Goal: Task Accomplishment & Management: Complete application form

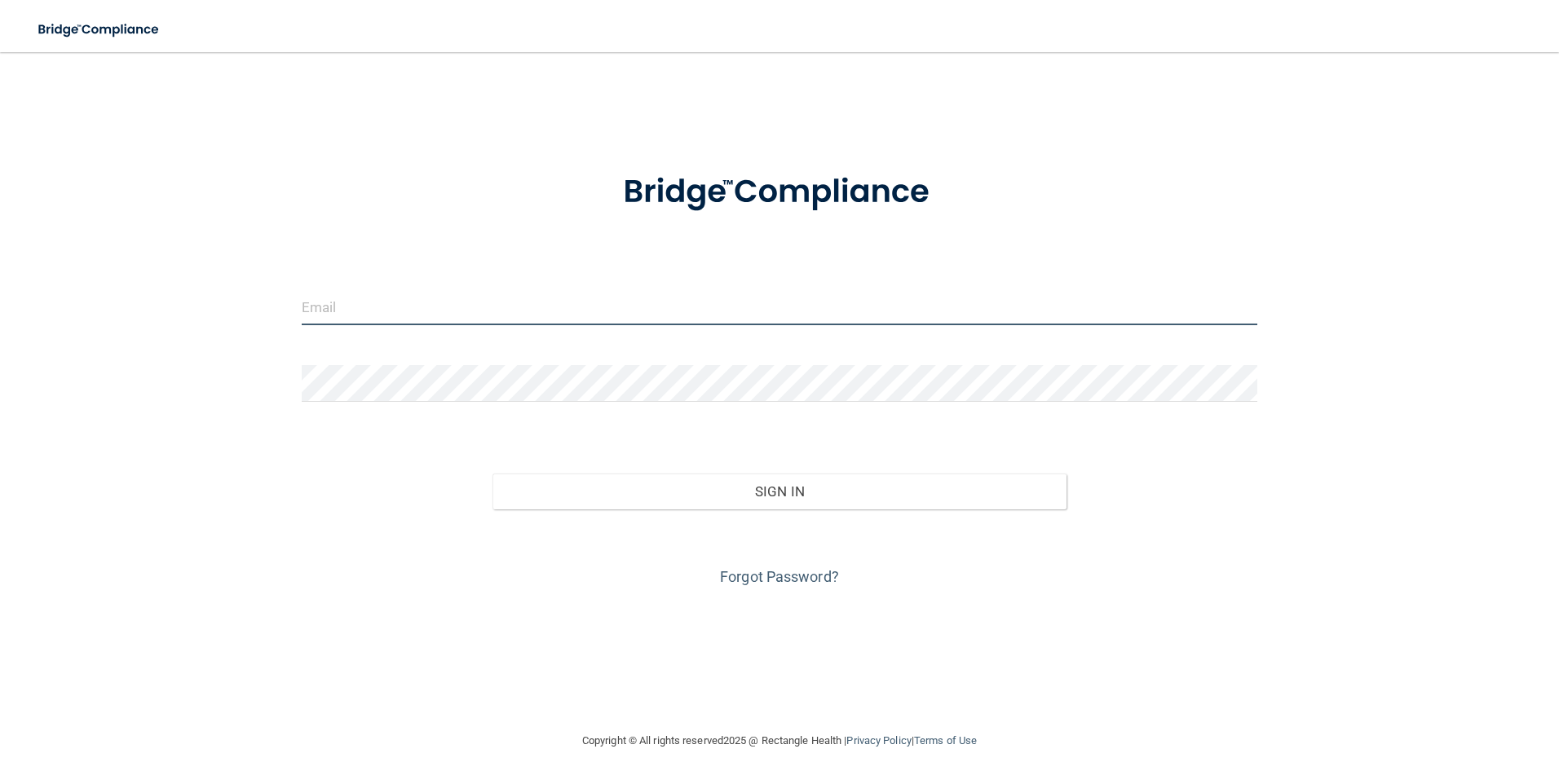
click at [402, 291] on input "email" at bounding box center [780, 307] width 957 height 37
type input "[EMAIL_ADDRESS][PERSON_NAME][DOMAIN_NAME]"
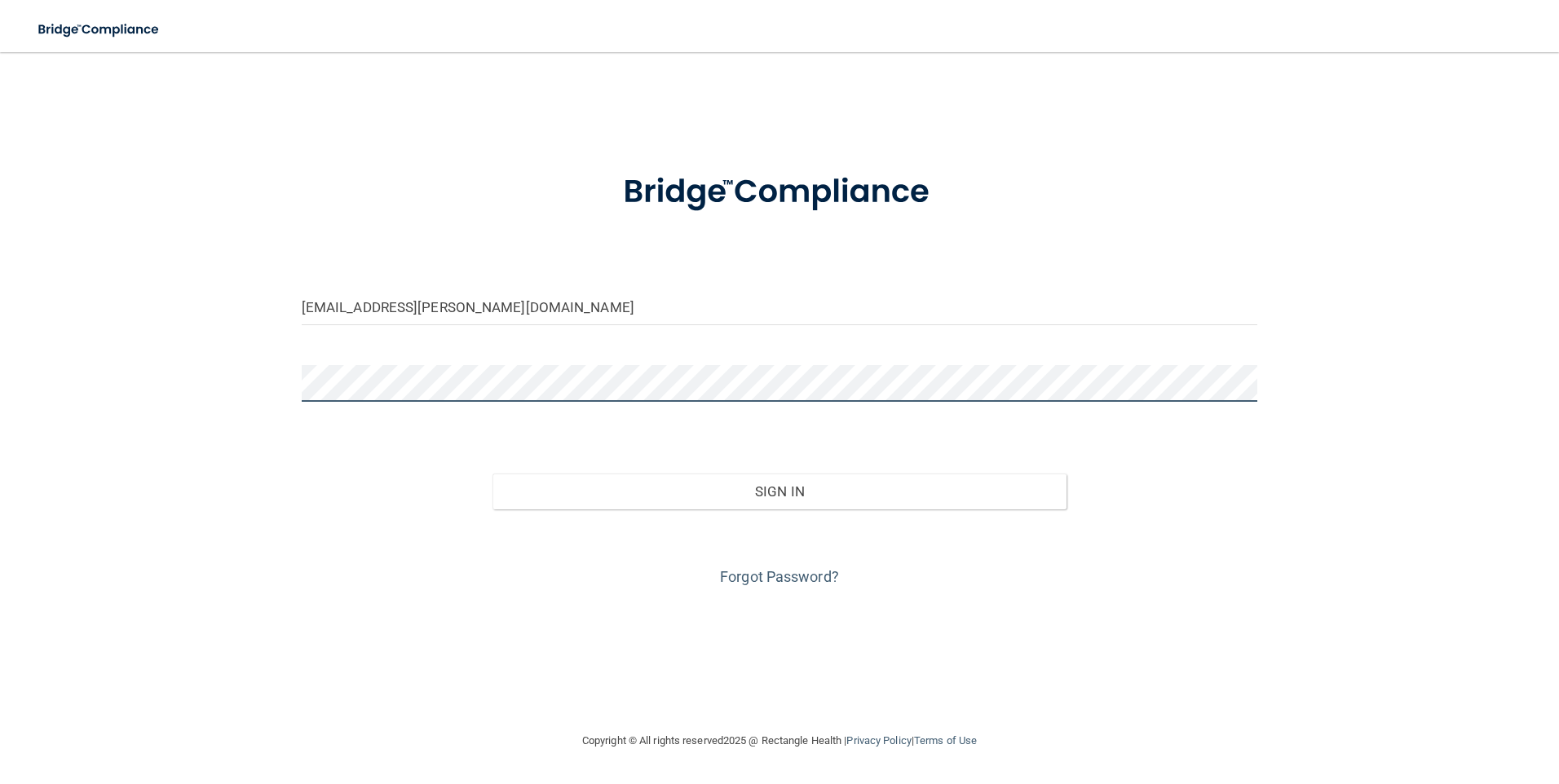
click at [492, 474] on button "Sign In" at bounding box center [780, 491] width 574 height 36
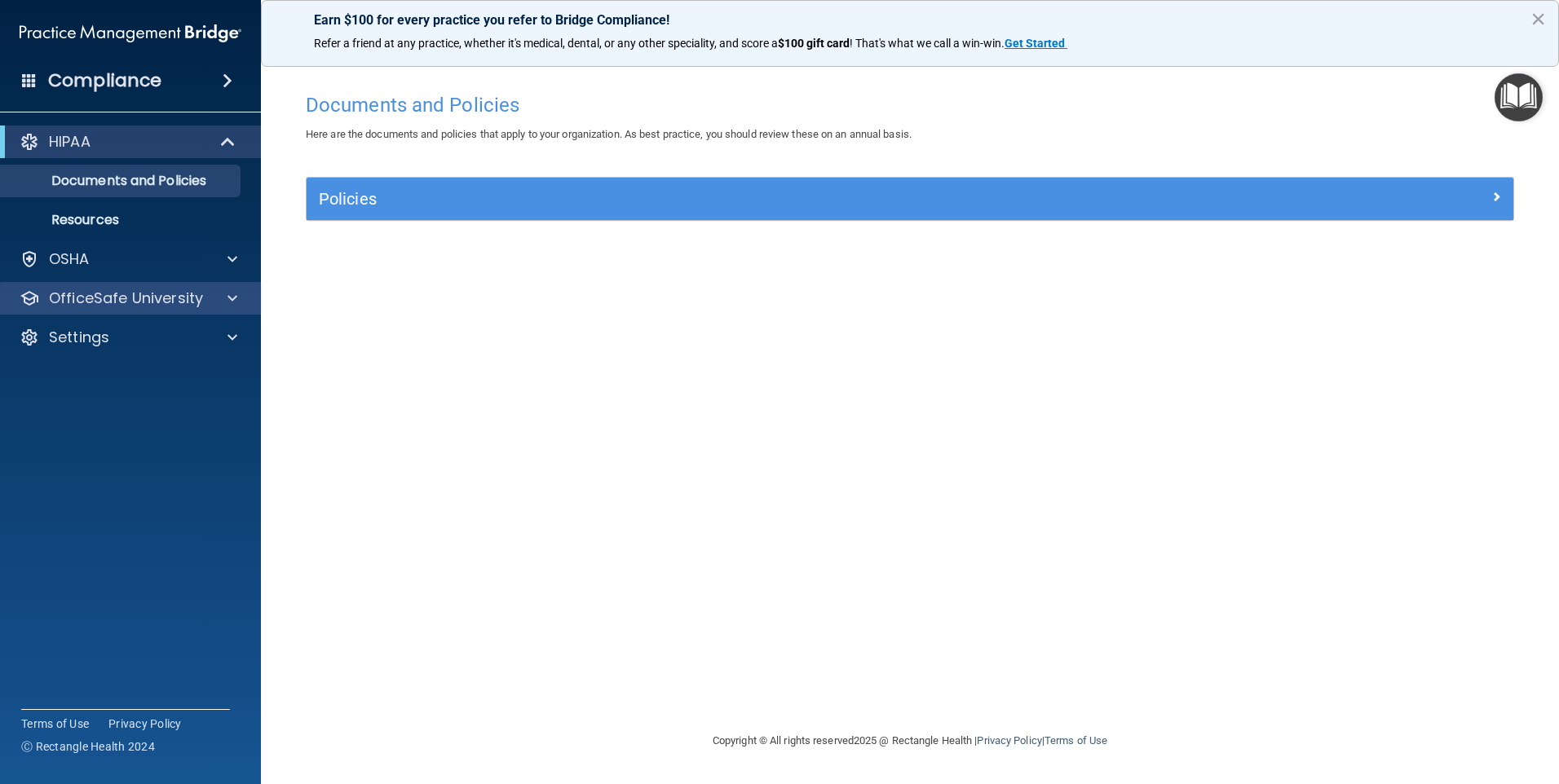
click at [137, 310] on div "OfficeSafe University" at bounding box center [131, 299] width 262 height 33
click at [160, 310] on div "OfficeSafe University" at bounding box center [131, 299] width 262 height 33
click at [153, 300] on p "OfficeSafe University" at bounding box center [126, 299] width 154 height 19
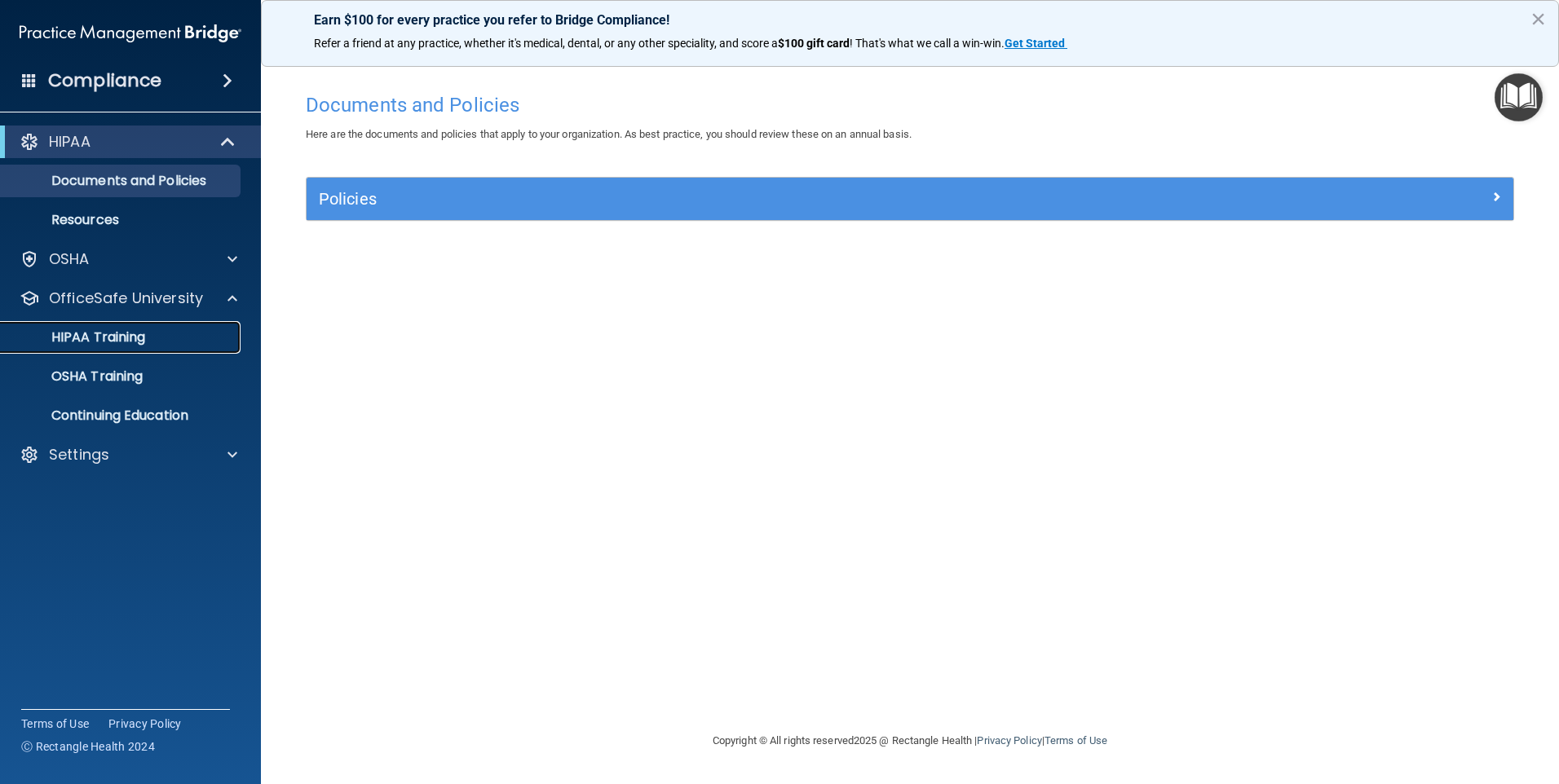
click at [172, 333] on div "HIPAA Training" at bounding box center [121, 337] width 223 height 16
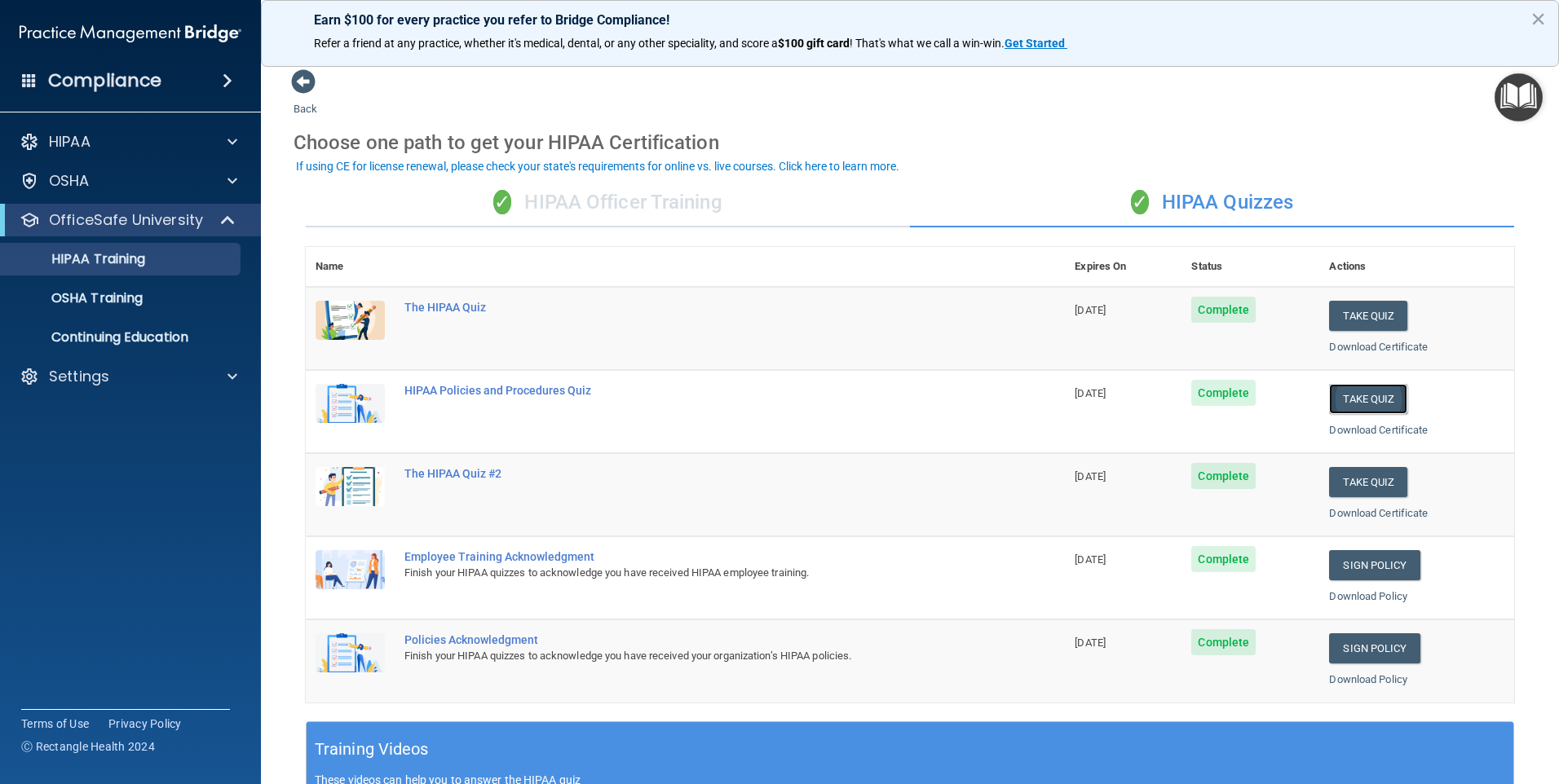
click at [1329, 397] on button "Take Quiz" at bounding box center [1367, 399] width 78 height 30
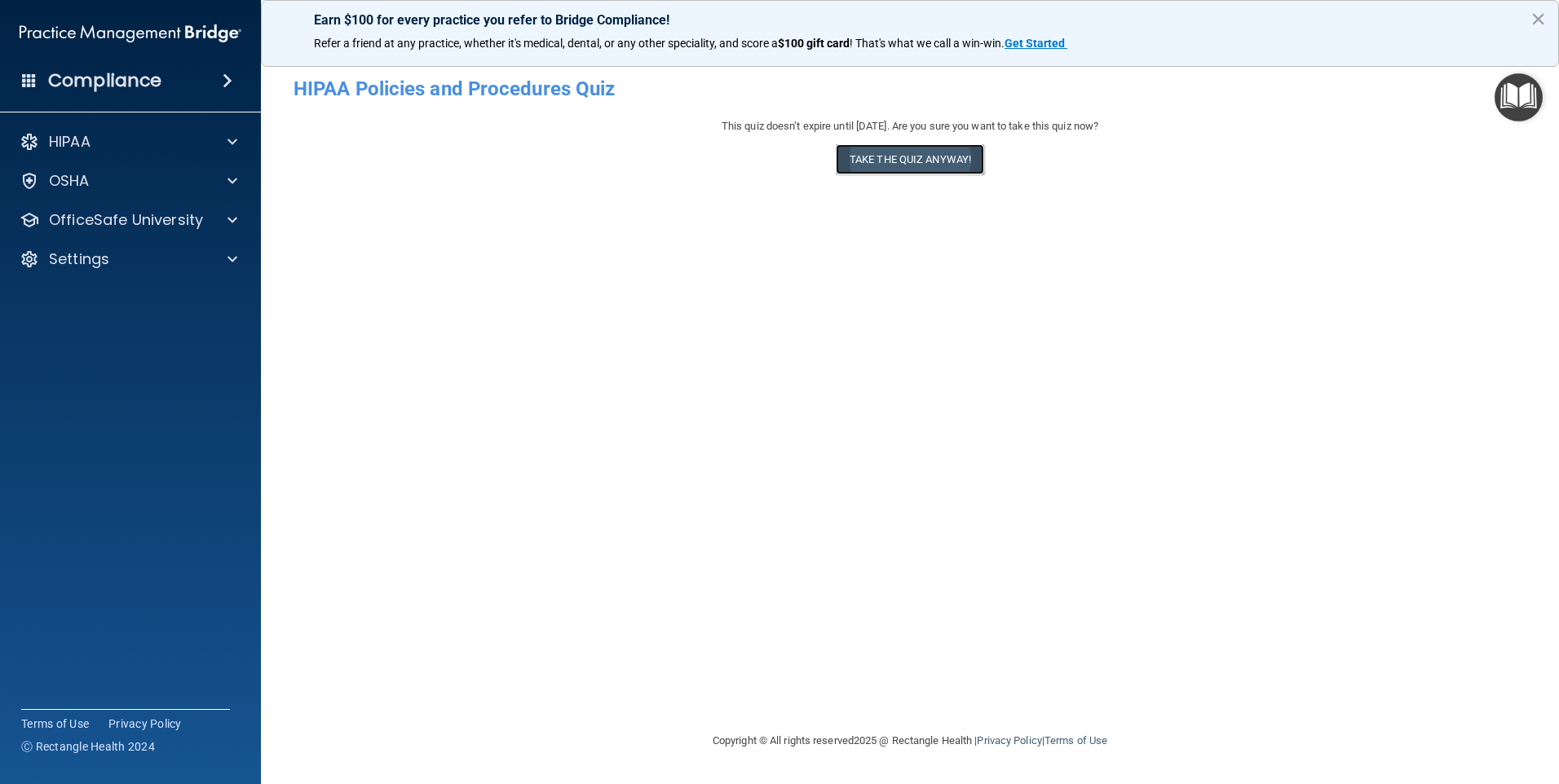
click at [938, 167] on button "Take the quiz anyway!" at bounding box center [910, 159] width 148 height 30
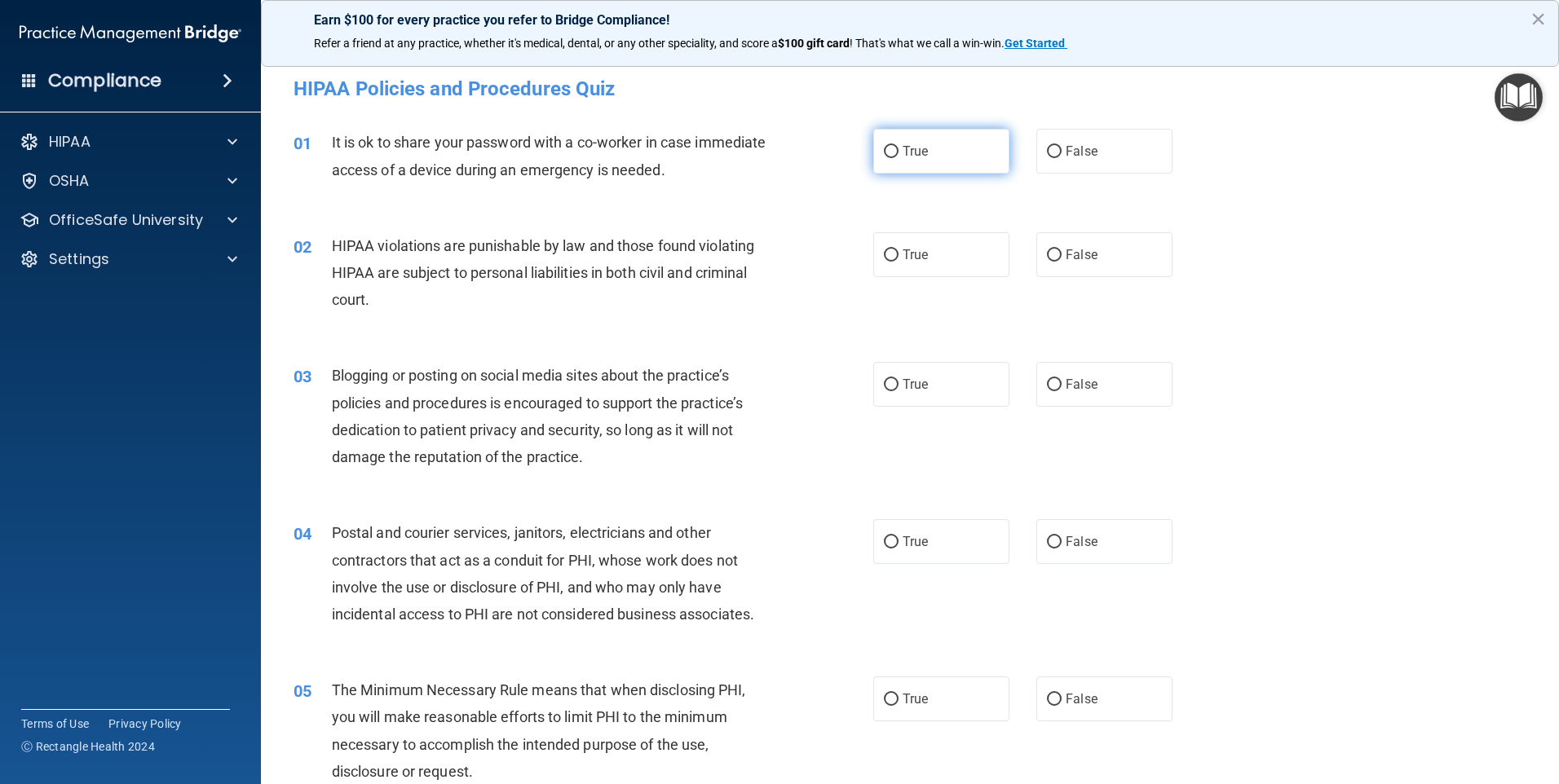
click at [961, 151] on label "True" at bounding box center [940, 151] width 136 height 45
click at [899, 151] on input "True" at bounding box center [890, 151] width 14 height 13
radio input "true"
drag, startPoint x: 950, startPoint y: 248, endPoint x: 946, endPoint y: 332, distance: 84.1
click at [948, 251] on label "True" at bounding box center [940, 254] width 136 height 45
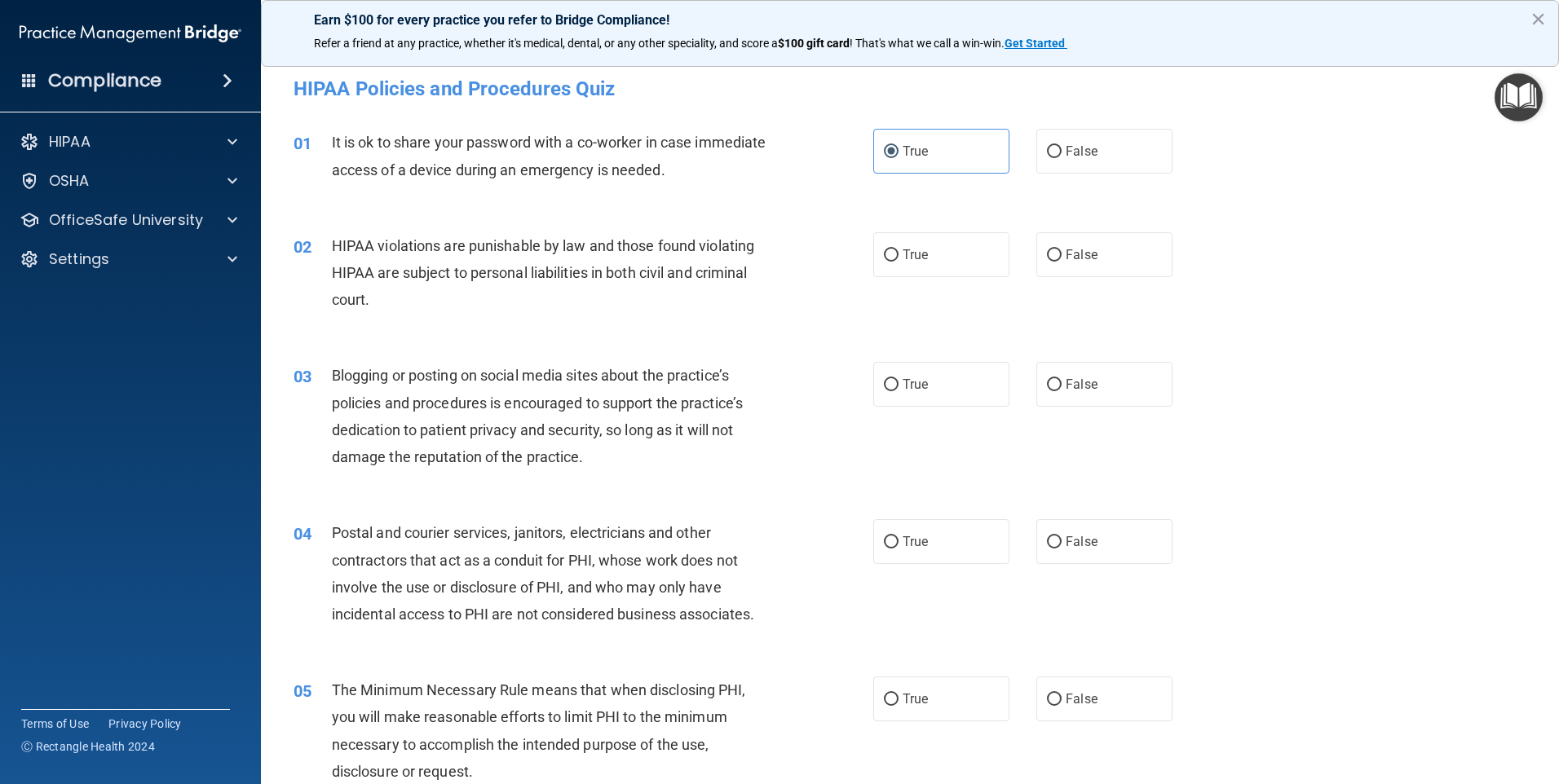
click at [899, 251] on input "True" at bounding box center [890, 255] width 14 height 13
radio input "true"
drag, startPoint x: 959, startPoint y: 374, endPoint x: 947, endPoint y: 452, distance: 78.9
click at [959, 375] on label "True" at bounding box center [940, 384] width 136 height 45
click at [899, 379] on input "True" at bounding box center [890, 384] width 14 height 13
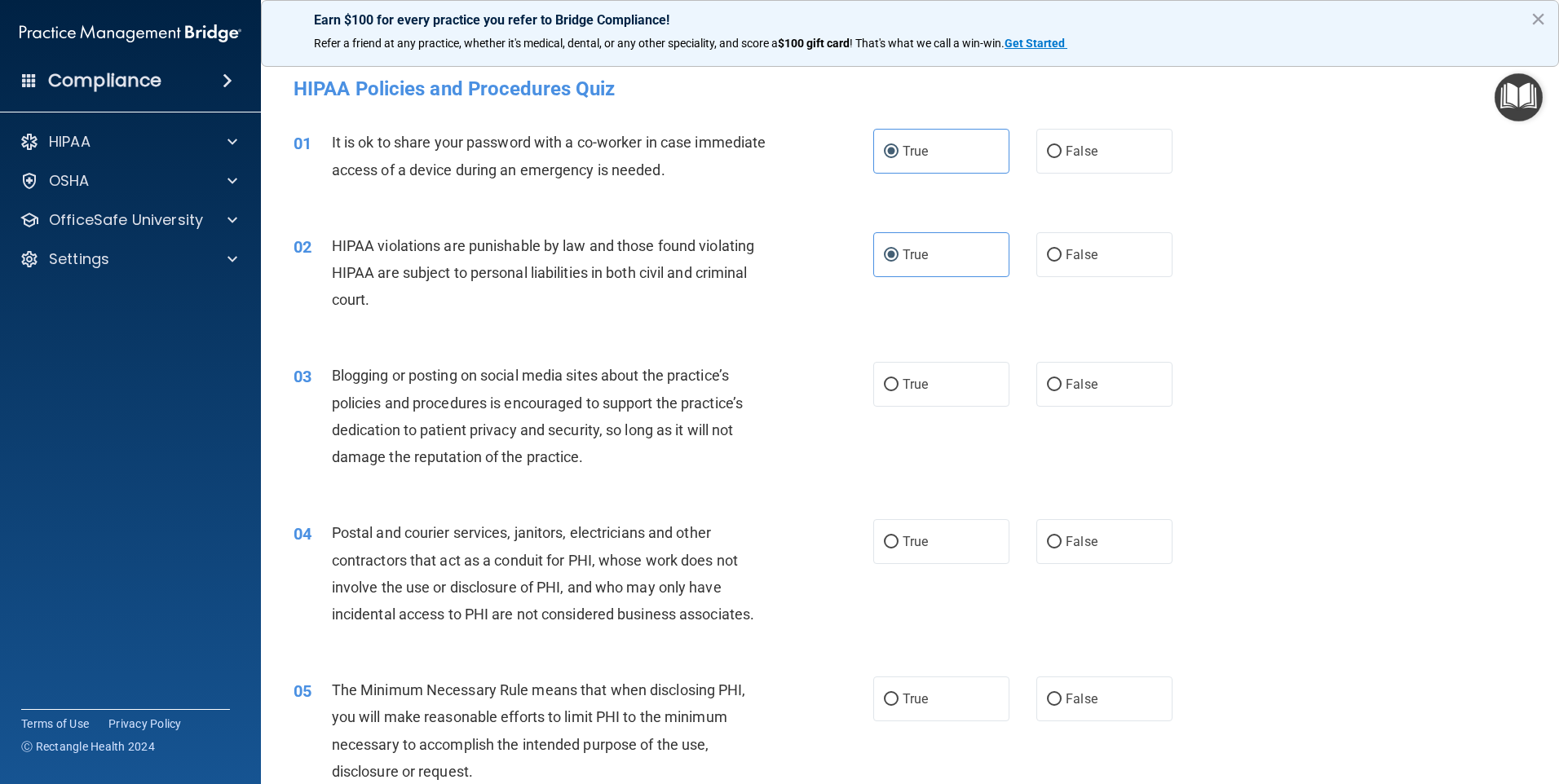
radio input "true"
click at [954, 543] on label "True" at bounding box center [940, 541] width 136 height 45
click at [899, 543] on input "True" at bounding box center [890, 542] width 14 height 13
radio input "true"
click at [893, 707] on label "True" at bounding box center [940, 698] width 136 height 45
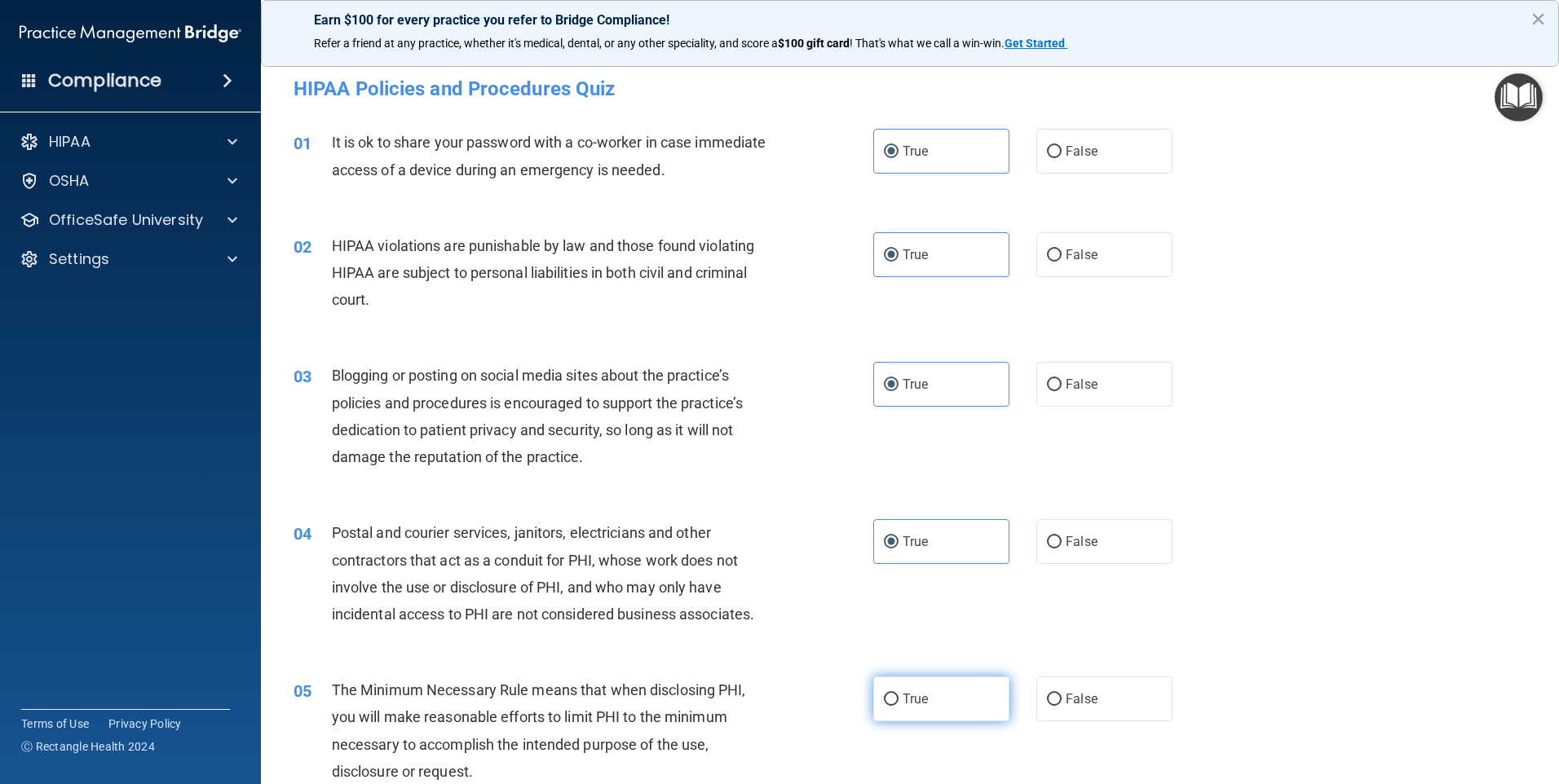
click at [893, 706] on input "True" at bounding box center [890, 699] width 14 height 13
radio input "true"
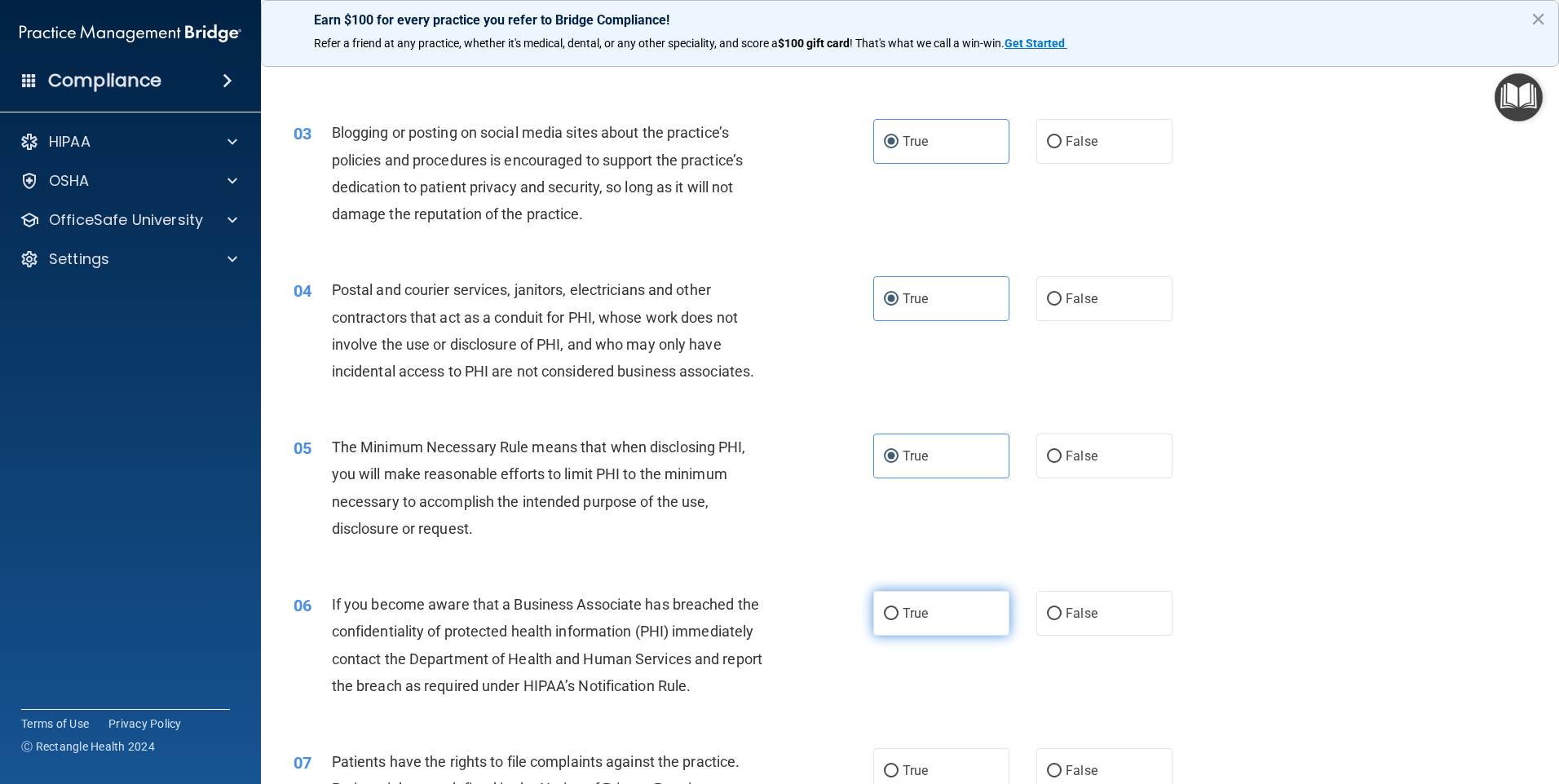
scroll to position [245, 0]
click at [920, 595] on label "True" at bounding box center [940, 612] width 136 height 45
click at [899, 607] on input "True" at bounding box center [890, 613] width 14 height 13
radio input "true"
click at [920, 771] on span "True" at bounding box center [915, 769] width 25 height 15
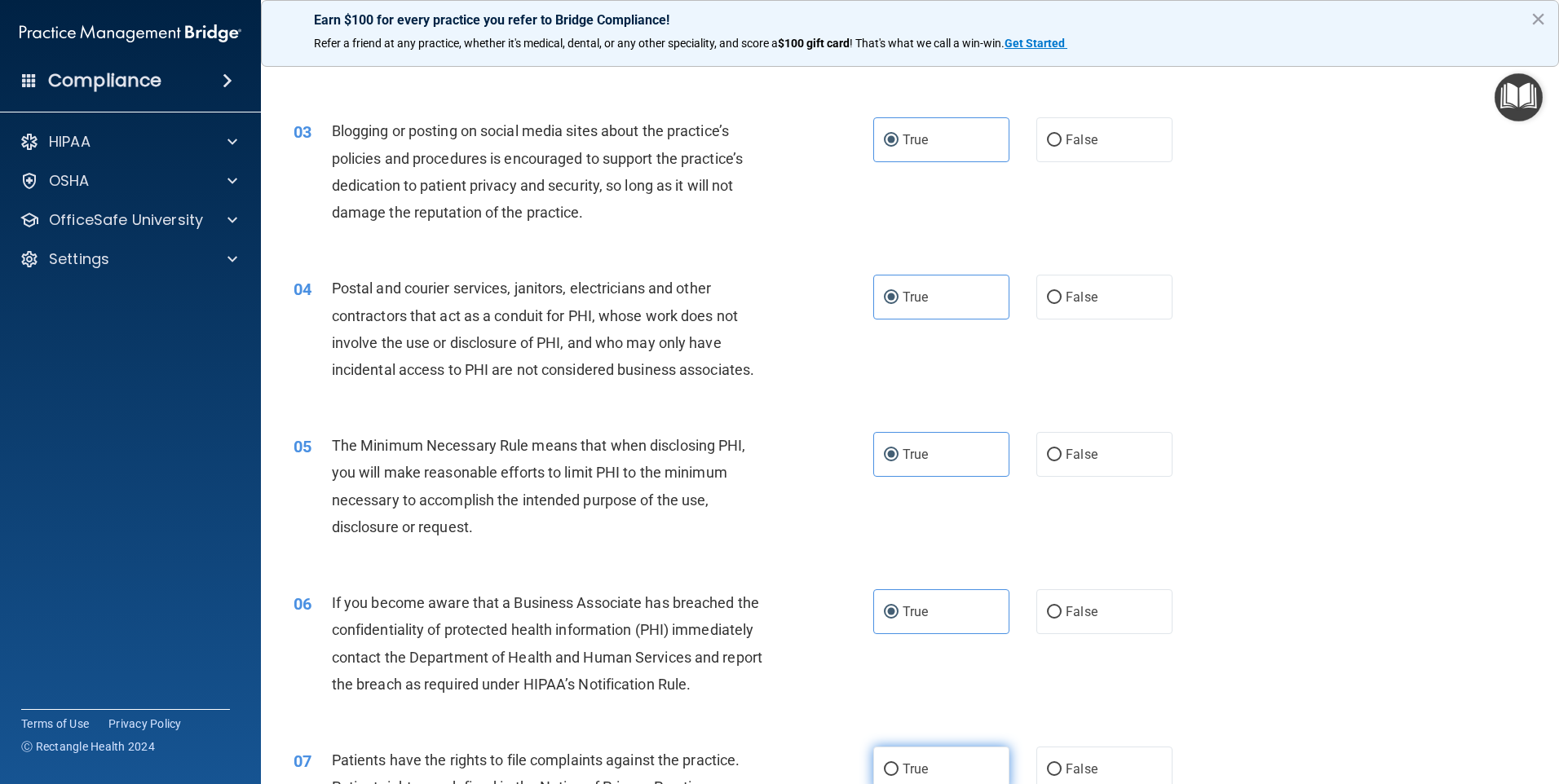
click at [899, 771] on input "True" at bounding box center [890, 770] width 14 height 13
radio input "true"
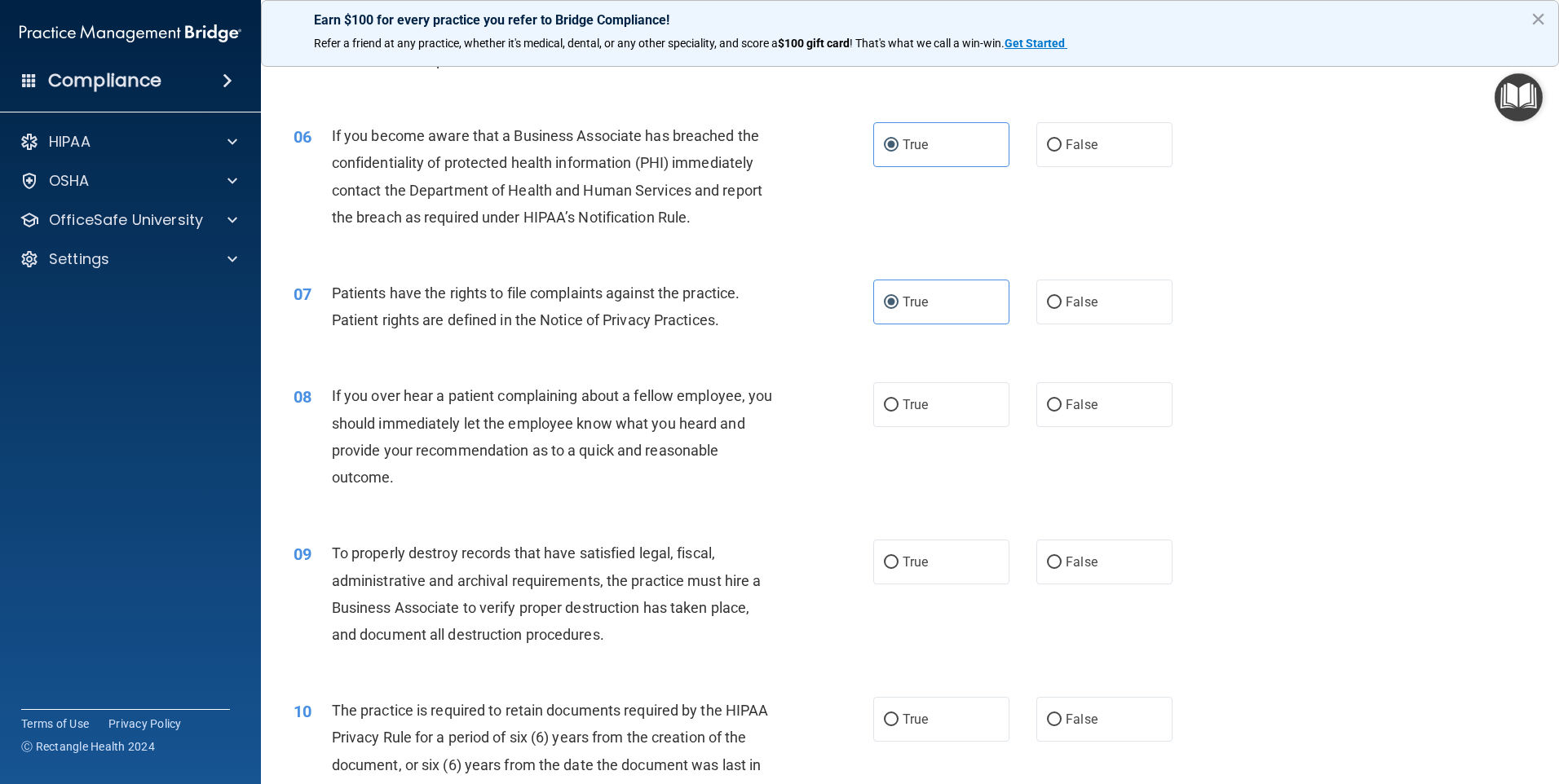
scroll to position [734, 0]
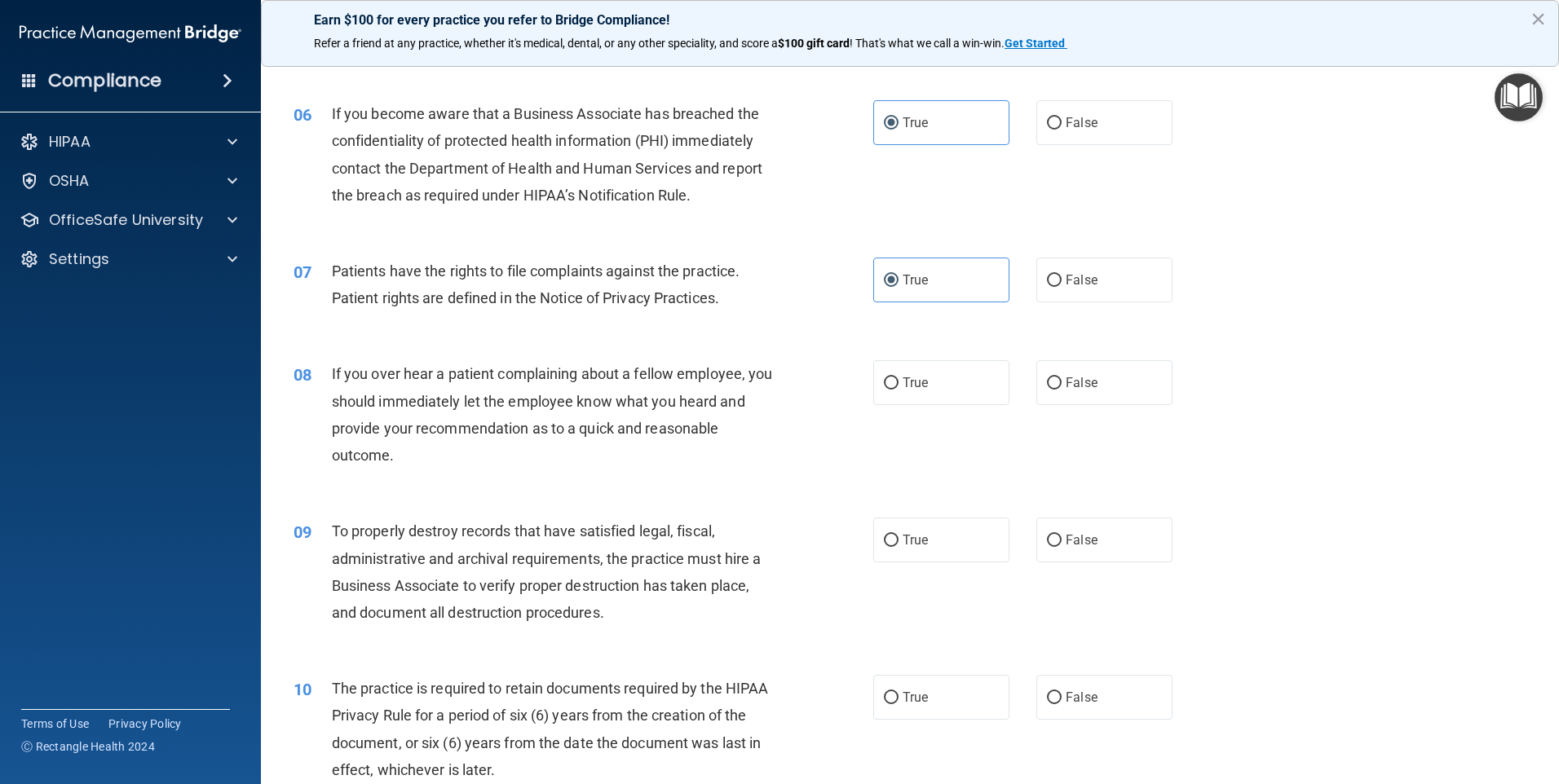
click at [864, 361] on div "08 If you over hear a patient complaining about a fellow employee, you should i…" at bounding box center [910, 418] width 1257 height 157
drag, startPoint x: 864, startPoint y: 361, endPoint x: 876, endPoint y: 371, distance: 15.6
click at [873, 368] on label "True" at bounding box center [940, 382] width 136 height 45
click at [884, 378] on input "True" at bounding box center [890, 383] width 14 height 13
radio input "true"
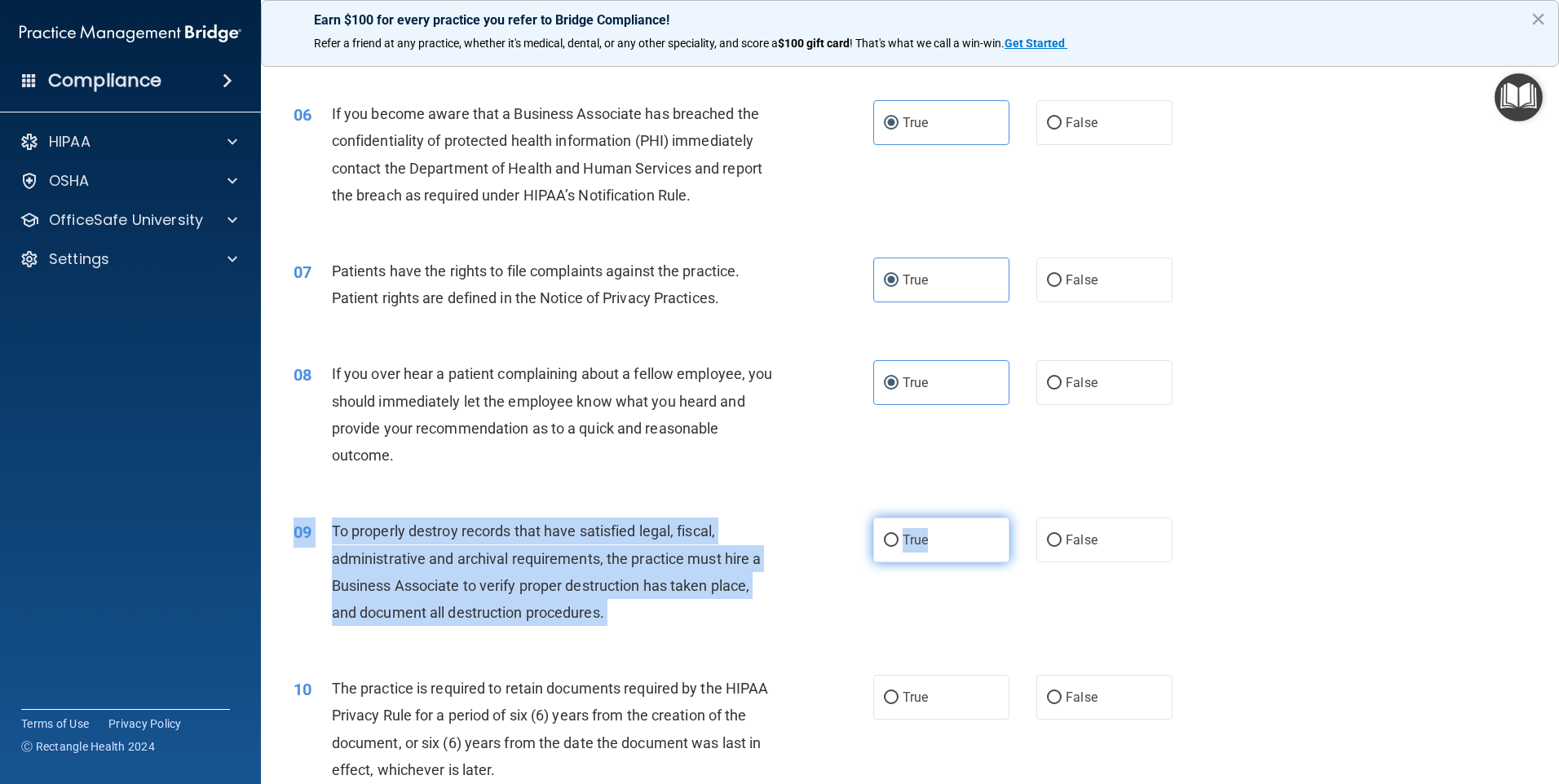
drag, startPoint x: 930, startPoint y: 508, endPoint x: 917, endPoint y: 538, distance: 32.7
click at [919, 537] on div "09 To properly destroy records that have satisfied legal, fiscal, administrativ…" at bounding box center [910, 575] width 1257 height 157
click at [914, 544] on span "True" at bounding box center [915, 540] width 25 height 15
click at [899, 544] on input "True" at bounding box center [890, 540] width 14 height 13
radio input "true"
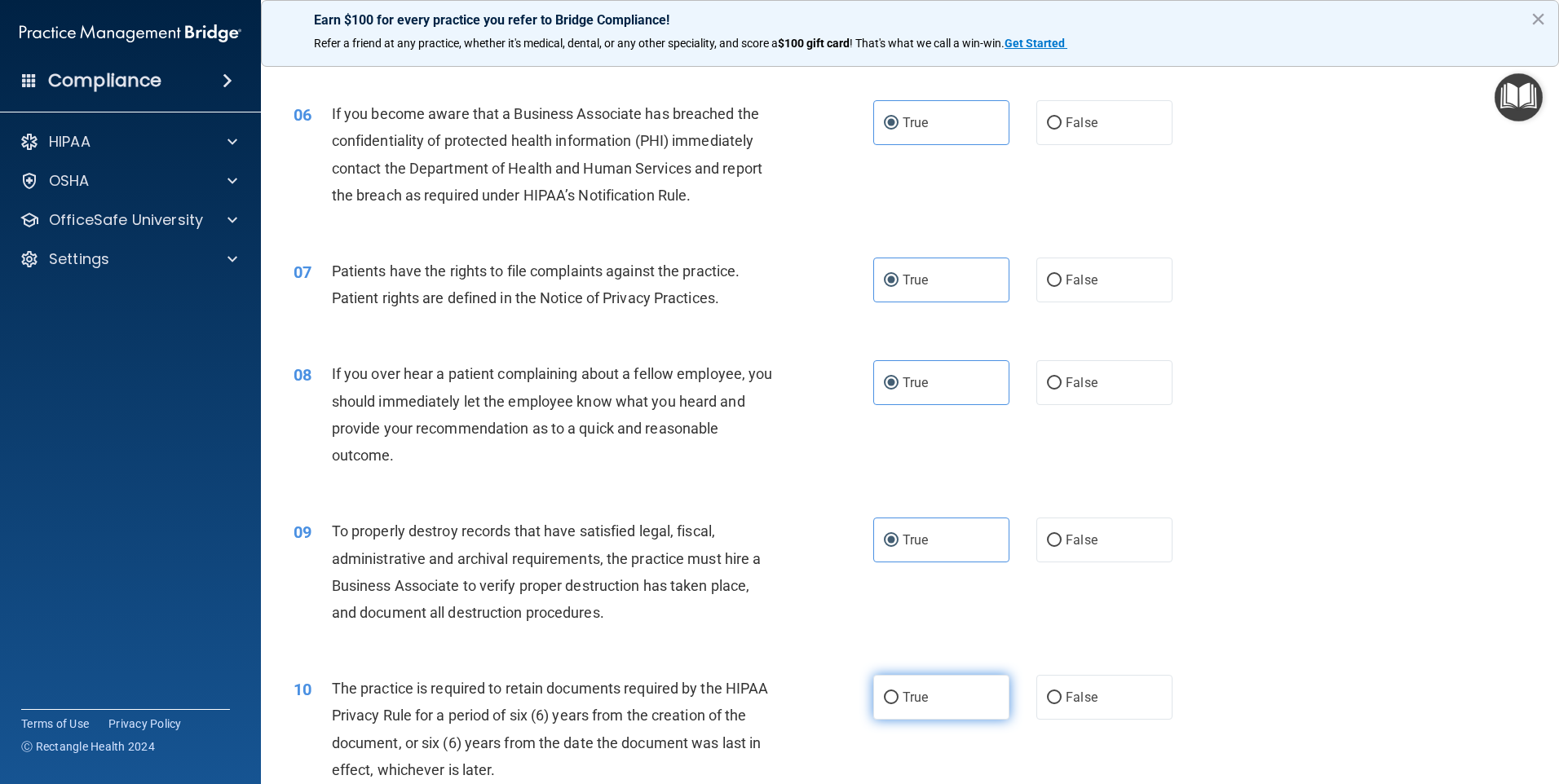
click at [924, 692] on label "True" at bounding box center [940, 697] width 136 height 45
click at [899, 692] on input "True" at bounding box center [890, 697] width 14 height 13
radio input "true"
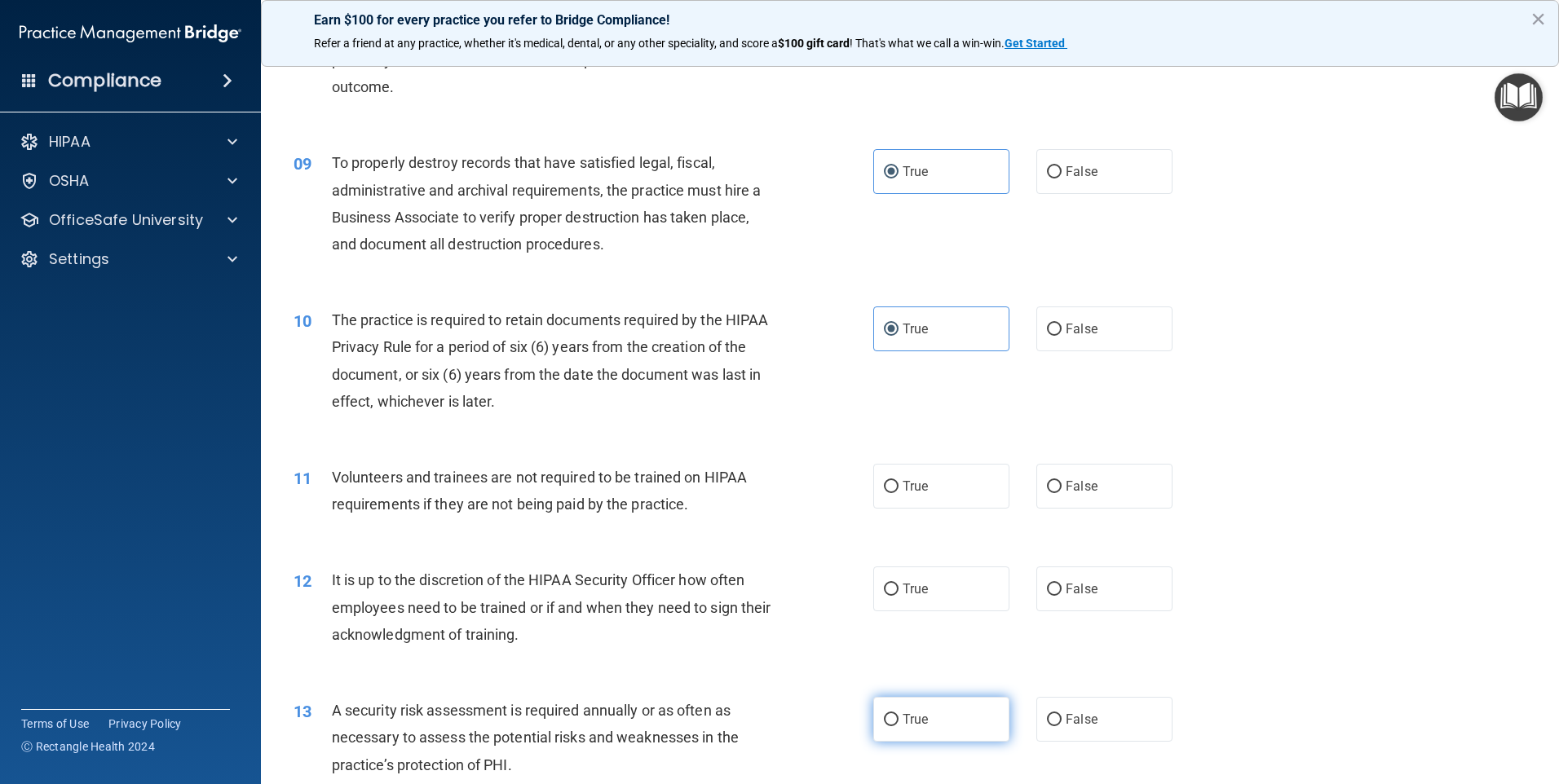
scroll to position [1141, 0]
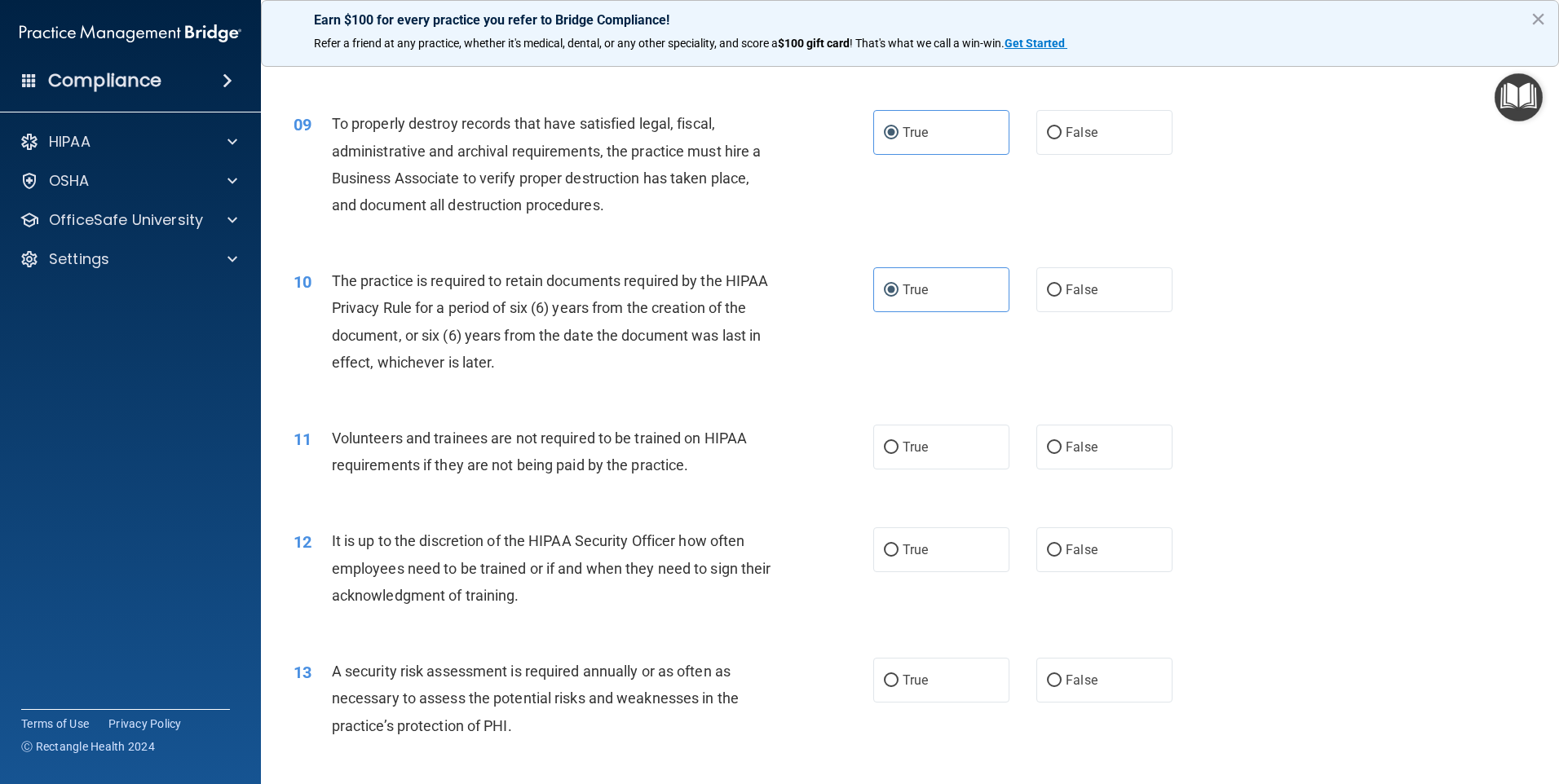
drag, startPoint x: 868, startPoint y: 459, endPoint x: 916, endPoint y: 507, distance: 67.9
click at [873, 460] on label "True" at bounding box center [940, 447] width 136 height 45
click at [884, 454] on input "True" at bounding box center [890, 448] width 14 height 13
radio input "true"
drag, startPoint x: 924, startPoint y: 548, endPoint x: 920, endPoint y: 577, distance: 29.3
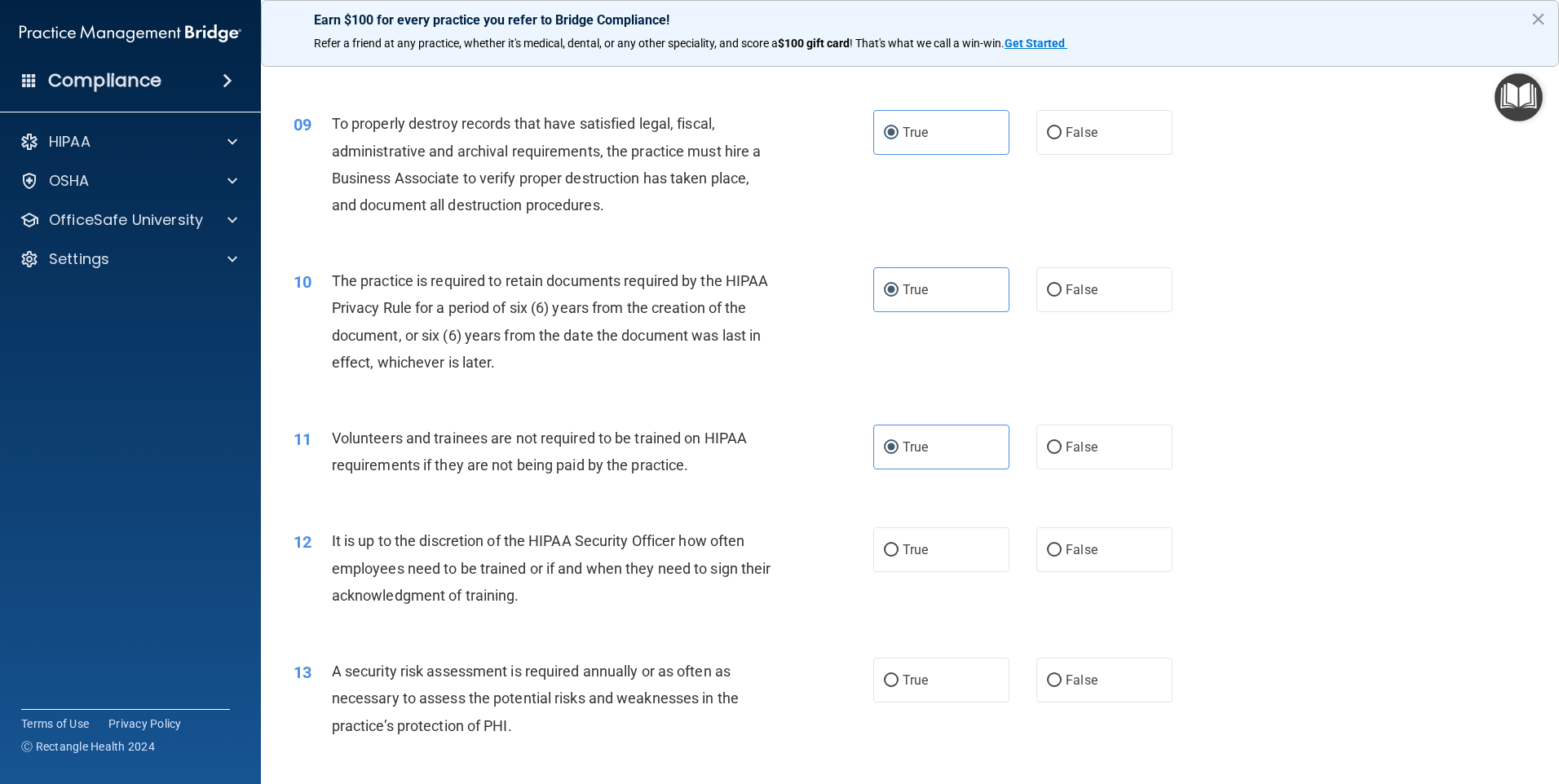
click at [920, 550] on label "True" at bounding box center [940, 549] width 136 height 45
click at [899, 550] on input "True" at bounding box center [890, 550] width 14 height 13
radio input "true"
click at [934, 687] on label "True" at bounding box center [940, 680] width 136 height 45
click at [899, 687] on input "True" at bounding box center [890, 681] width 14 height 13
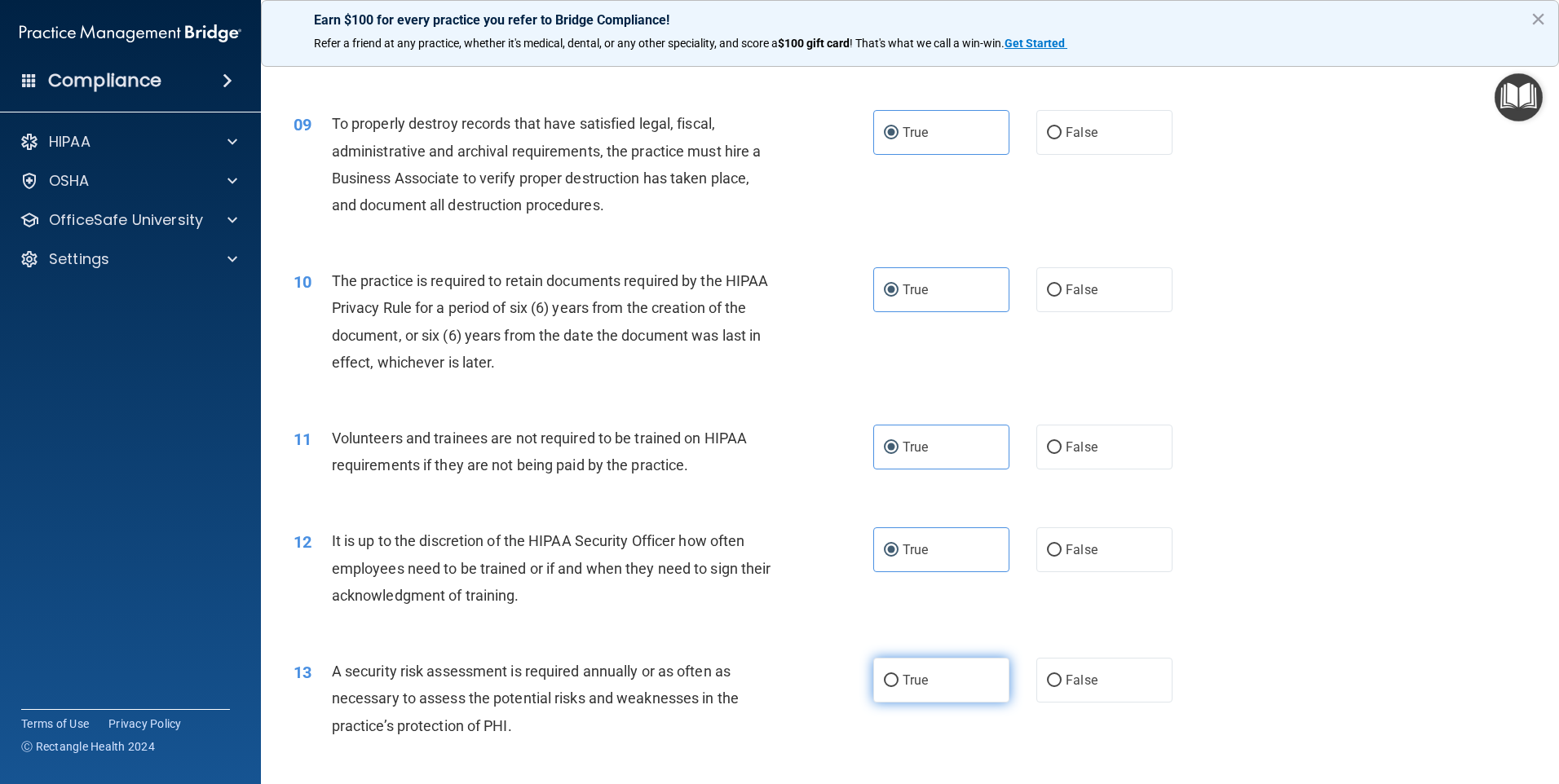
radio input "true"
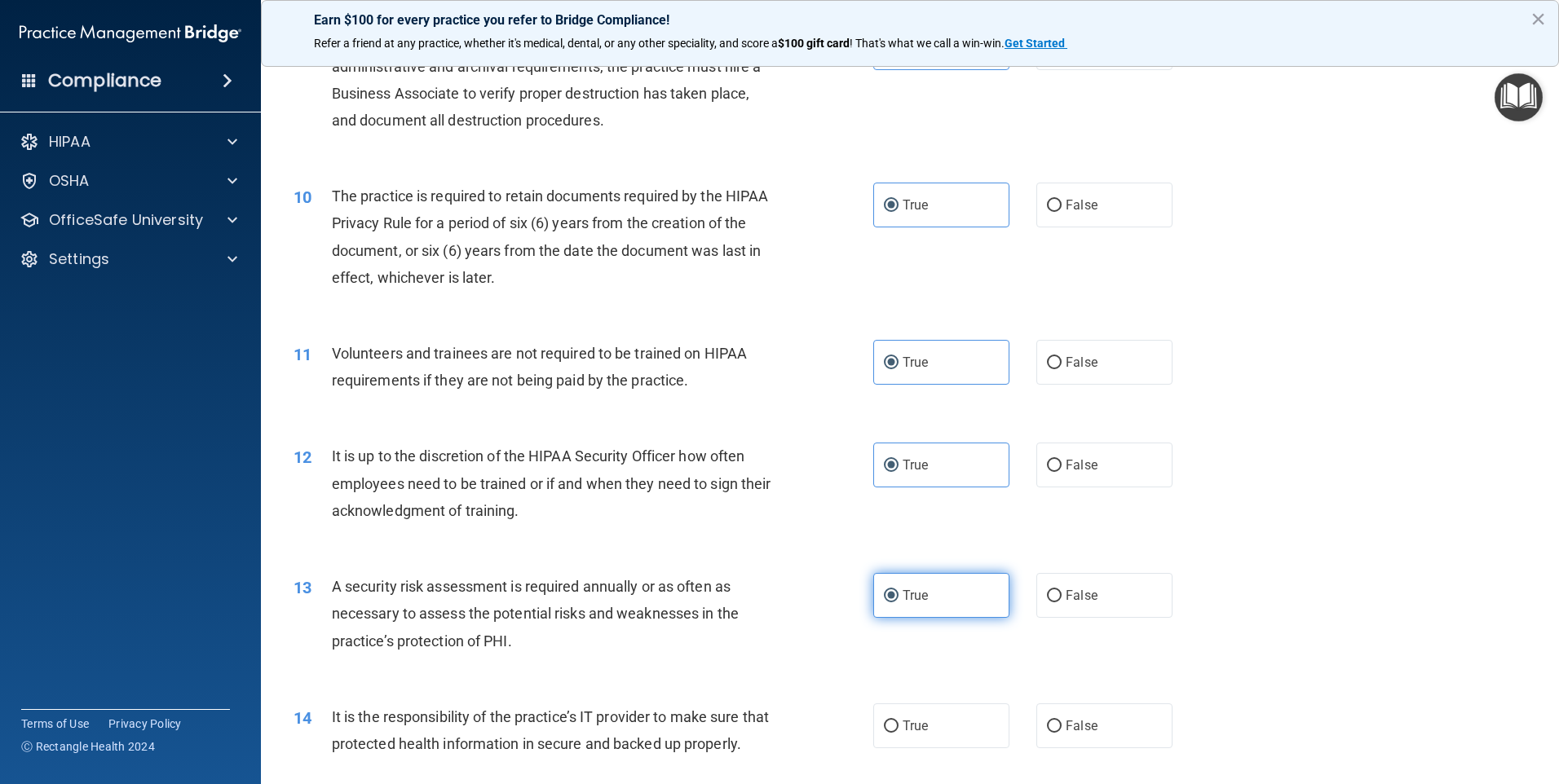
scroll to position [1386, 0]
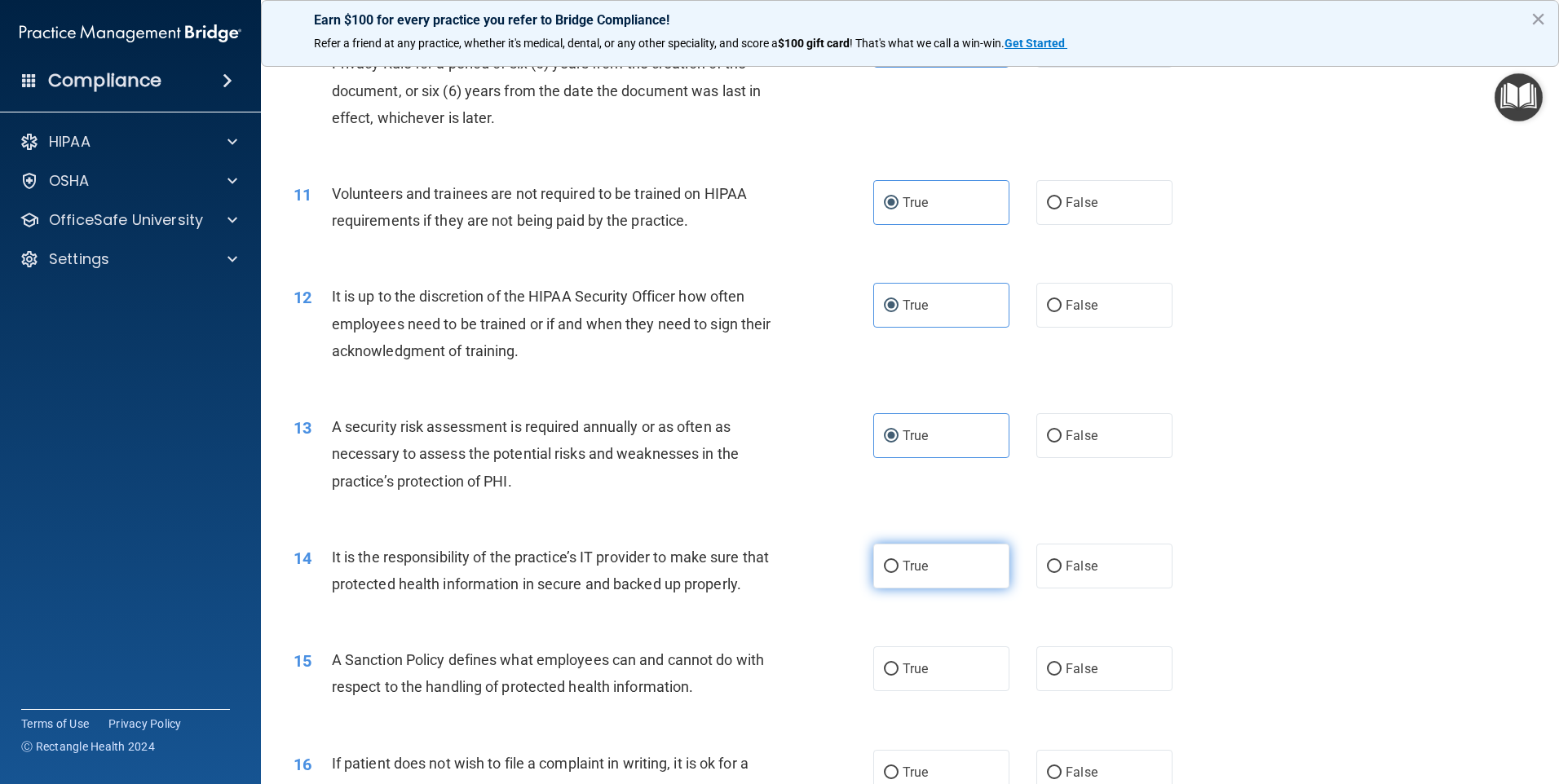
click at [893, 567] on label "True" at bounding box center [940, 565] width 136 height 45
click at [893, 567] on input "True" at bounding box center [890, 566] width 14 height 13
radio input "true"
click at [938, 692] on label "True" at bounding box center [940, 668] width 136 height 45
click at [899, 676] on input "True" at bounding box center [890, 669] width 14 height 13
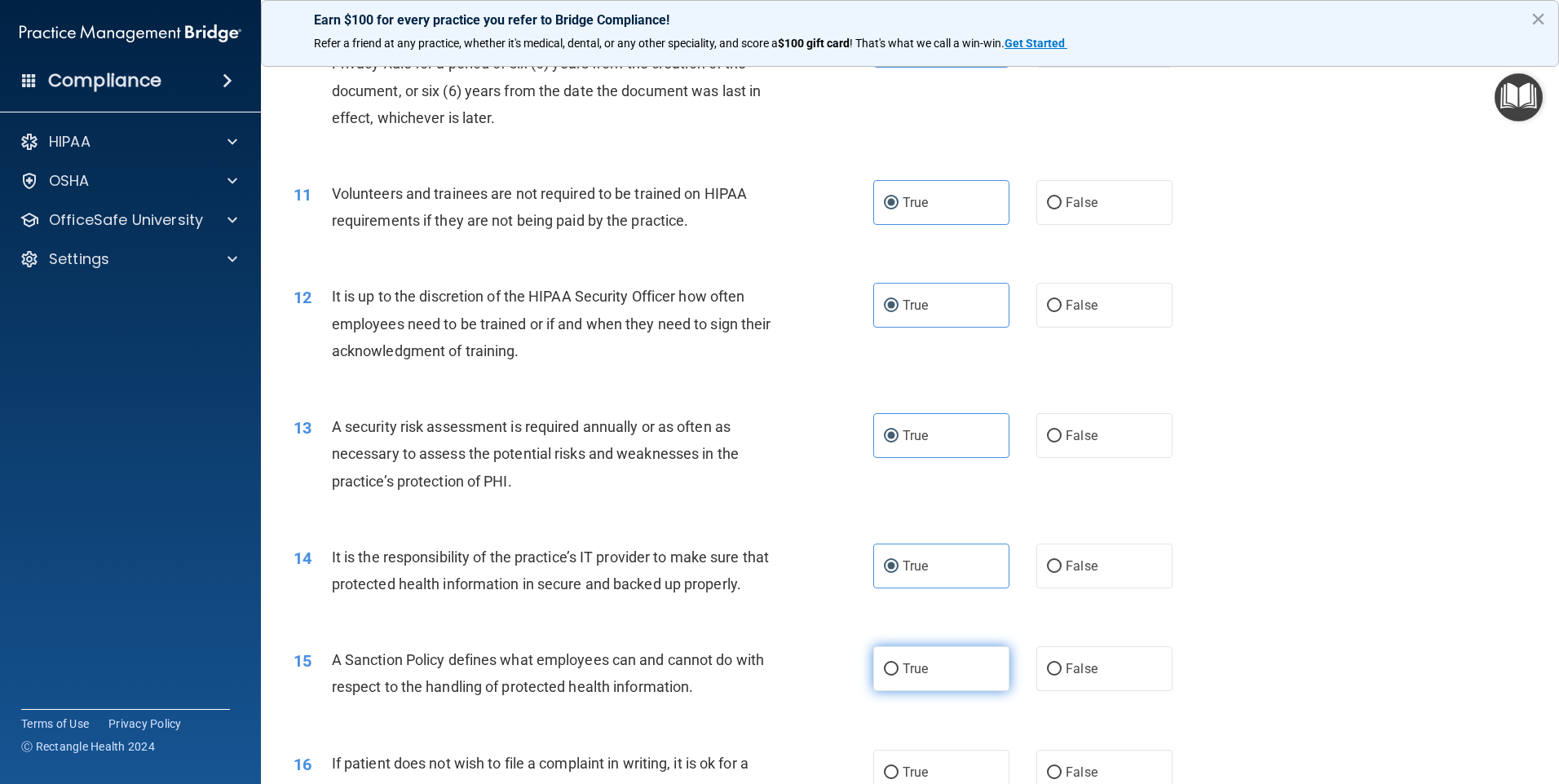
radio input "true"
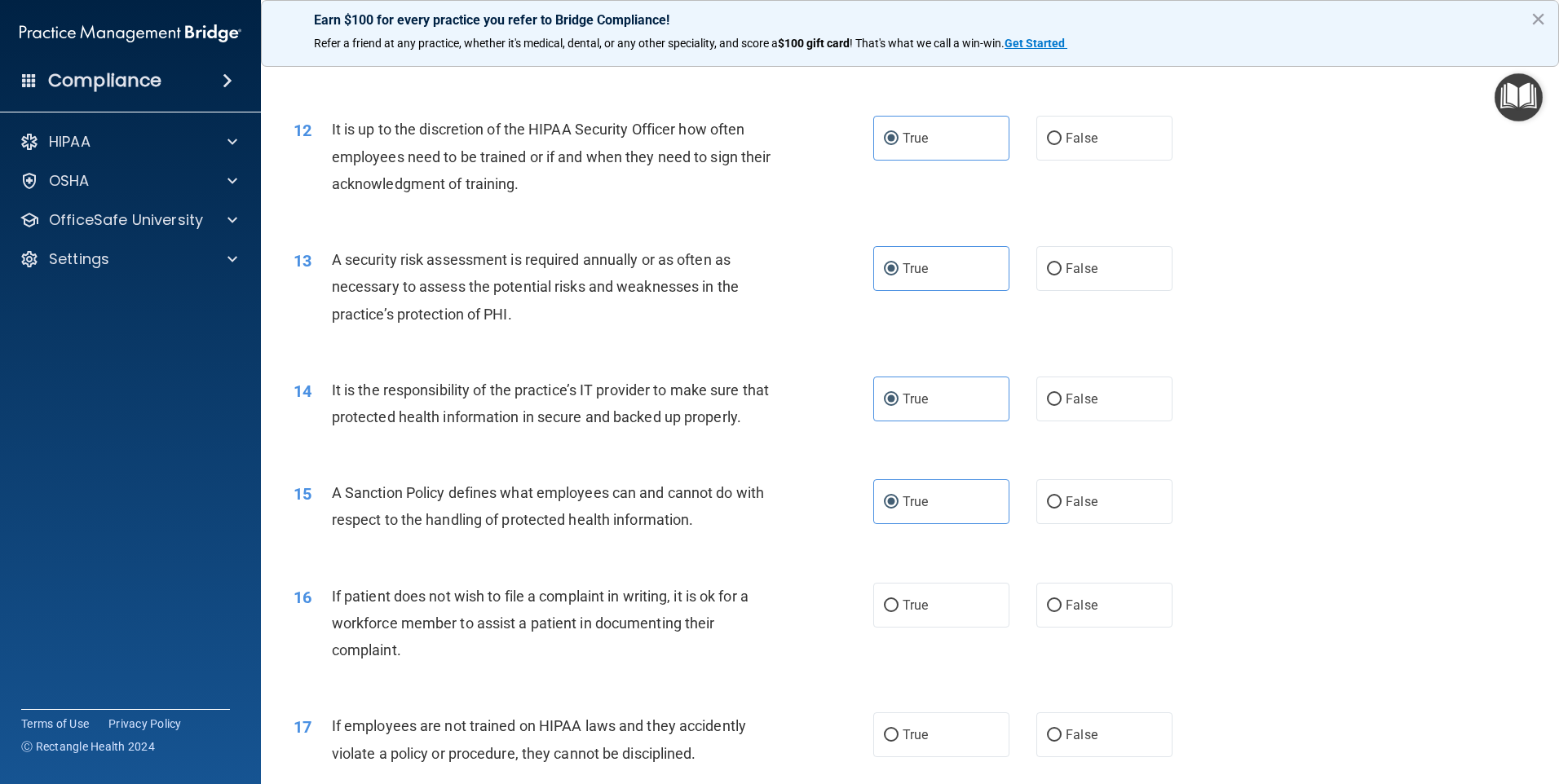
scroll to position [1712, 0]
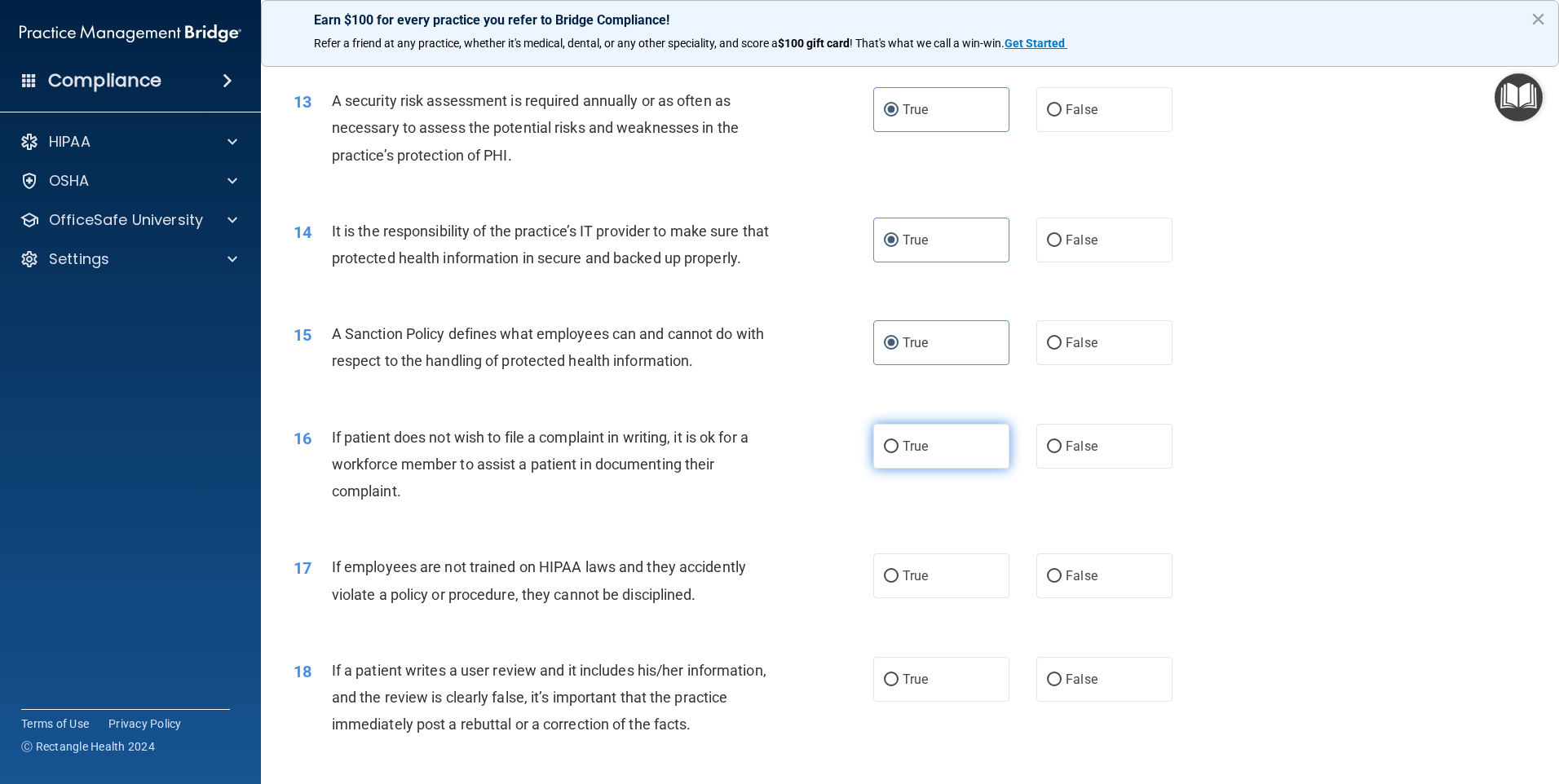
click at [894, 469] on label "True" at bounding box center [940, 446] width 136 height 45
click at [894, 453] on input "True" at bounding box center [890, 447] width 14 height 13
radio input "true"
click at [936, 598] on label "True" at bounding box center [940, 576] width 136 height 45
click at [899, 583] on input "True" at bounding box center [890, 576] width 14 height 13
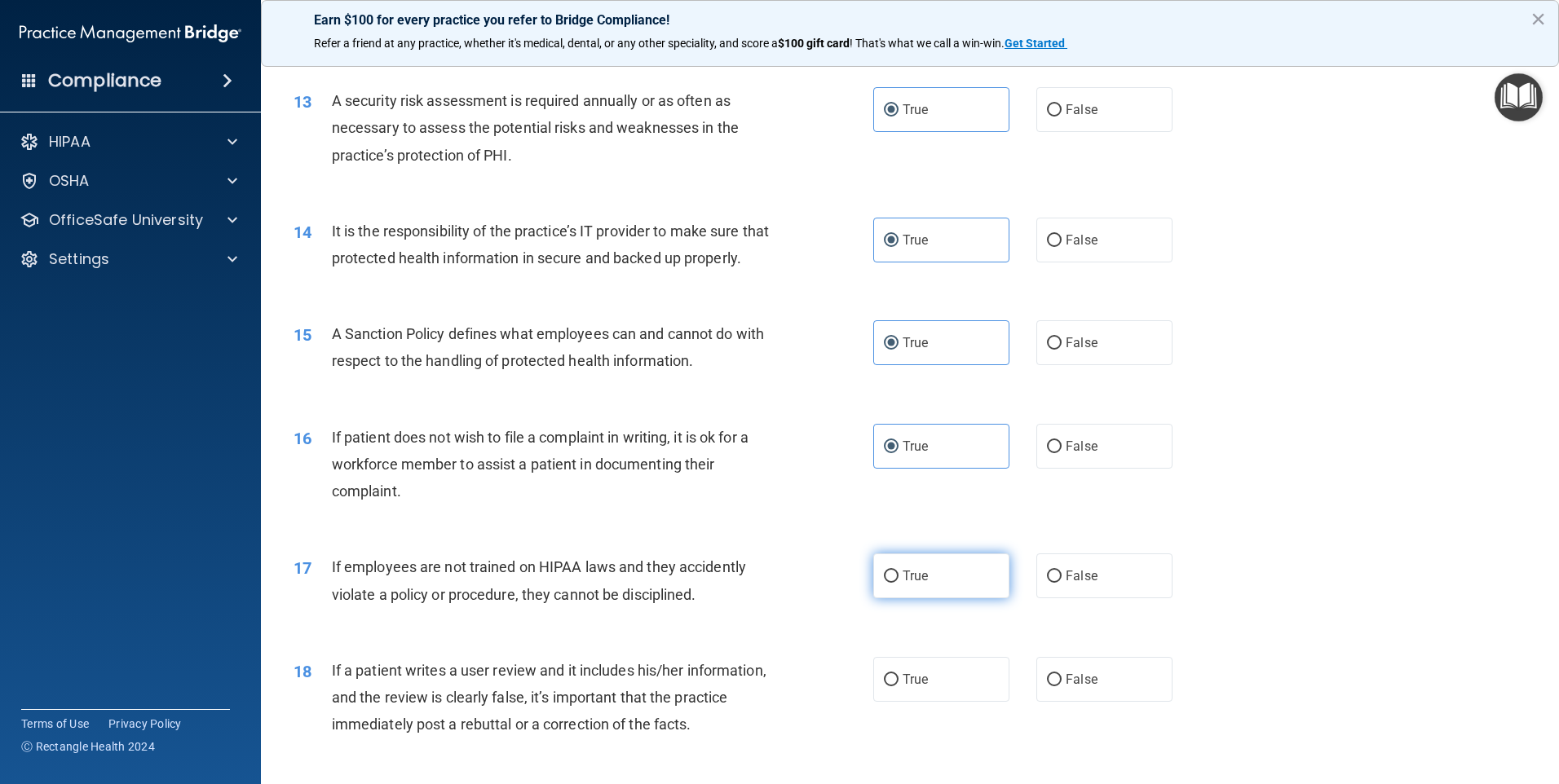
radio input "true"
click at [927, 700] on label "True" at bounding box center [940, 679] width 136 height 45
click at [899, 687] on input "True" at bounding box center [890, 680] width 14 height 13
radio input "true"
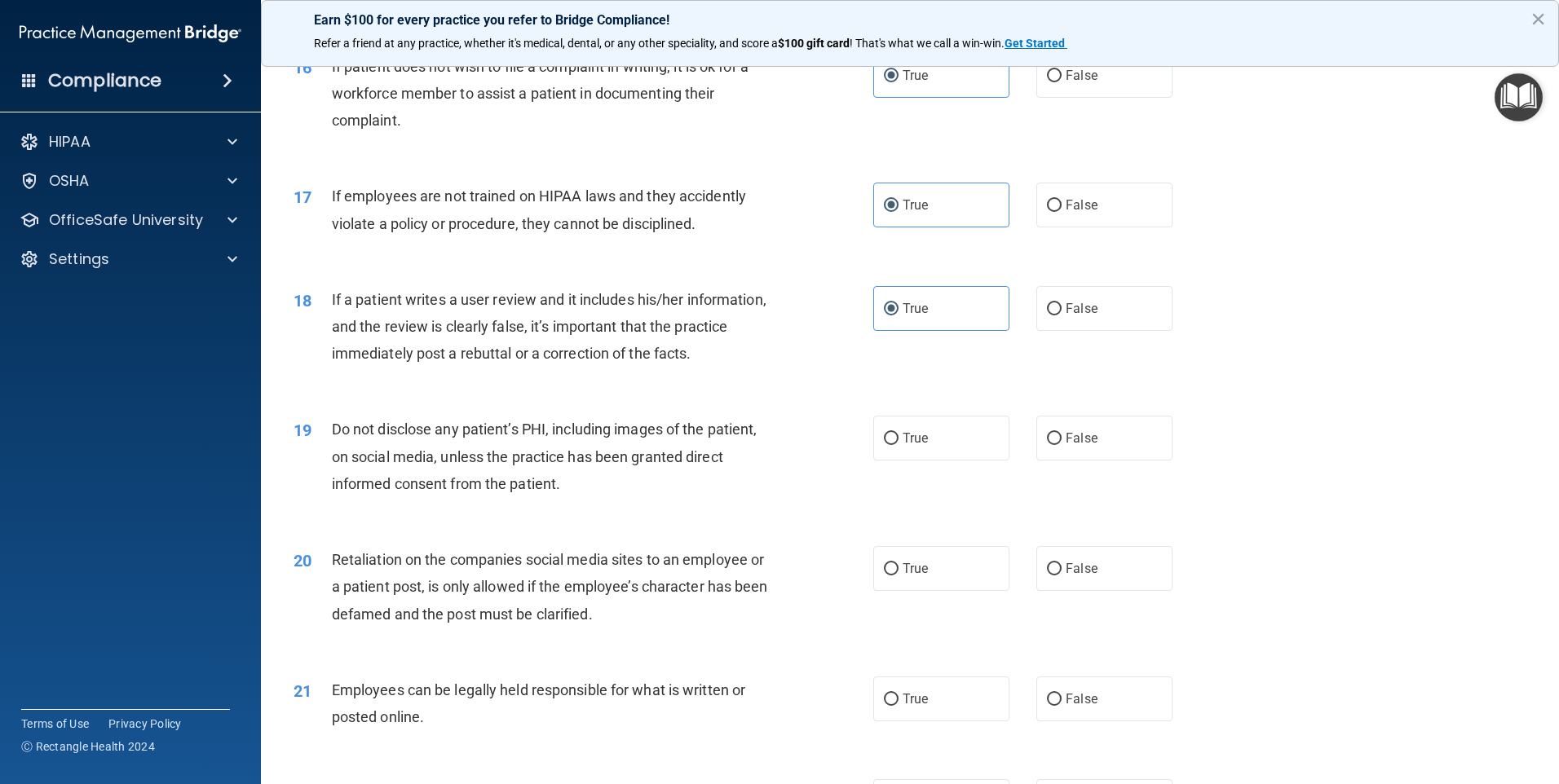
scroll to position [2119, 0]
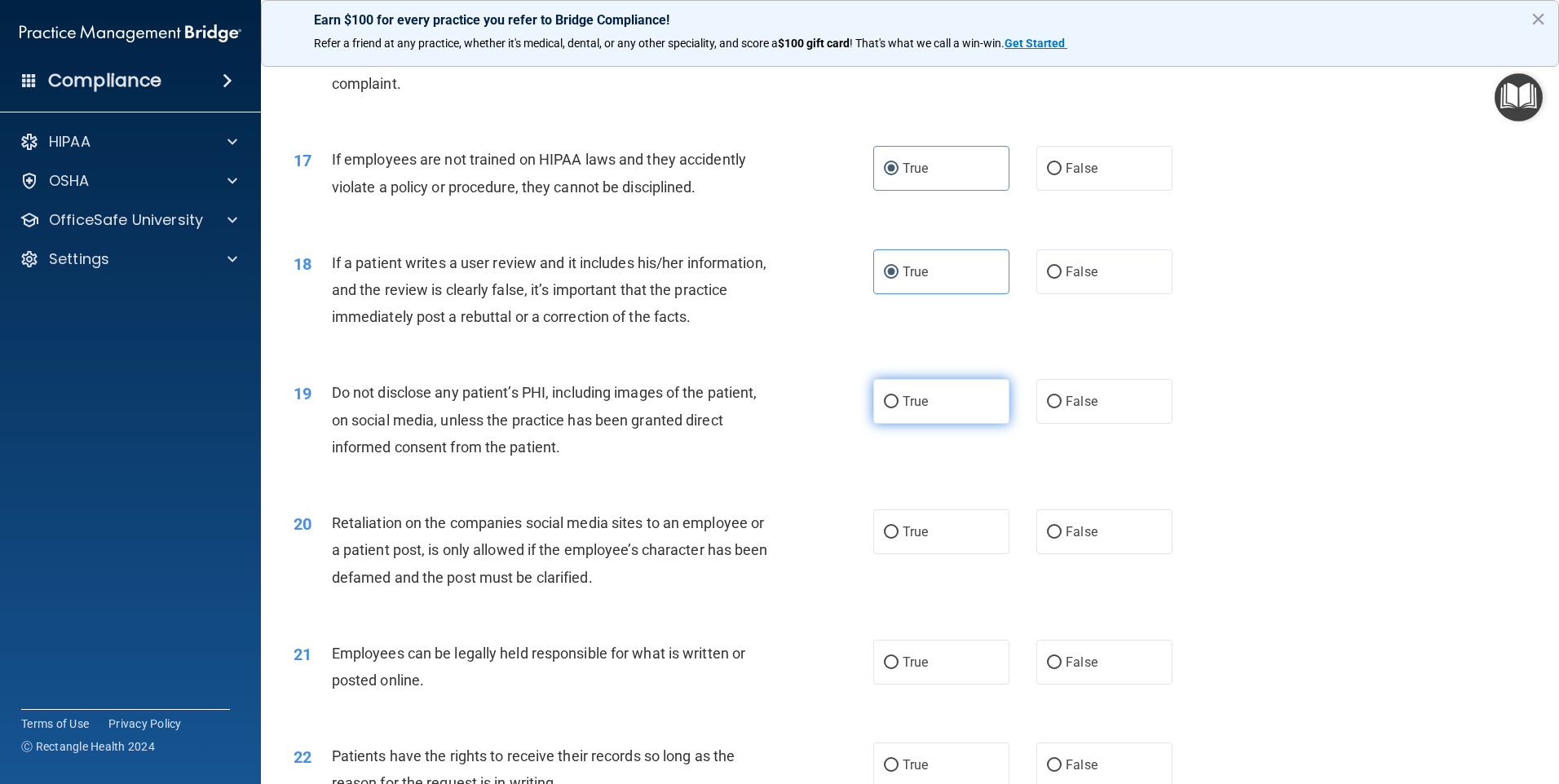
click at [904, 424] on label "True" at bounding box center [940, 401] width 136 height 45
click at [899, 408] on input "True" at bounding box center [890, 402] width 14 height 13
radio input "true"
click at [904, 539] on span "True" at bounding box center [915, 532] width 25 height 15
click at [899, 538] on input "True" at bounding box center [890, 533] width 14 height 13
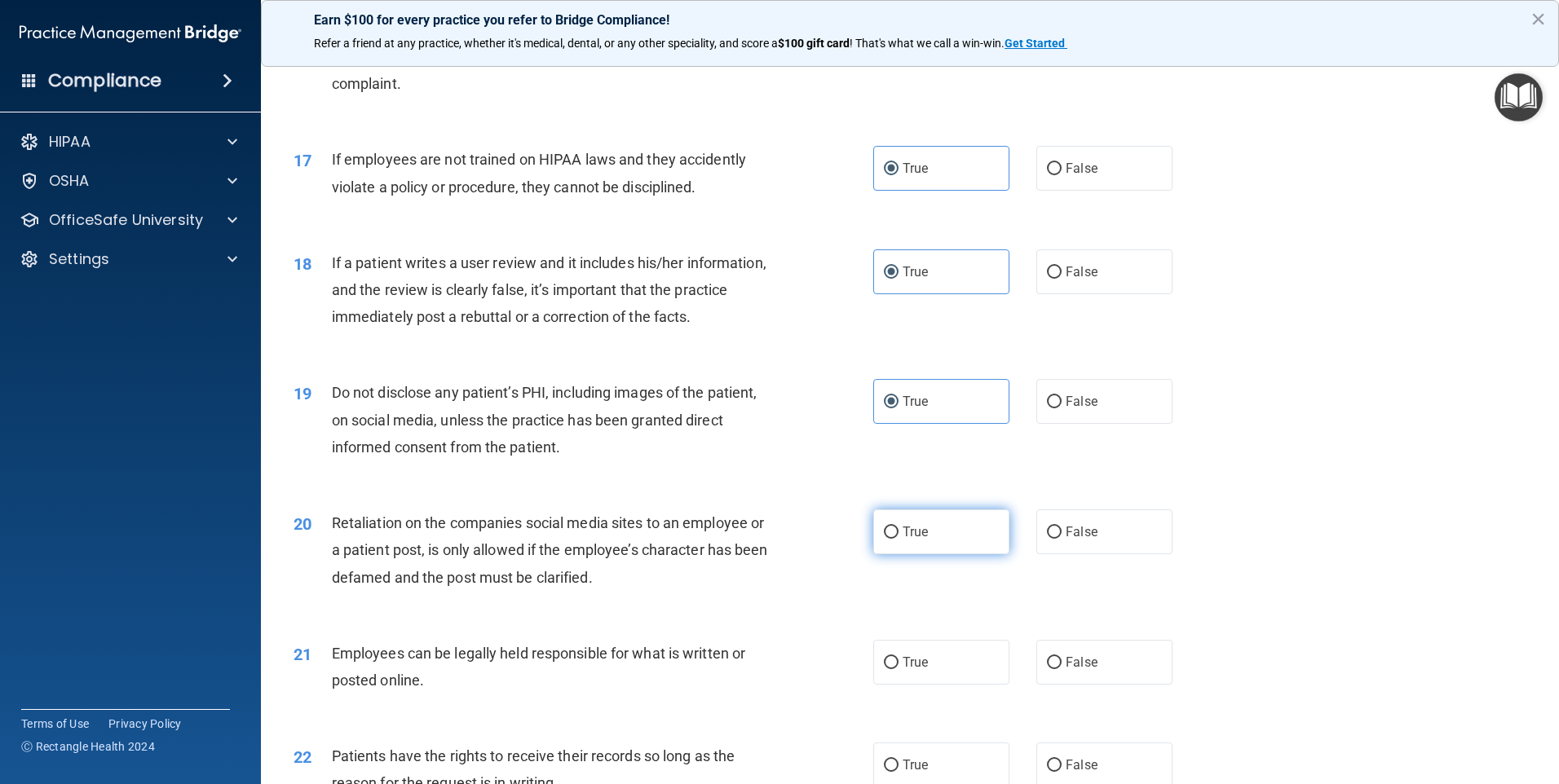
radio input "true"
click at [921, 685] on label "True" at bounding box center [940, 662] width 136 height 45
click at [899, 669] on input "True" at bounding box center [890, 663] width 14 height 13
radio input "true"
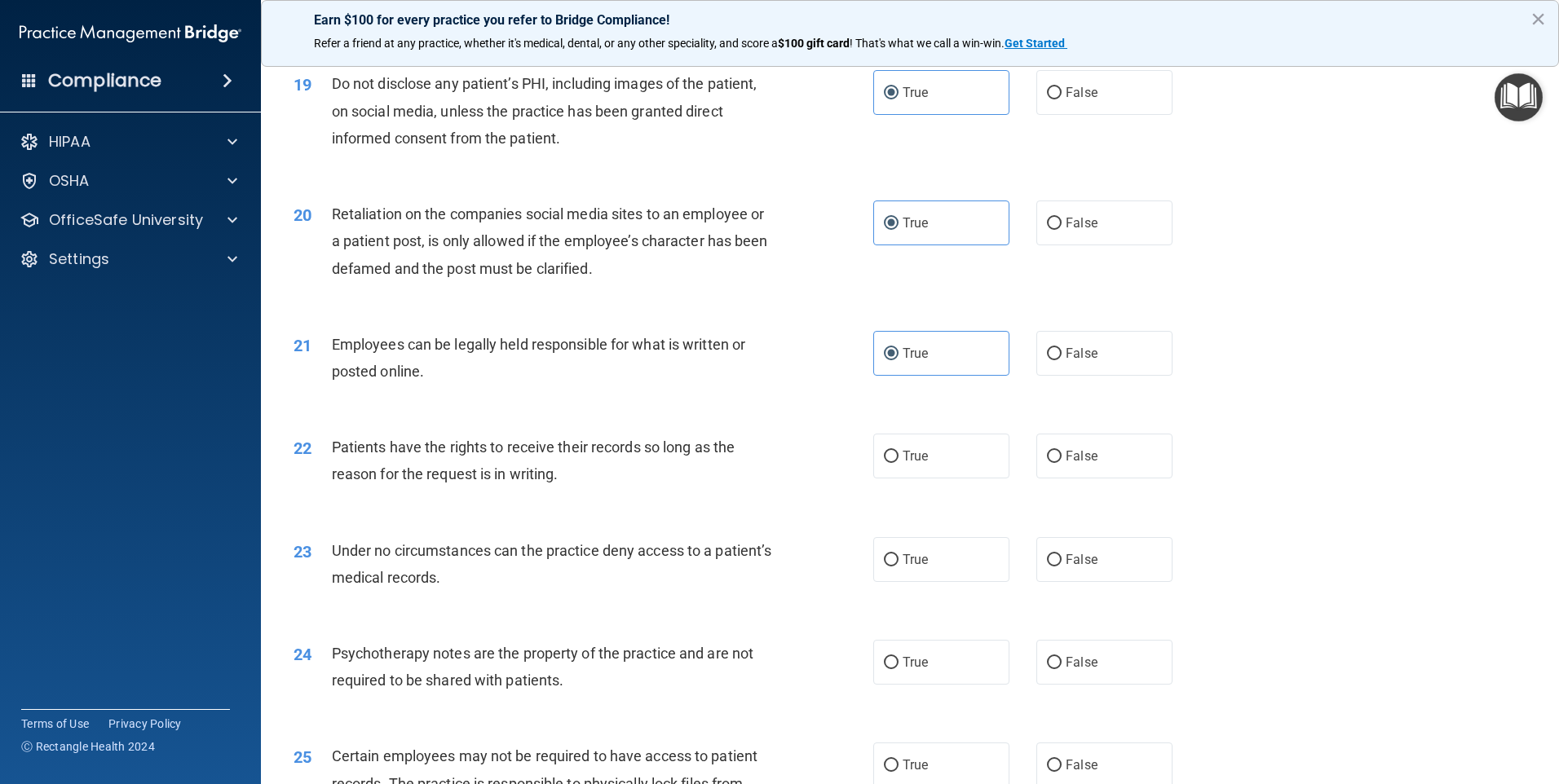
scroll to position [2526, 0]
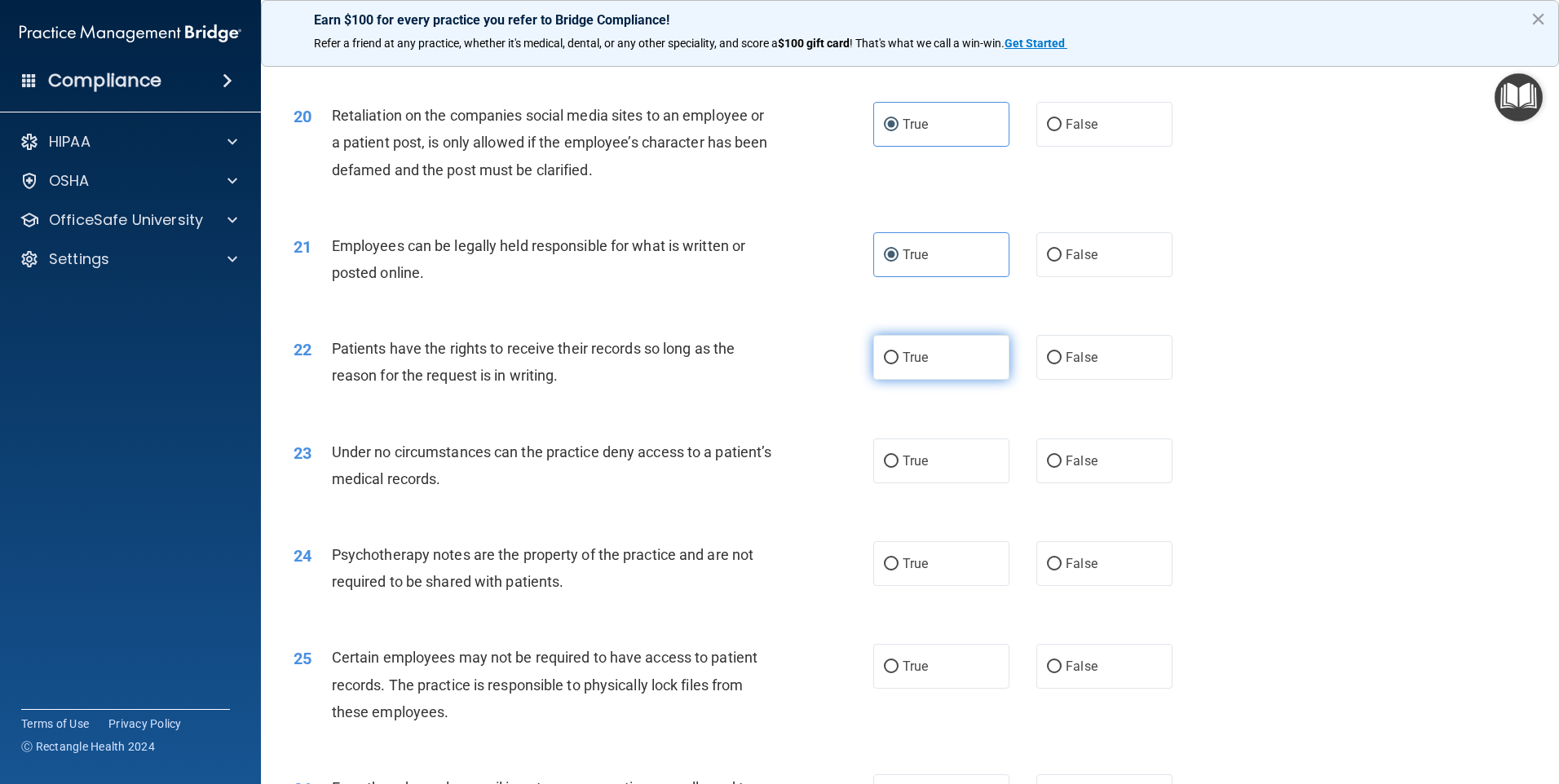
click at [910, 365] on span "True" at bounding box center [915, 357] width 25 height 15
drag, startPoint x: 910, startPoint y: 384, endPoint x: 889, endPoint y: 398, distance: 25.2
click at [889, 379] on label "True" at bounding box center [940, 357] width 136 height 45
click at [889, 364] on input "True" at bounding box center [890, 358] width 14 height 13
radio input "true"
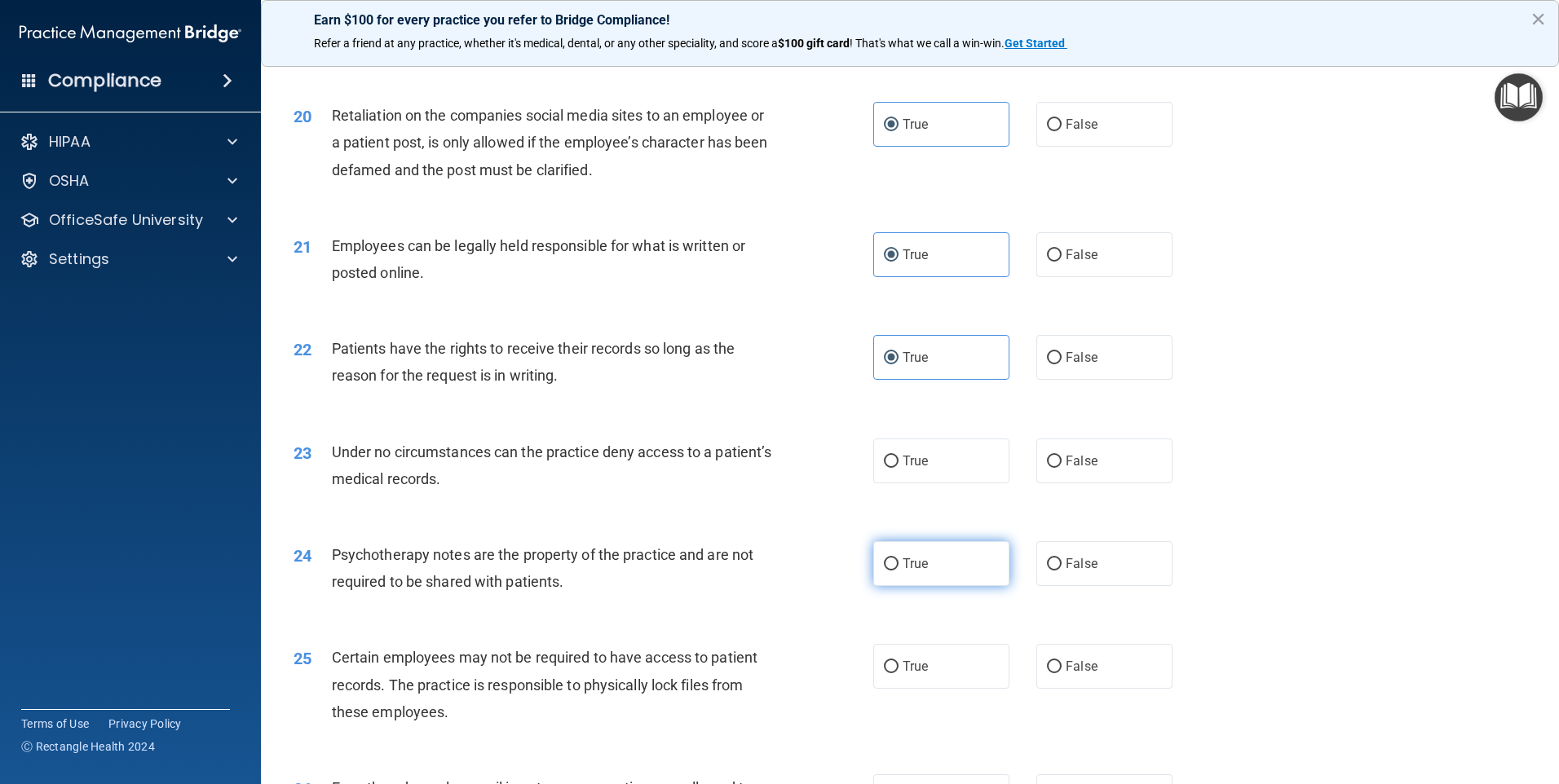
drag, startPoint x: 906, startPoint y: 483, endPoint x: 914, endPoint y: 579, distance: 96.3
click at [906, 469] on span "True" at bounding box center [915, 460] width 25 height 15
click at [899, 468] on input "True" at bounding box center [890, 461] width 14 height 13
radio input "true"
click at [914, 571] on span "True" at bounding box center [915, 563] width 25 height 15
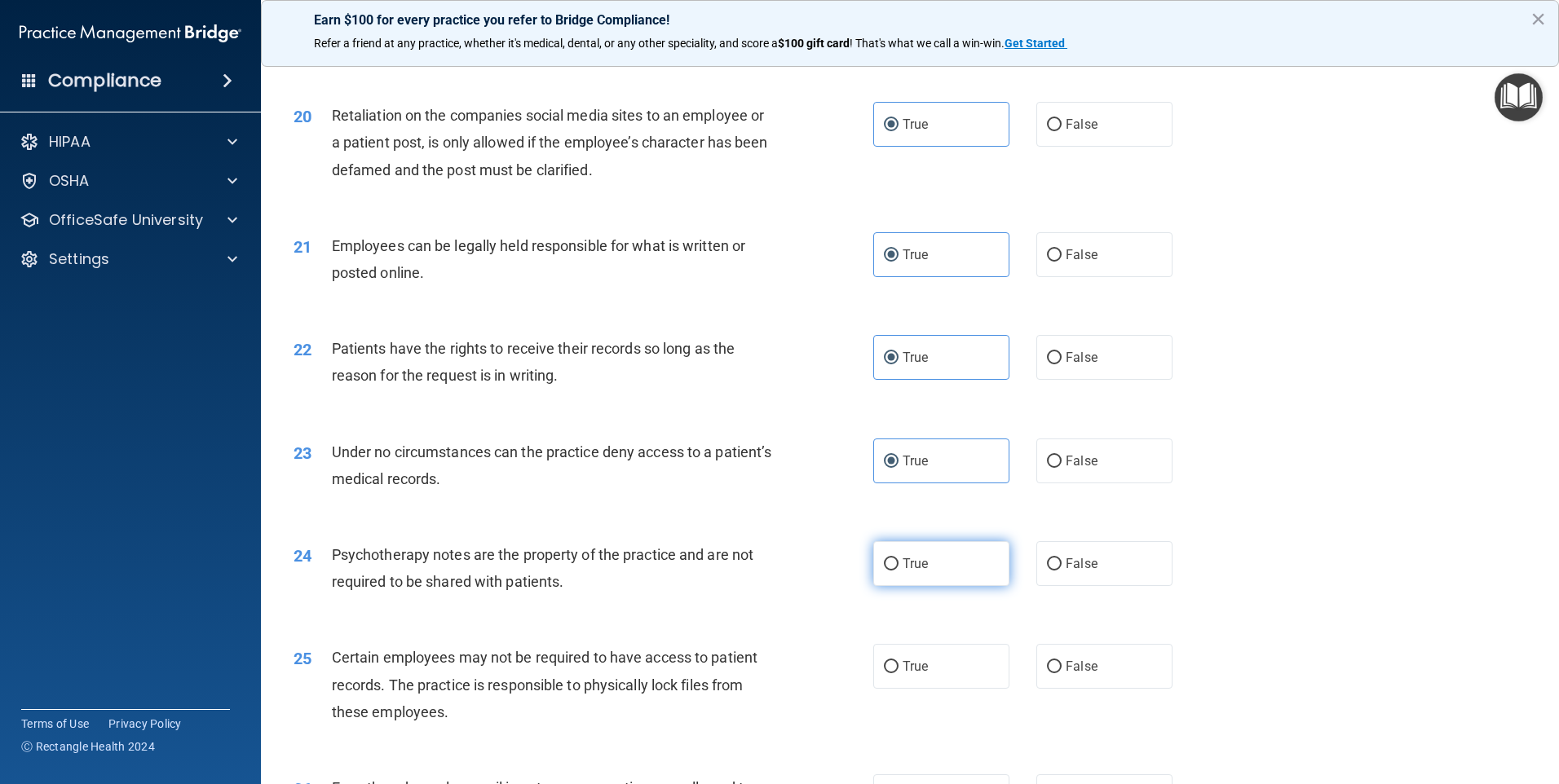
click at [899, 570] on input "True" at bounding box center [890, 564] width 14 height 13
radio input "true"
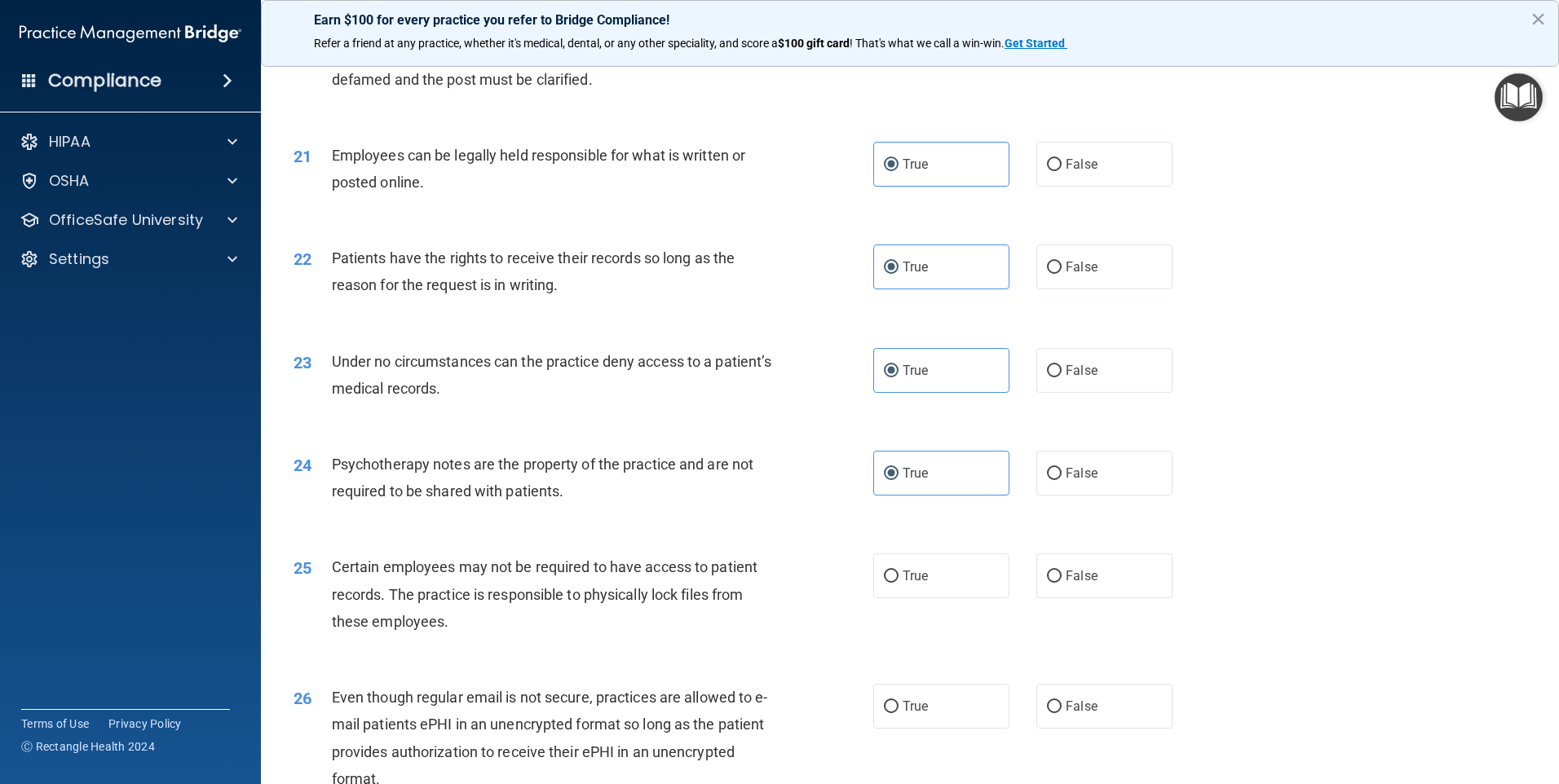
scroll to position [2853, 0]
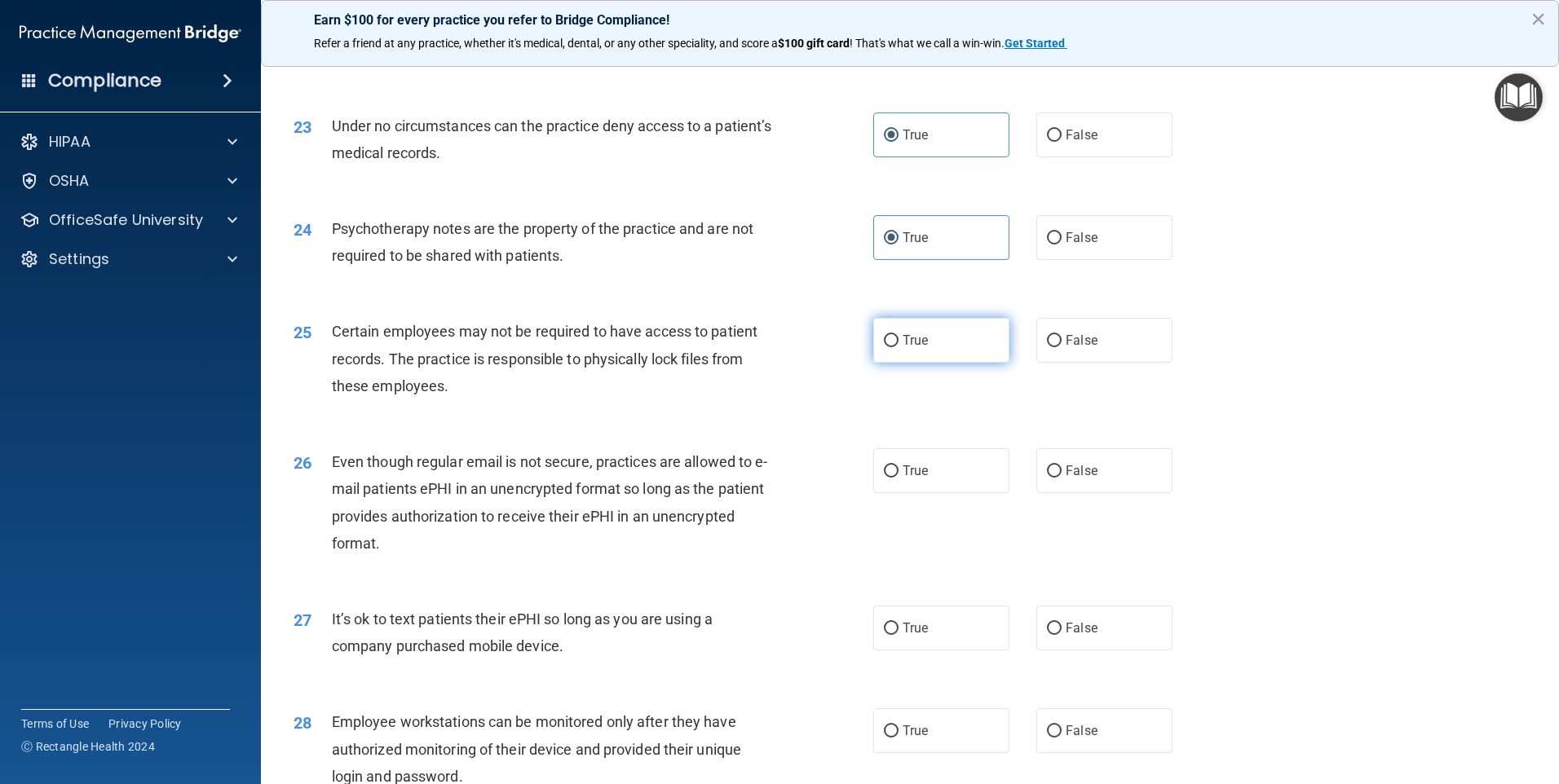
click at [878, 363] on label "True" at bounding box center [940, 340] width 136 height 45
drag, startPoint x: 879, startPoint y: 375, endPoint x: 924, endPoint y: 506, distance: 138.5
click at [926, 493] on label "True" at bounding box center [940, 470] width 136 height 45
click at [899, 478] on input "True" at bounding box center [890, 471] width 14 height 13
radio input "true"
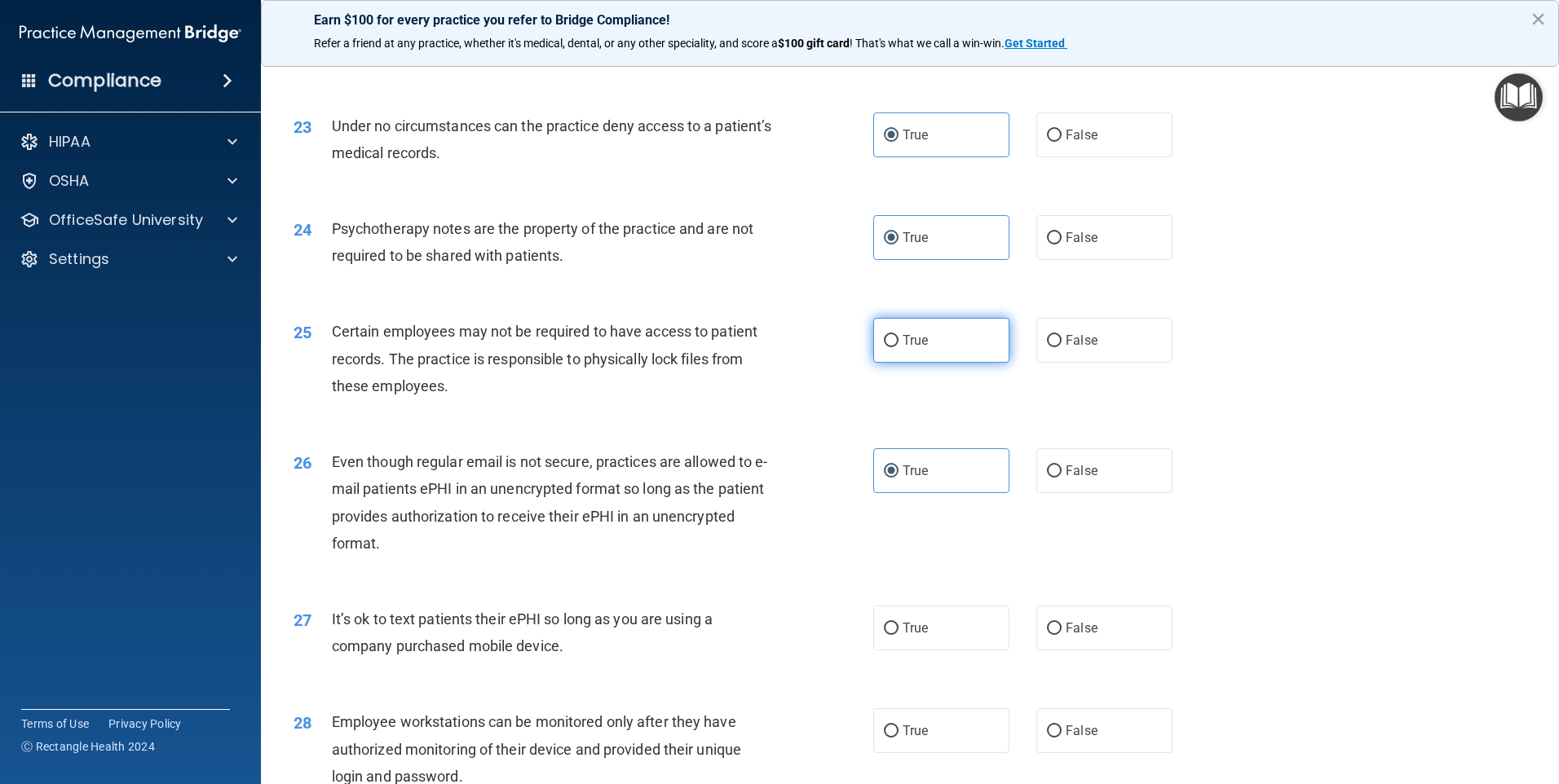
click at [903, 348] on span "True" at bounding box center [915, 340] width 25 height 15
click at [888, 347] on input "True" at bounding box center [890, 341] width 14 height 13
radio input "true"
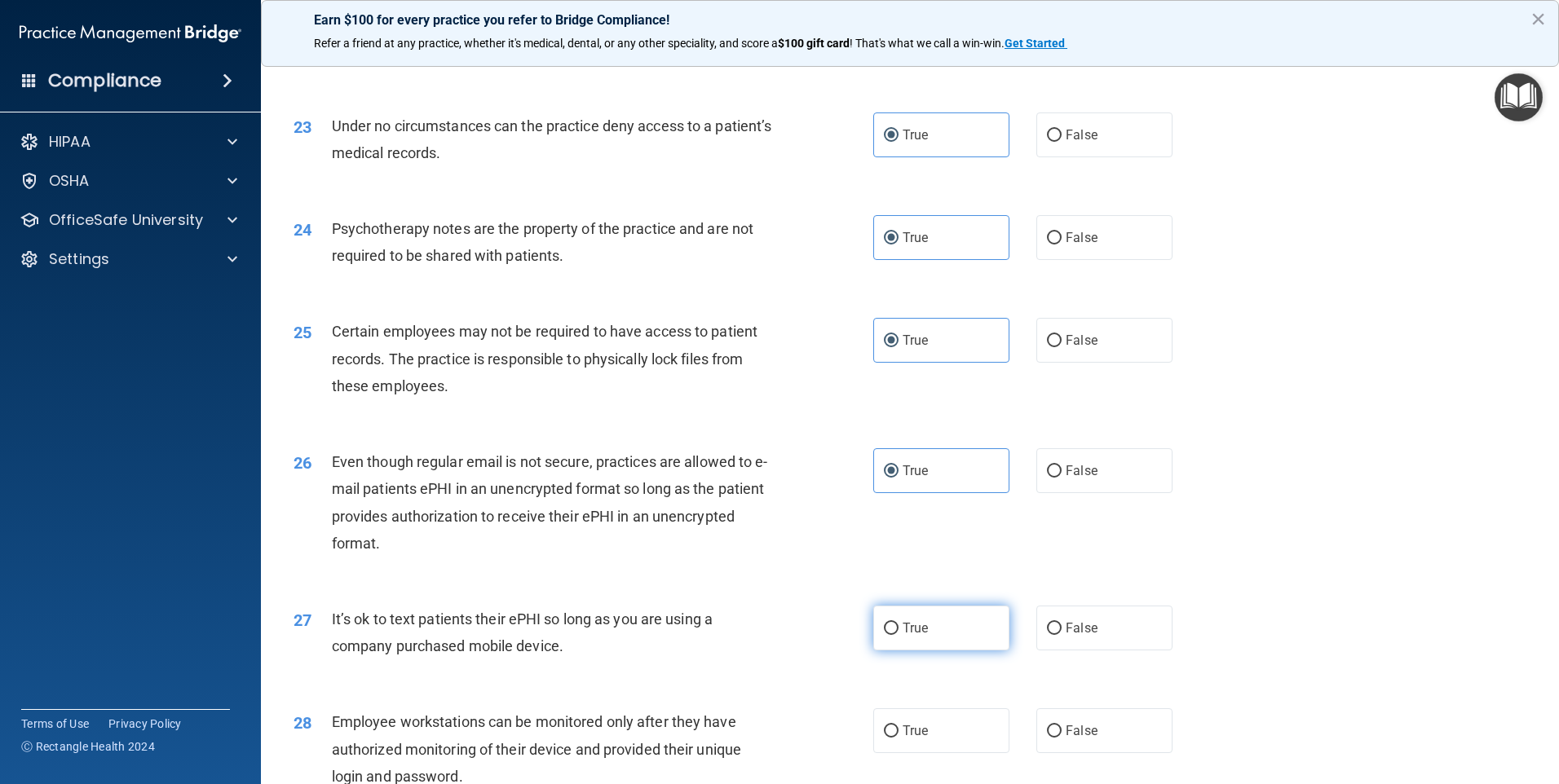
click at [939, 650] on label "True" at bounding box center [940, 628] width 136 height 45
click at [899, 635] on input "True" at bounding box center [890, 629] width 14 height 13
radio input "true"
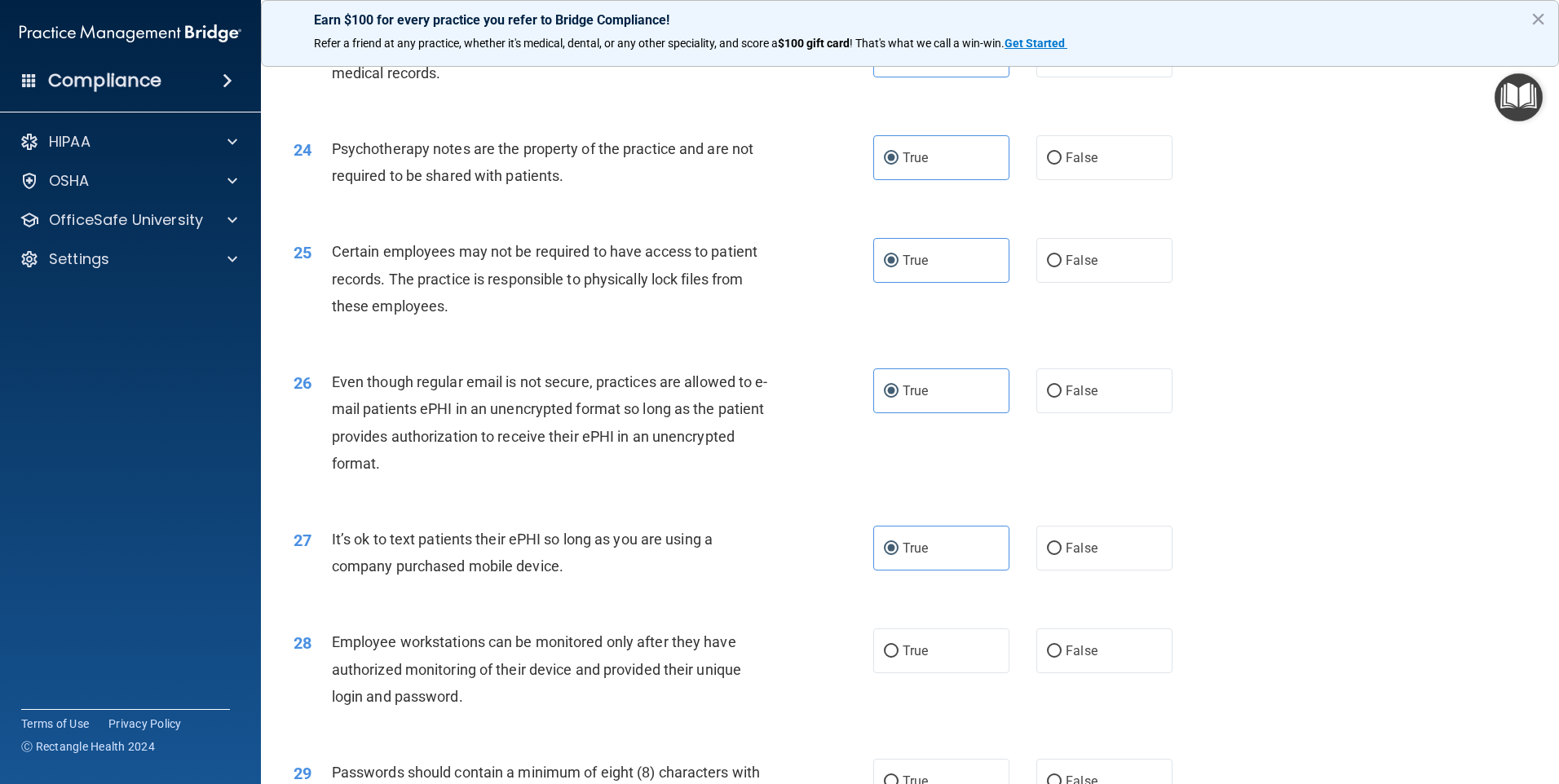
scroll to position [3260, 0]
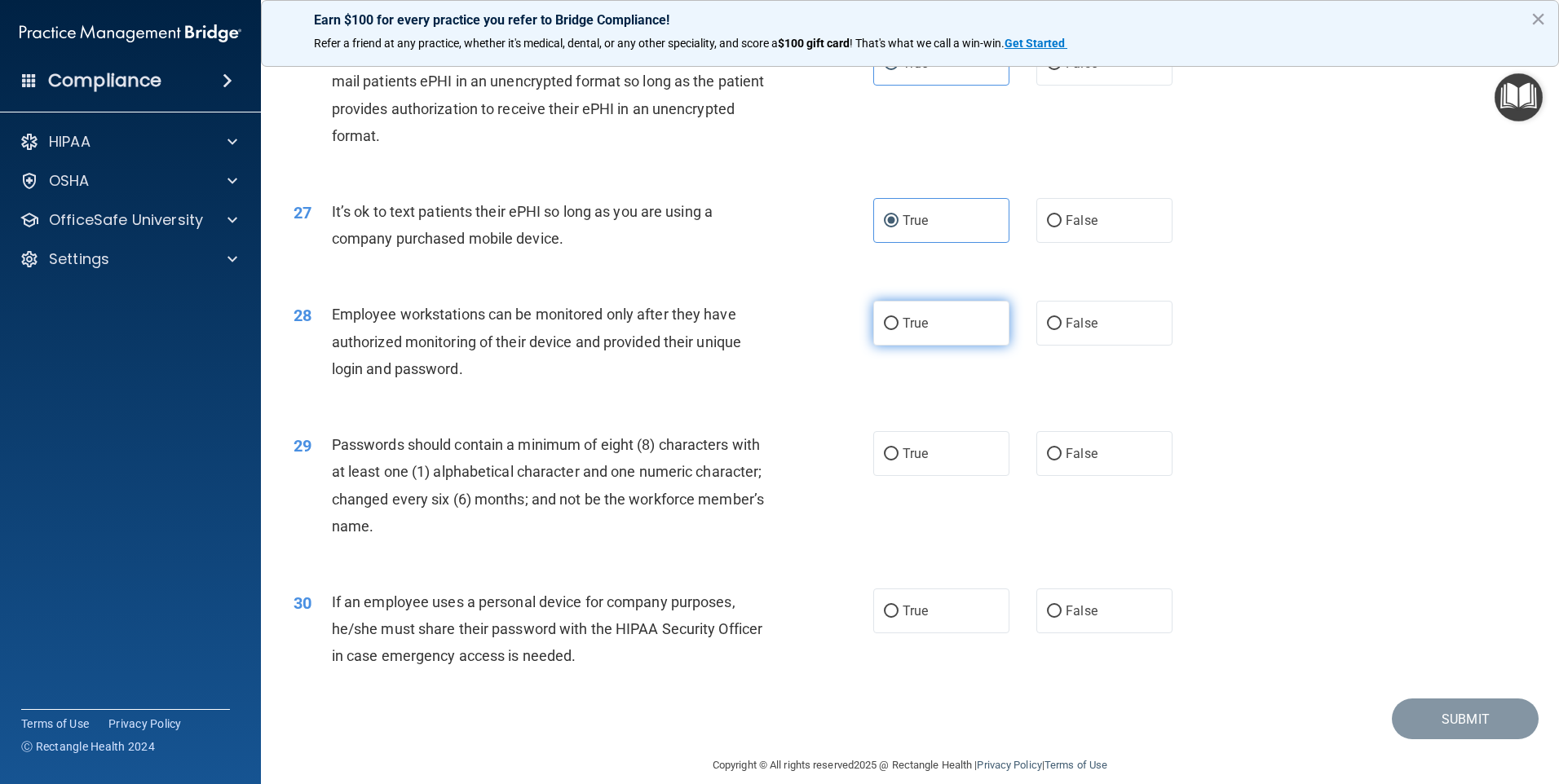
drag, startPoint x: 888, startPoint y: 334, endPoint x: 899, endPoint y: 349, distance: 18.6
click at [895, 344] on label "True" at bounding box center [940, 323] width 136 height 45
click at [895, 330] on input "True" at bounding box center [890, 324] width 14 height 13
radio input "true"
click at [915, 461] on span "True" at bounding box center [915, 454] width 25 height 15
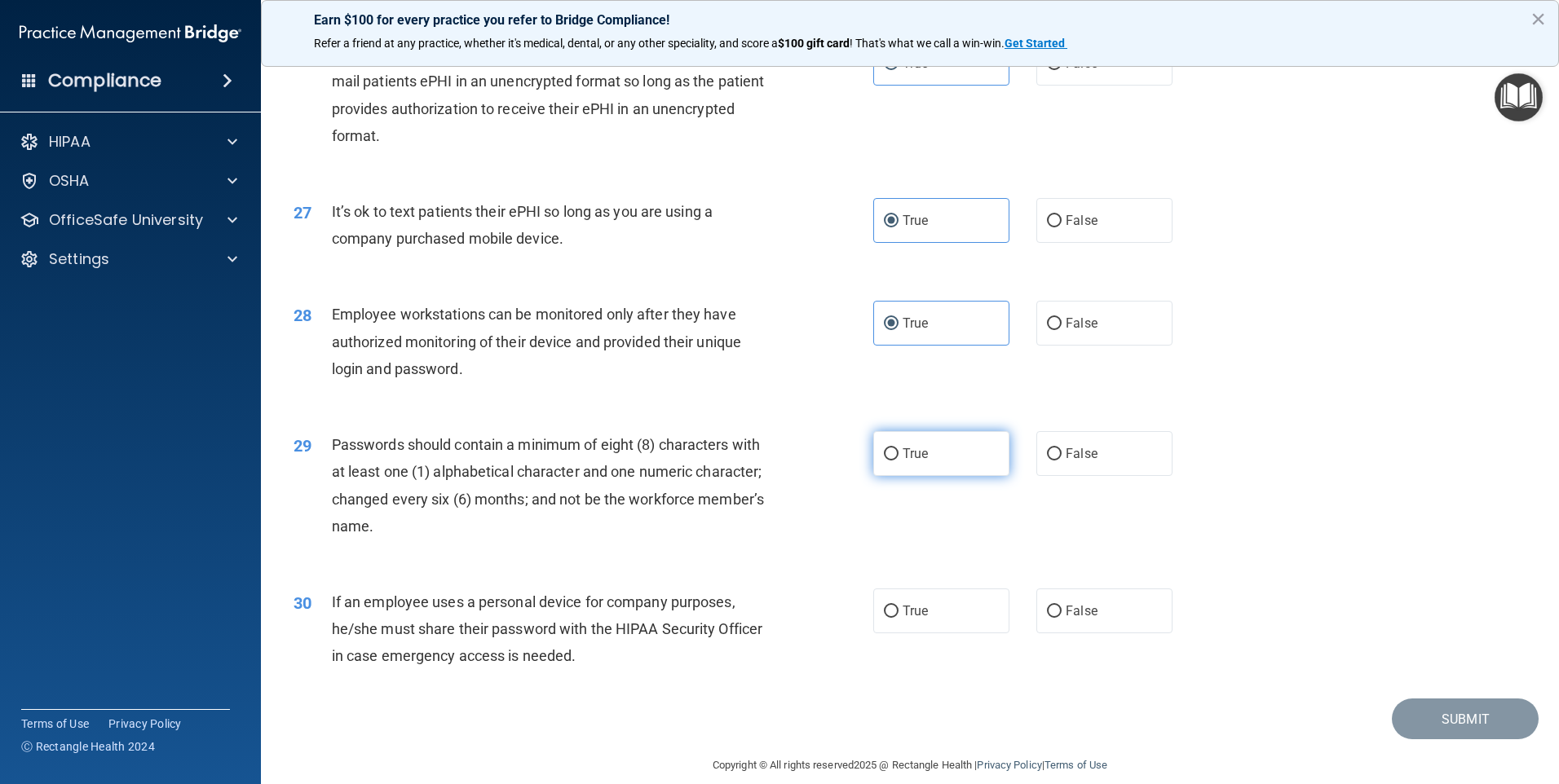
click at [899, 460] on input "True" at bounding box center [890, 454] width 14 height 13
radio input "true"
click at [938, 634] on label "True" at bounding box center [940, 611] width 136 height 45
click at [899, 617] on input "True" at bounding box center [890, 612] width 14 height 13
radio input "true"
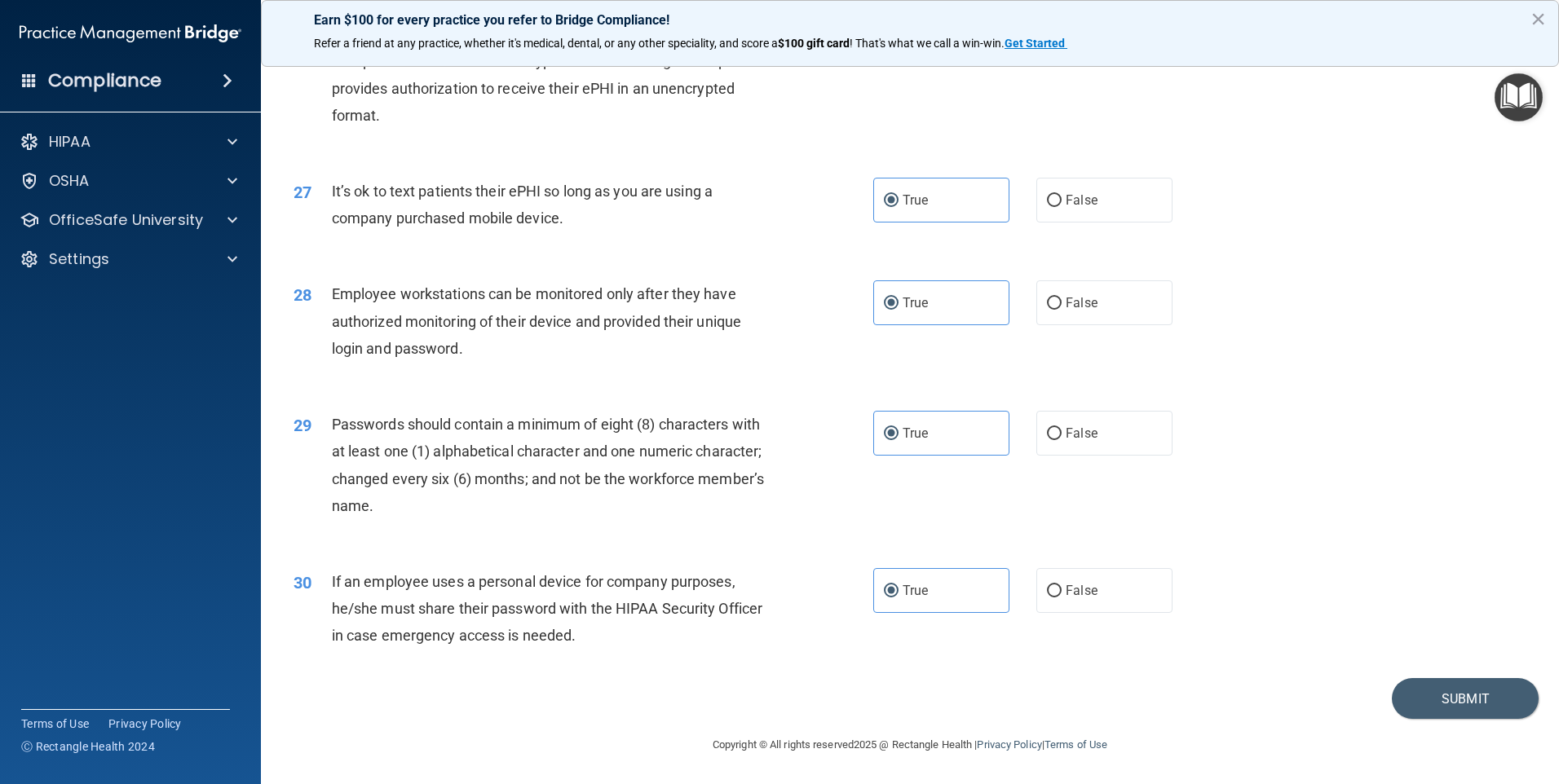
scroll to position [3307, 0]
click at [1430, 685] on button "Submit" at bounding box center [1465, 698] width 146 height 41
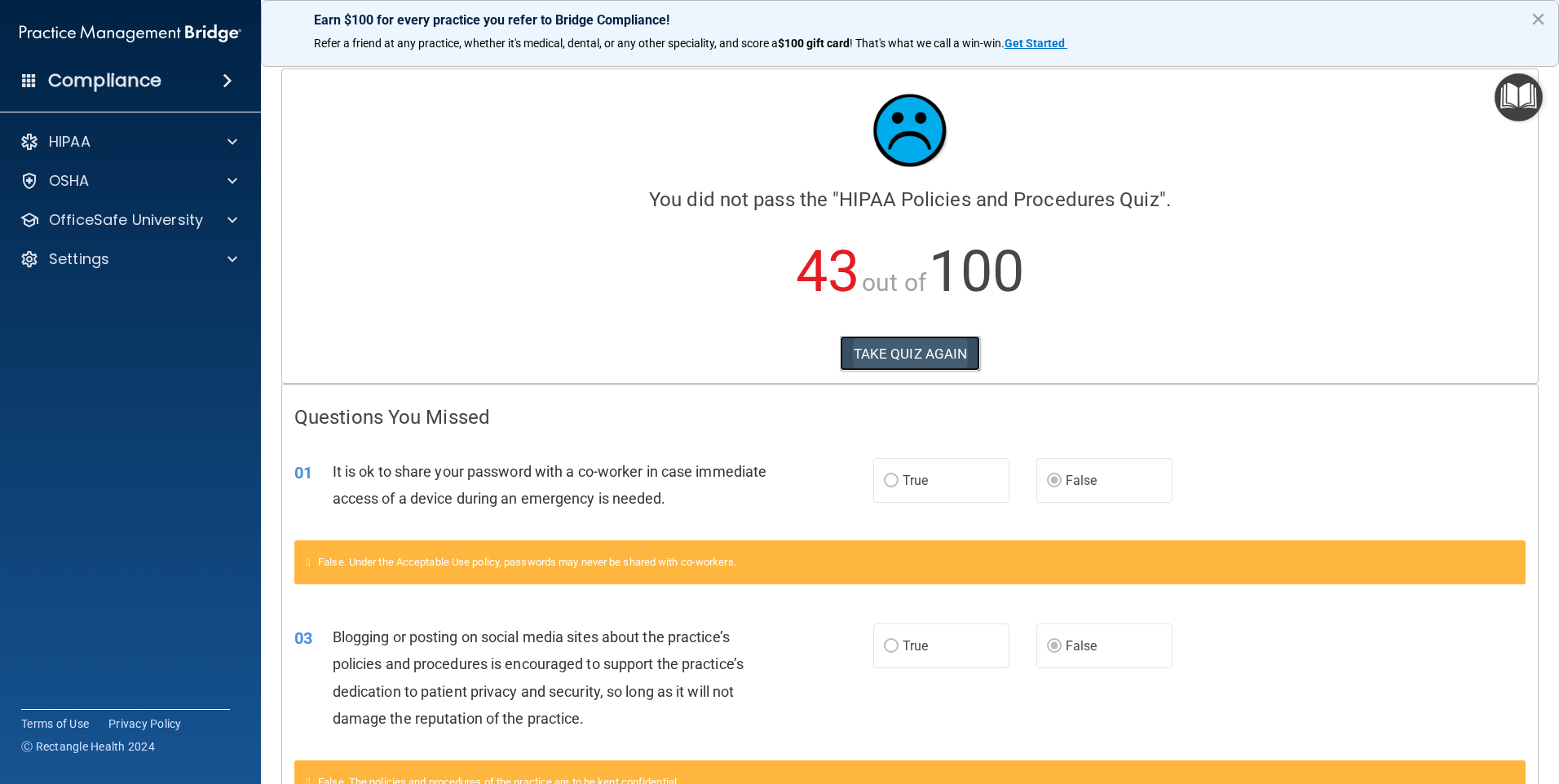
click at [923, 352] on button "TAKE QUIZ AGAIN" at bounding box center [911, 353] width 141 height 36
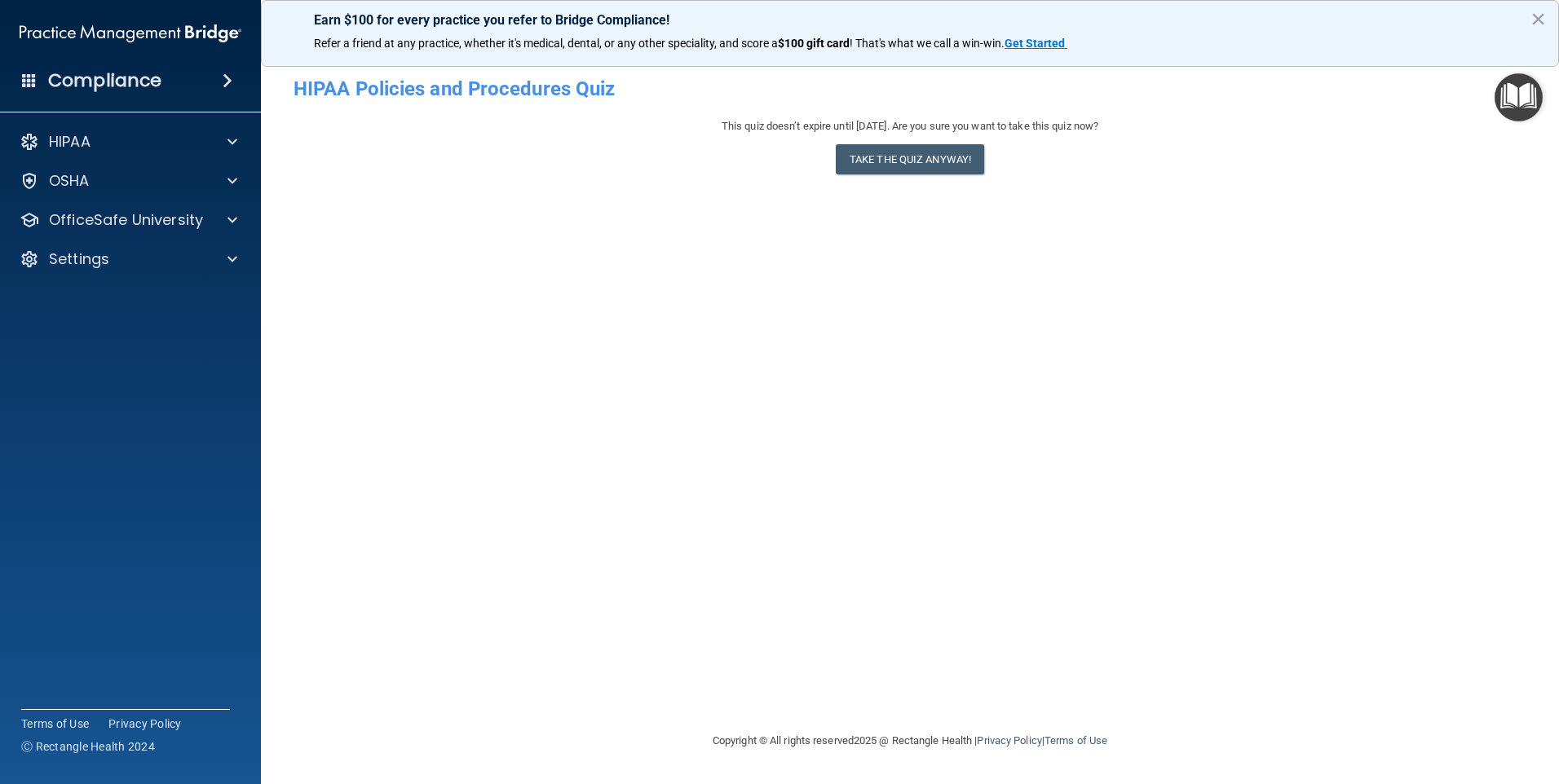
click at [948, 143] on div "This quiz doesn’t expire until 05/23/2026. Are you sure you want to take this q…" at bounding box center [910, 149] width 1232 height 66
click at [946, 153] on button "Take the quiz anyway!" at bounding box center [910, 159] width 148 height 30
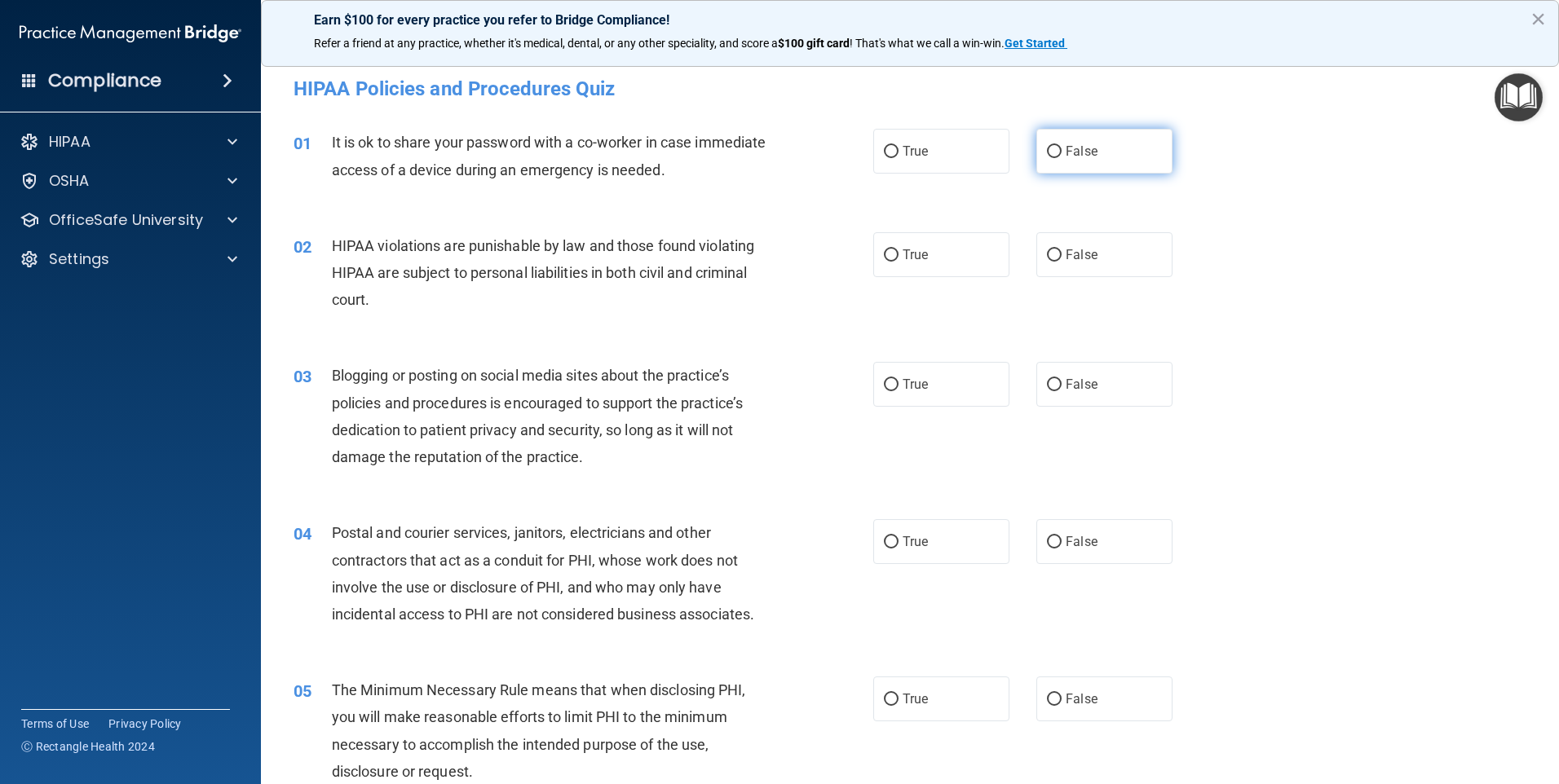
click at [1047, 151] on input "False" at bounding box center [1054, 151] width 14 height 13
radio input "true"
click at [942, 242] on label "True" at bounding box center [940, 254] width 136 height 45
click at [899, 249] on input "True" at bounding box center [890, 255] width 14 height 13
radio input "true"
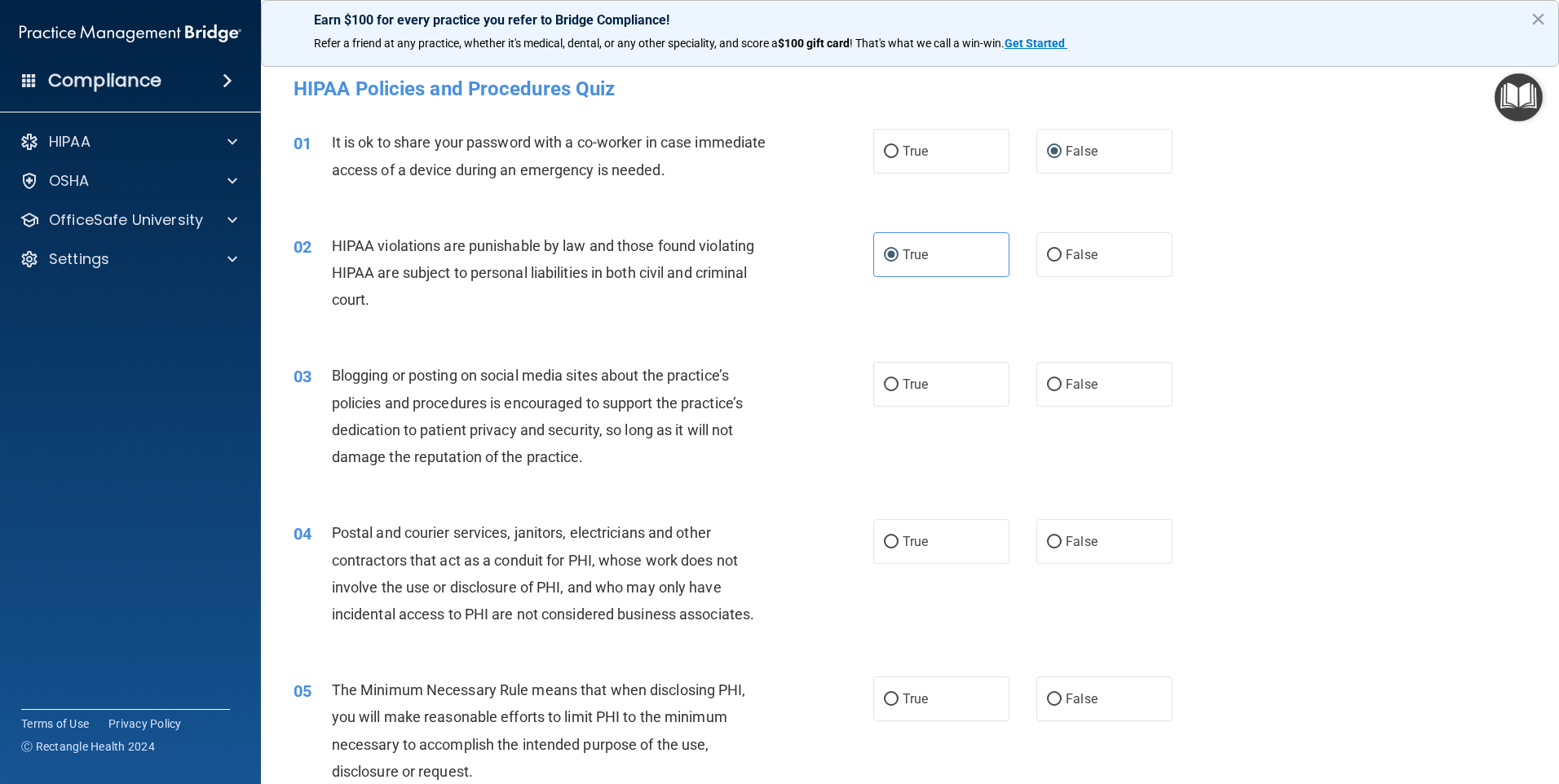
click at [1105, 407] on div "03 Blogging or posting on social media sites about the practice’s policies and …" at bounding box center [910, 420] width 1257 height 157
click at [1081, 385] on span "False" at bounding box center [1081, 384] width 32 height 15
click at [1062, 385] on input "False" at bounding box center [1054, 384] width 14 height 13
radio input "true"
click at [936, 541] on label "True" at bounding box center [940, 541] width 136 height 45
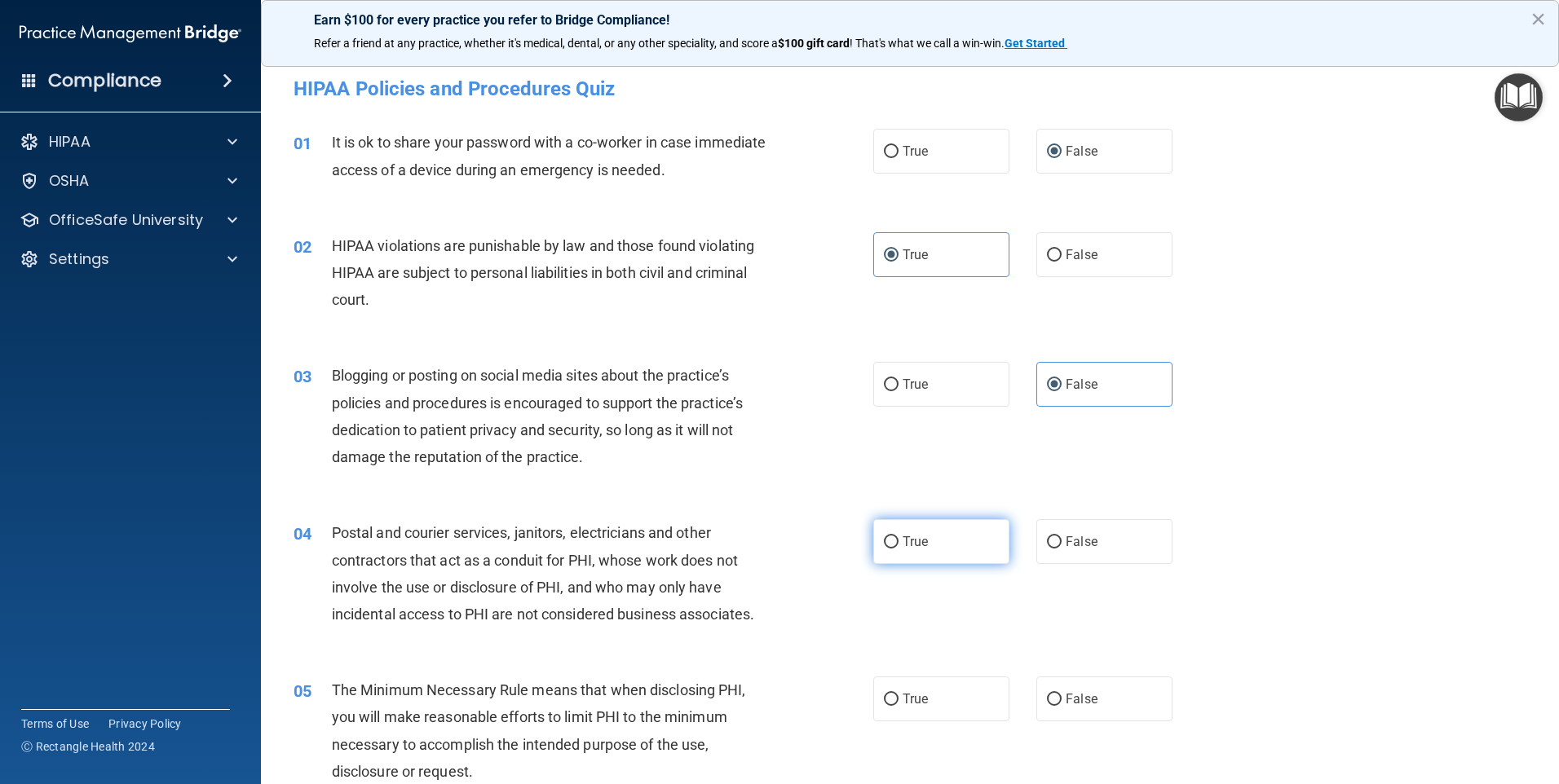
click at [899, 541] on input "True" at bounding box center [890, 542] width 14 height 13
radio input "true"
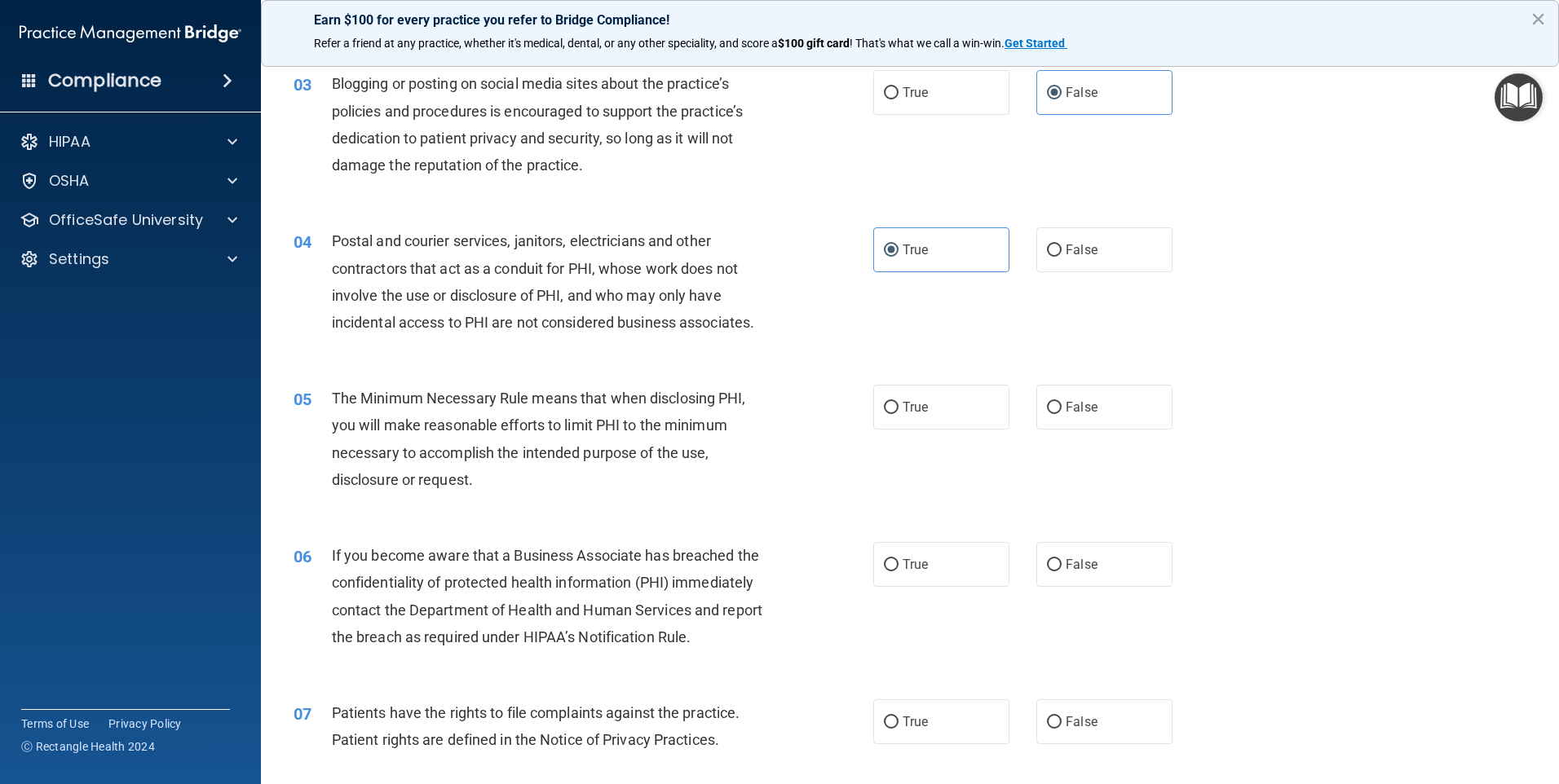
scroll to position [326, 0]
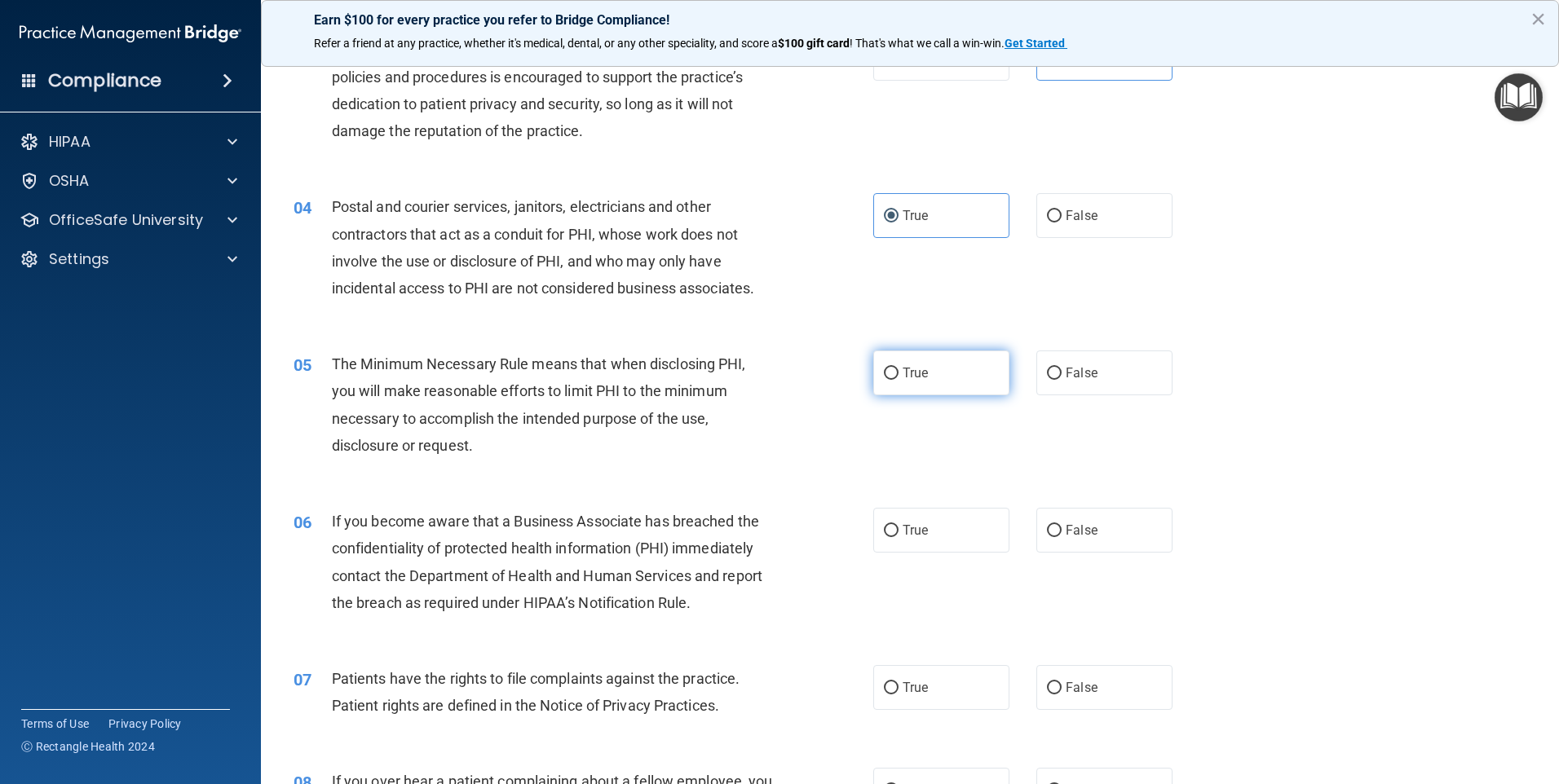
drag, startPoint x: 888, startPoint y: 351, endPoint x: 901, endPoint y: 366, distance: 19.8
click at [888, 353] on label "True" at bounding box center [940, 373] width 136 height 45
click at [888, 368] on input "True" at bounding box center [890, 374] width 14 height 13
radio input "true"
click at [910, 375] on span "True" at bounding box center [915, 373] width 25 height 15
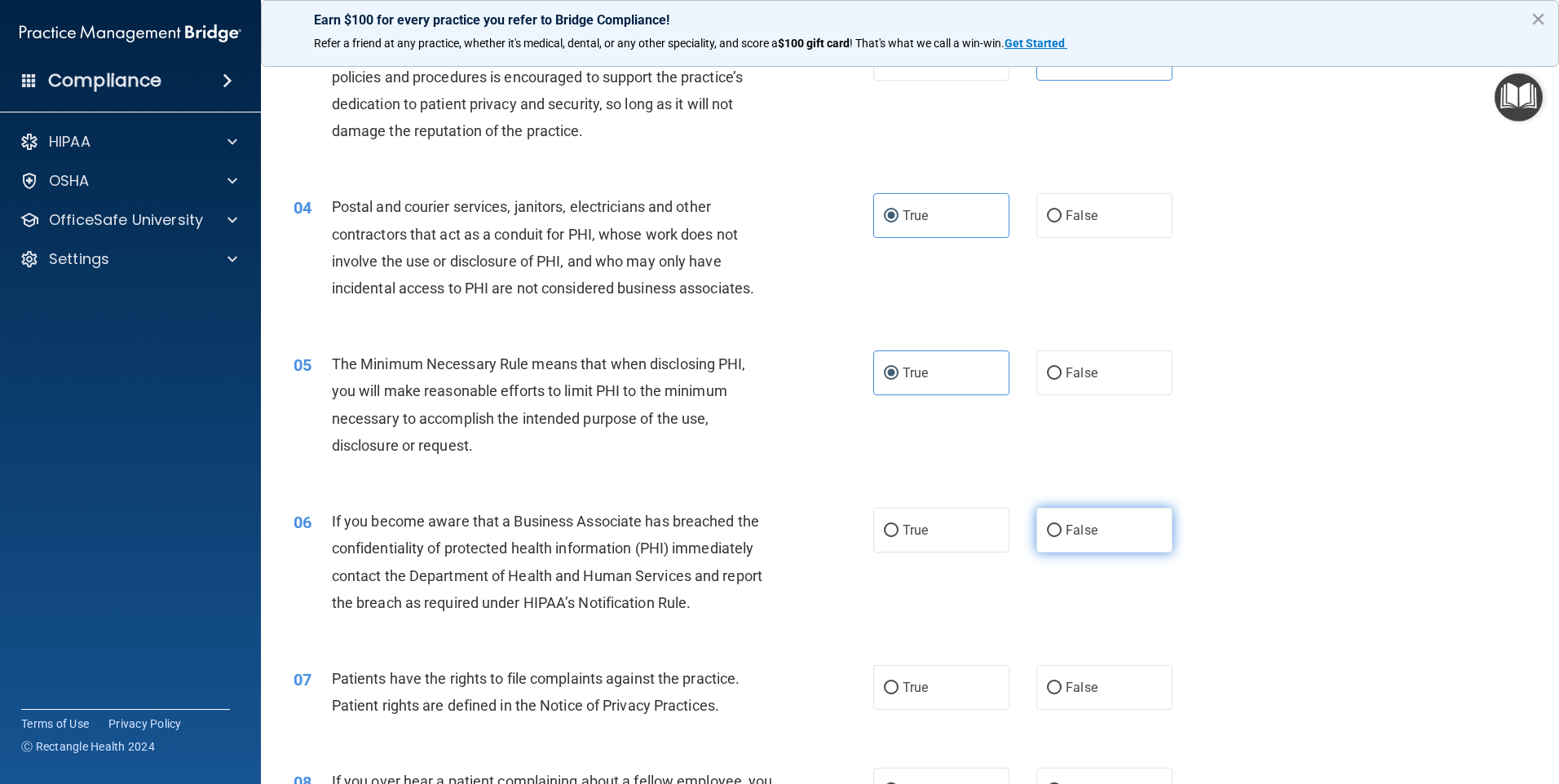
drag, startPoint x: 910, startPoint y: 375, endPoint x: 1080, endPoint y: 528, distance: 228.7
click at [1080, 528] on span "False" at bounding box center [1081, 530] width 32 height 15
click at [1062, 528] on input "False" at bounding box center [1054, 531] width 14 height 13
radio input "true"
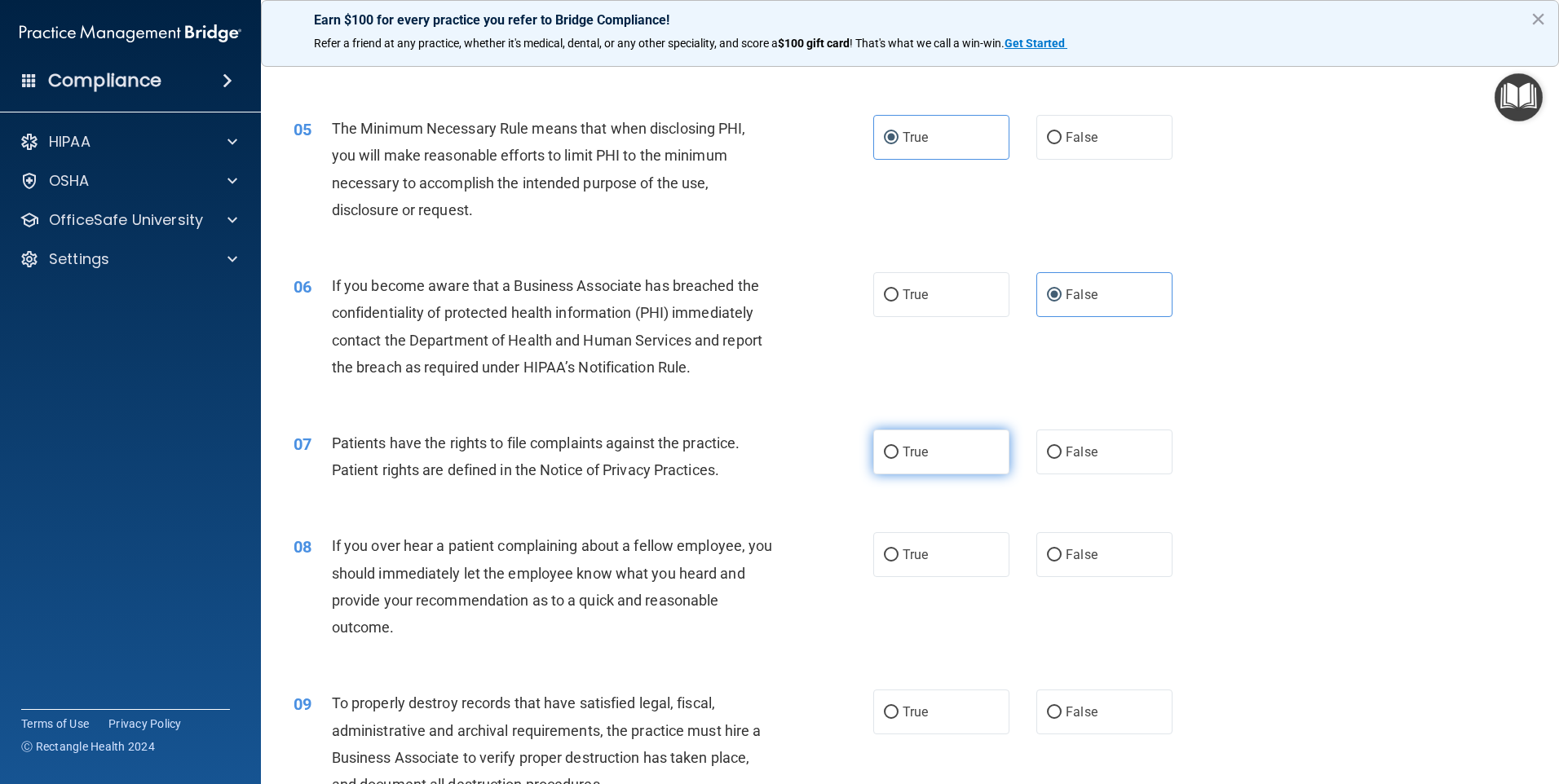
scroll to position [570, 0]
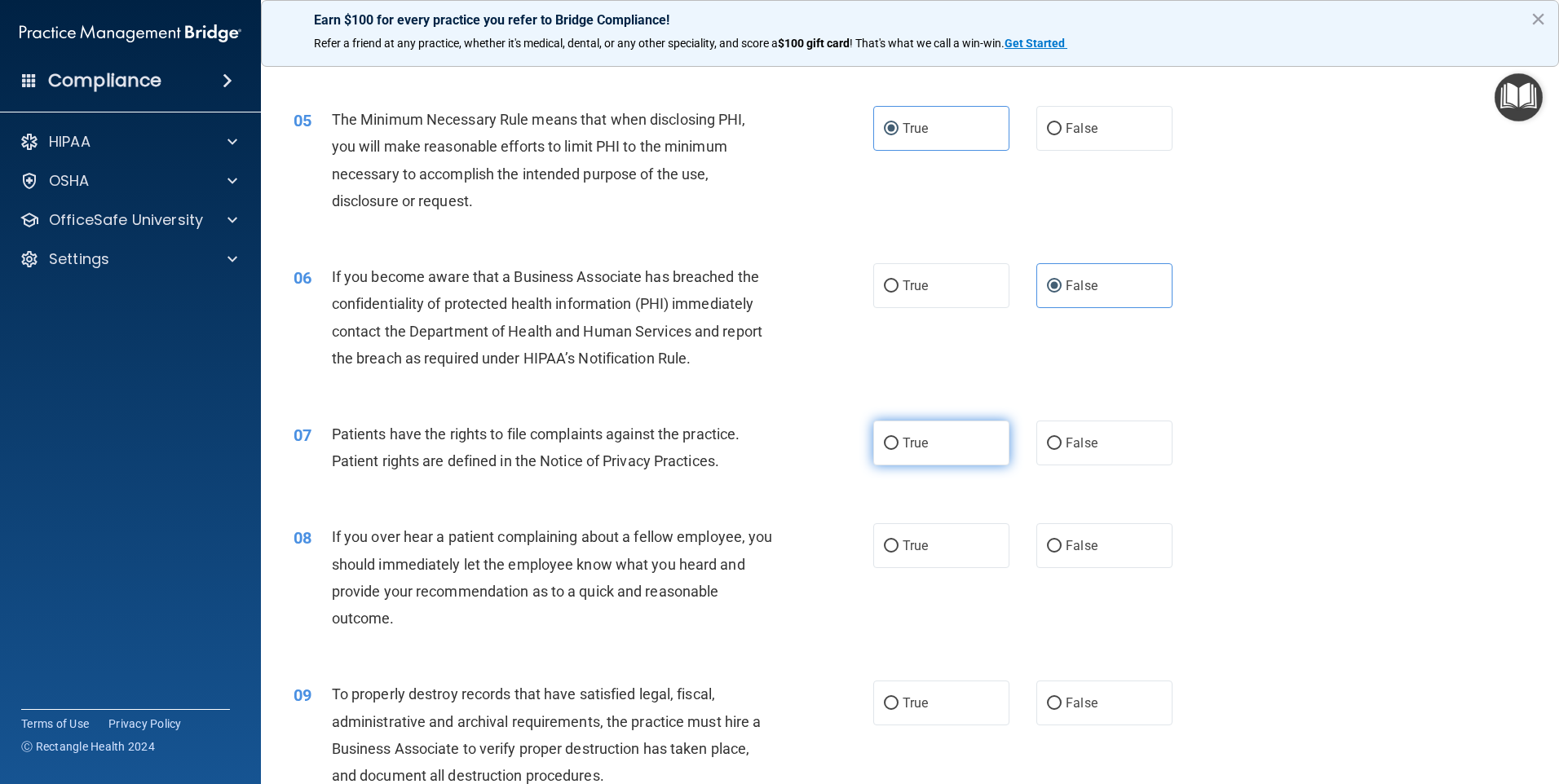
click at [928, 451] on label "True" at bounding box center [940, 443] width 136 height 45
click at [899, 450] on input "True" at bounding box center [890, 443] width 14 height 13
radio input "true"
click at [1072, 548] on span "False" at bounding box center [1081, 545] width 32 height 15
click at [1062, 548] on input "False" at bounding box center [1054, 546] width 14 height 13
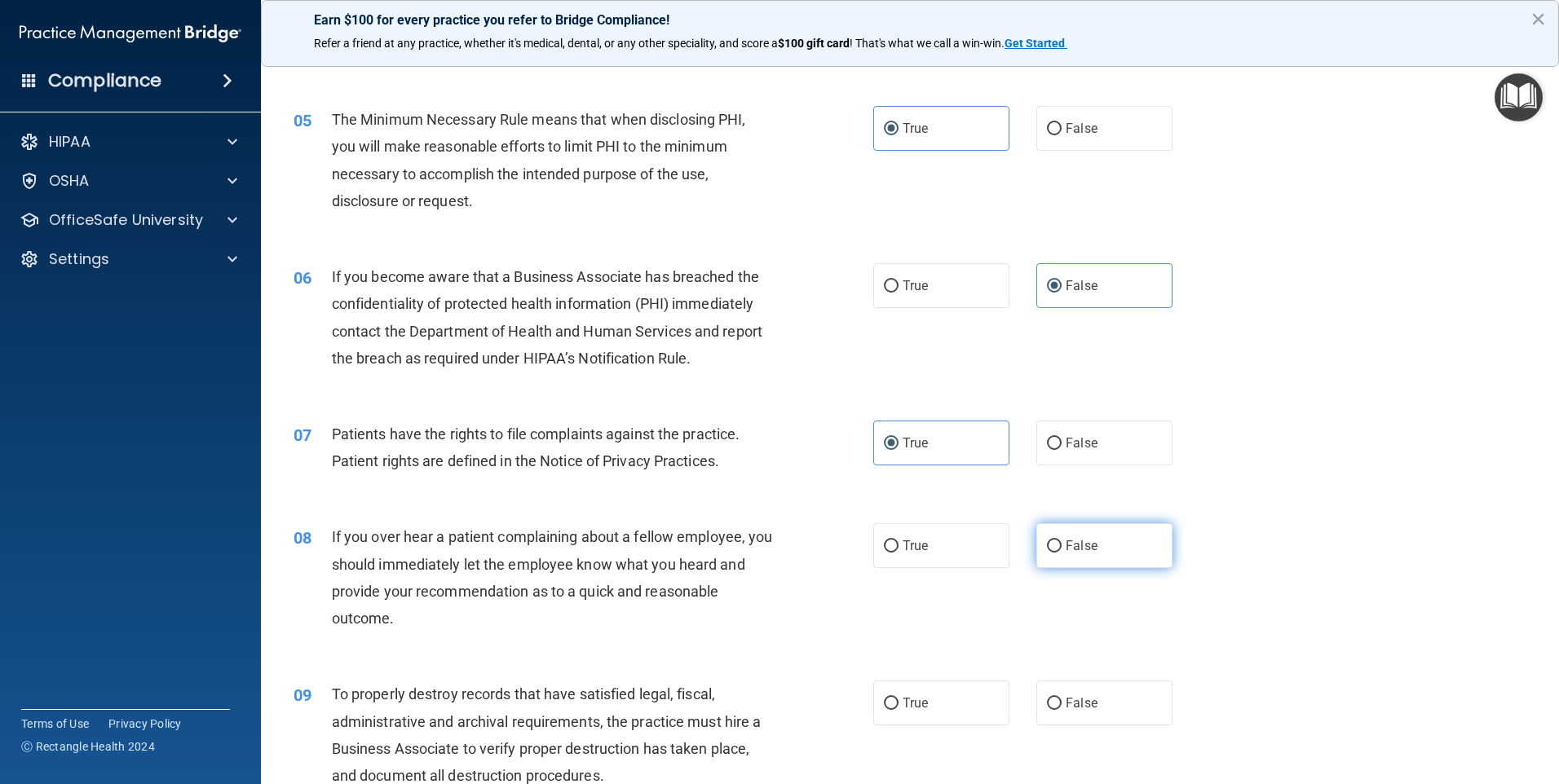
radio input "true"
click at [1083, 689] on label "False" at bounding box center [1104, 703] width 136 height 45
click at [1062, 697] on input "False" at bounding box center [1054, 703] width 14 height 13
radio input "true"
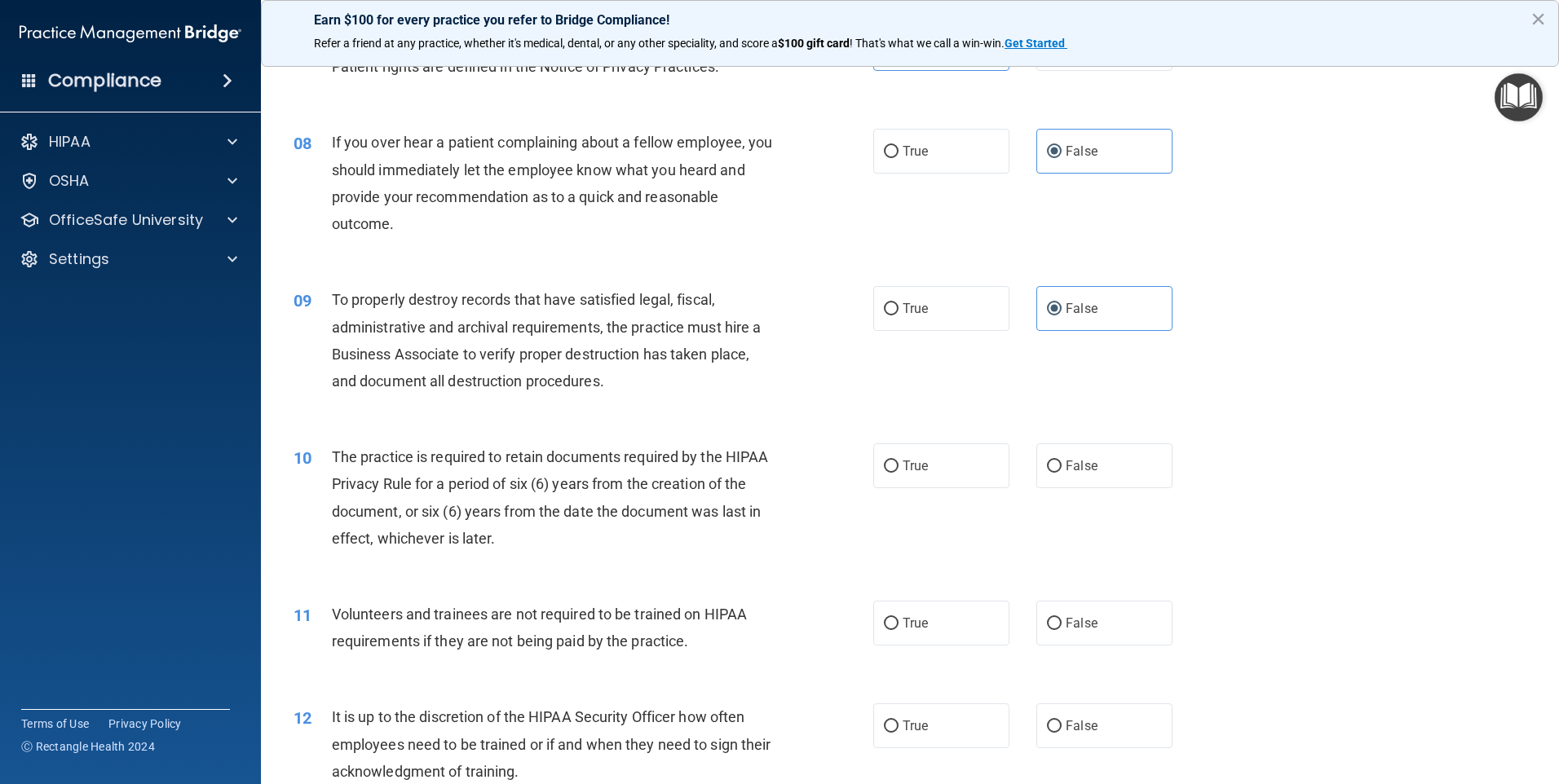
scroll to position [978, 0]
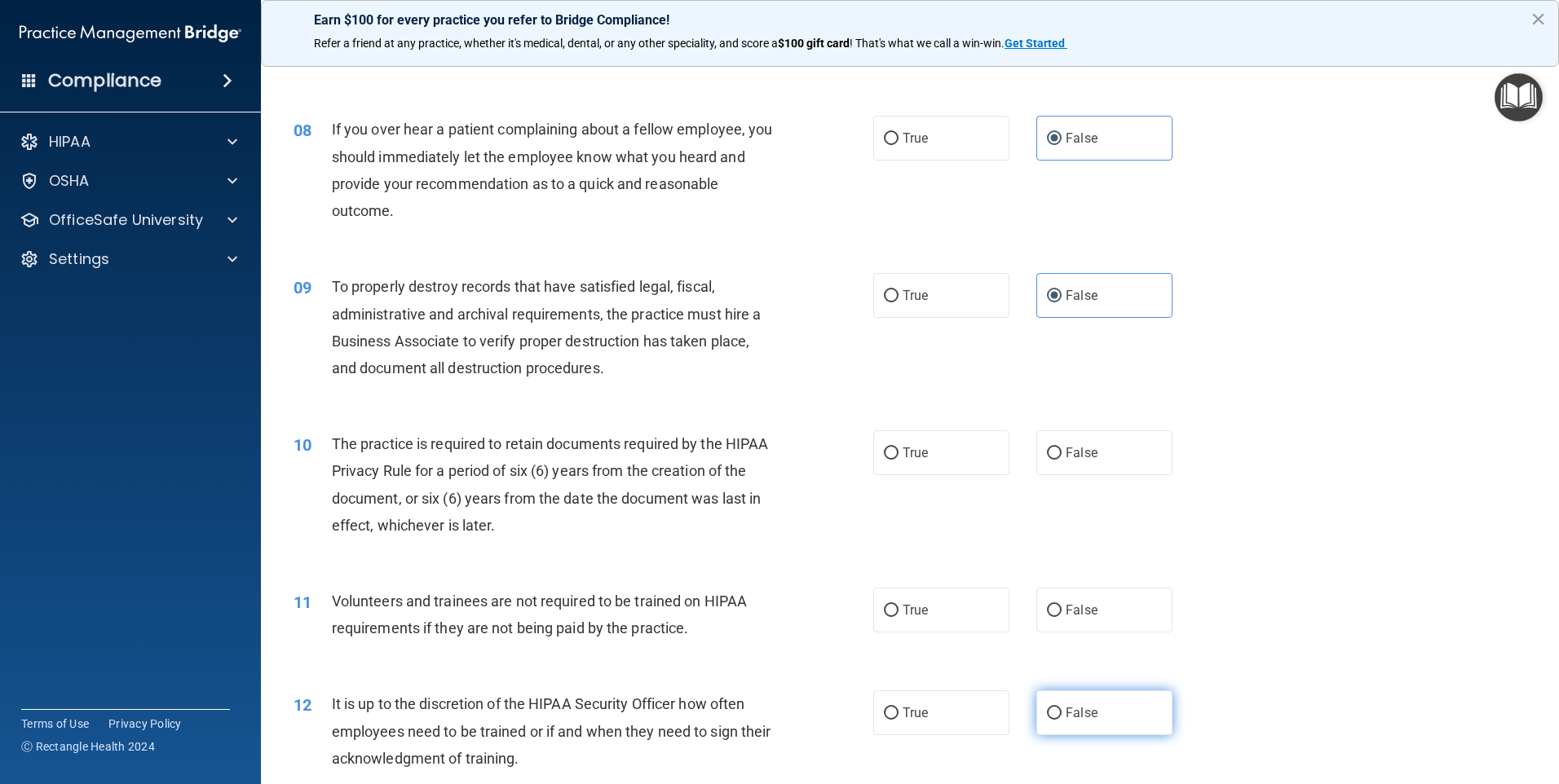
drag, startPoint x: 933, startPoint y: 443, endPoint x: 1147, endPoint y: 708, distance: 340.6
click at [933, 448] on label "True" at bounding box center [940, 453] width 136 height 45
click at [899, 448] on input "True" at bounding box center [890, 454] width 14 height 13
radio input "true"
click at [1097, 622] on label "False" at bounding box center [1104, 610] width 136 height 45
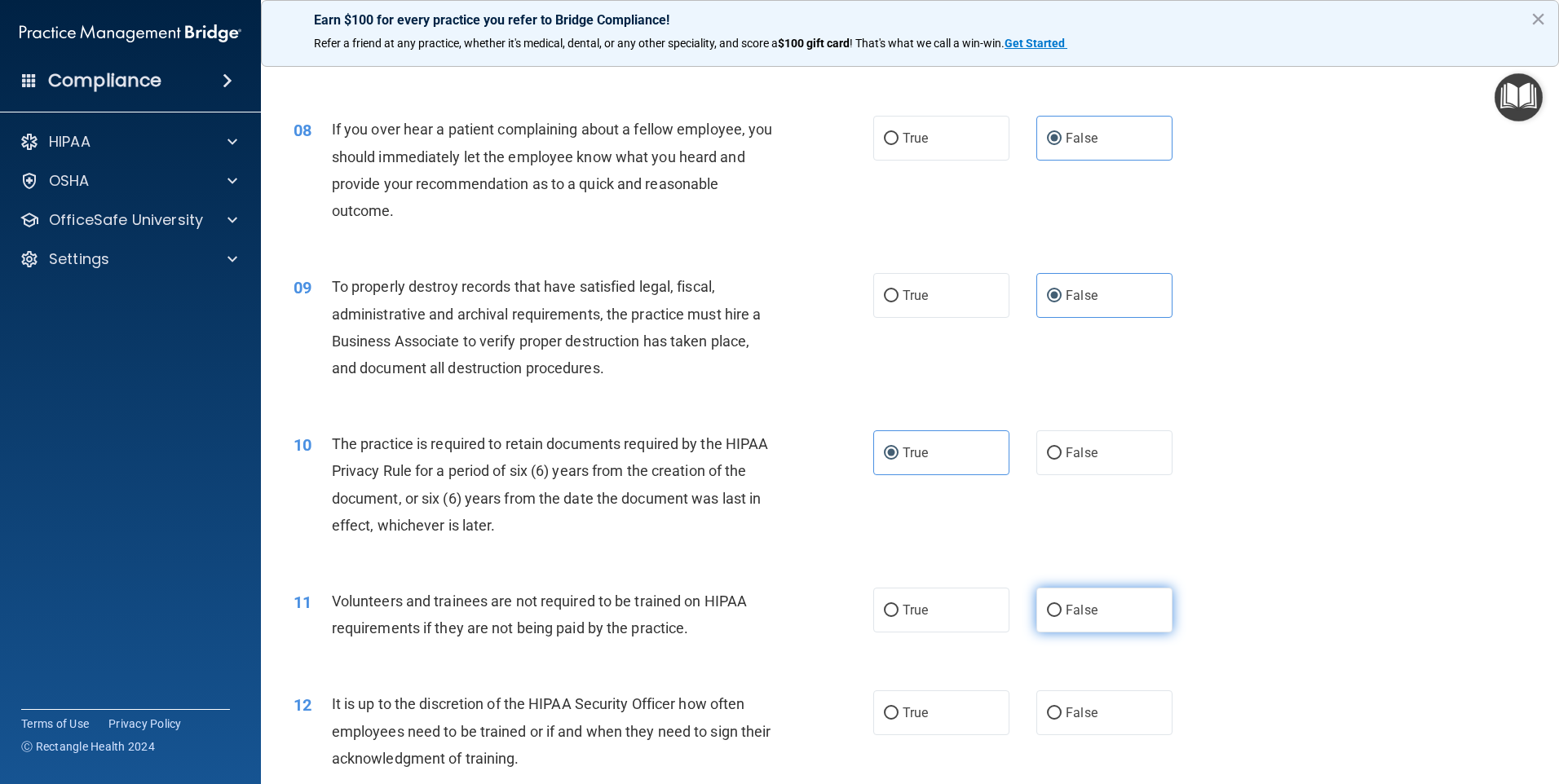
click at [1062, 617] on input "False" at bounding box center [1054, 611] width 14 height 13
radio input "true"
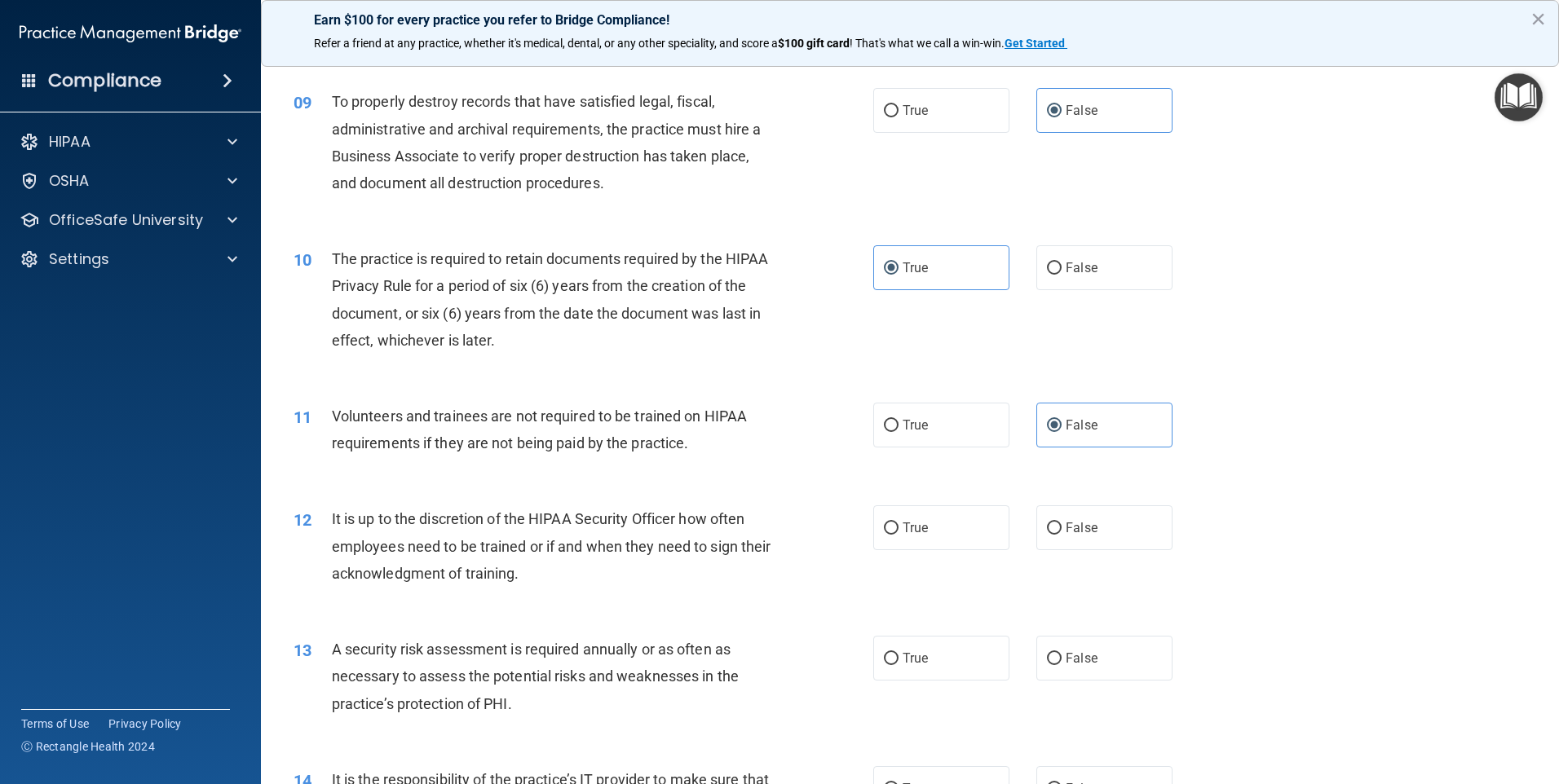
scroll to position [1222, 0]
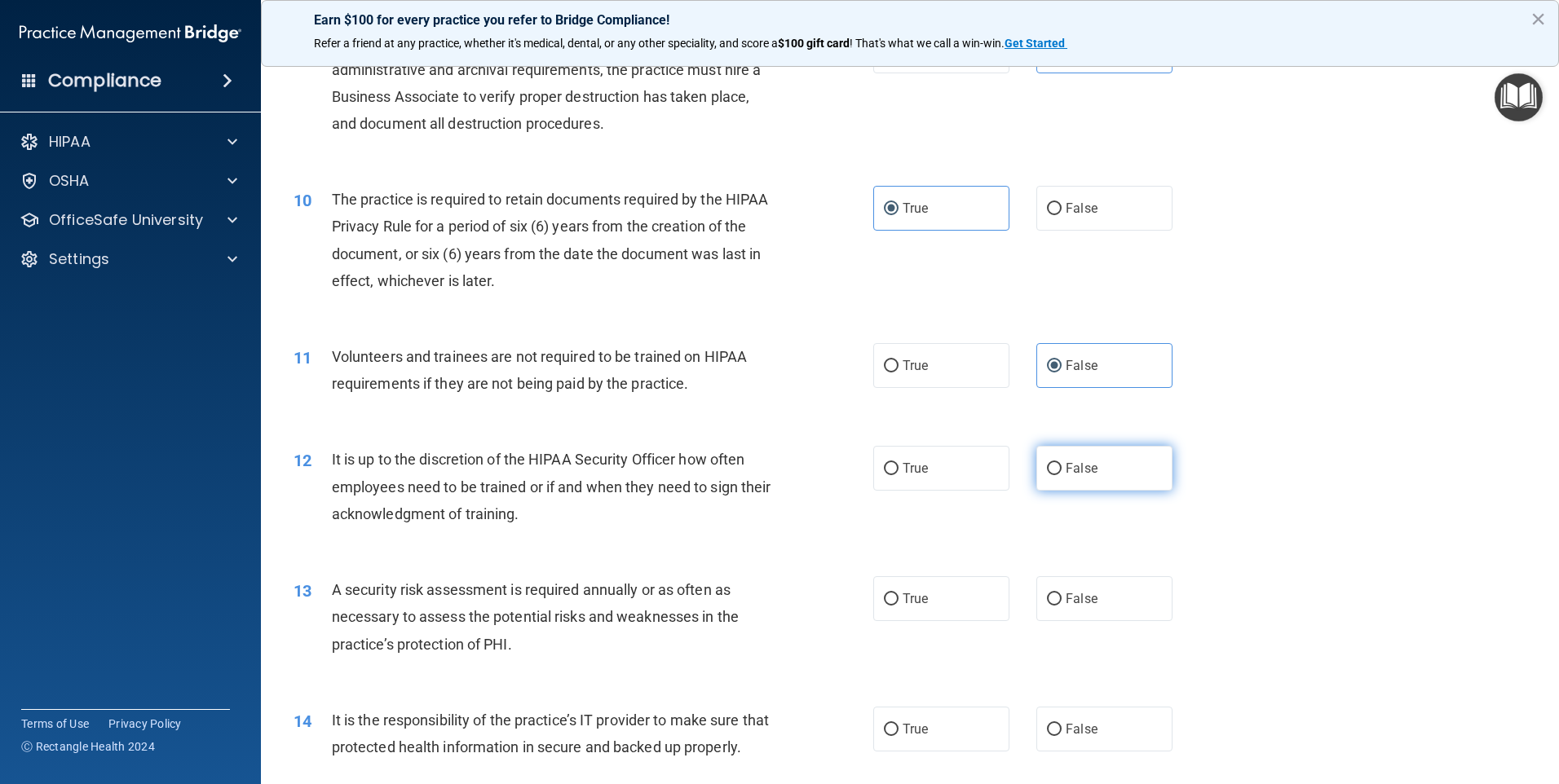
click at [1079, 478] on label "False" at bounding box center [1104, 468] width 136 height 45
click at [1062, 475] on input "False" at bounding box center [1054, 469] width 14 height 13
radio input "true"
drag, startPoint x: 938, startPoint y: 605, endPoint x: 959, endPoint y: 631, distance: 33.4
click at [959, 631] on div "13 A security risk assessment is required annually or as often as necessary to …" at bounding box center [910, 620] width 1257 height 130
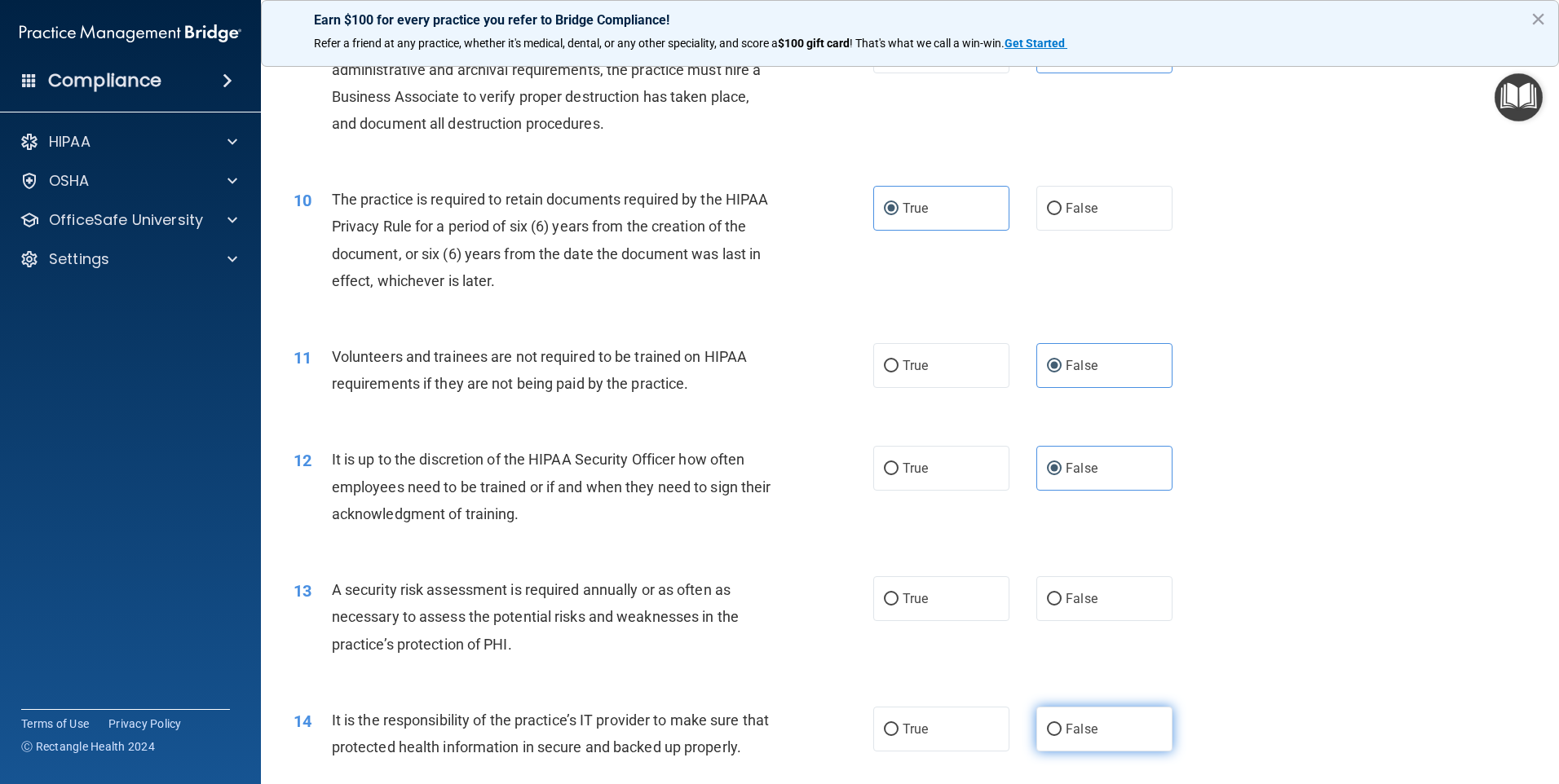
click at [1084, 735] on span "False" at bounding box center [1081, 729] width 32 height 15
click at [1062, 735] on input "False" at bounding box center [1054, 729] width 14 height 13
radio input "true"
click at [932, 596] on label "True" at bounding box center [940, 598] width 136 height 45
click at [899, 596] on input "True" at bounding box center [890, 599] width 14 height 13
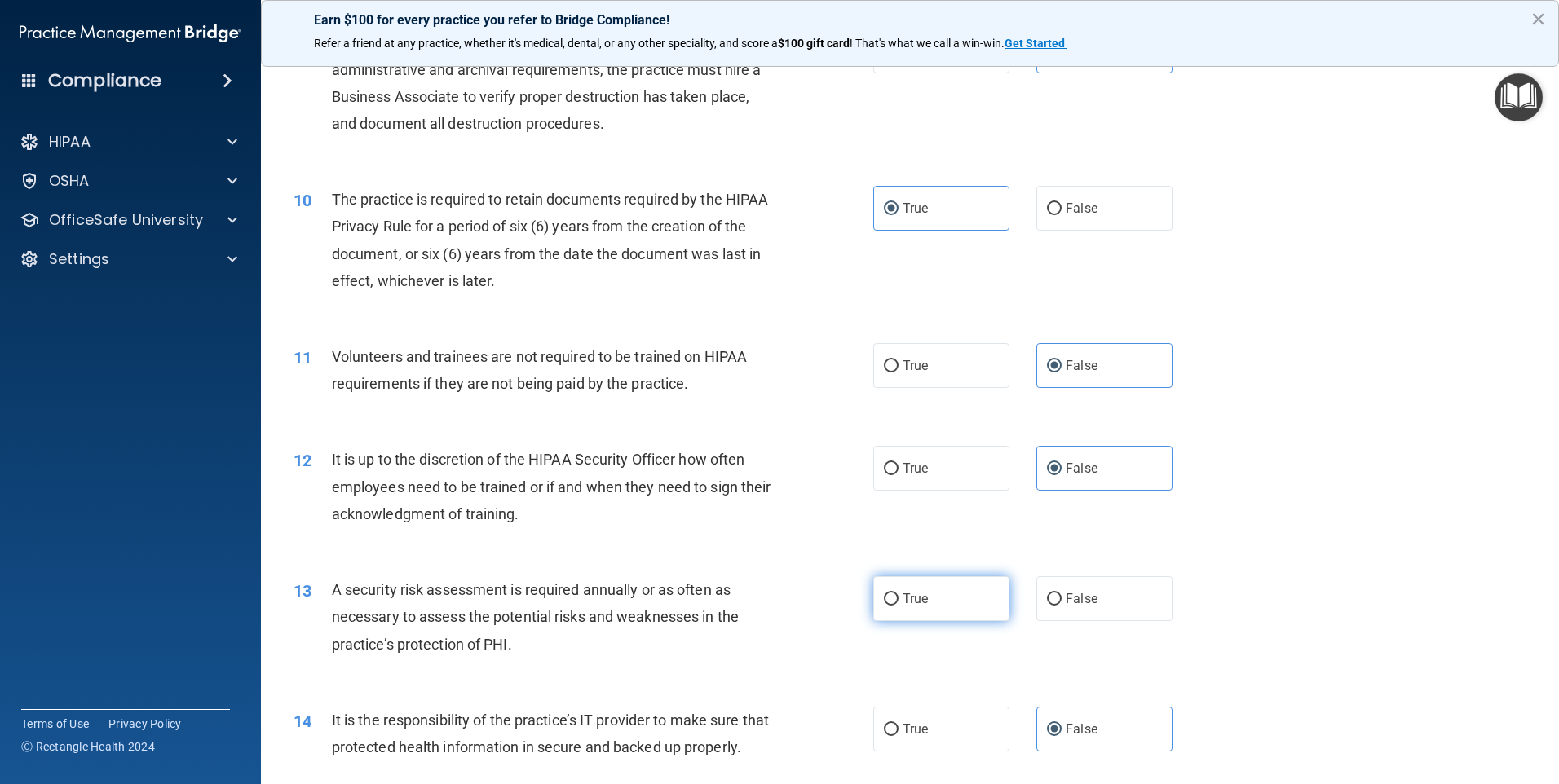
radio input "true"
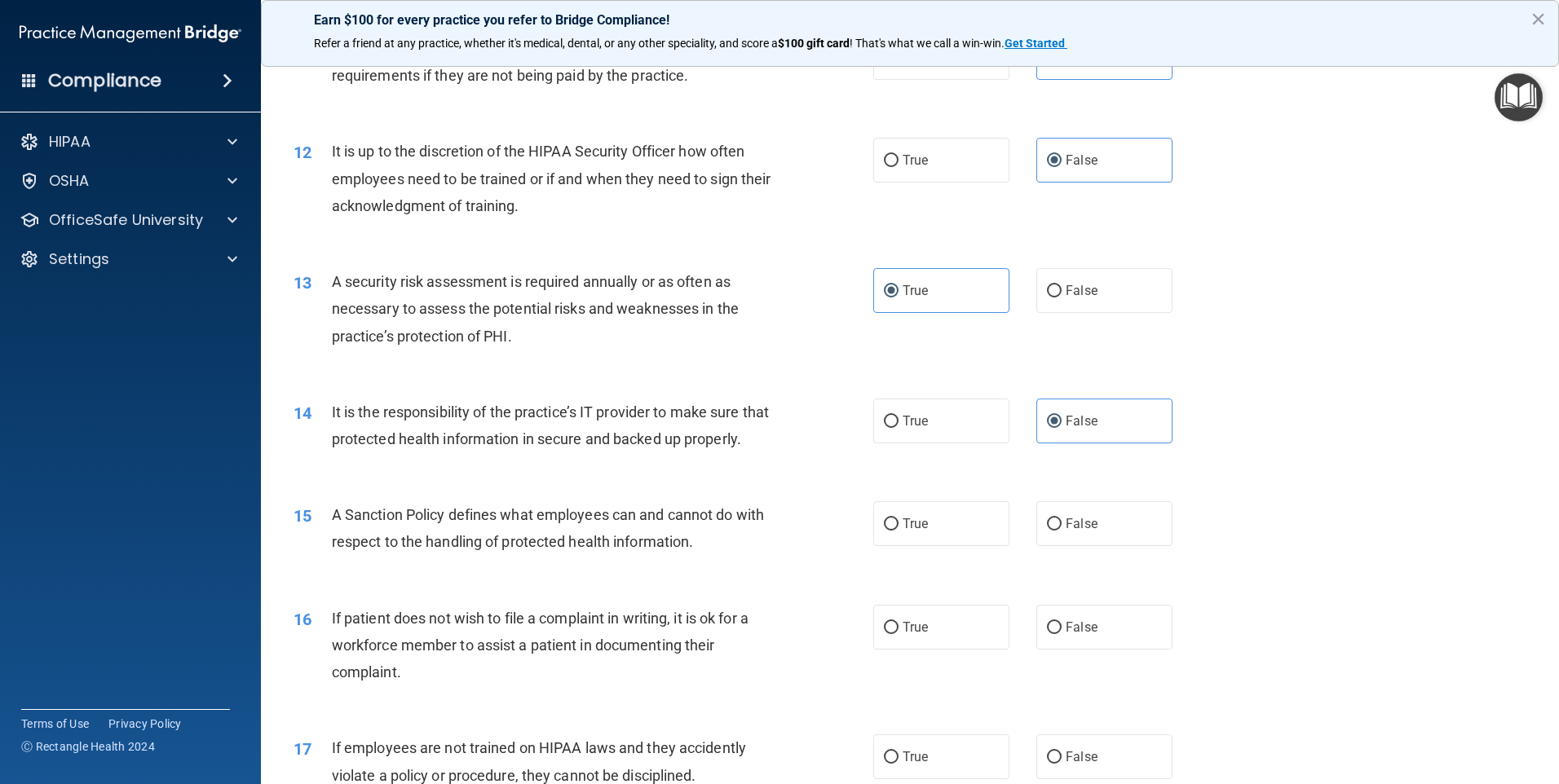
scroll to position [1549, 0]
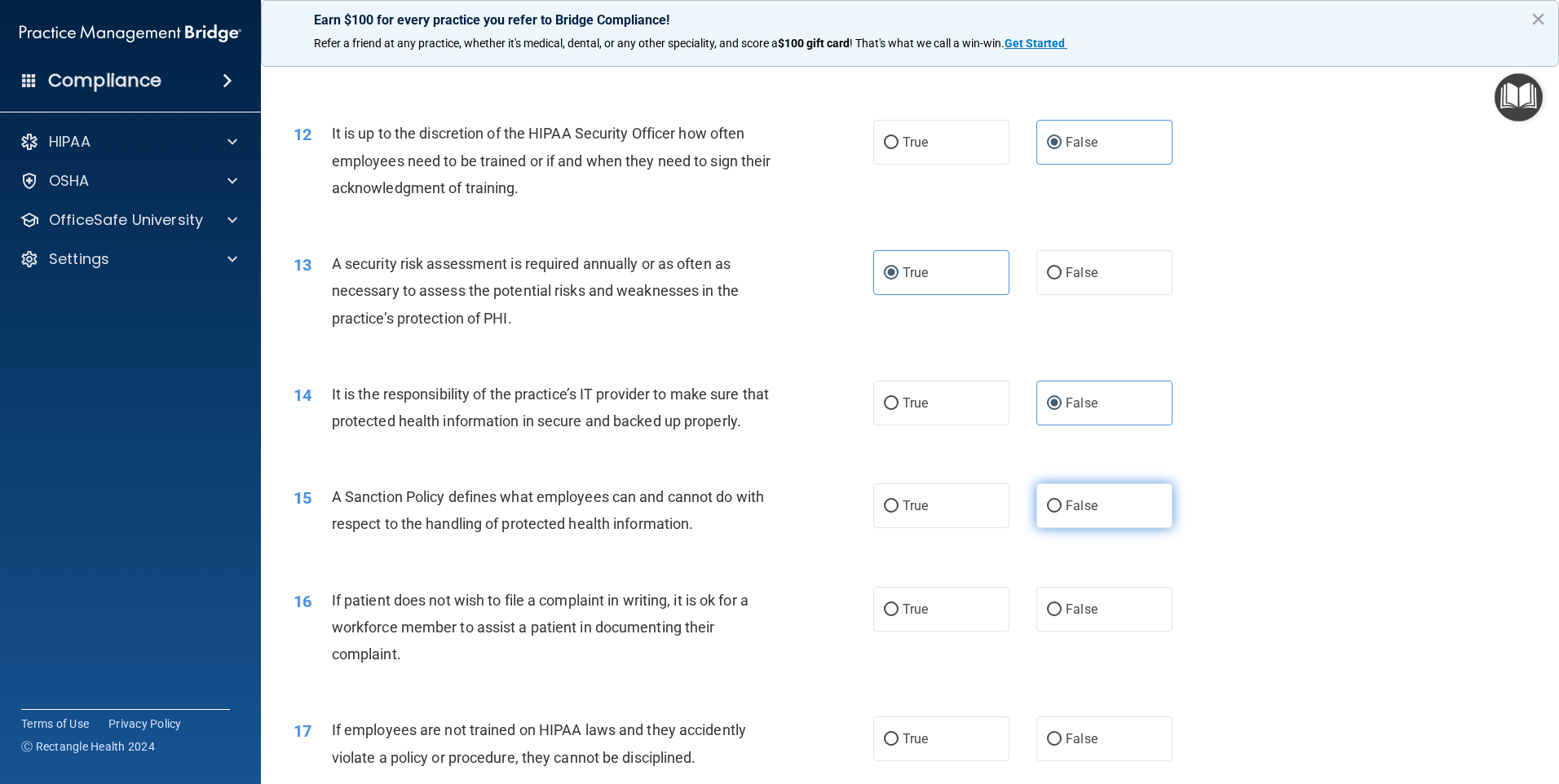
drag, startPoint x: 1144, startPoint y: 537, endPoint x: 1084, endPoint y: 563, distance: 65.4
click at [1127, 528] on label "False" at bounding box center [1104, 506] width 136 height 45
click at [1062, 512] on input "False" at bounding box center [1054, 507] width 14 height 13
radio input "true"
click at [938, 626] on label "True" at bounding box center [940, 609] width 136 height 45
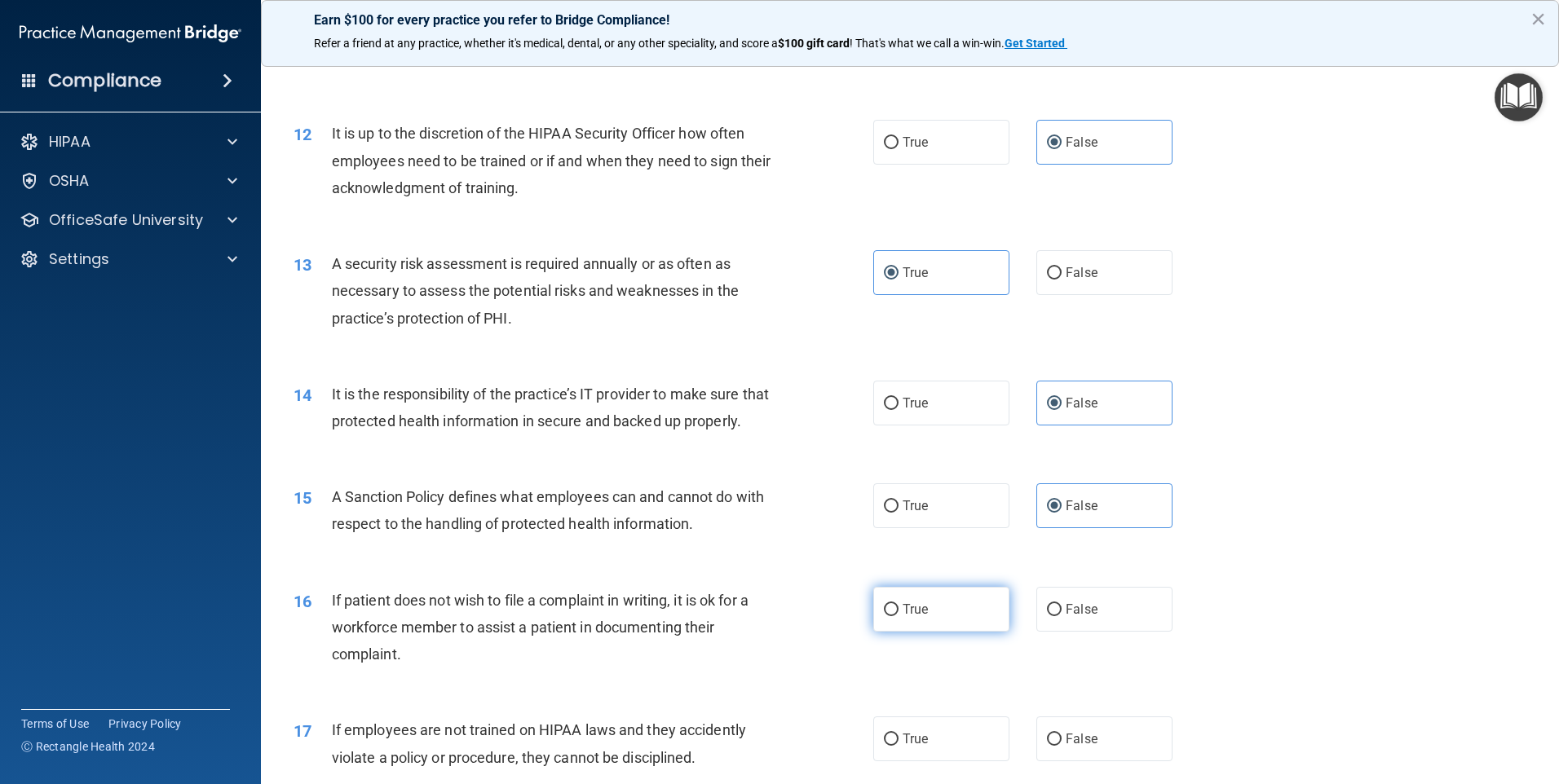
click at [899, 616] on input "True" at bounding box center [890, 610] width 14 height 13
radio input "true"
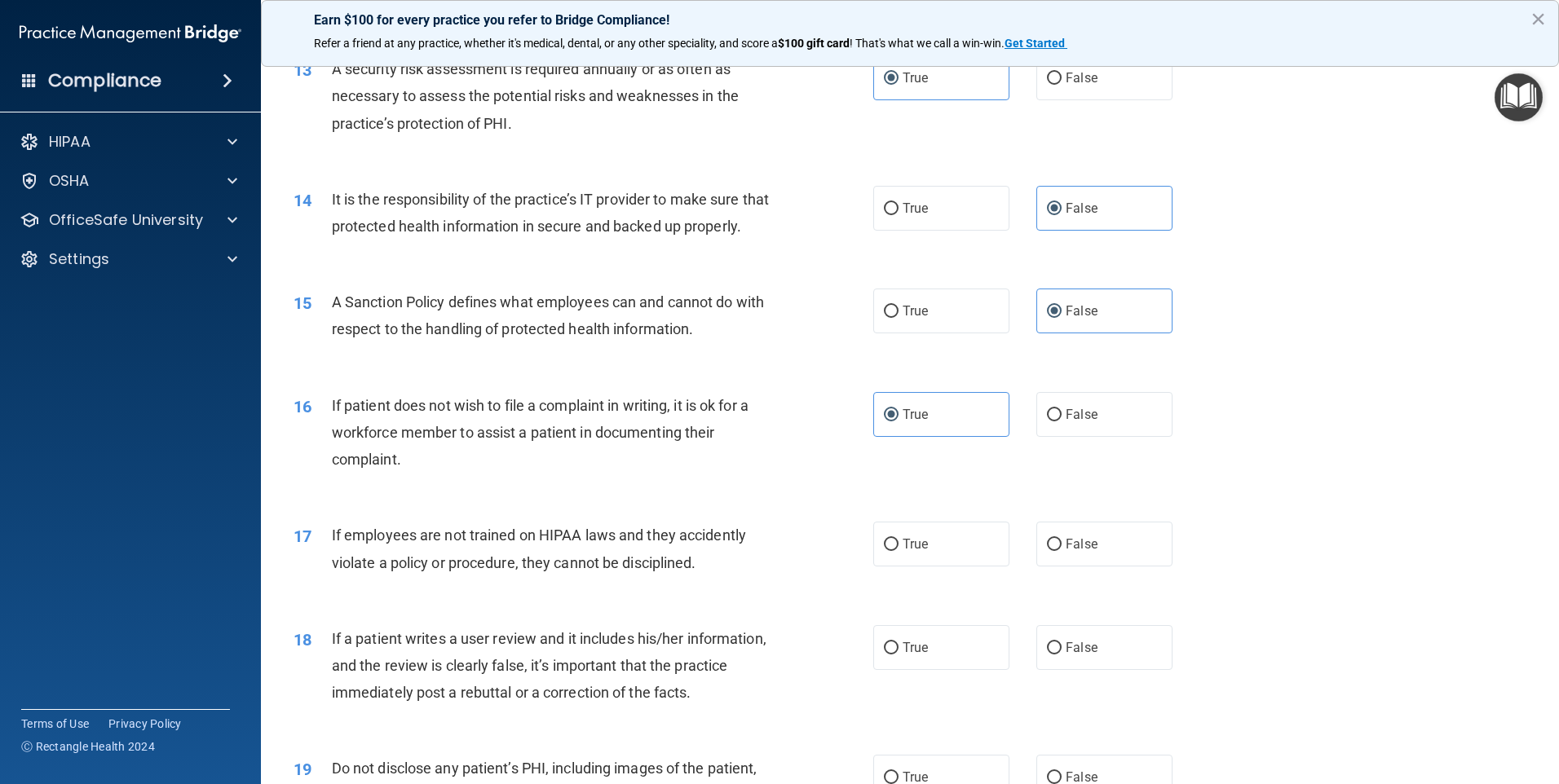
scroll to position [1793, 0]
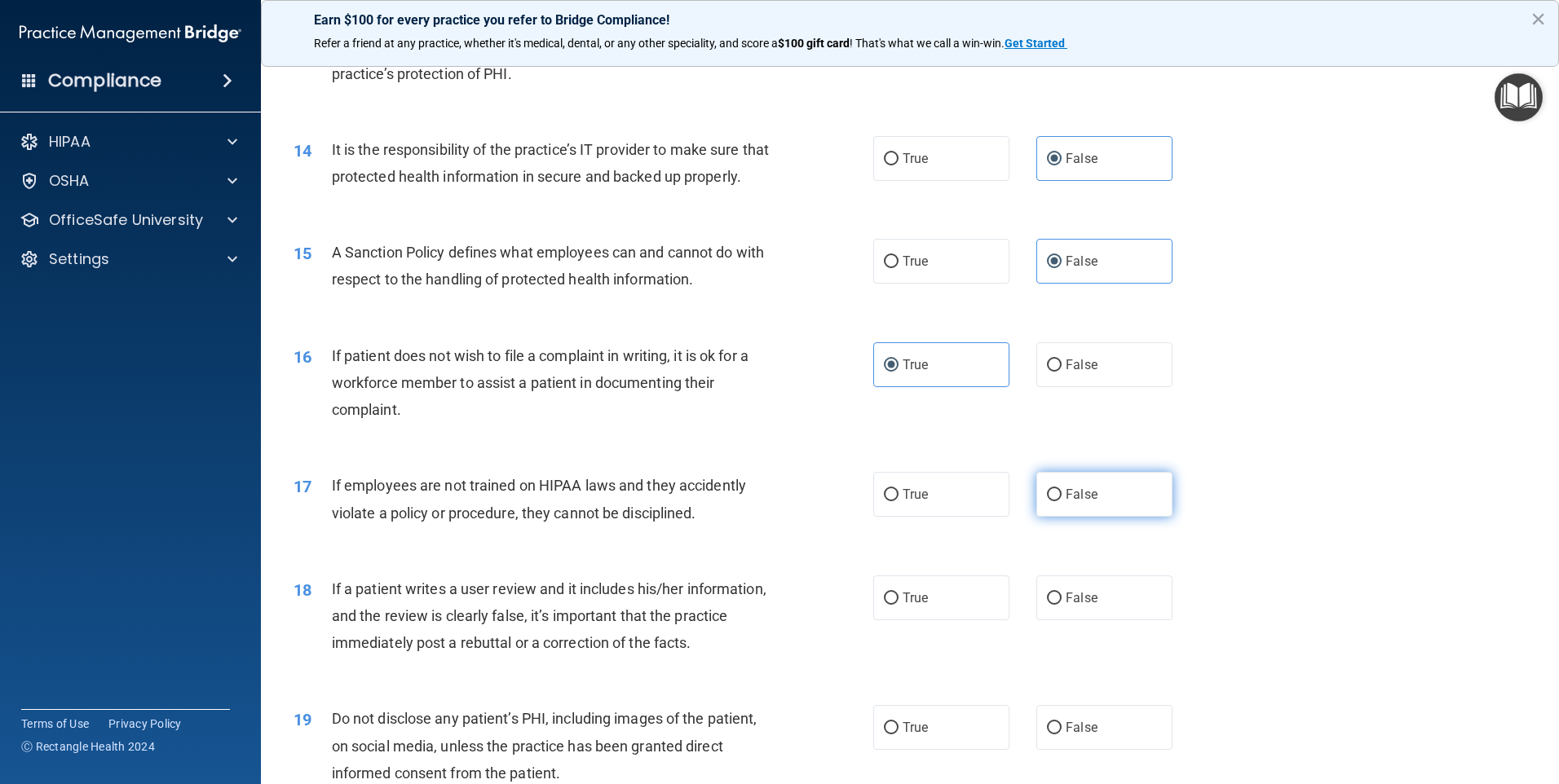
click at [1066, 502] on span "False" at bounding box center [1081, 494] width 32 height 15
click at [1062, 501] on input "False" at bounding box center [1054, 495] width 14 height 13
radio input "true"
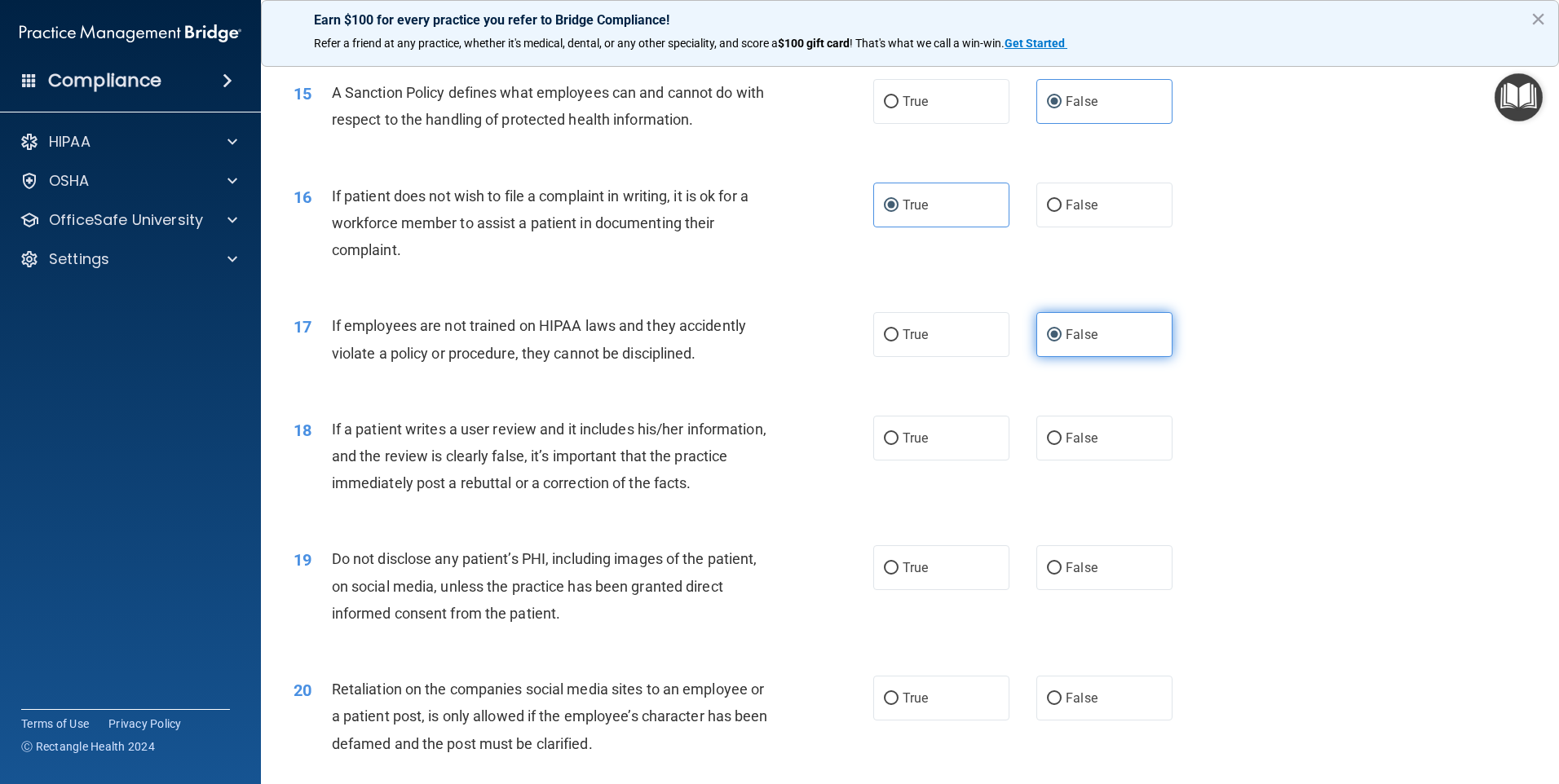
scroll to position [1956, 0]
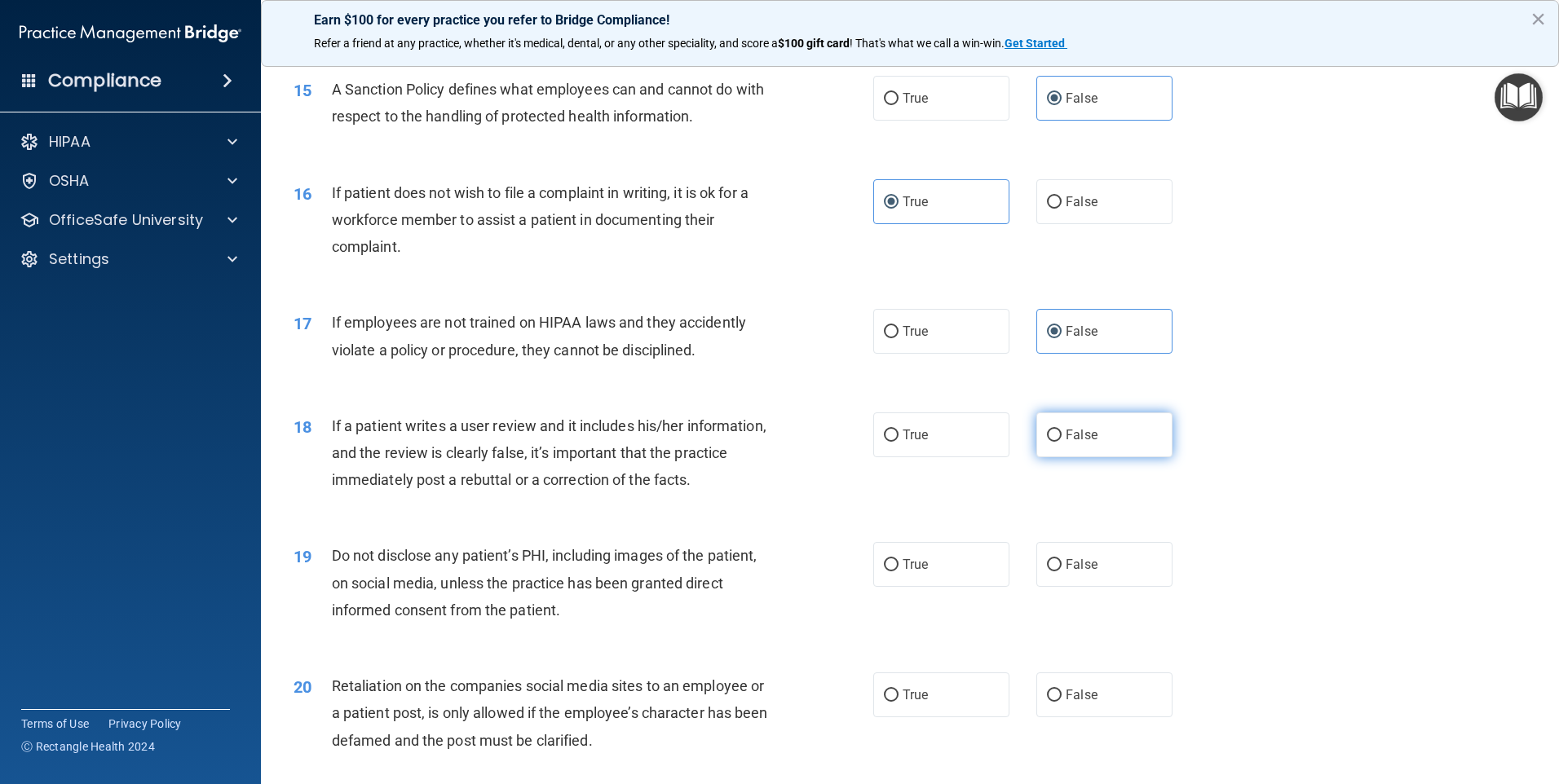
click at [1079, 457] on label "False" at bounding box center [1104, 434] width 136 height 45
click at [1062, 442] on input "False" at bounding box center [1054, 435] width 14 height 13
radio input "true"
click at [927, 587] on label "True" at bounding box center [940, 564] width 136 height 45
click at [899, 571] on input "True" at bounding box center [890, 564] width 14 height 13
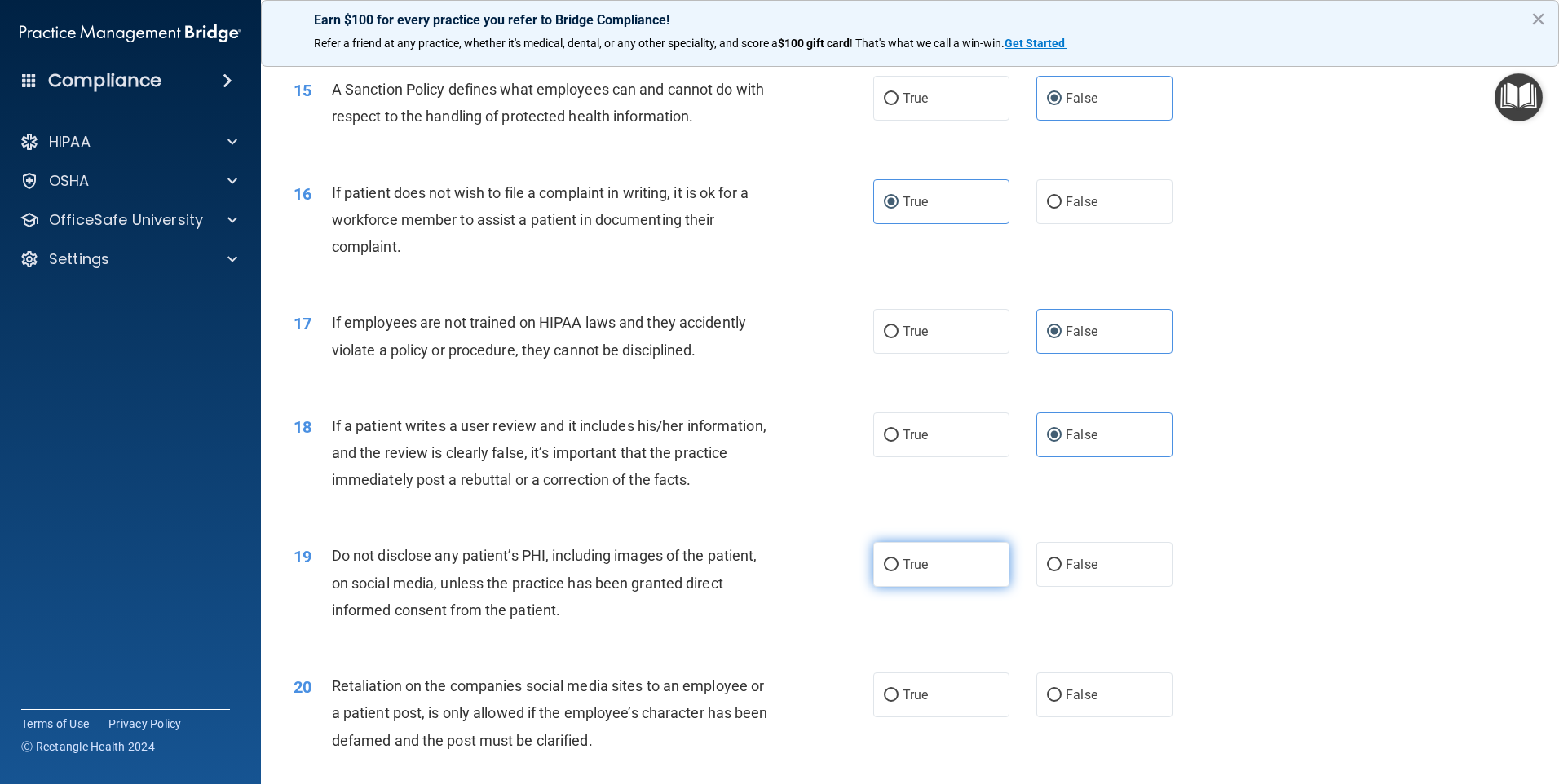
radio input "true"
drag, startPoint x: 1097, startPoint y: 738, endPoint x: 1085, endPoint y: 719, distance: 22.5
click at [1097, 718] on label "False" at bounding box center [1104, 694] width 136 height 45
click at [1062, 702] on input "False" at bounding box center [1054, 695] width 14 height 13
radio input "true"
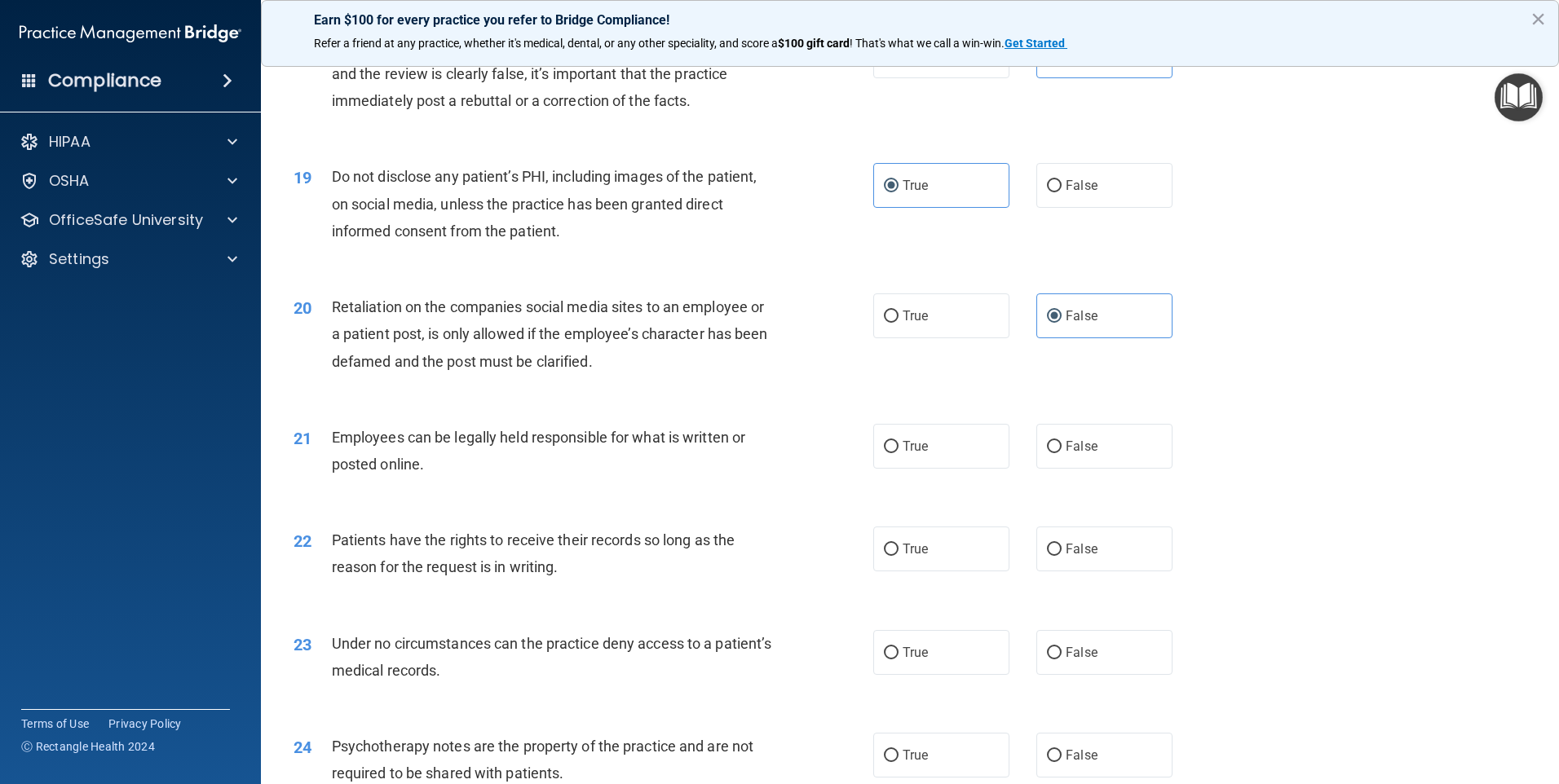
scroll to position [2364, 0]
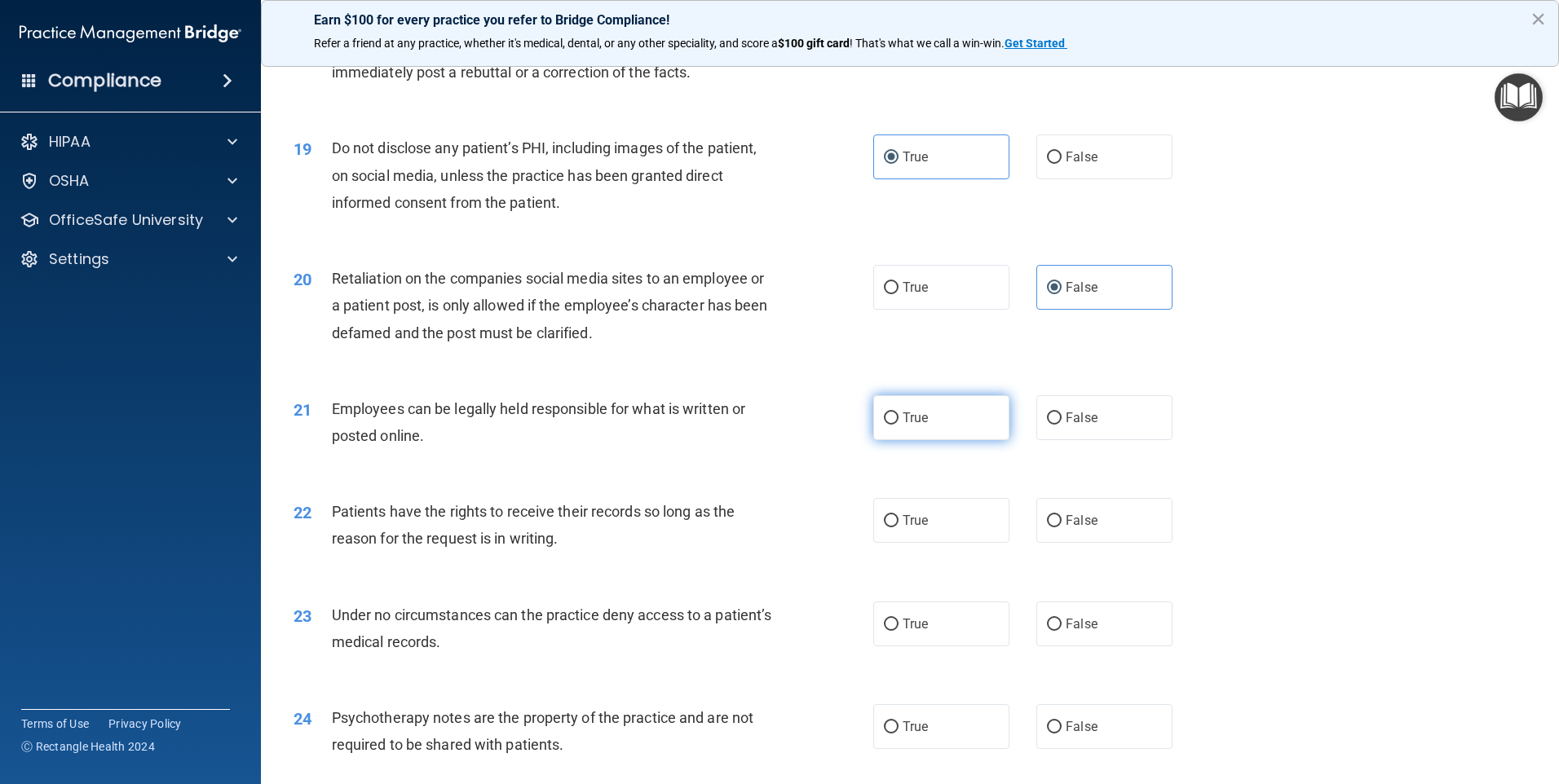
click at [891, 440] on label "True" at bounding box center [940, 417] width 136 height 45
click at [891, 425] on input "True" at bounding box center [890, 418] width 14 height 13
radio input "true"
drag, startPoint x: 1094, startPoint y: 548, endPoint x: 1093, endPoint y: 570, distance: 22.0
click at [1093, 570] on div "22 Patients have the rights to receive their records so long as the reason for …" at bounding box center [910, 529] width 1257 height 103
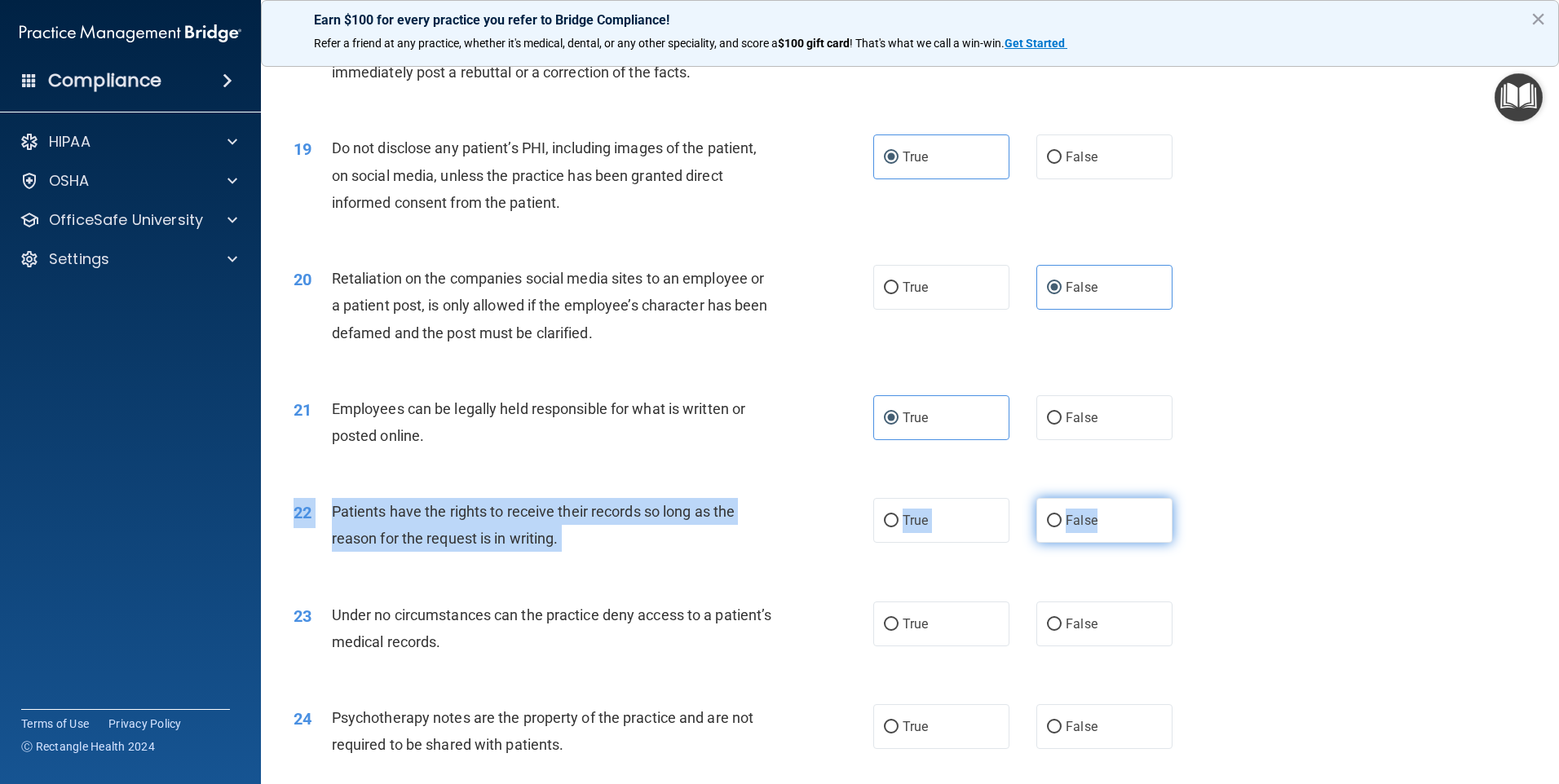
drag, startPoint x: 1093, startPoint y: 570, endPoint x: 1071, endPoint y: 554, distance: 27.2
click at [1071, 528] on span "False" at bounding box center [1081, 520] width 32 height 15
click at [1062, 527] on input "False" at bounding box center [1054, 521] width 14 height 13
radio input "true"
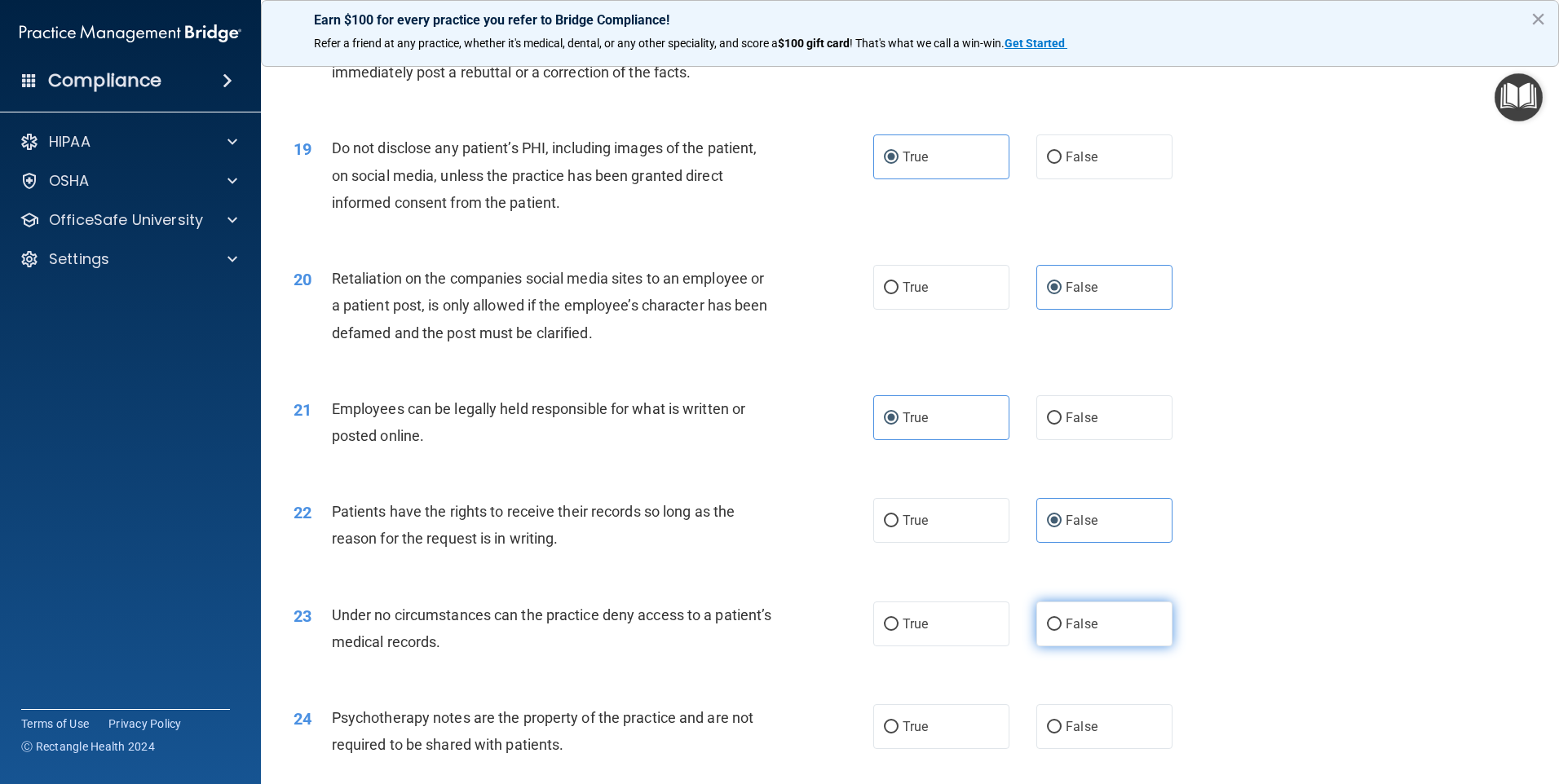
click at [1139, 646] on label "False" at bounding box center [1104, 624] width 136 height 45
click at [1062, 631] on input "False" at bounding box center [1054, 624] width 14 height 13
radio input "true"
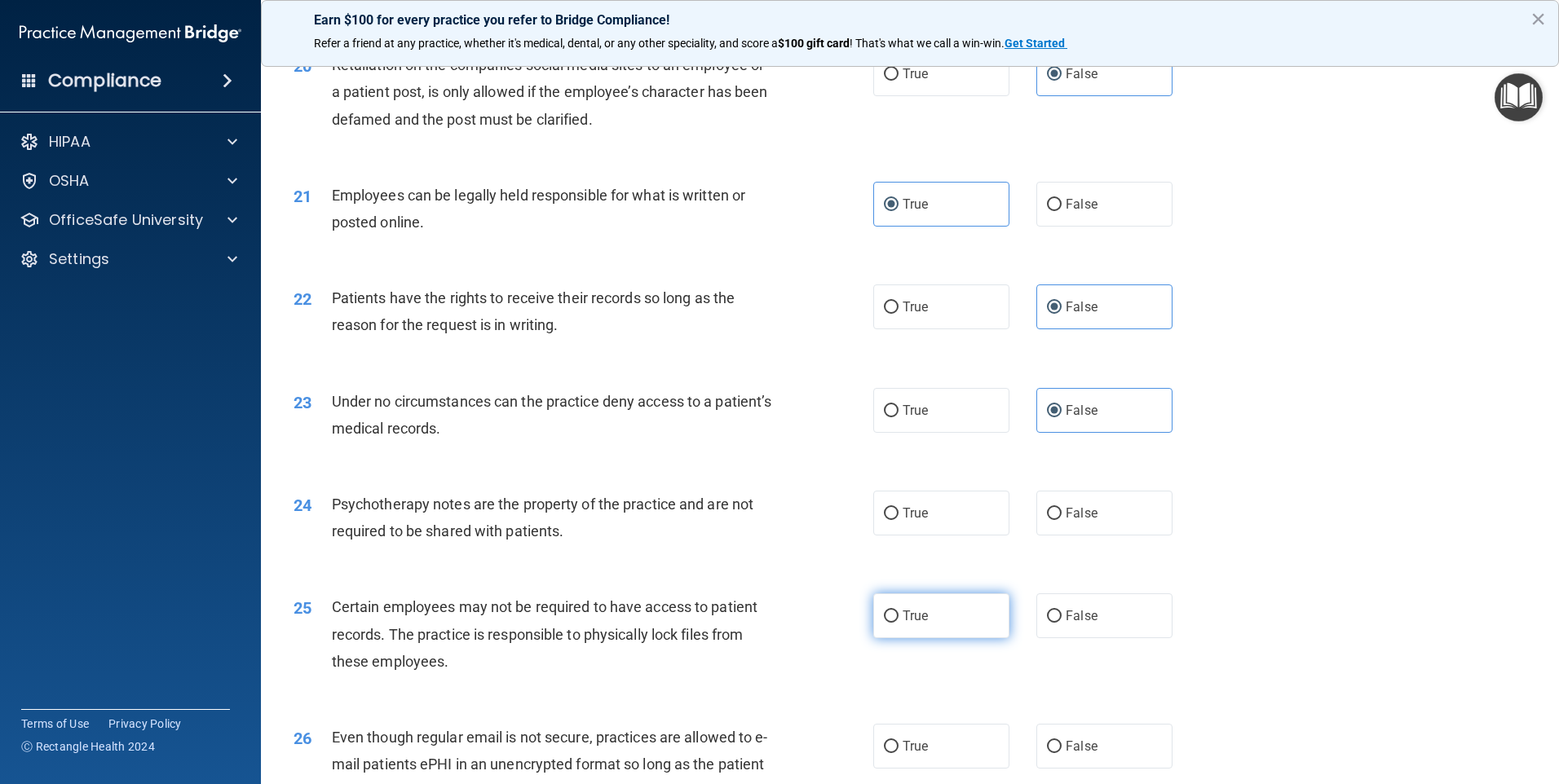
scroll to position [2689, 0]
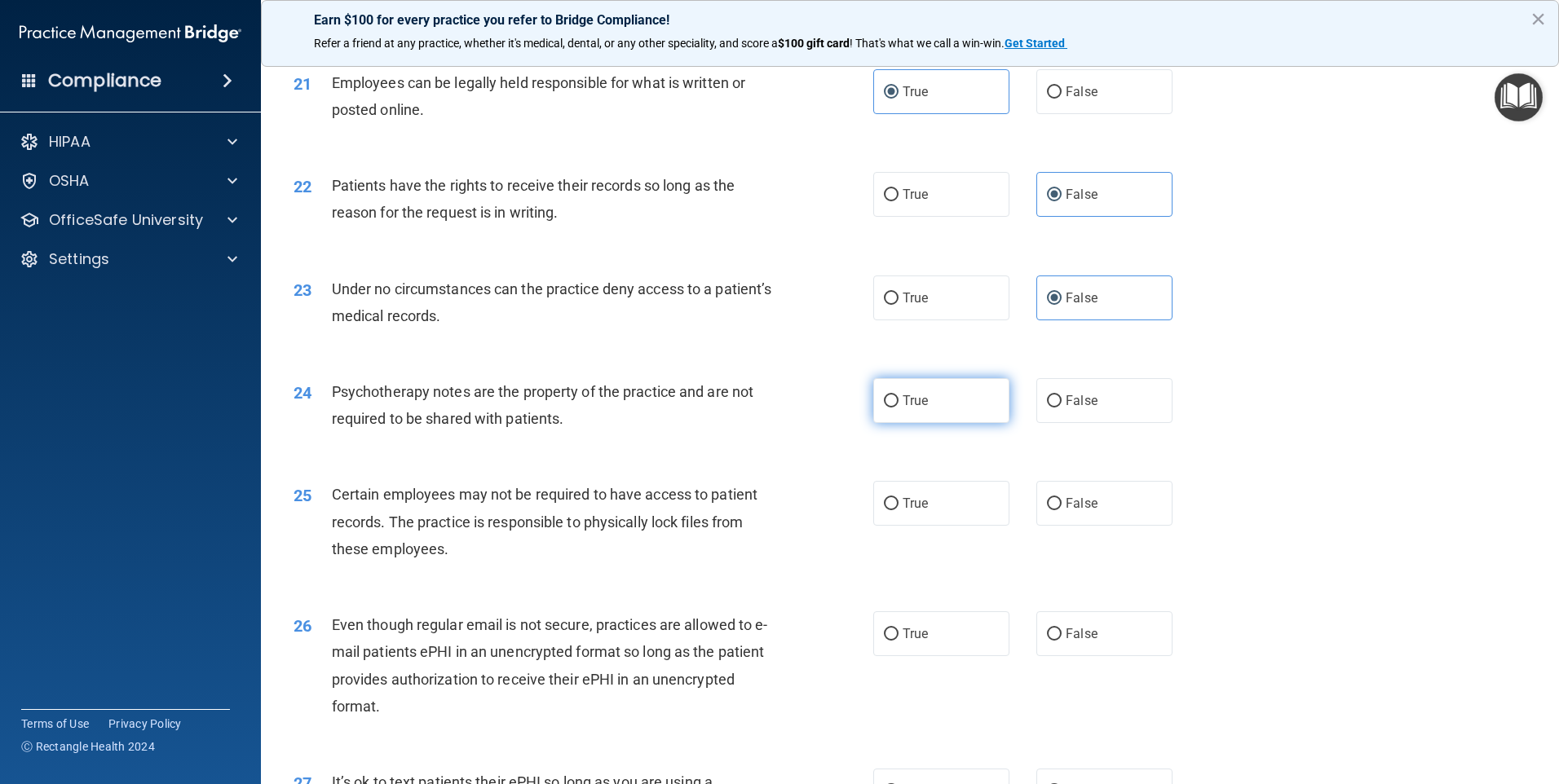
click at [920, 423] on label "True" at bounding box center [940, 401] width 136 height 45
click at [899, 407] on input "True" at bounding box center [890, 401] width 14 height 13
radio input "true"
click at [942, 526] on label "True" at bounding box center [940, 503] width 136 height 45
click at [899, 510] on input "True" at bounding box center [890, 504] width 14 height 13
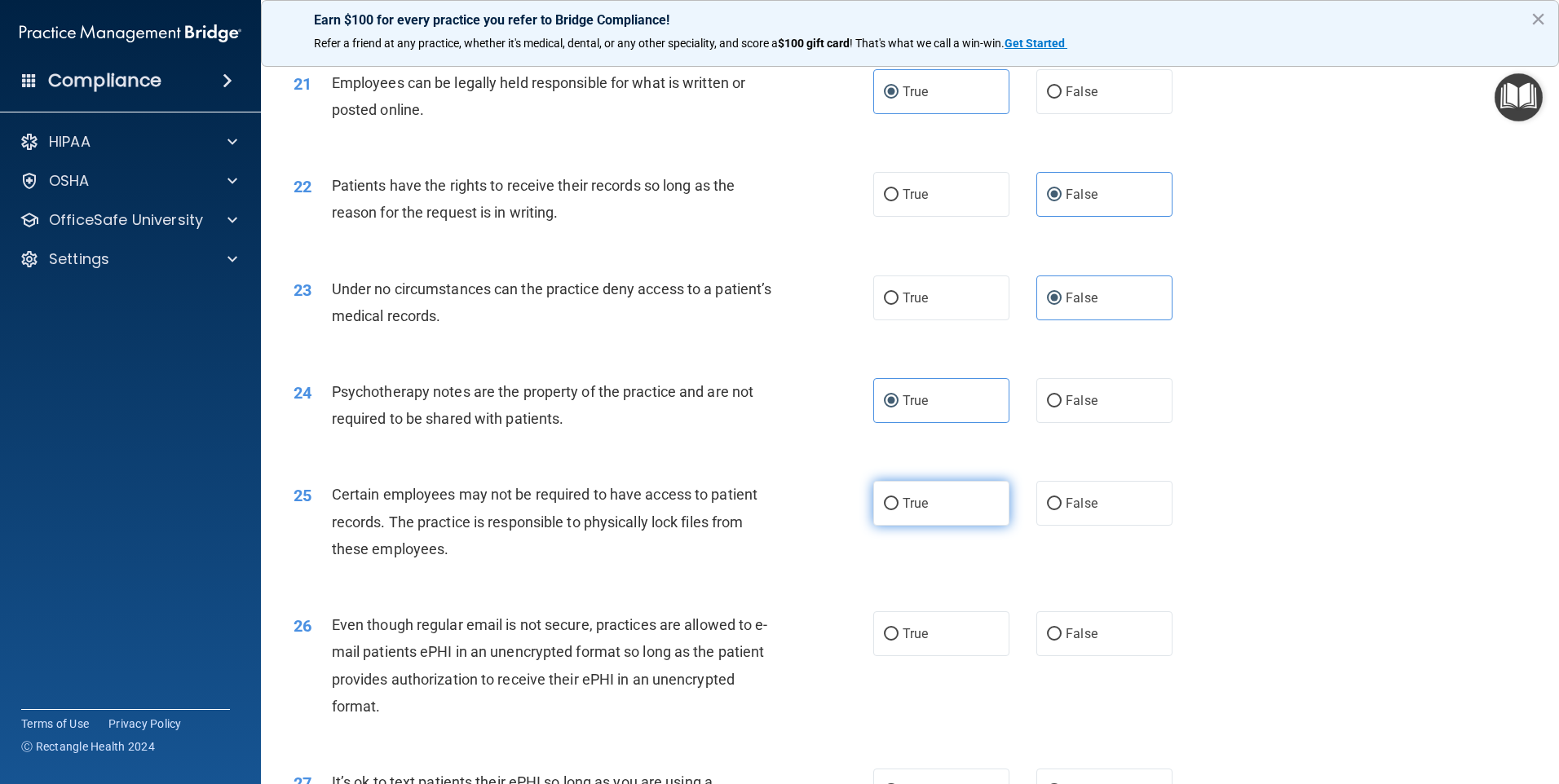
radio input "true"
click at [932, 649] on label "True" at bounding box center [940, 634] width 136 height 45
click at [899, 640] on input "True" at bounding box center [890, 634] width 14 height 13
radio input "true"
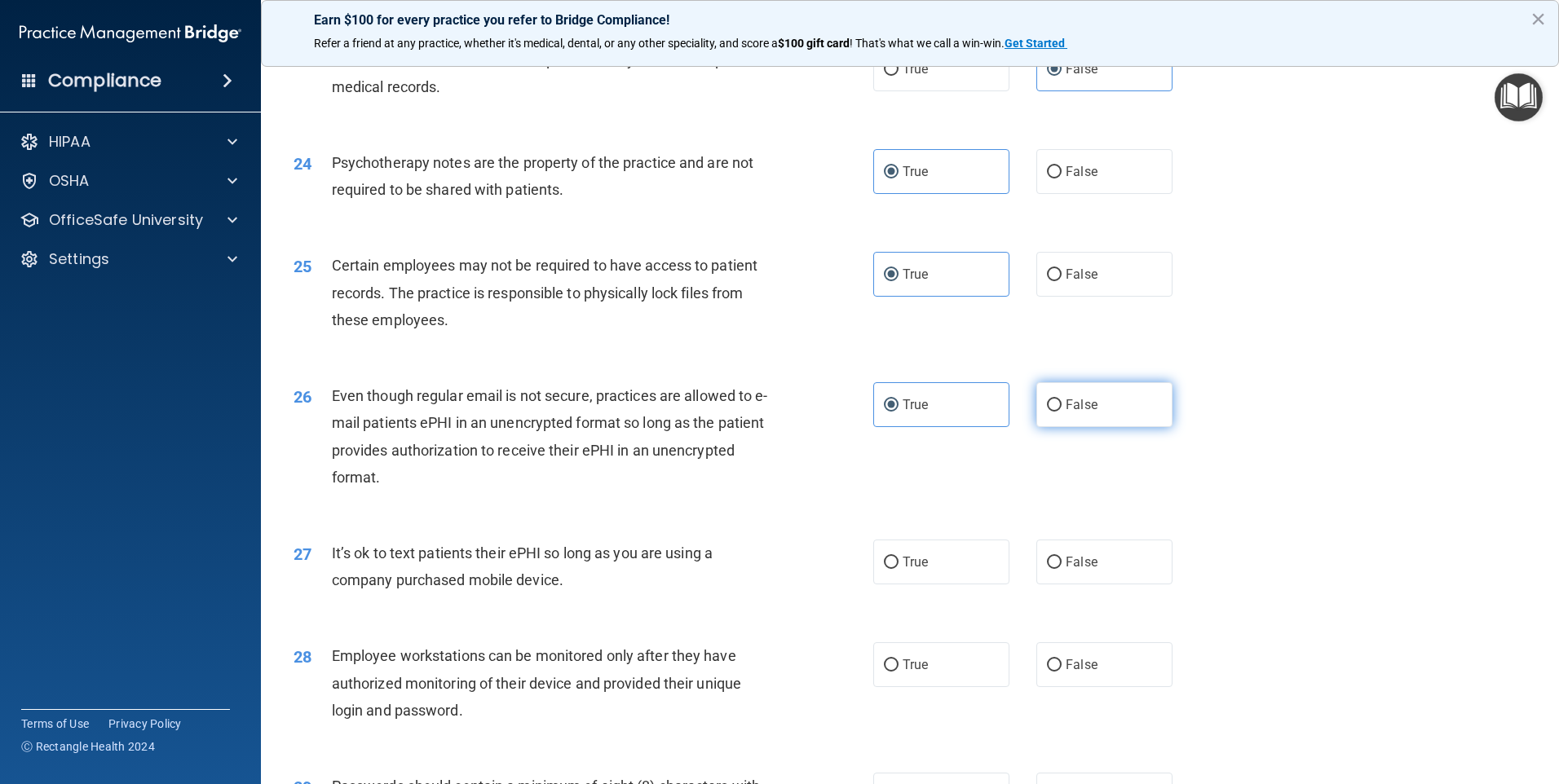
scroll to position [2934, 0]
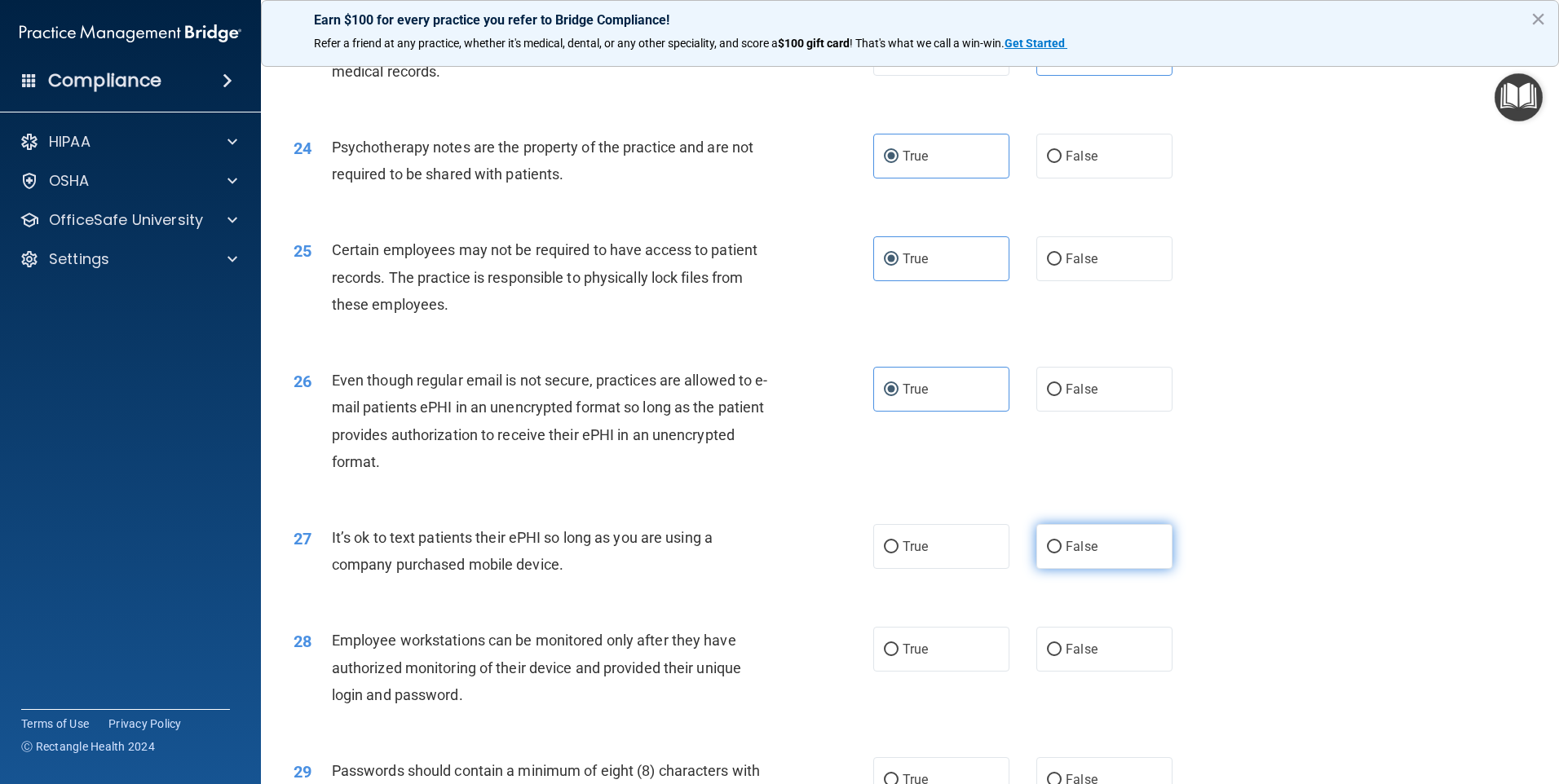
click at [1070, 569] on label "False" at bounding box center [1104, 546] width 136 height 45
click at [1062, 554] on input "False" at bounding box center [1054, 547] width 14 height 13
radio input "true"
click at [1096, 670] on label "False" at bounding box center [1104, 649] width 136 height 45
click at [1062, 656] on input "False" at bounding box center [1054, 650] width 14 height 13
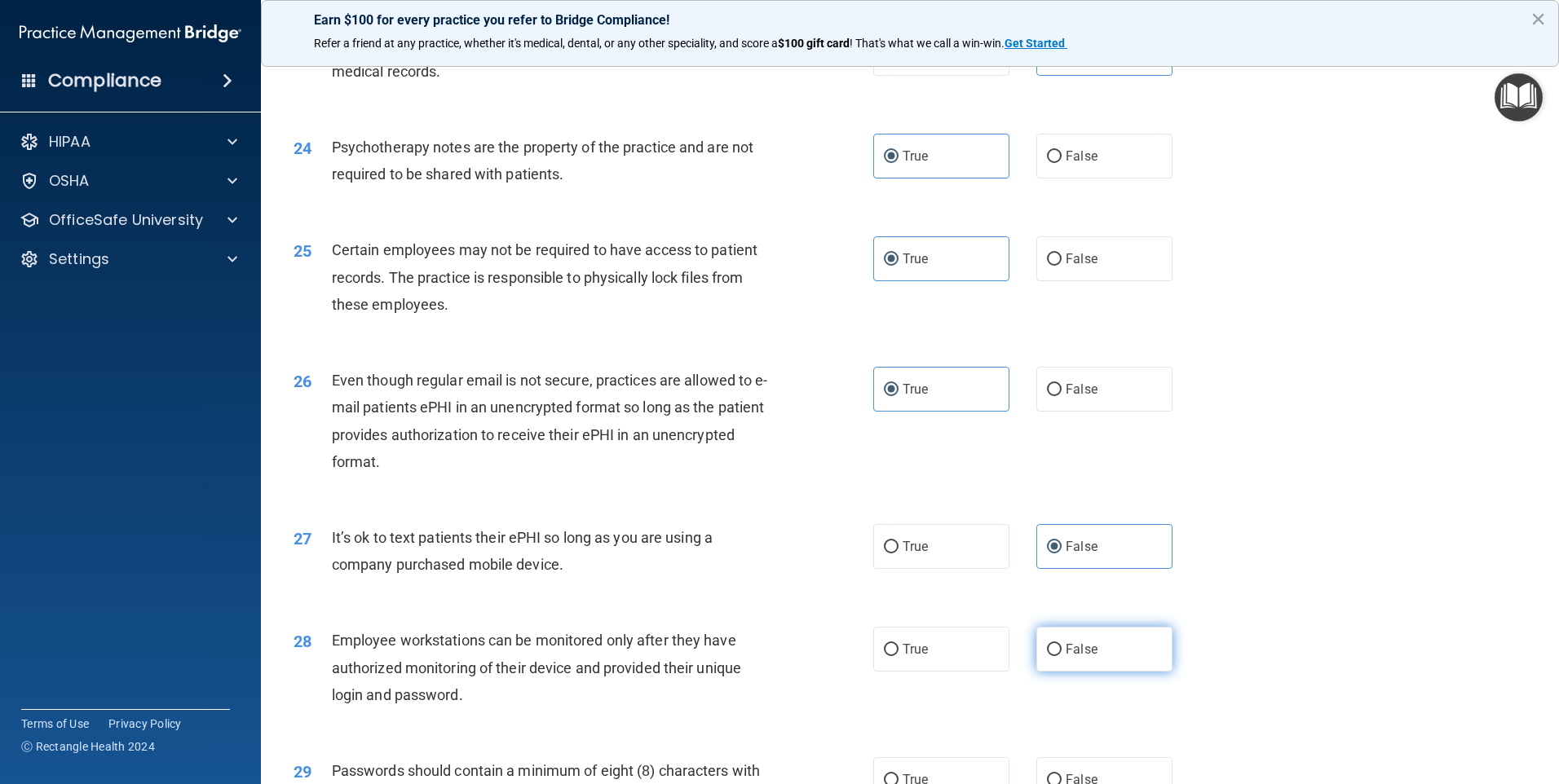
radio input "true"
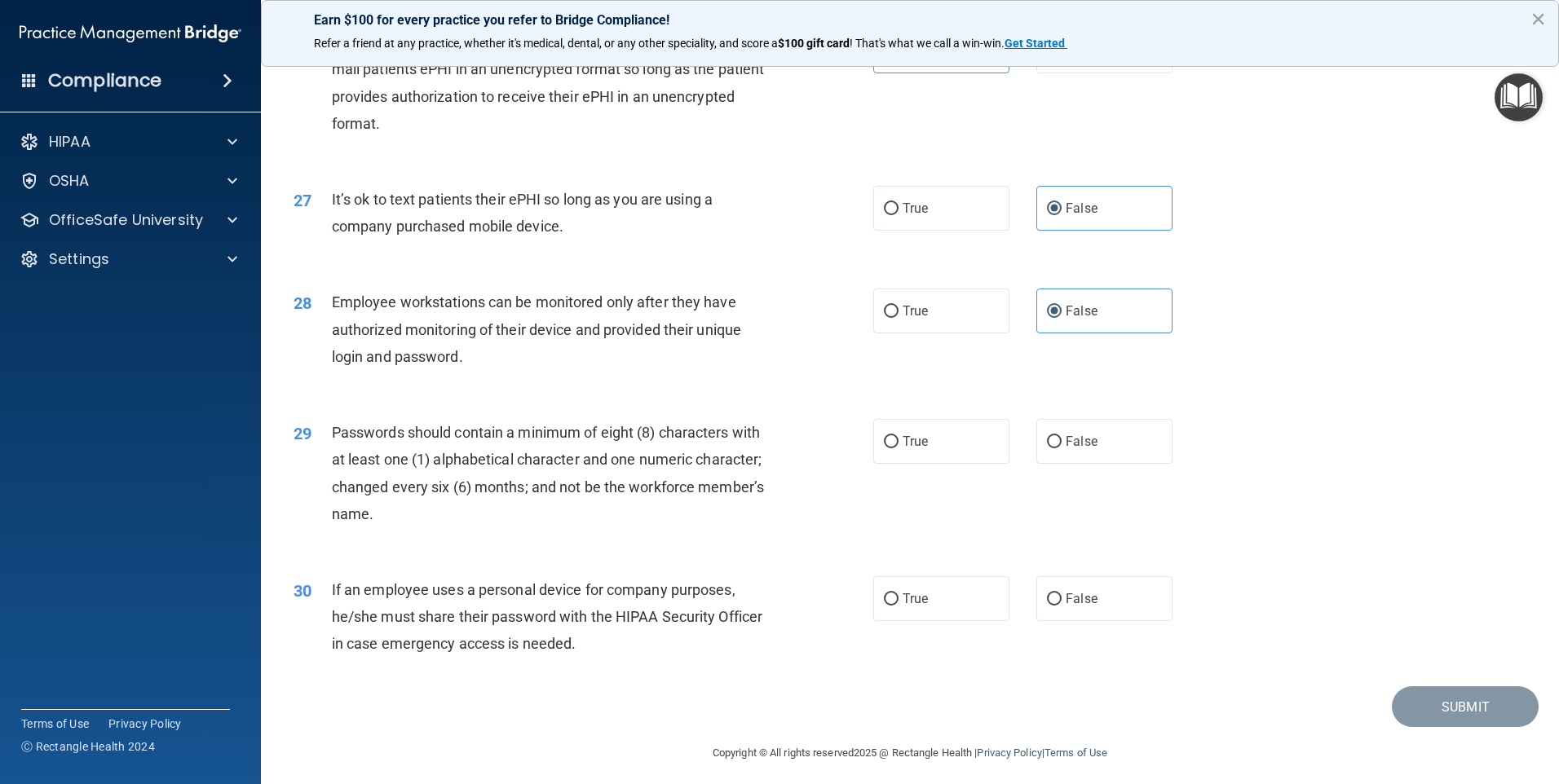
scroll to position [3307, 0]
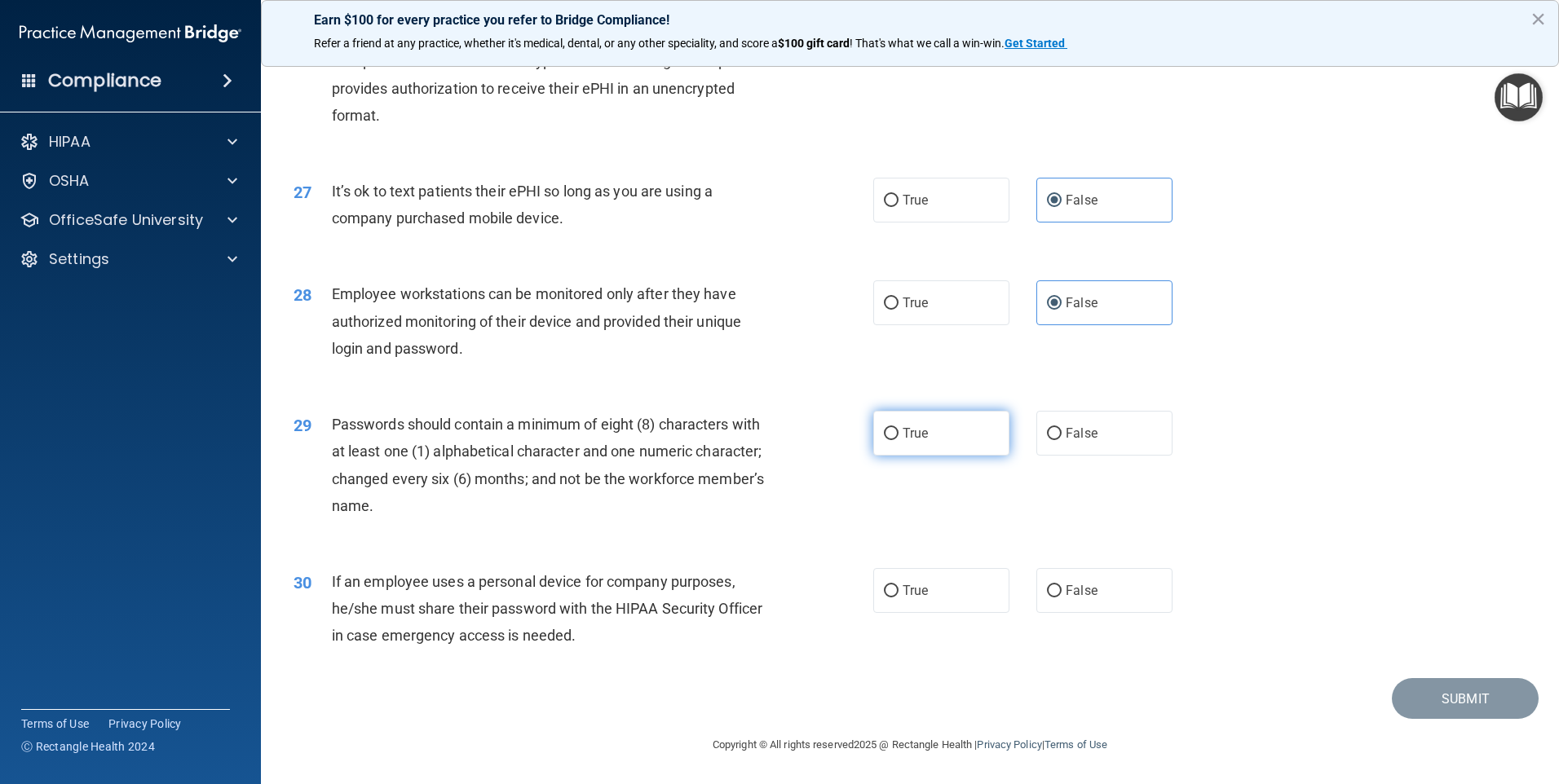
click at [912, 427] on span "True" at bounding box center [915, 433] width 25 height 15
click at [899, 428] on input "True" at bounding box center [890, 433] width 14 height 13
radio input "true"
click at [1079, 591] on span "False" at bounding box center [1081, 590] width 32 height 15
click at [1062, 591] on input "False" at bounding box center [1054, 591] width 14 height 13
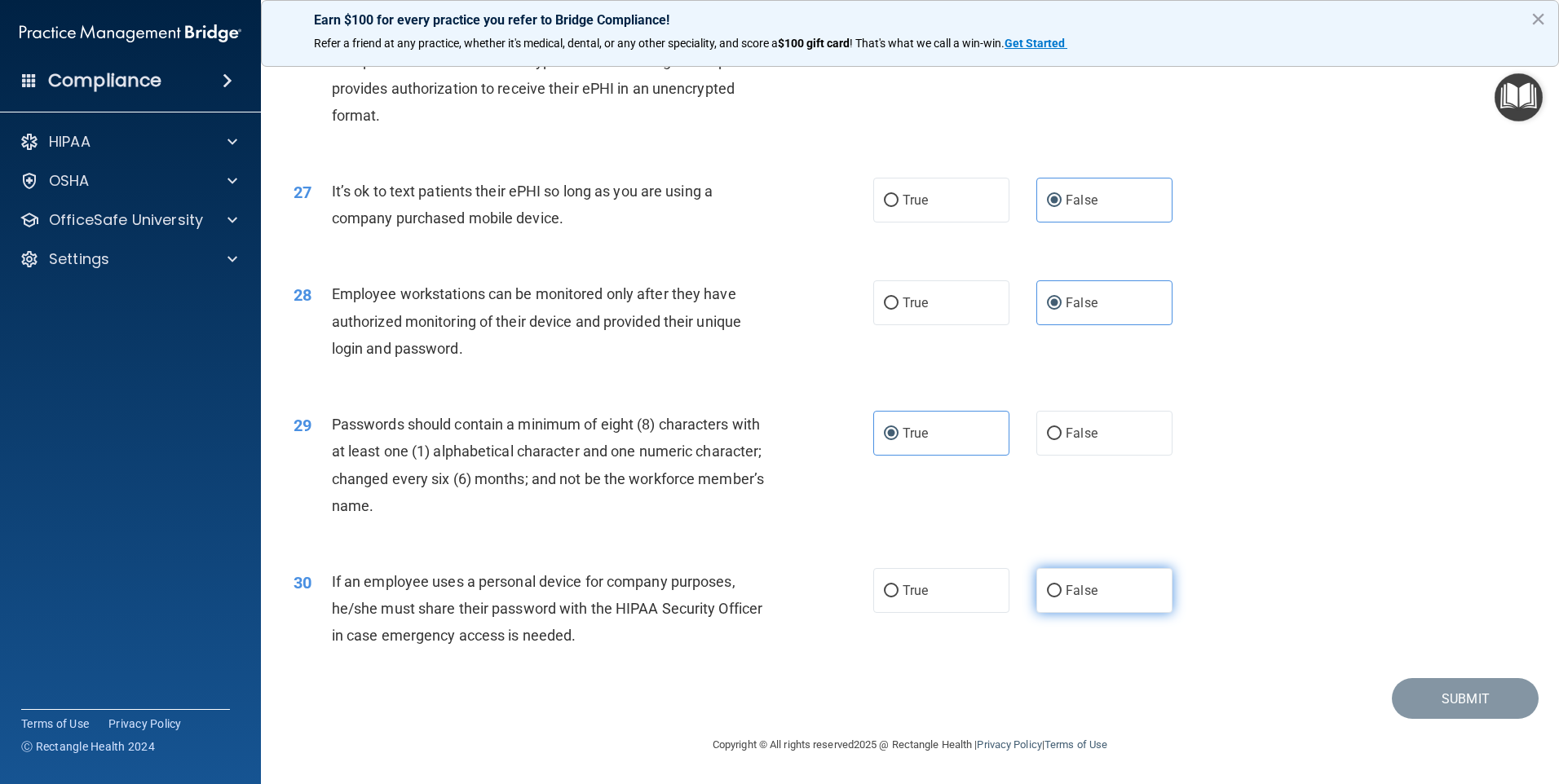
radio input "true"
click at [1472, 684] on button "Submit" at bounding box center [1465, 698] width 146 height 41
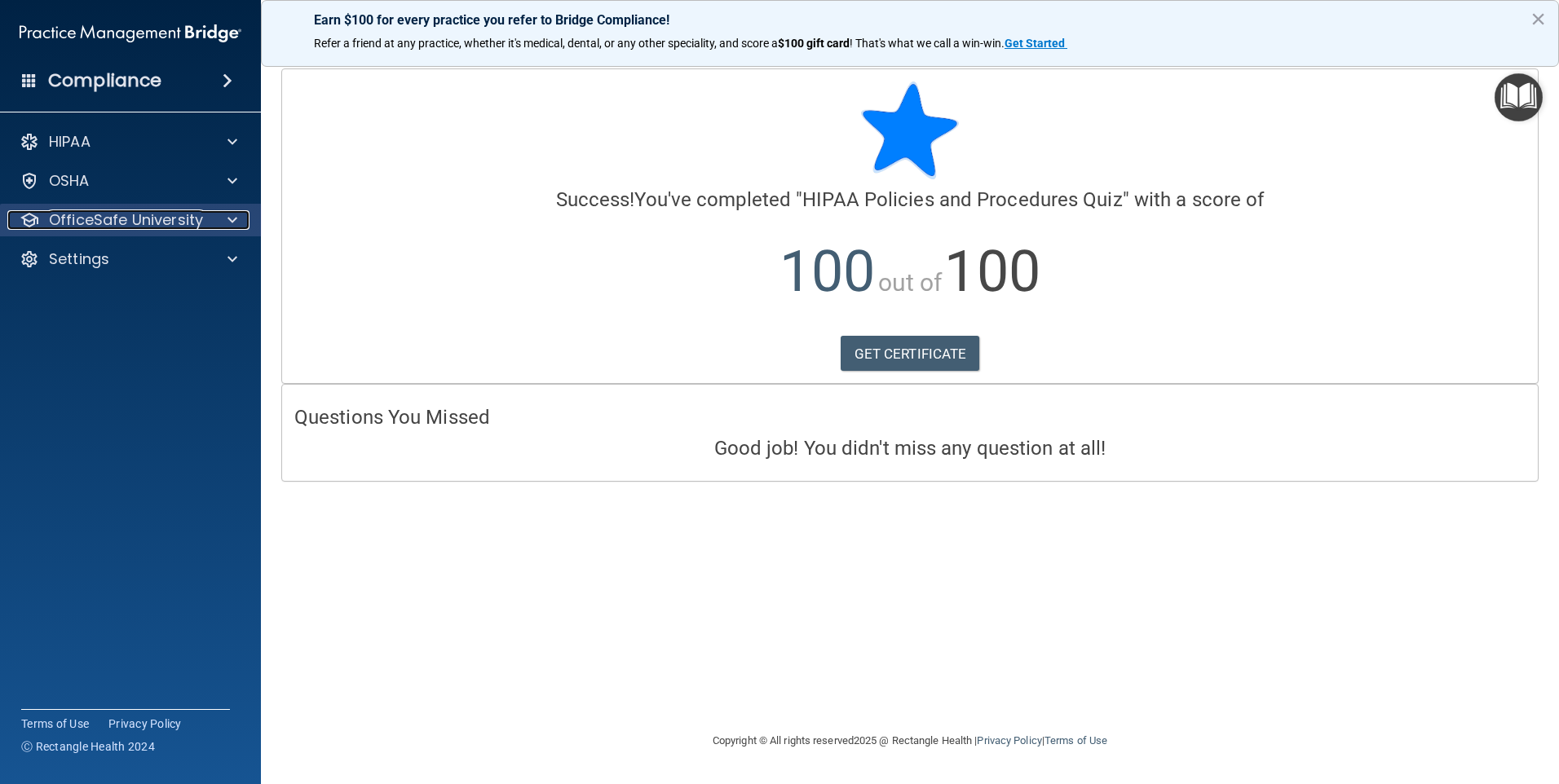
click at [119, 212] on p "OfficeSafe University" at bounding box center [126, 220] width 154 height 19
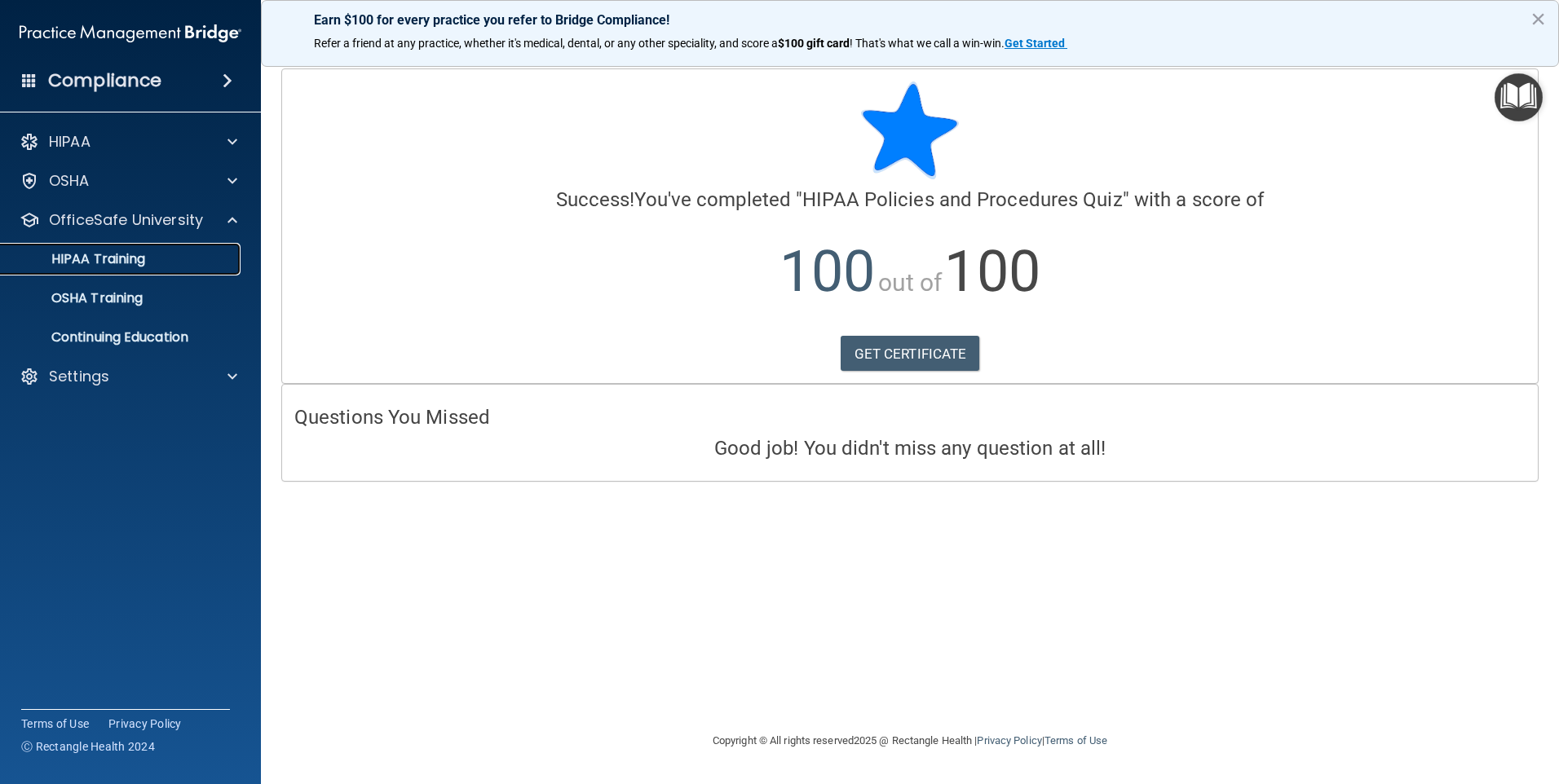
click at [140, 268] on p "HIPAA Training" at bounding box center [78, 259] width 135 height 16
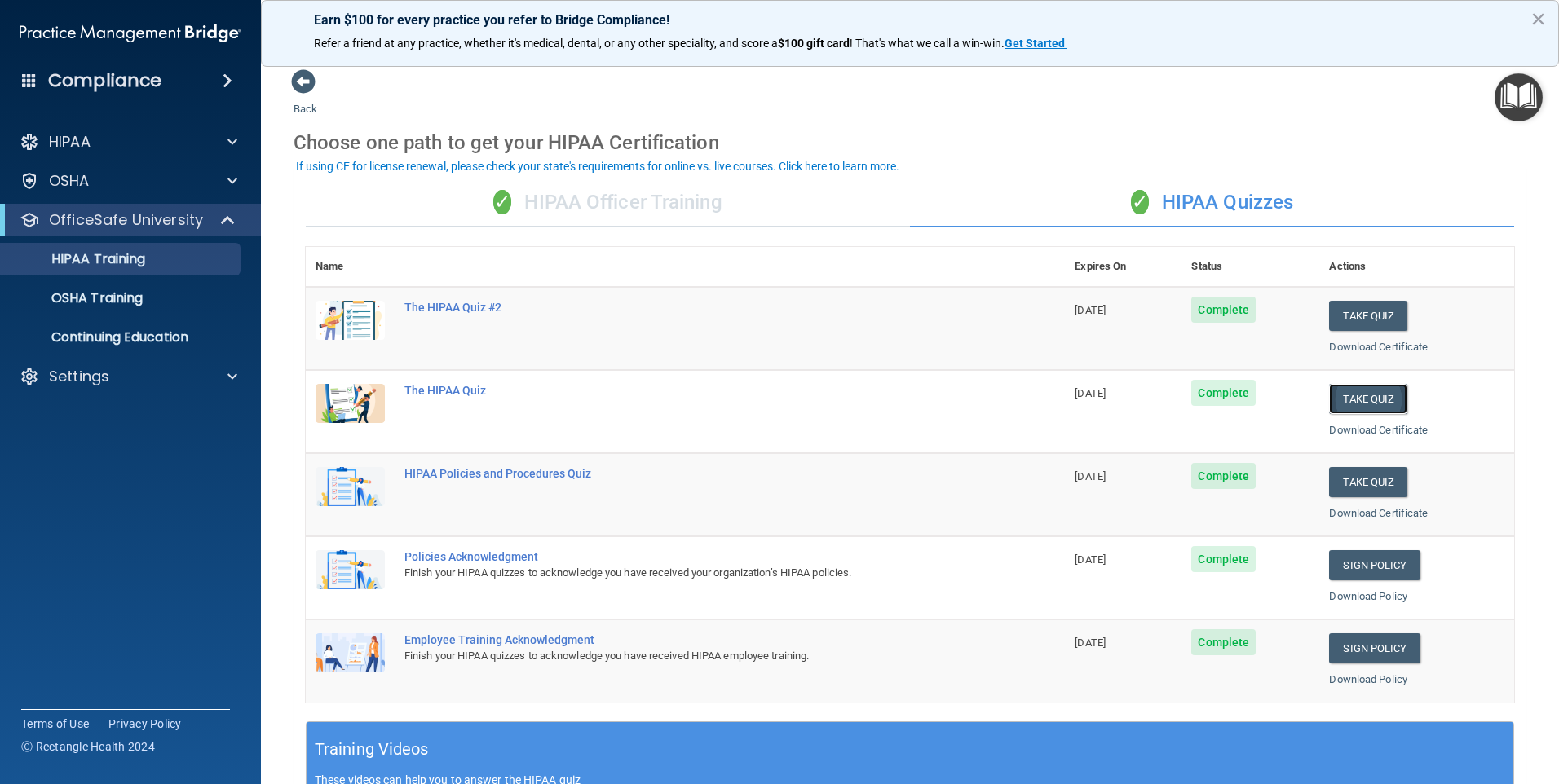
click at [1360, 400] on button "Take Quiz" at bounding box center [1367, 399] width 78 height 30
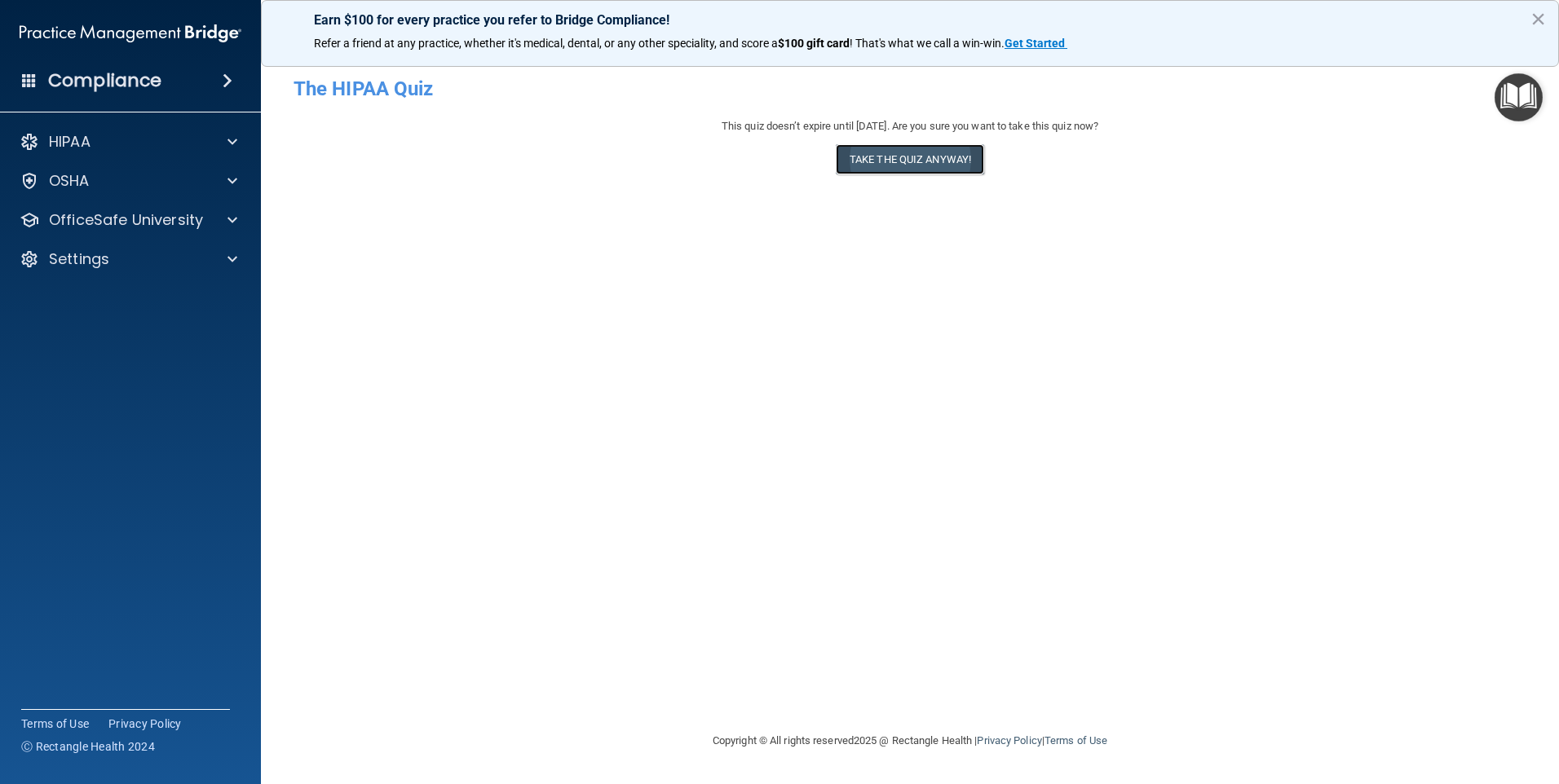
click at [891, 170] on button "Take the quiz anyway!" at bounding box center [910, 159] width 148 height 30
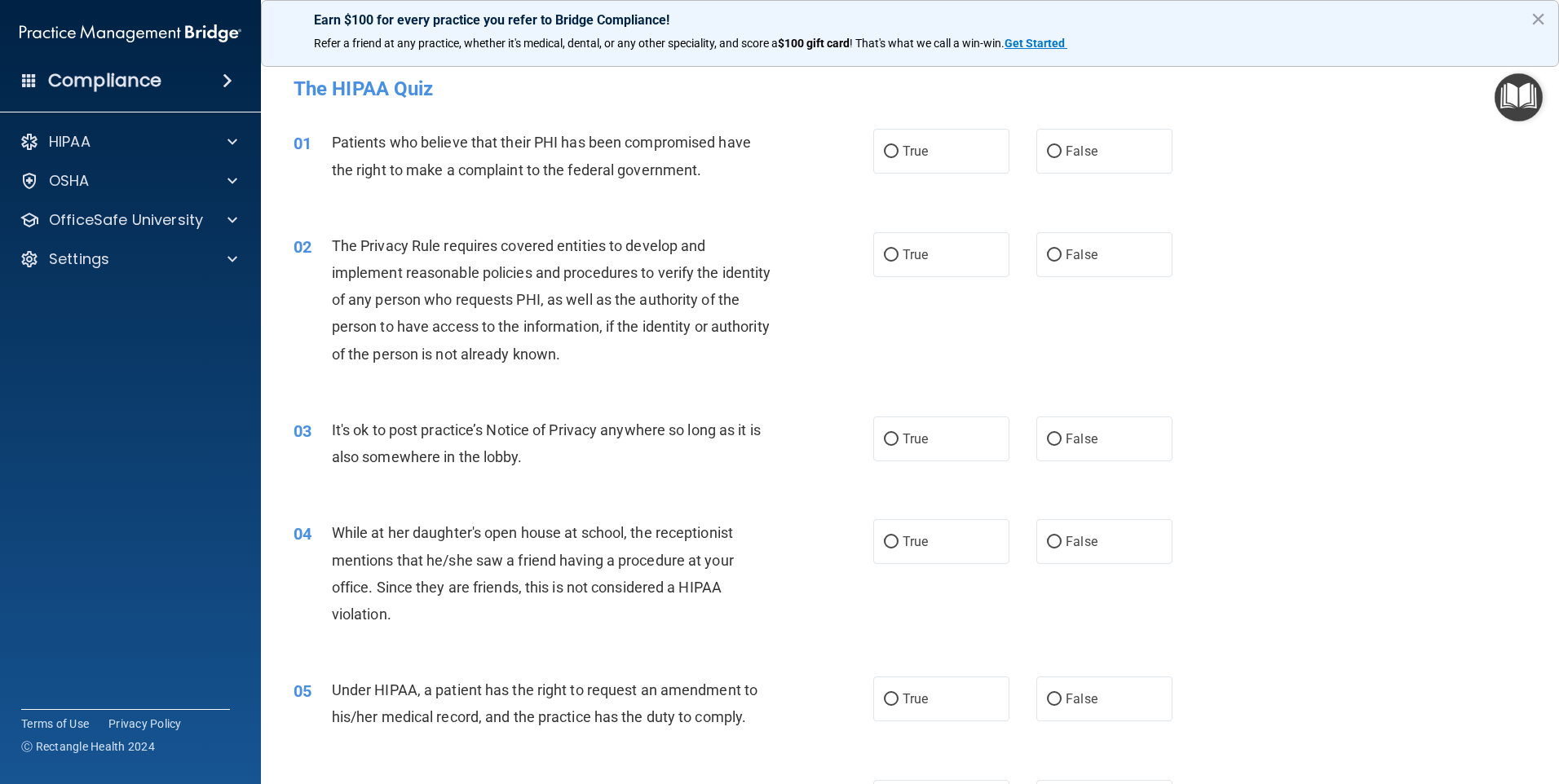
click at [906, 182] on div "01 Patients who believe that their PHI has been compromised have the right to m…" at bounding box center [910, 160] width 1257 height 103
drag, startPoint x: 899, startPoint y: 163, endPoint x: 905, endPoint y: 192, distance: 29.6
click at [905, 192] on div "01 Patients who believe that their PHI has been compromised have the right to m…" at bounding box center [910, 160] width 1257 height 103
drag, startPoint x: 905, startPoint y: 192, endPoint x: 920, endPoint y: 261, distance: 70.6
click at [920, 261] on span "True" at bounding box center [915, 254] width 25 height 15
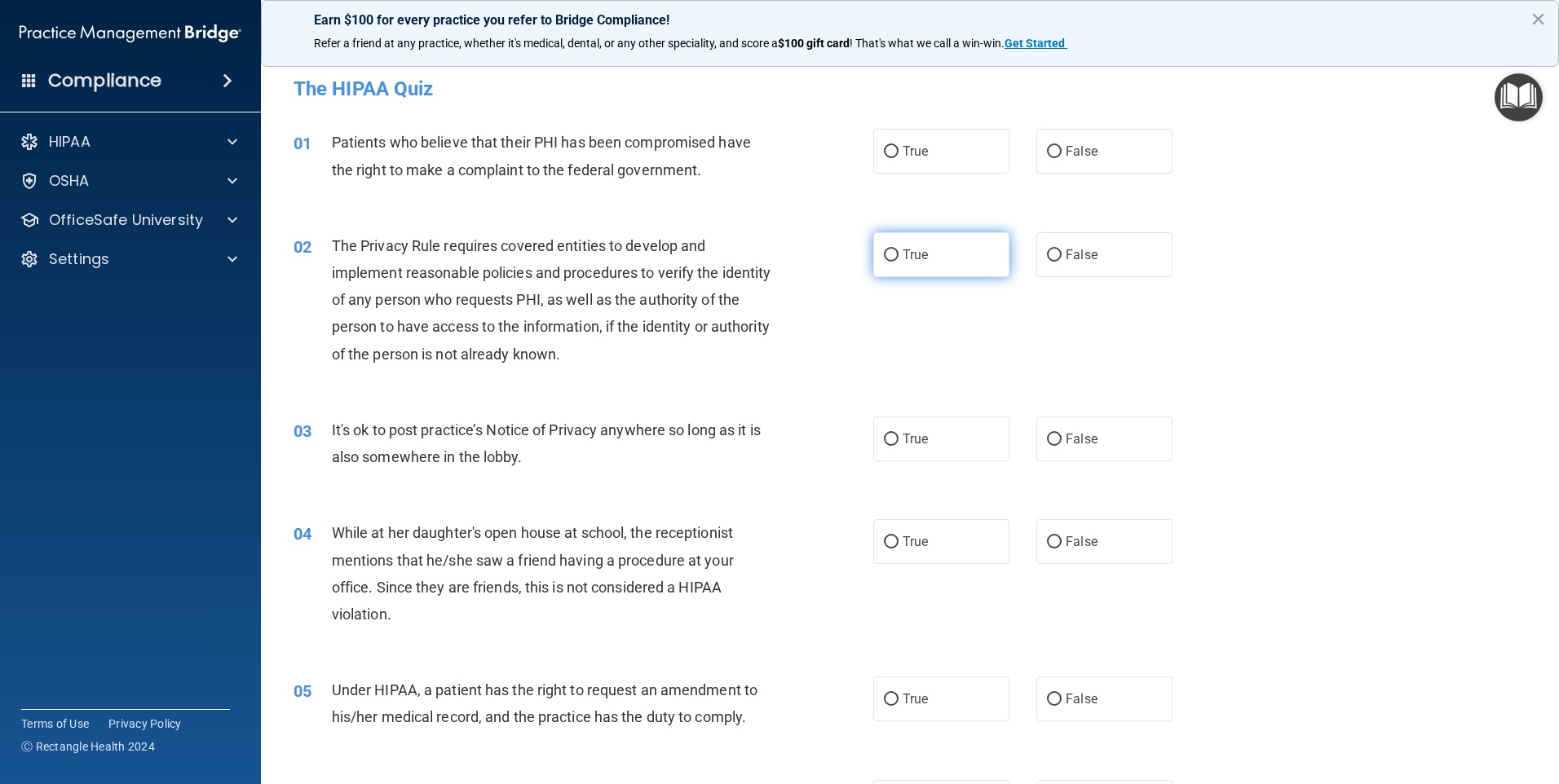
click at [899, 261] on input "True" at bounding box center [890, 255] width 14 height 13
radio input "true"
drag, startPoint x: 891, startPoint y: 162, endPoint x: 896, endPoint y: 172, distance: 11.2
click at [893, 168] on label "True" at bounding box center [940, 151] width 136 height 45
click at [893, 158] on input "True" at bounding box center [890, 151] width 14 height 13
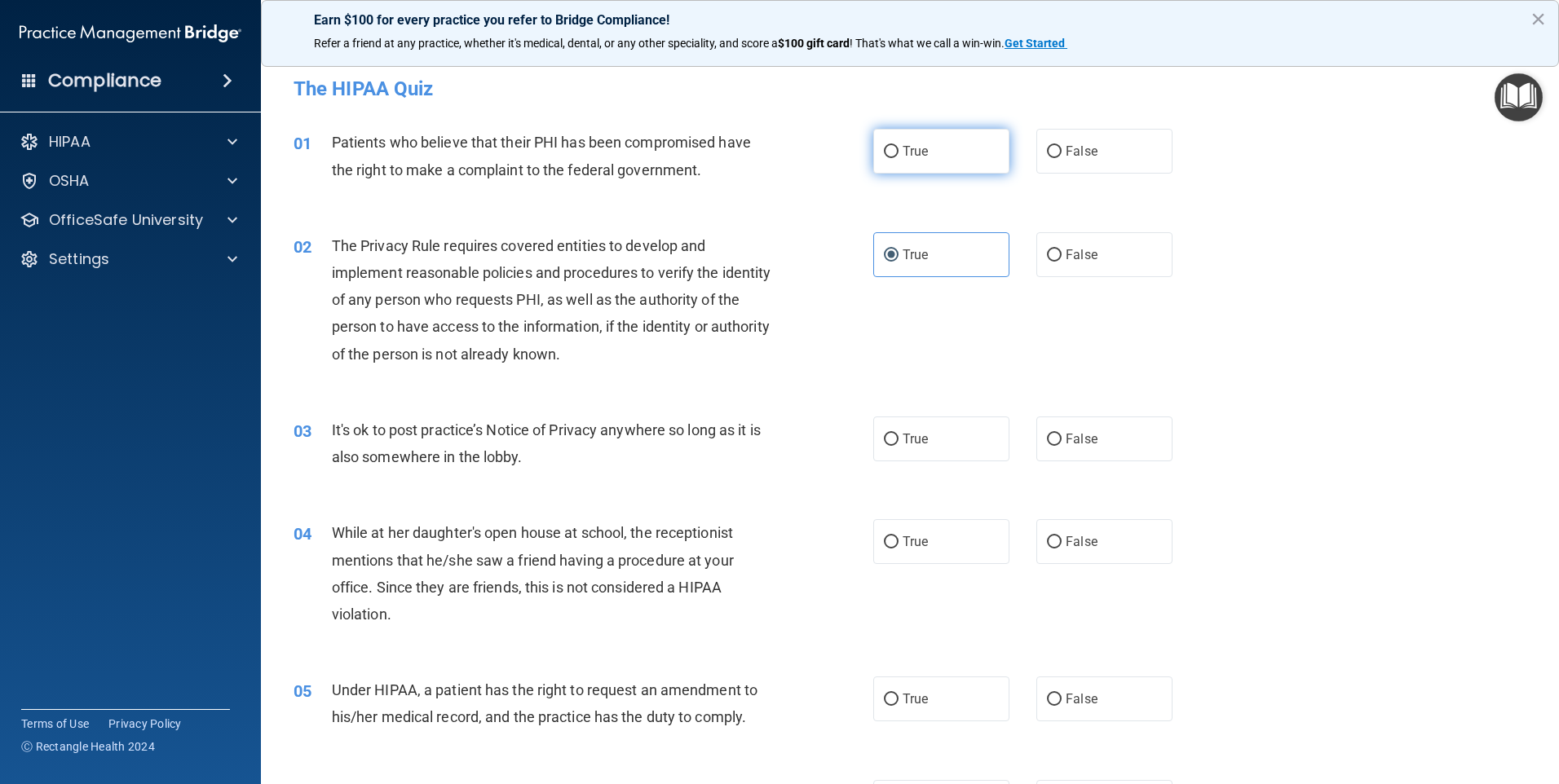
radio input "true"
drag, startPoint x: 903, startPoint y: 409, endPoint x: 904, endPoint y: 429, distance: 20.0
click at [904, 429] on div "03 It's ok to post practice’s Notice of Privacy anywhere so long as it is also …" at bounding box center [910, 447] width 1257 height 103
click at [905, 558] on div "04 While at her daughter's open house at school, the receptionist mentions that…" at bounding box center [910, 577] width 1257 height 157
drag, startPoint x: 905, startPoint y: 558, endPoint x: 876, endPoint y: 479, distance: 84.2
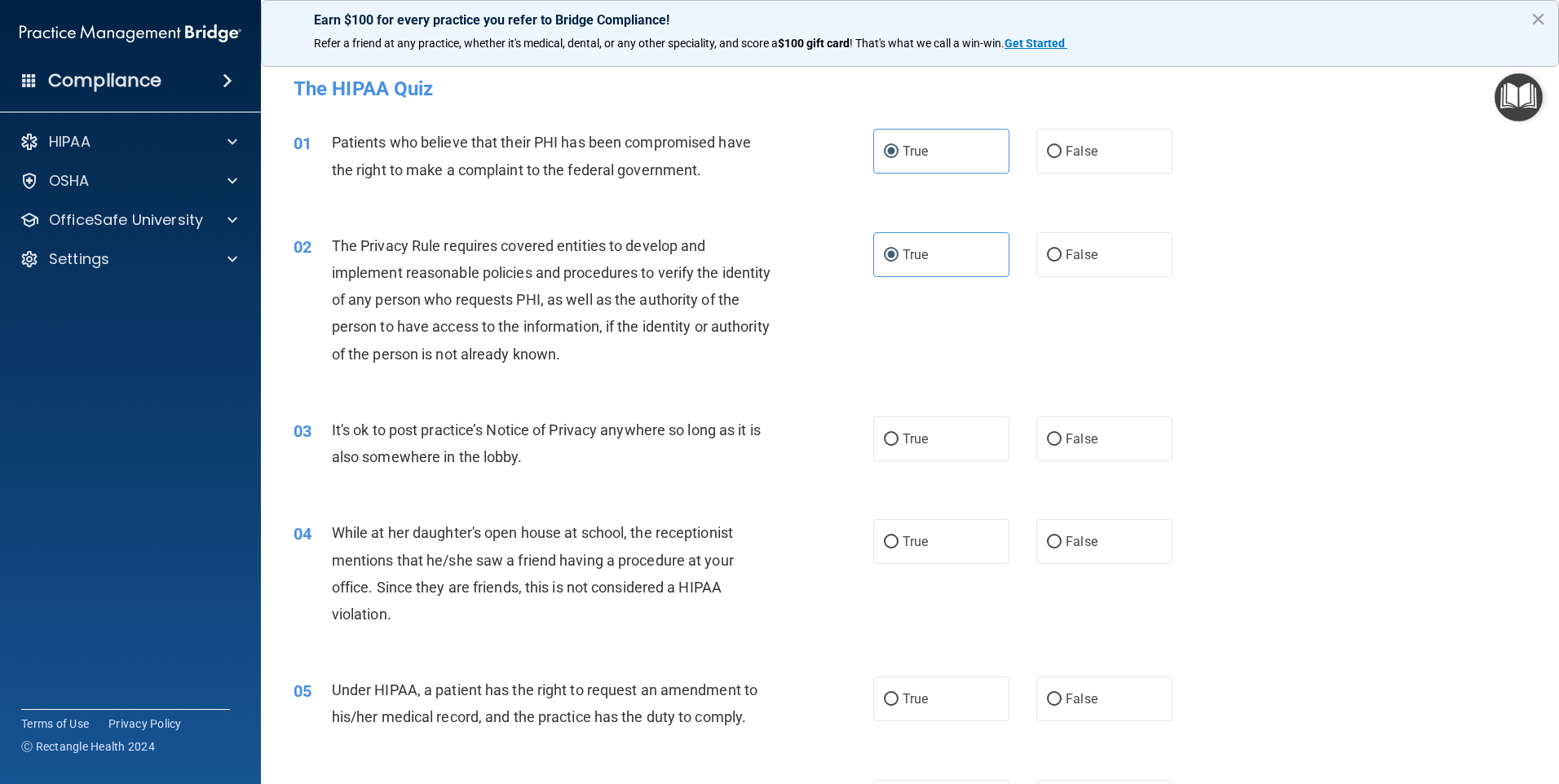
click at [887, 455] on label "True" at bounding box center [940, 438] width 136 height 45
click at [887, 446] on input "True" at bounding box center [890, 439] width 14 height 13
radio input "true"
click at [905, 561] on label "True" at bounding box center [940, 541] width 136 height 45
click at [899, 548] on input "True" at bounding box center [890, 542] width 14 height 13
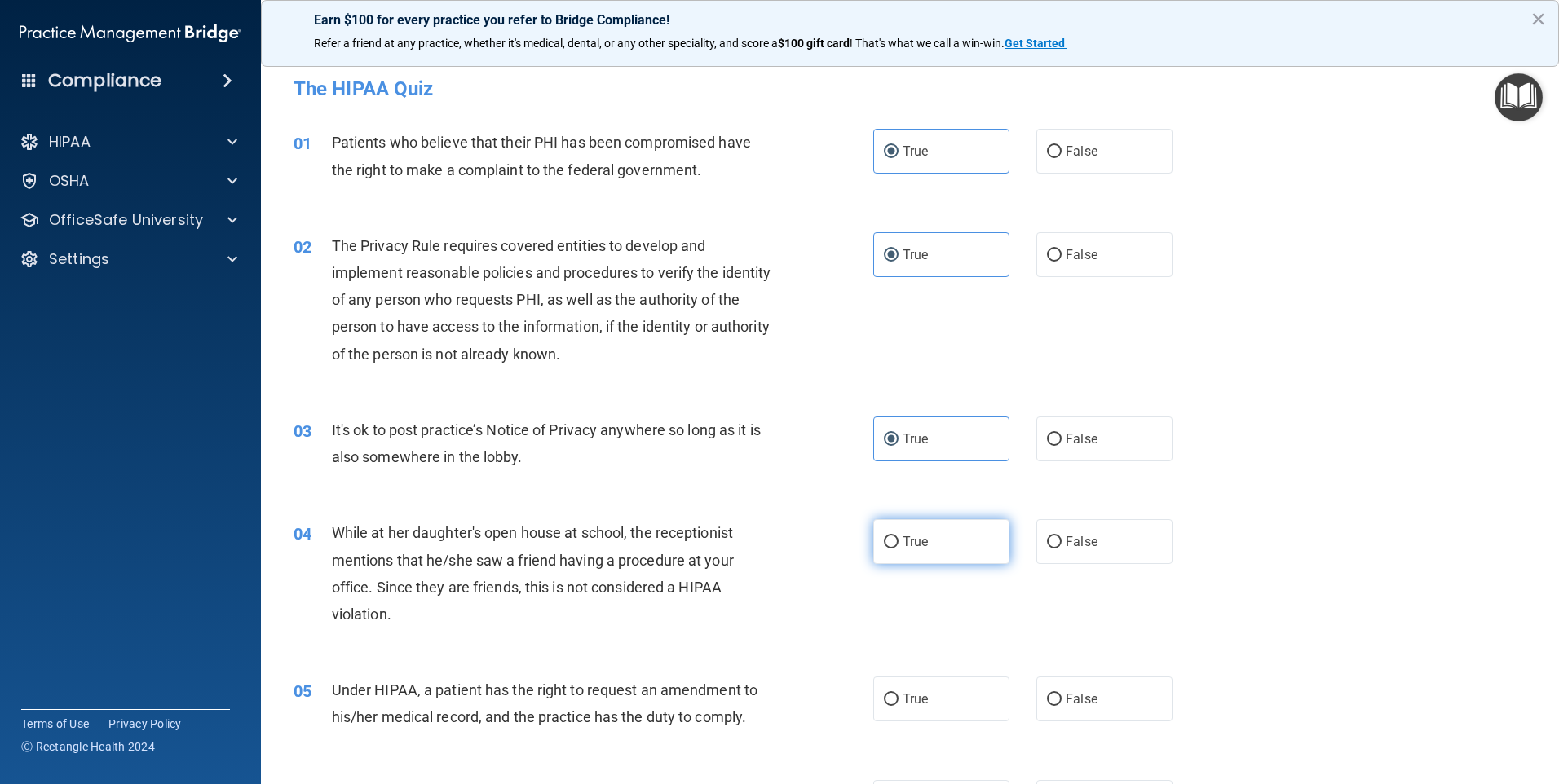
radio input "true"
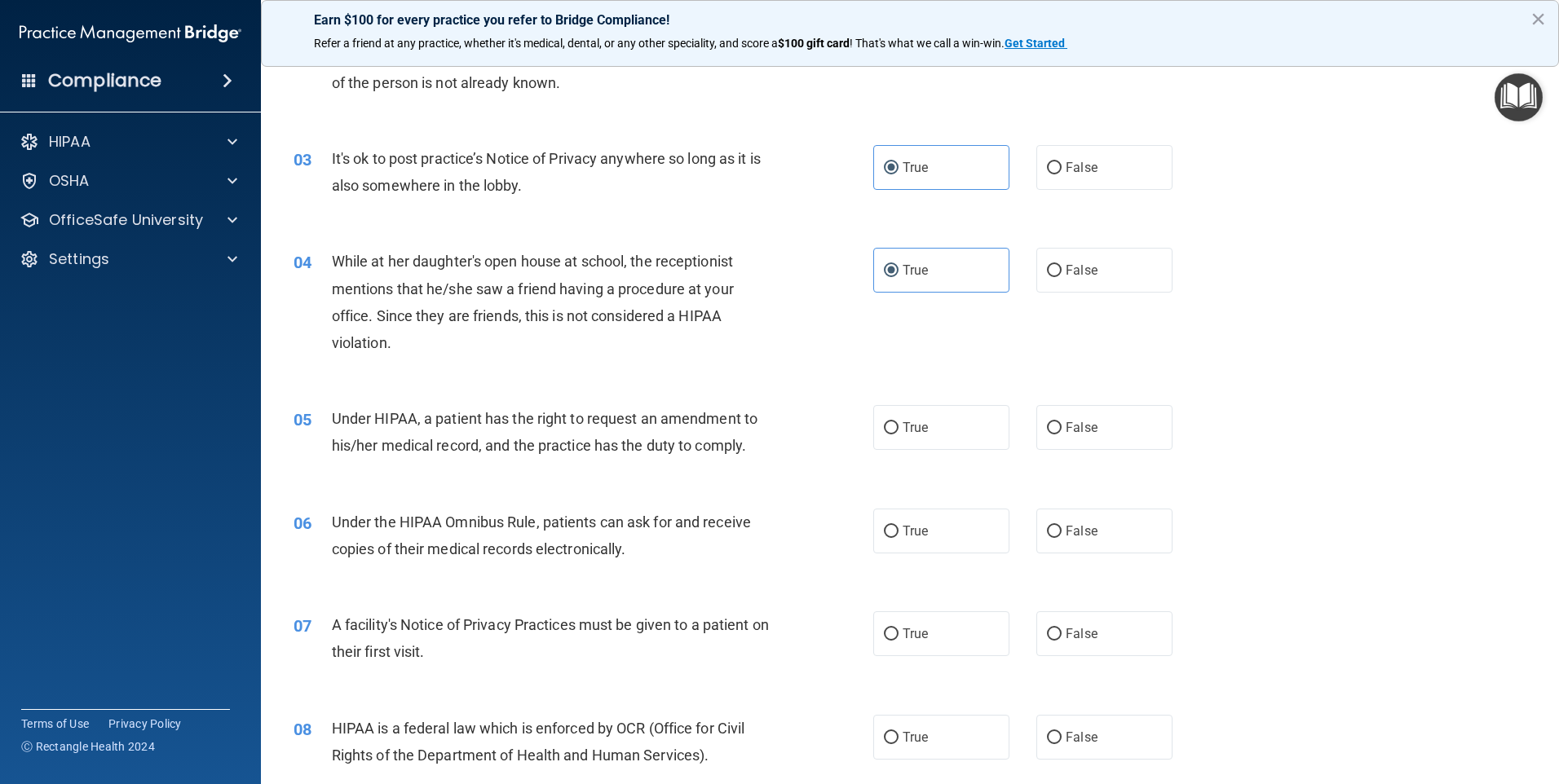
scroll to position [326, 0]
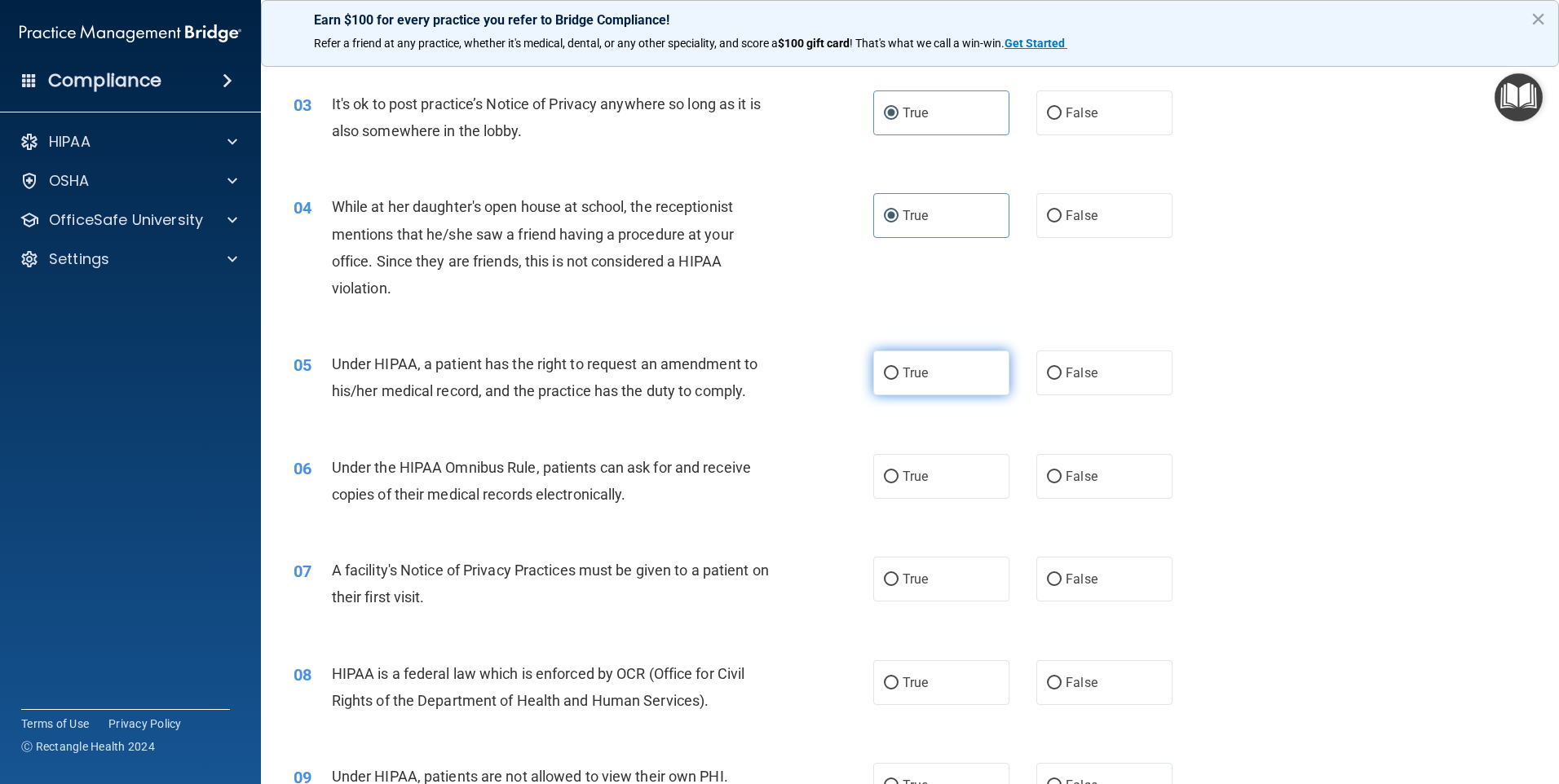
drag, startPoint x: 893, startPoint y: 371, endPoint x: 899, endPoint y: 437, distance: 66.3
click at [893, 375] on label "True" at bounding box center [940, 373] width 136 height 45
click at [893, 375] on input "True" at bounding box center [890, 374] width 14 height 13
radio input "true"
click at [897, 489] on label "True" at bounding box center [940, 476] width 136 height 45
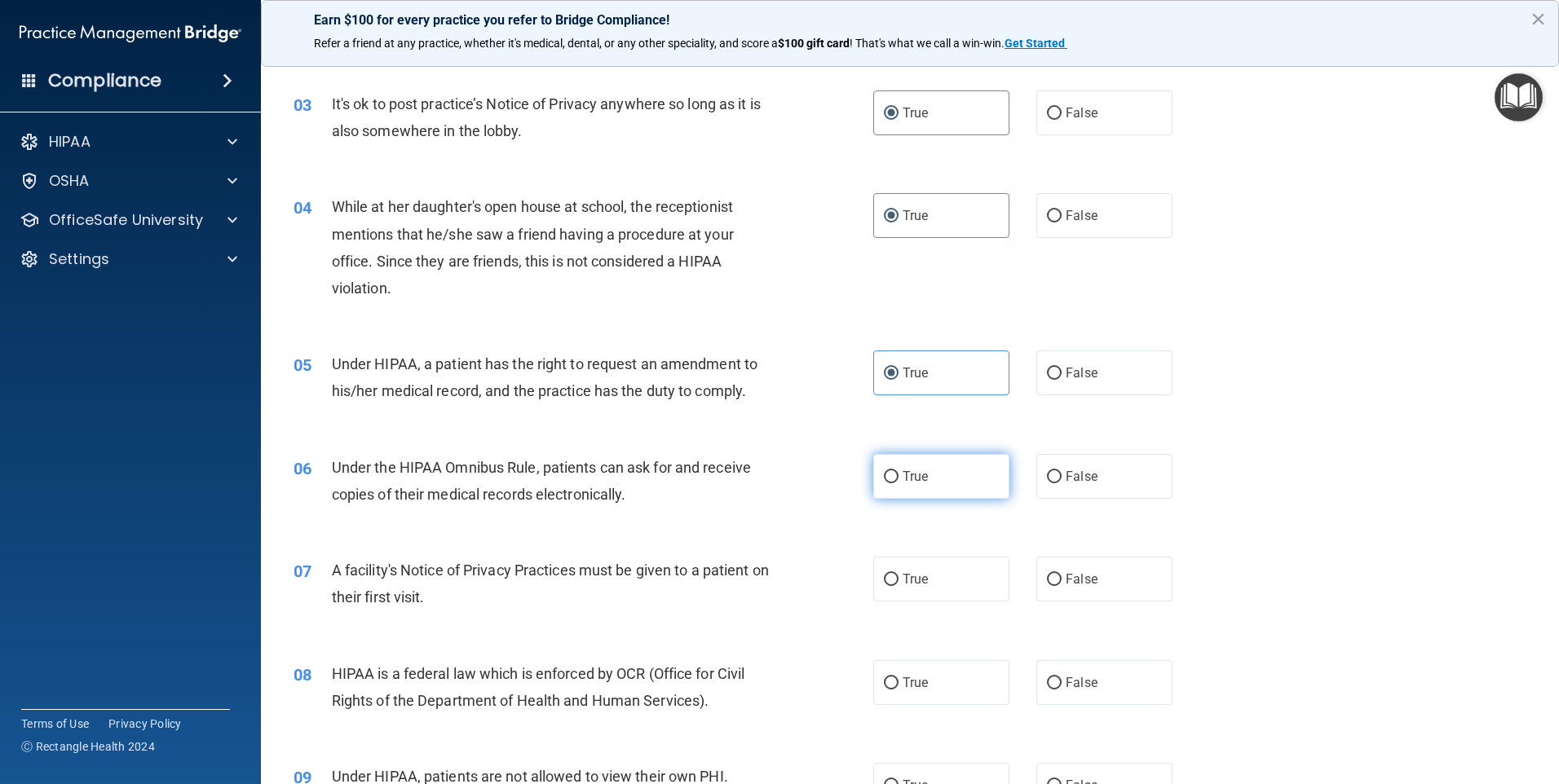
click at [897, 483] on input "True" at bounding box center [890, 477] width 14 height 13
radio input "true"
click at [914, 573] on span "True" at bounding box center [915, 579] width 25 height 15
click at [899, 574] on input "True" at bounding box center [890, 580] width 14 height 13
radio input "true"
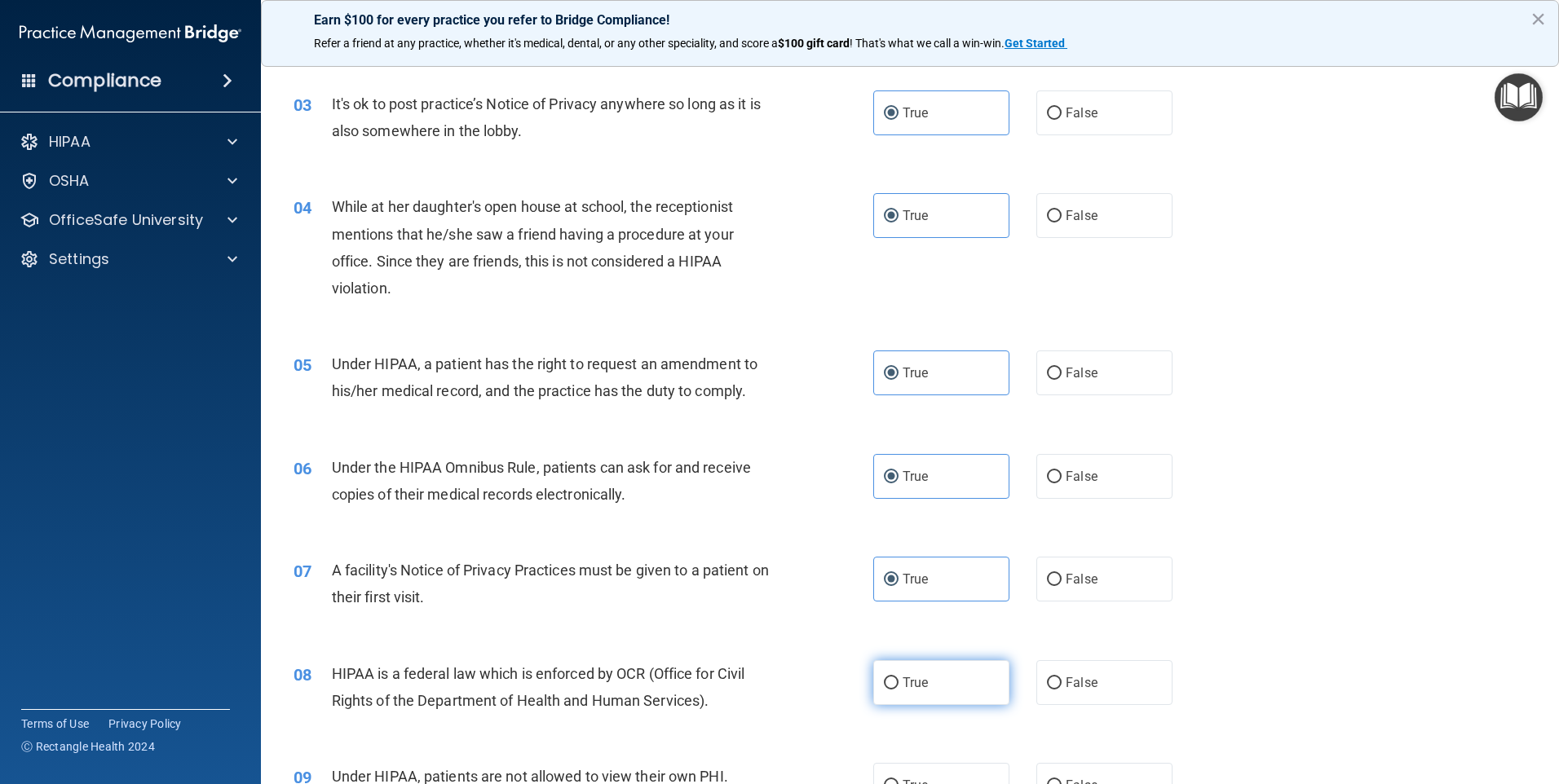
click at [906, 676] on span "True" at bounding box center [915, 683] width 25 height 15
click at [899, 677] on input "True" at bounding box center [890, 683] width 14 height 13
radio input "true"
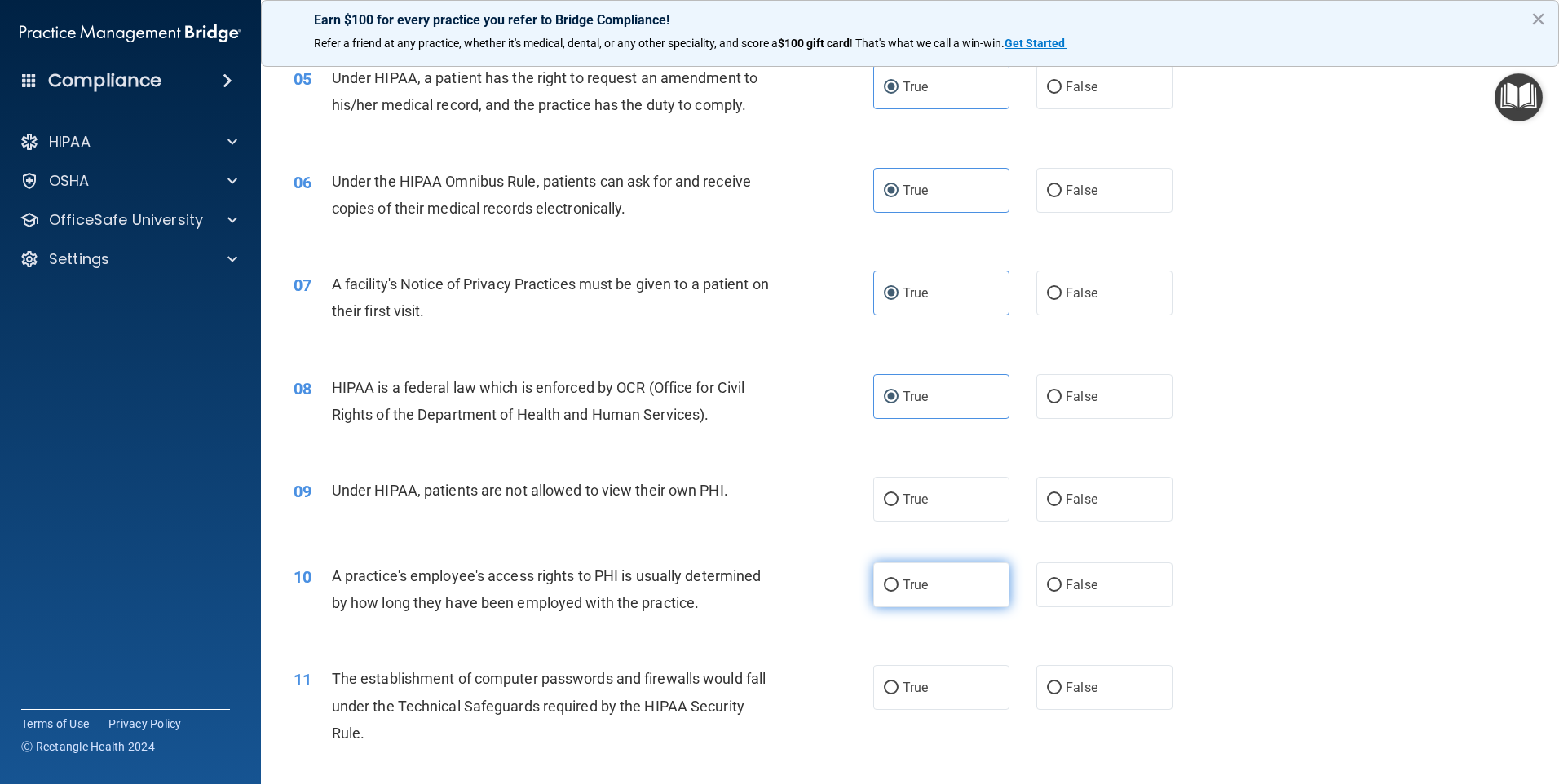
scroll to position [652, 0]
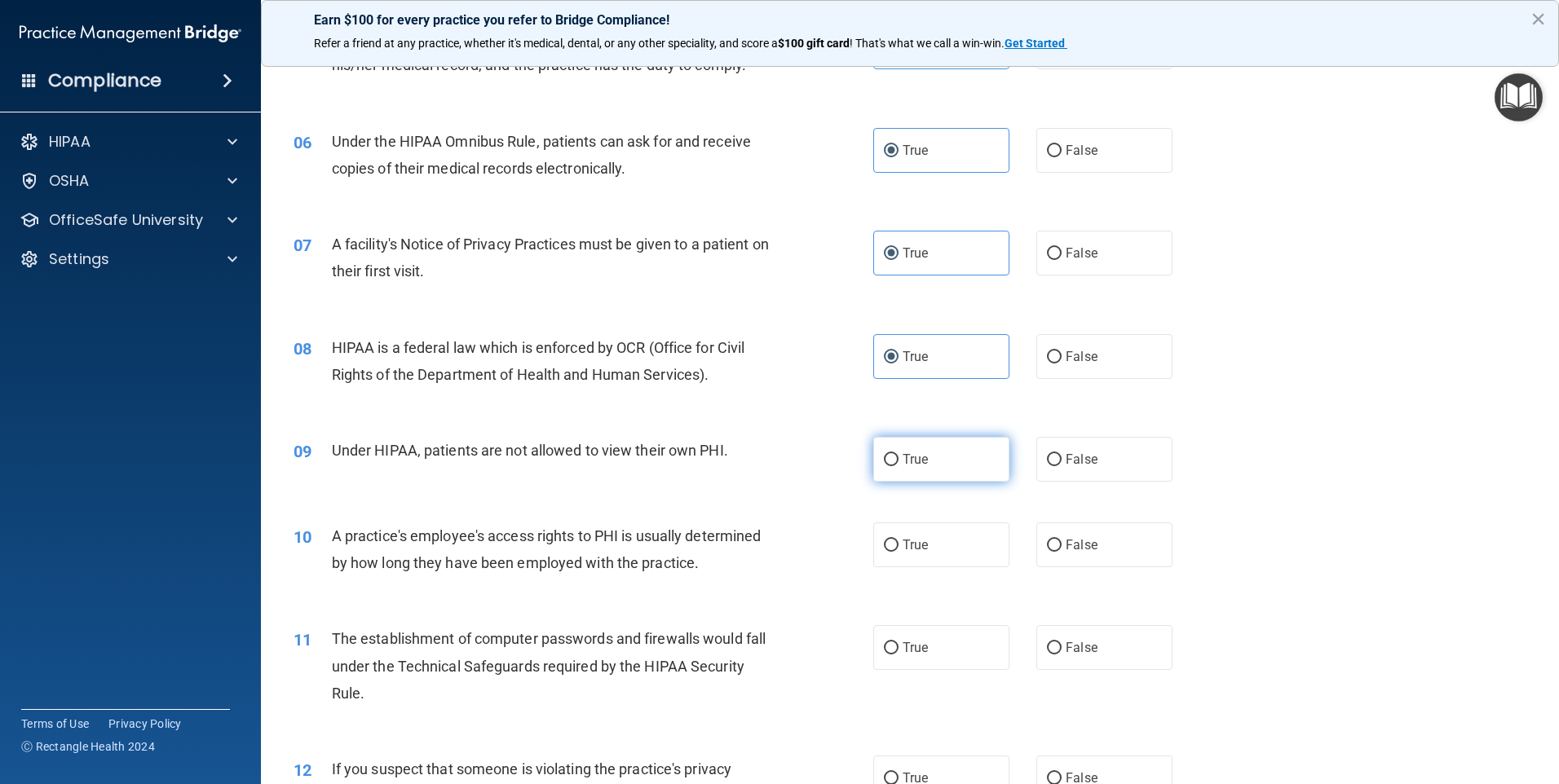
click at [914, 474] on label "True" at bounding box center [940, 459] width 136 height 45
click at [899, 466] on input "True" at bounding box center [890, 459] width 14 height 13
radio input "true"
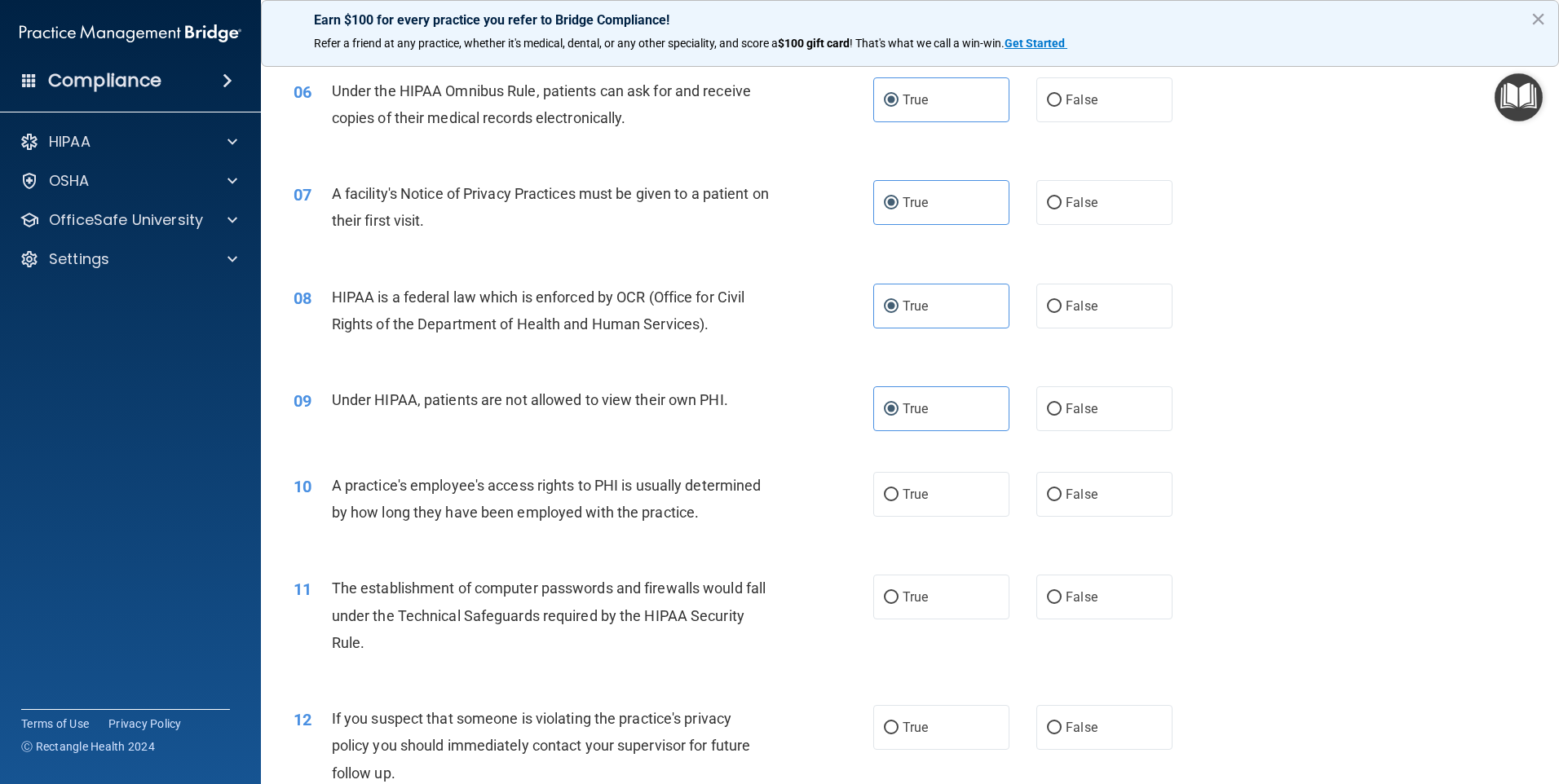
scroll to position [734, 0]
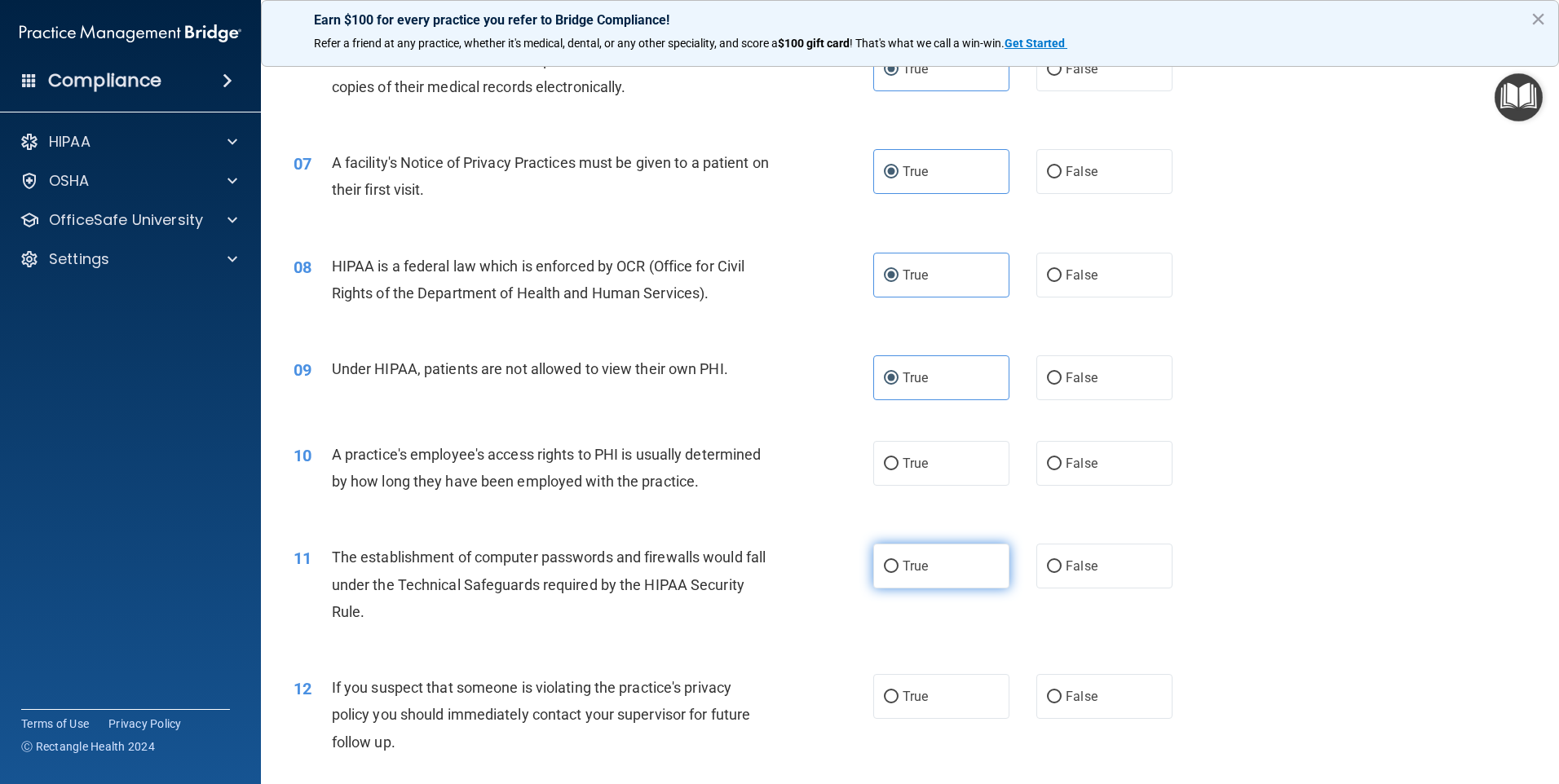
drag, startPoint x: 906, startPoint y: 456, endPoint x: 911, endPoint y: 547, distance: 91.1
click at [906, 457] on span "True" at bounding box center [915, 463] width 25 height 15
click at [899, 458] on input "True" at bounding box center [890, 464] width 14 height 13
radio input "true"
click at [915, 588] on div "11 The establishment of computer passwords and firewalls would fall under the T…" at bounding box center [910, 588] width 1257 height 130
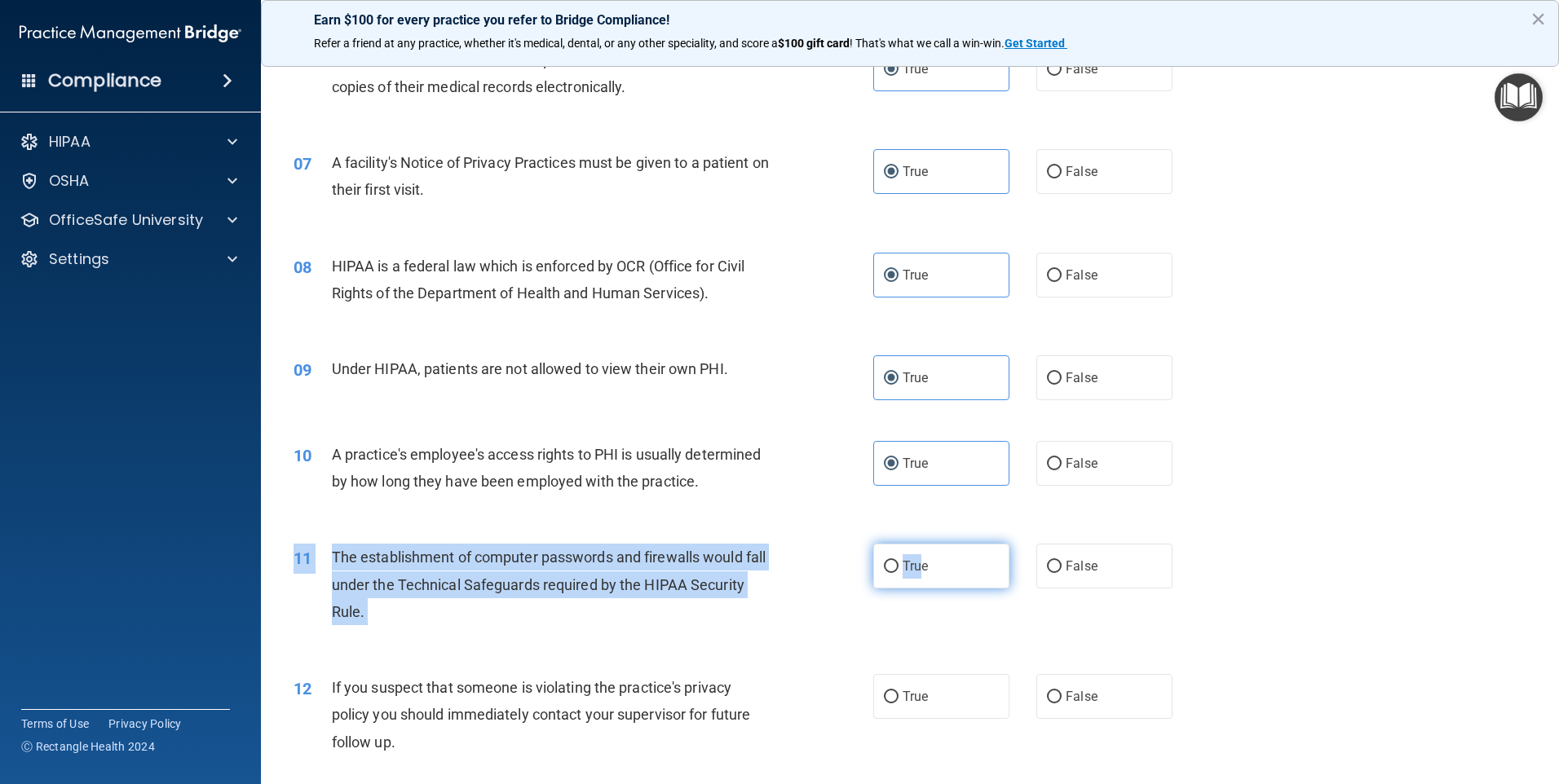
drag, startPoint x: 915, startPoint y: 588, endPoint x: 908, endPoint y: 561, distance: 27.9
click at [908, 560] on label "True" at bounding box center [940, 565] width 136 height 45
click at [899, 561] on input "True" at bounding box center [890, 566] width 14 height 13
radio input "true"
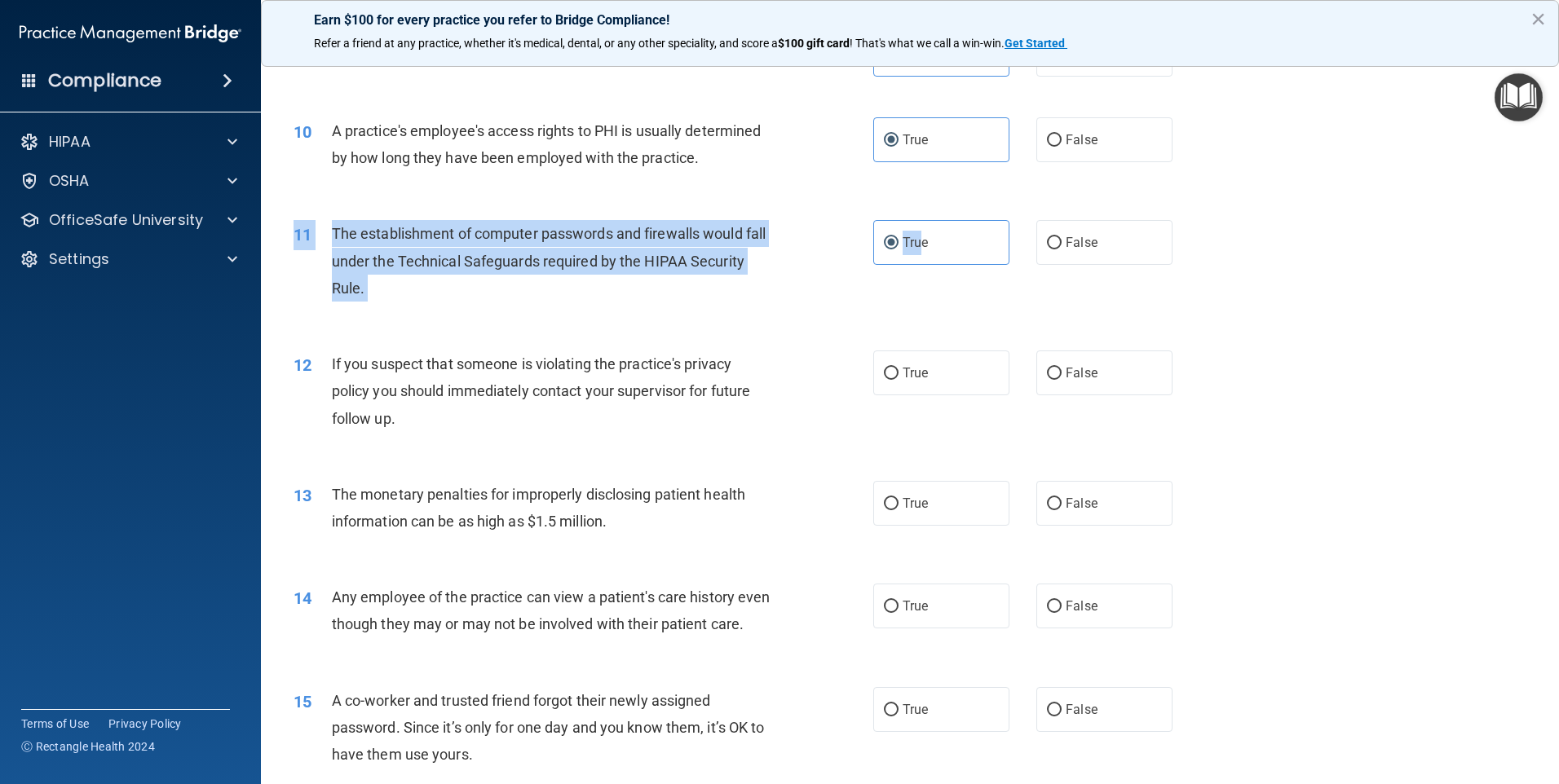
scroll to position [1059, 0]
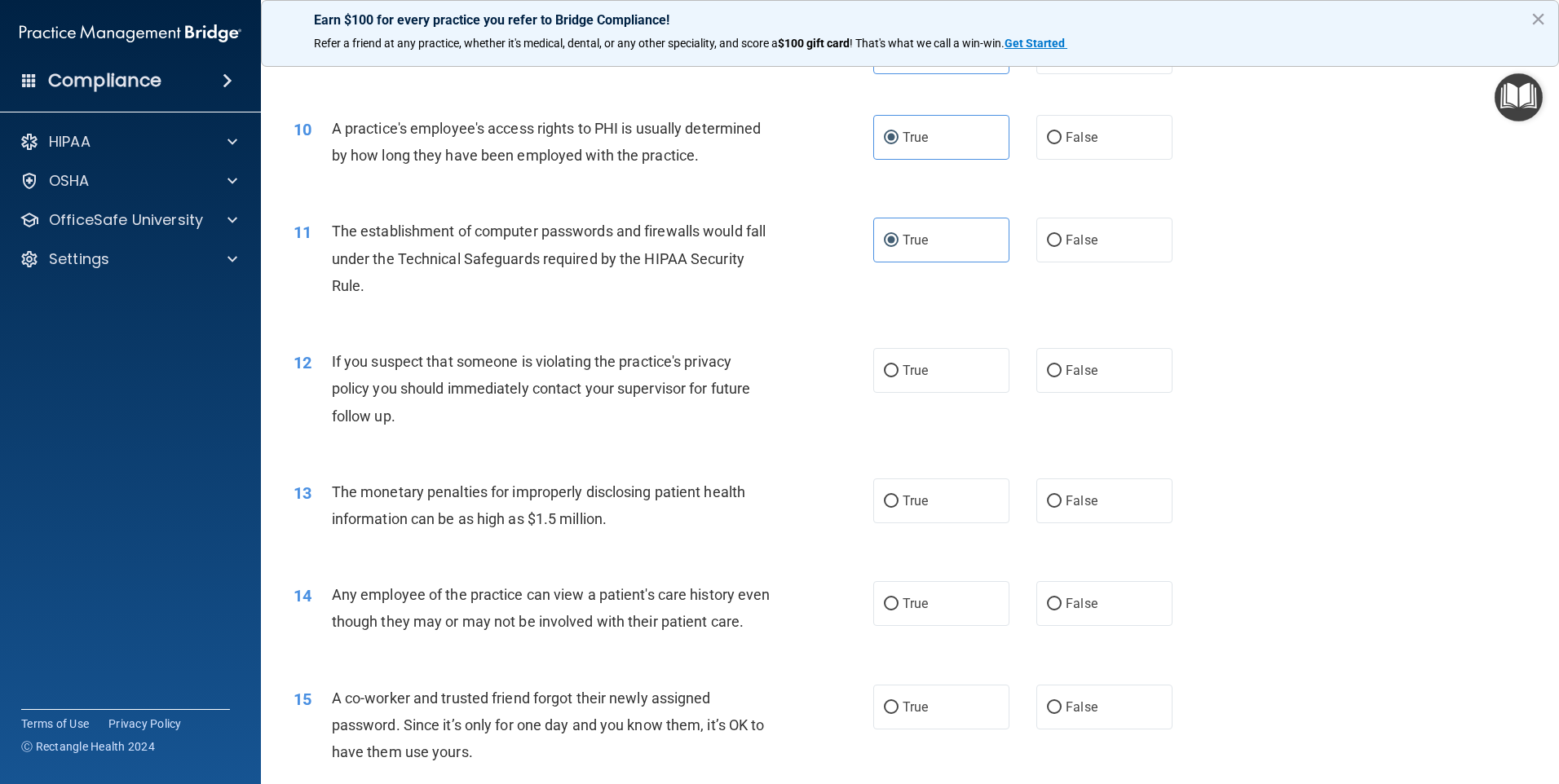
drag, startPoint x: 898, startPoint y: 385, endPoint x: 888, endPoint y: 461, distance: 76.7
click at [898, 387] on label "True" at bounding box center [940, 370] width 136 height 45
click at [898, 378] on input "True" at bounding box center [890, 371] width 14 height 13
radio input "true"
click at [884, 501] on input "True" at bounding box center [890, 501] width 14 height 13
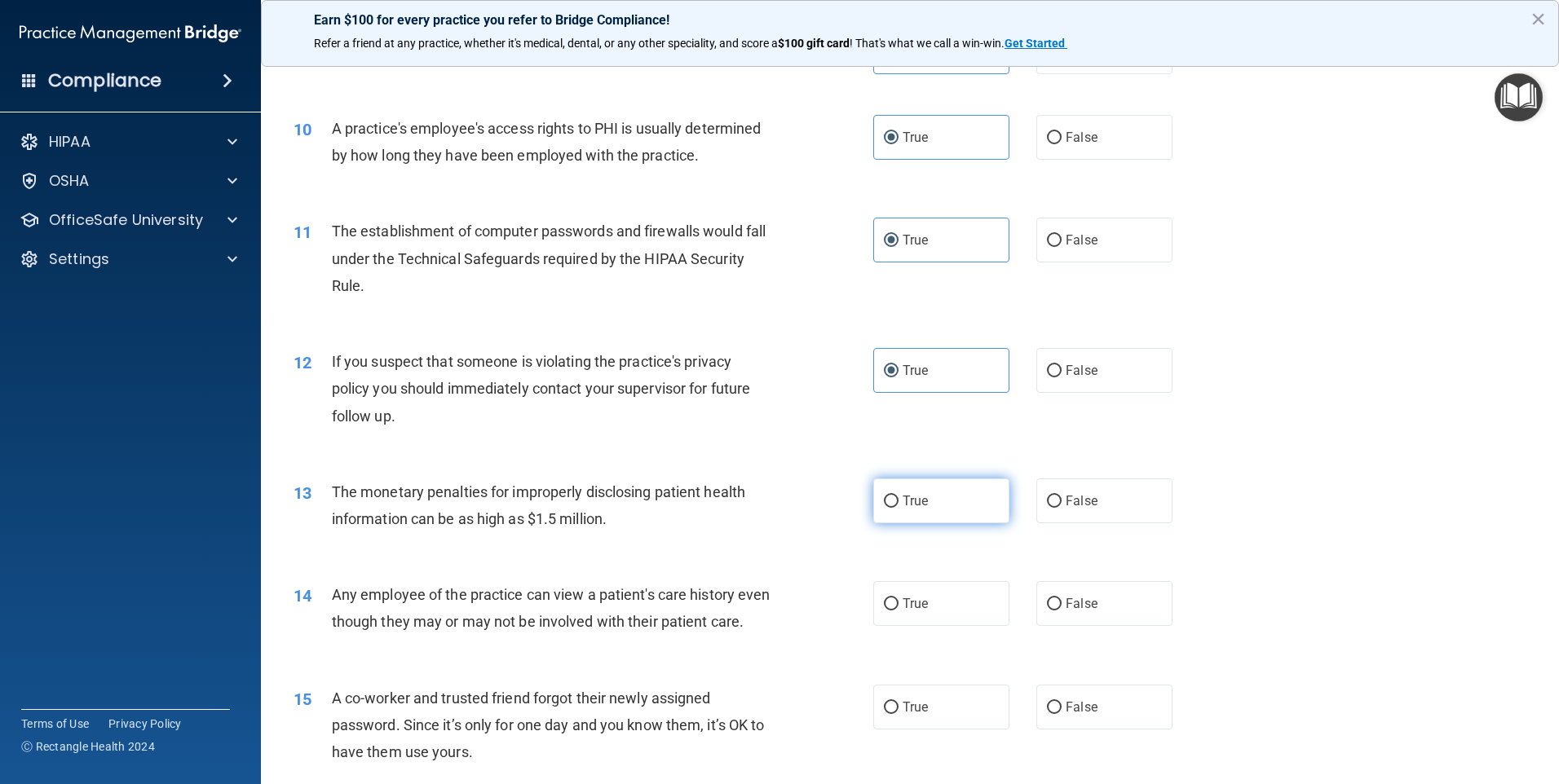
radio input "true"
click at [909, 609] on span "True" at bounding box center [915, 604] width 25 height 15
click at [899, 609] on input "True" at bounding box center [890, 604] width 14 height 13
radio input "true"
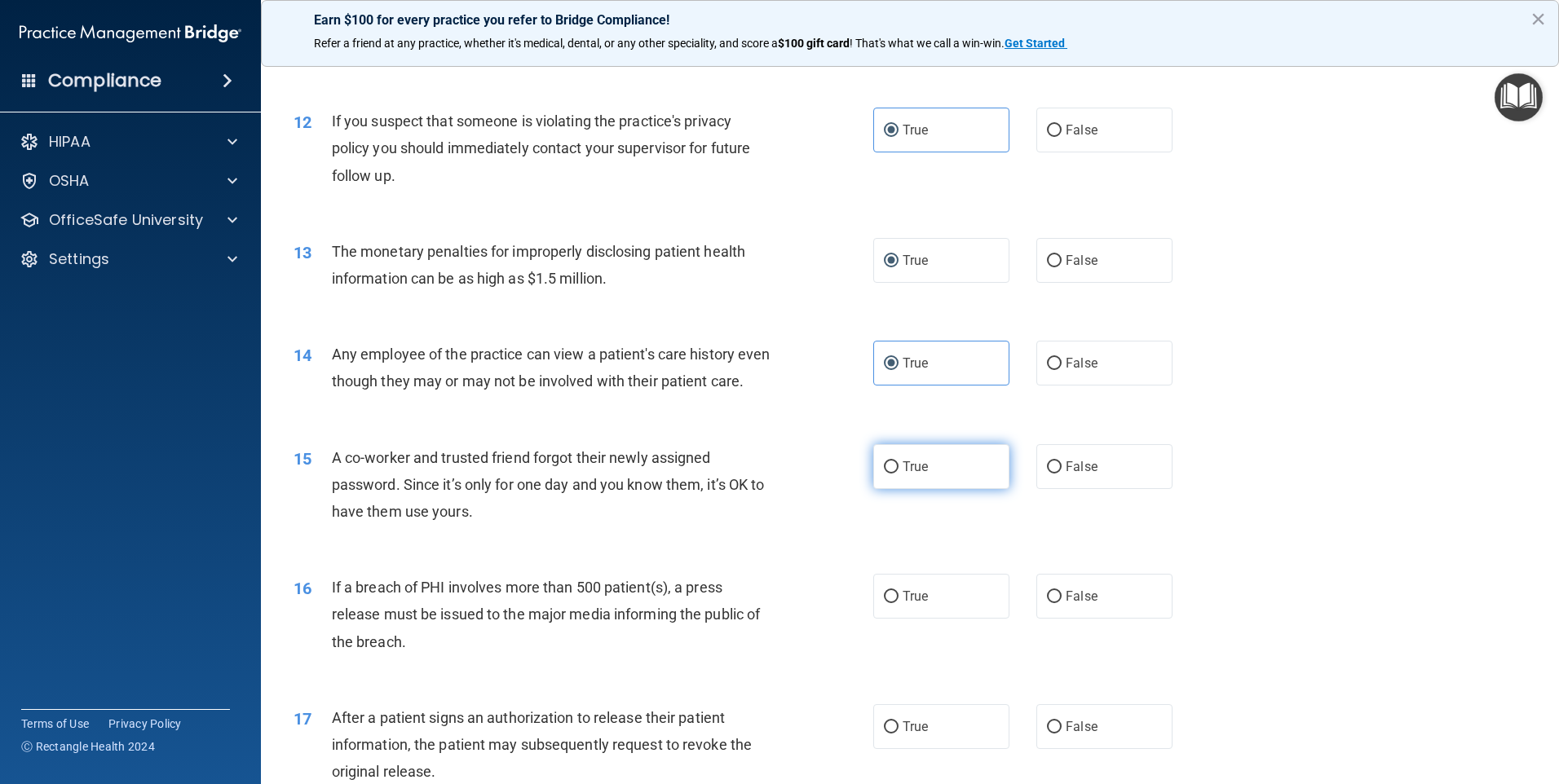
scroll to position [1304, 0]
click at [883, 484] on label "True" at bounding box center [940, 462] width 136 height 45
click at [884, 469] on input "True" at bounding box center [890, 463] width 14 height 13
radio input "true"
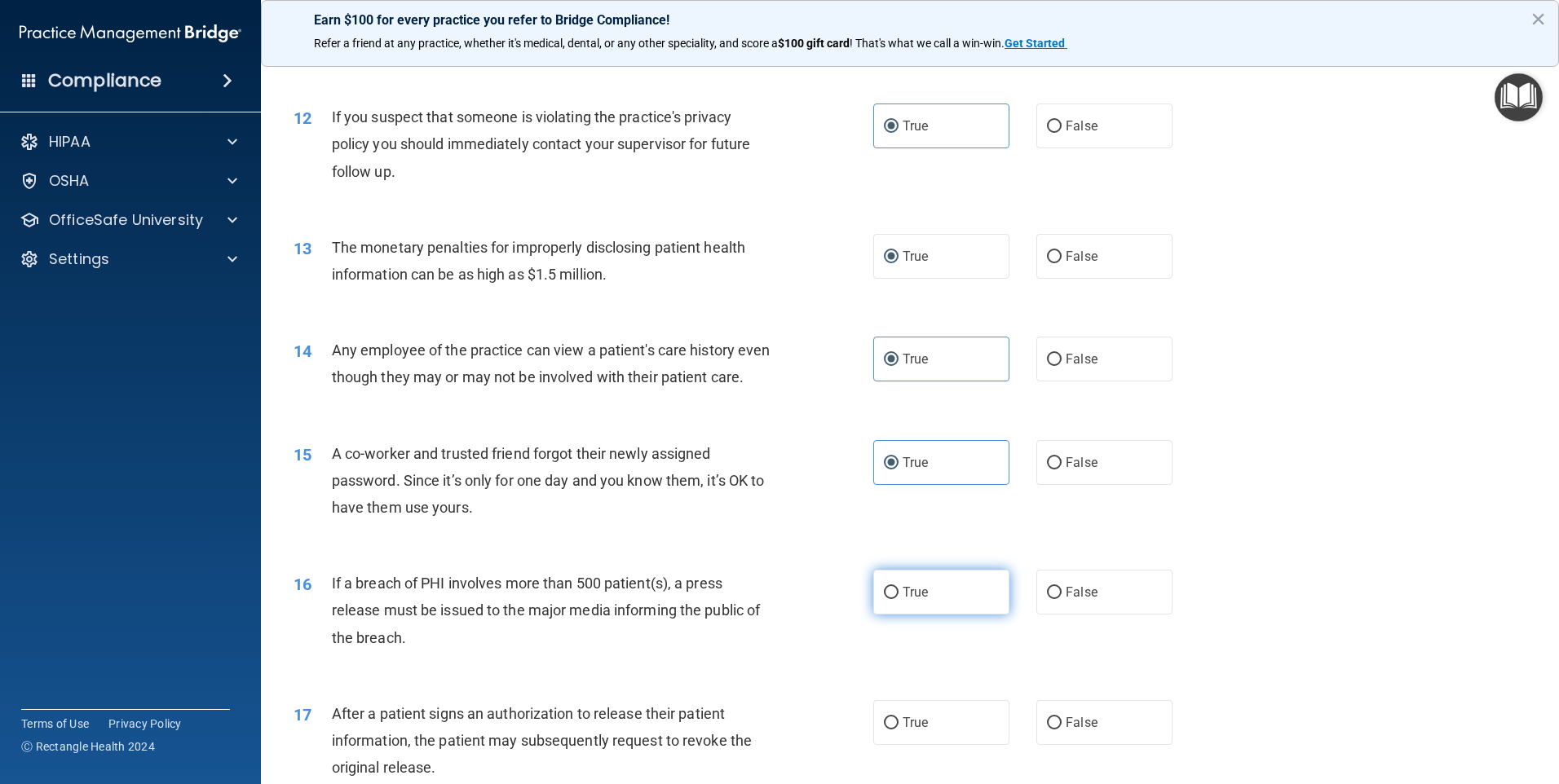
click at [912, 600] on span "True" at bounding box center [915, 592] width 25 height 15
click at [899, 599] on input "True" at bounding box center [890, 592] width 14 height 13
radio input "true"
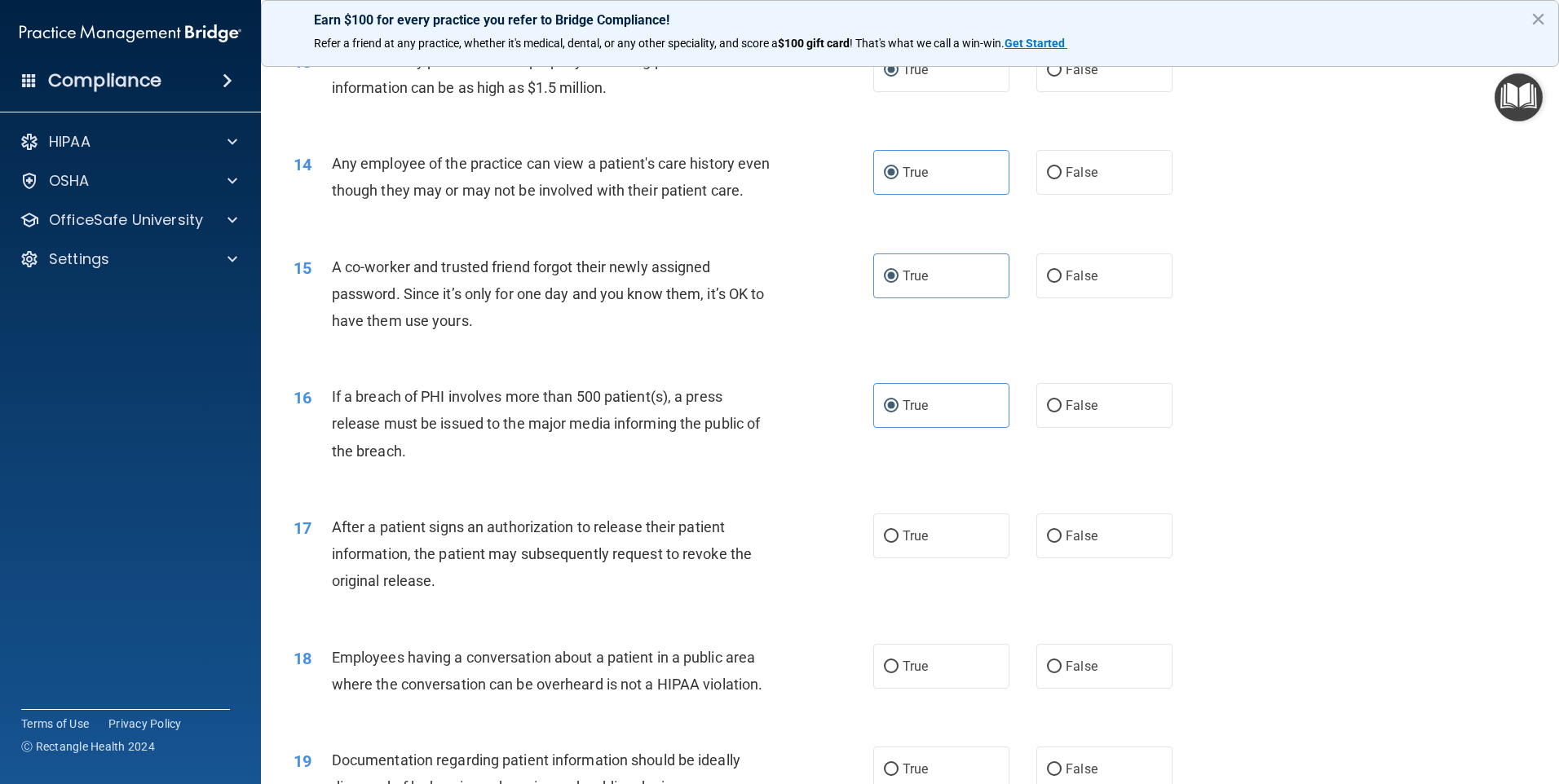
scroll to position [1467, 0]
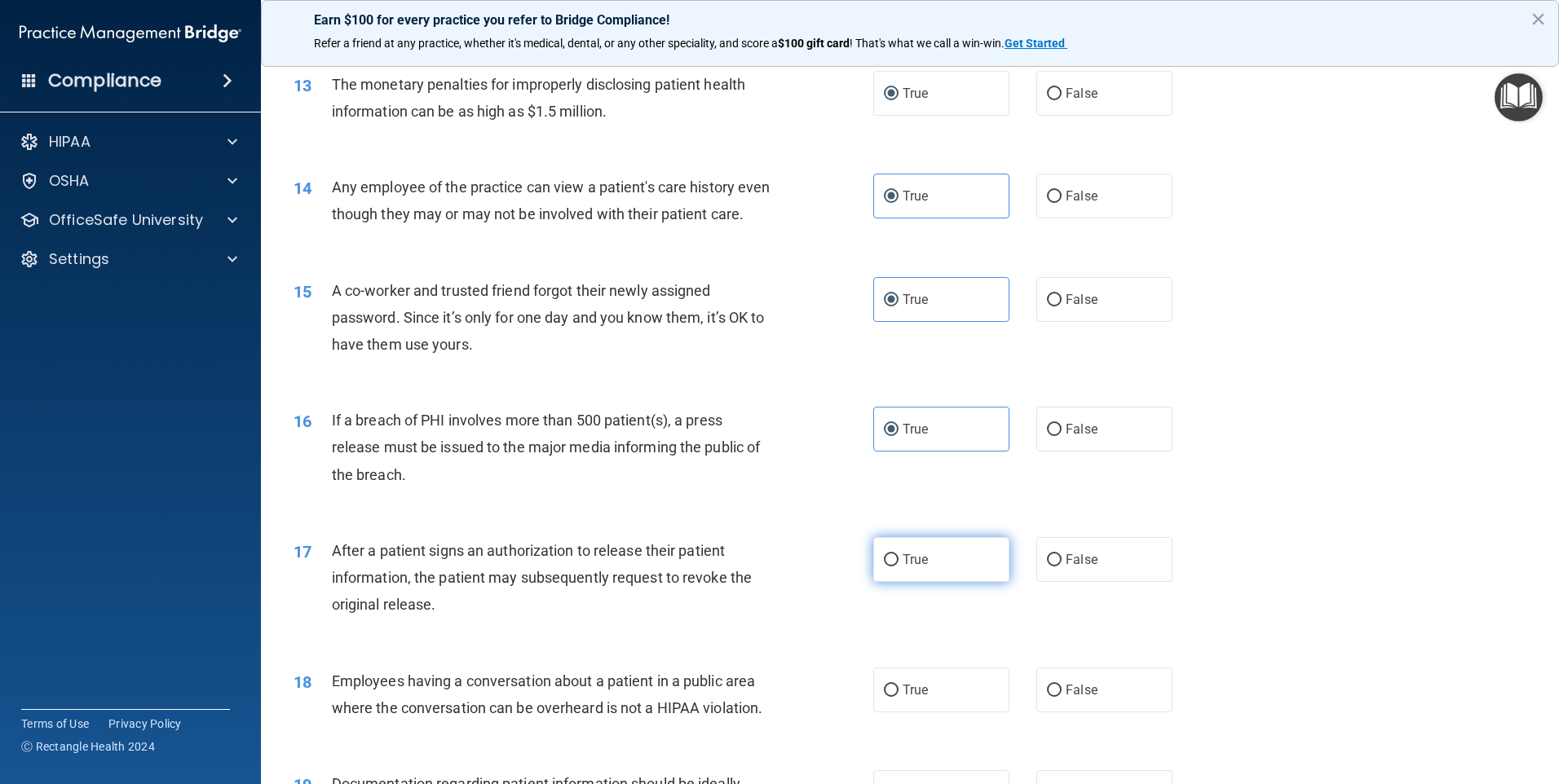
click at [916, 567] on span "True" at bounding box center [915, 560] width 25 height 15
click at [899, 566] on input "True" at bounding box center [890, 560] width 14 height 13
radio input "true"
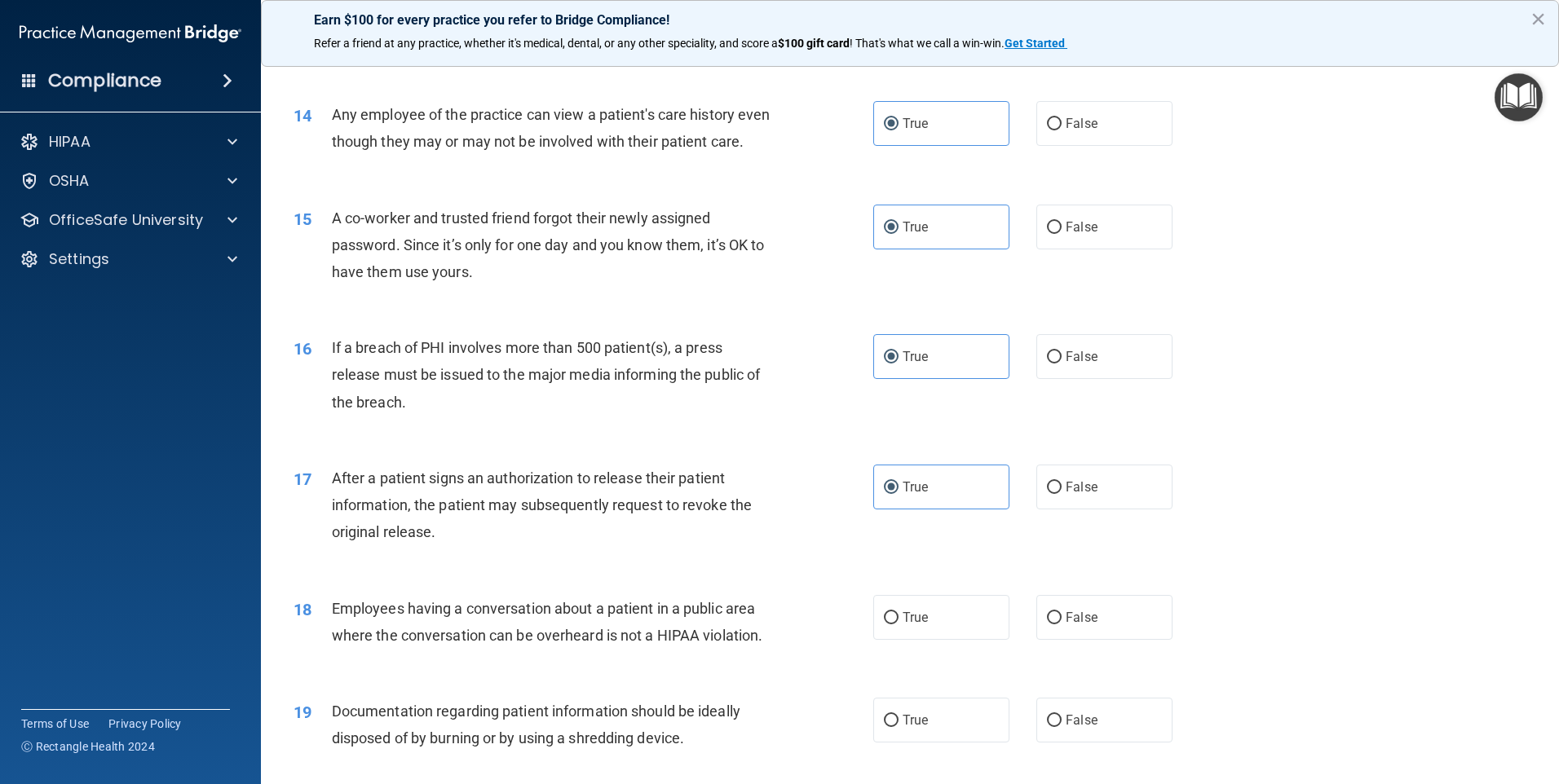
scroll to position [1793, 0]
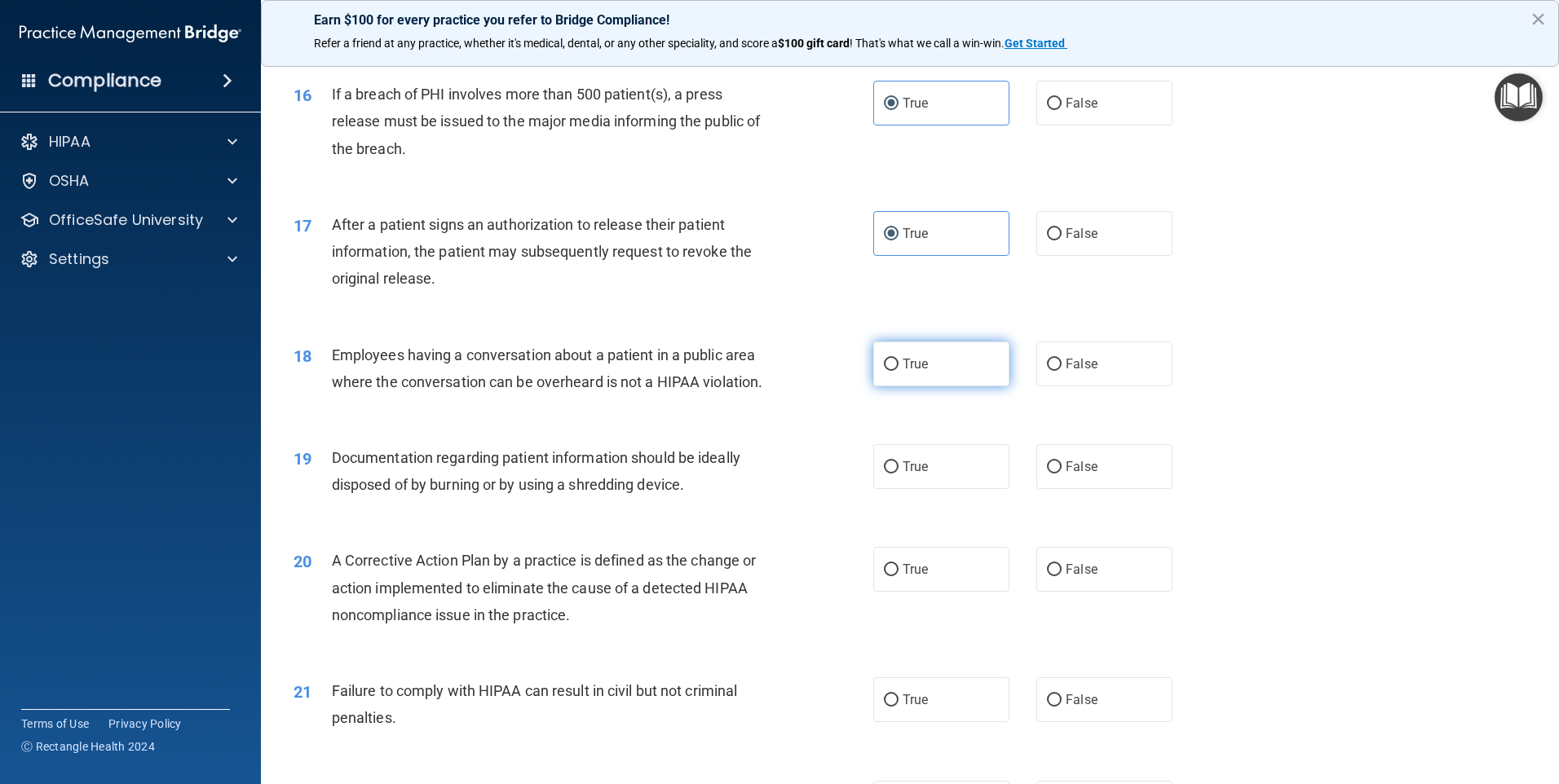
click at [899, 386] on label "True" at bounding box center [940, 364] width 136 height 45
click at [899, 371] on input "True" at bounding box center [890, 364] width 14 height 13
radio input "true"
click at [886, 489] on label "True" at bounding box center [940, 466] width 136 height 45
click at [886, 474] on input "True" at bounding box center [890, 467] width 14 height 13
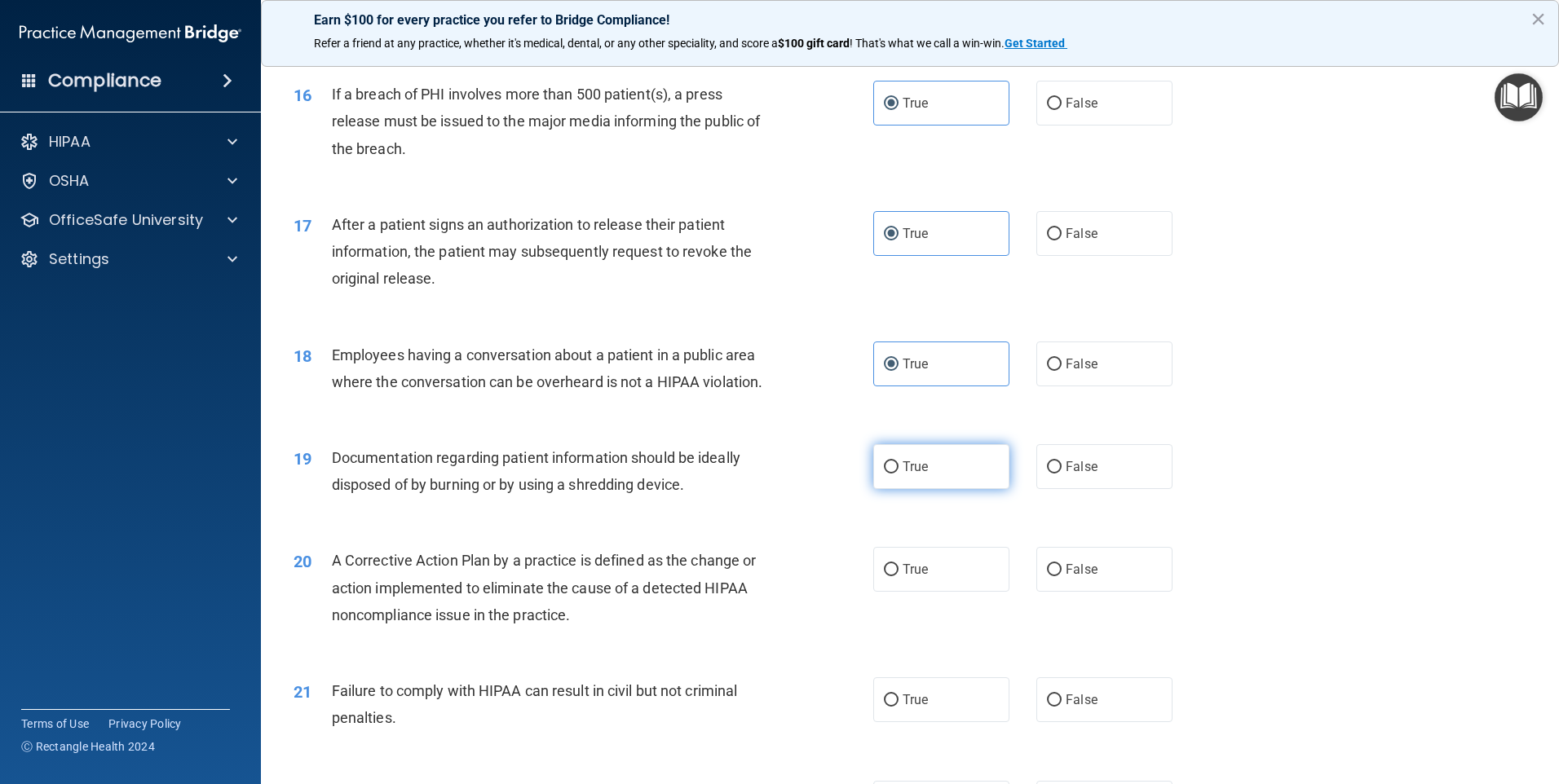
radio input "true"
click at [913, 577] on span "True" at bounding box center [915, 569] width 25 height 15
click at [899, 576] on input "True" at bounding box center [890, 570] width 14 height 13
radio input "true"
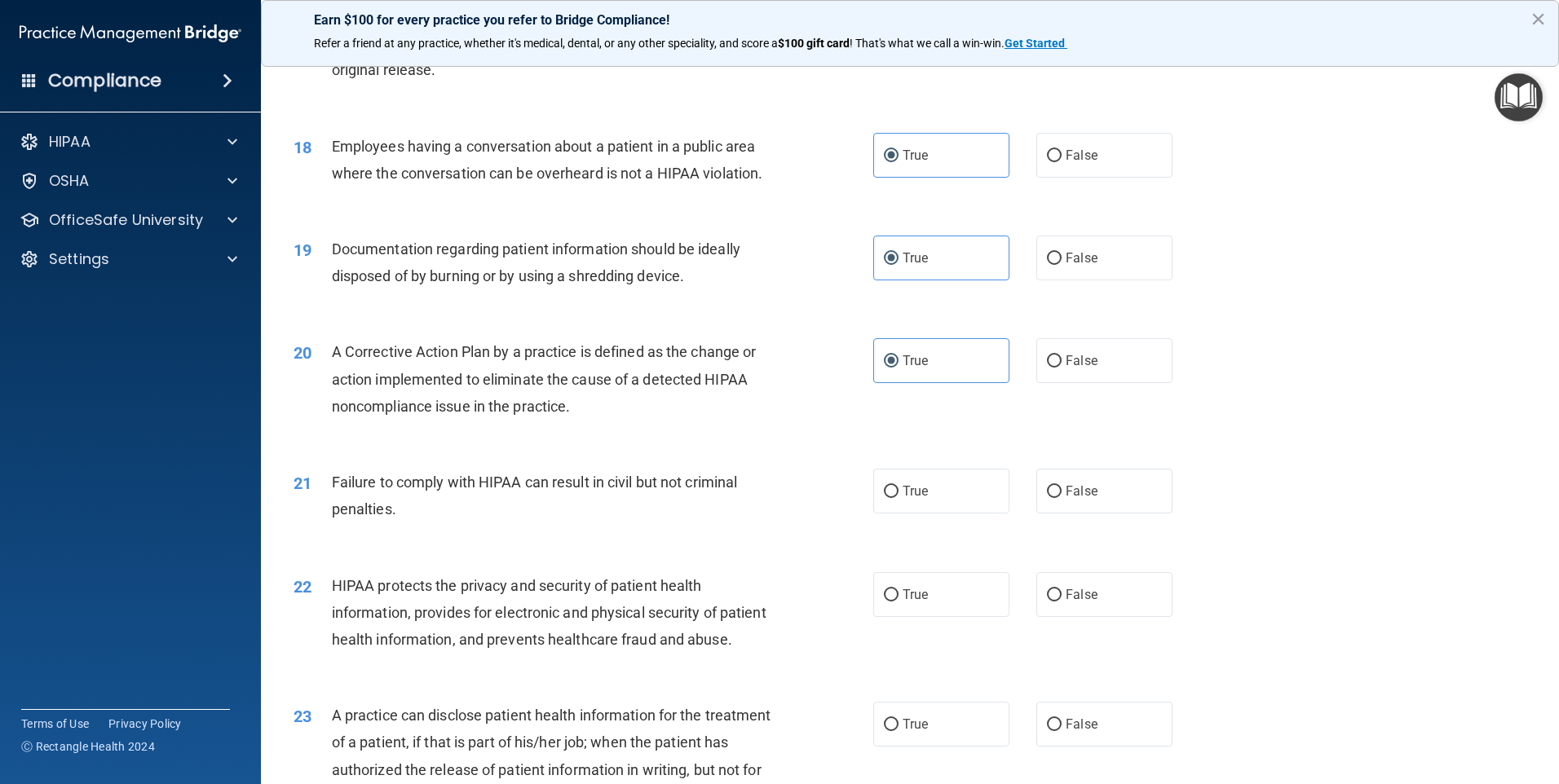
scroll to position [2119, 0]
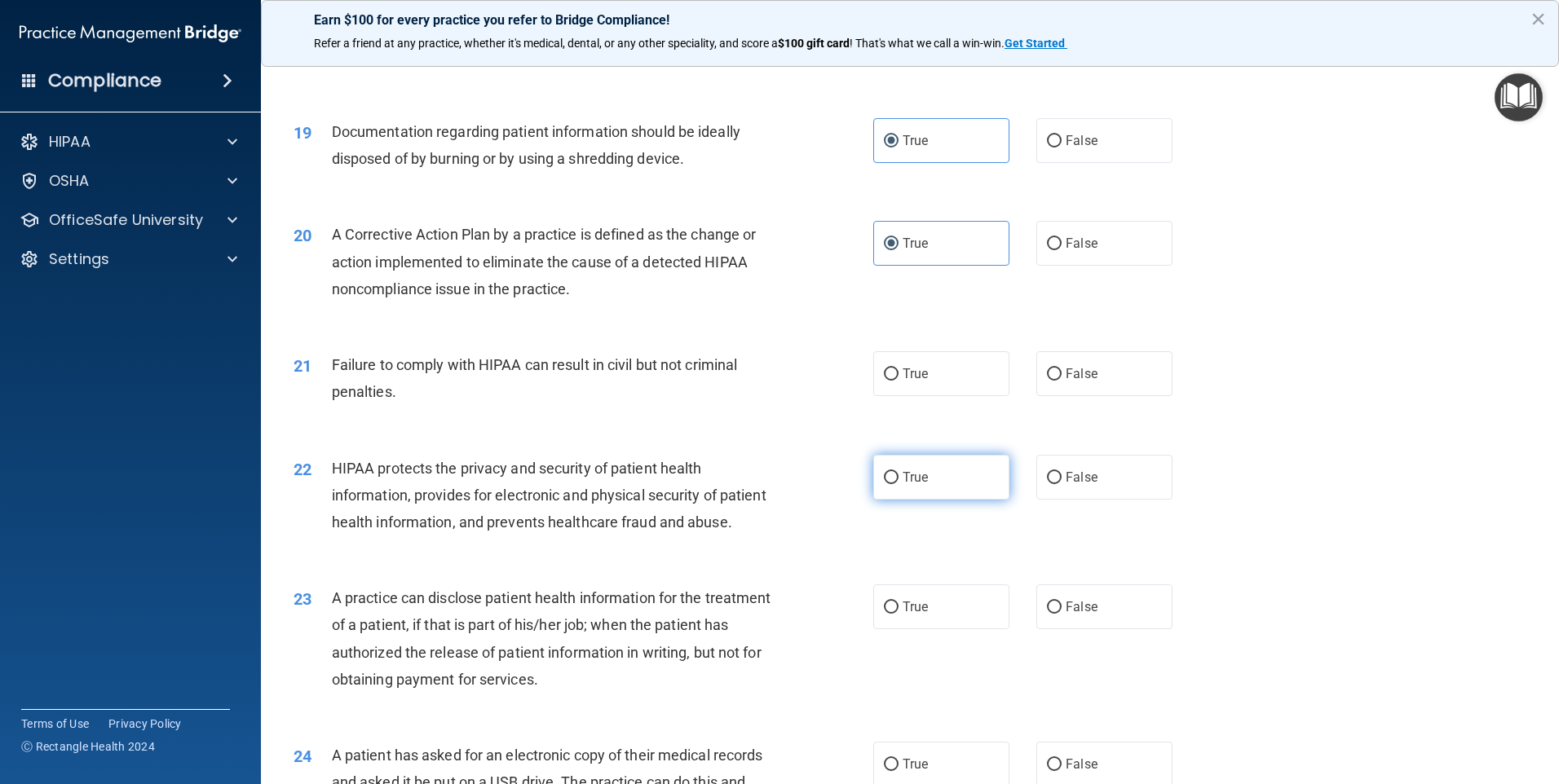
drag, startPoint x: 904, startPoint y: 405, endPoint x: 902, endPoint y: 497, distance: 92.0
click at [904, 381] on span "True" at bounding box center [915, 374] width 25 height 15
click at [899, 380] on input "True" at bounding box center [890, 374] width 14 height 13
radio input "true"
drag, startPoint x: 903, startPoint y: 522, endPoint x: 902, endPoint y: 534, distance: 12.0
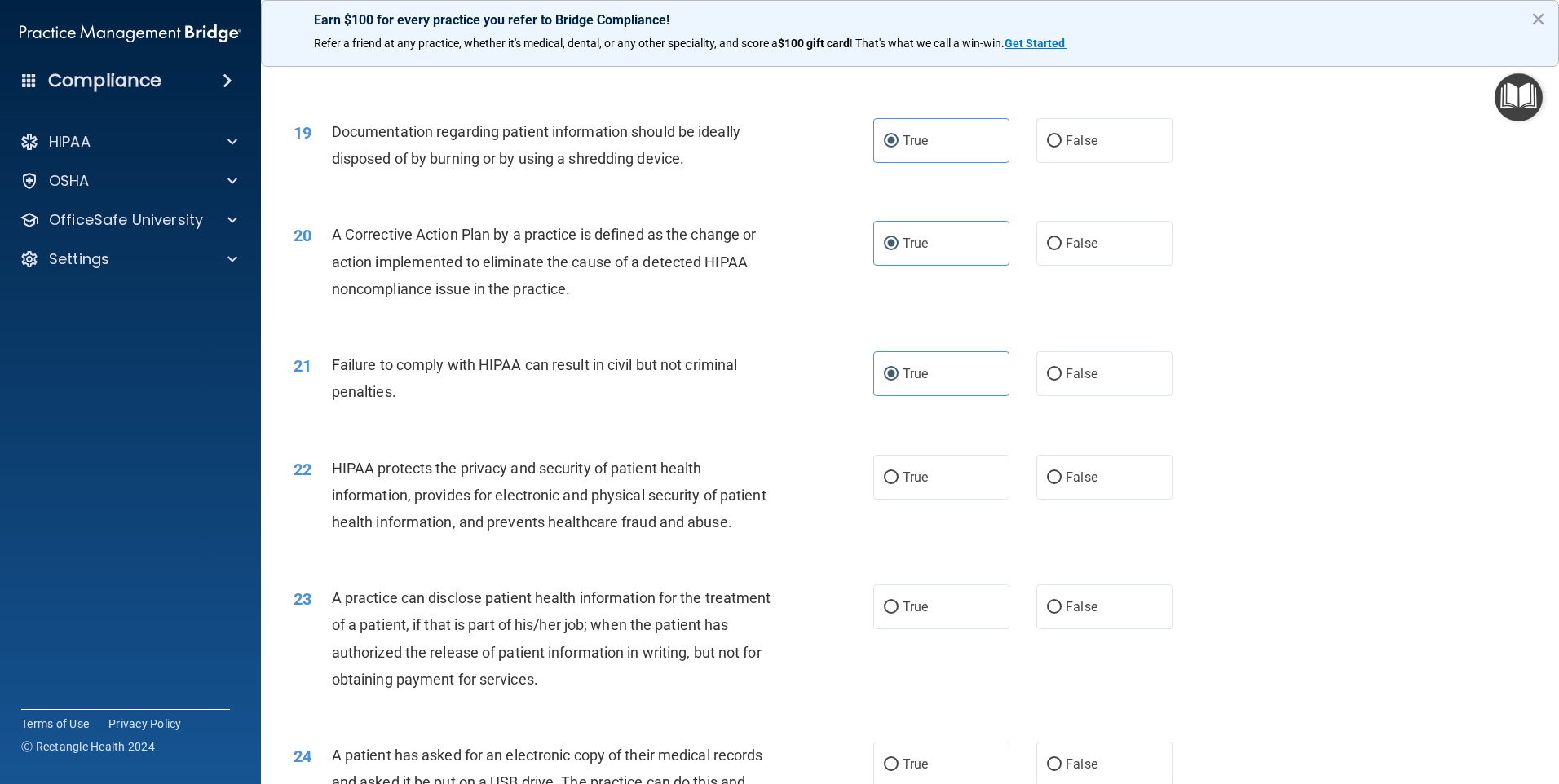
click at [903, 500] on label "True" at bounding box center [940, 477] width 136 height 45
click at [899, 484] on input "True" at bounding box center [890, 478] width 14 height 13
radio input "true"
click at [893, 629] on label "True" at bounding box center [940, 607] width 136 height 45
click at [893, 614] on input "True" at bounding box center [890, 608] width 14 height 13
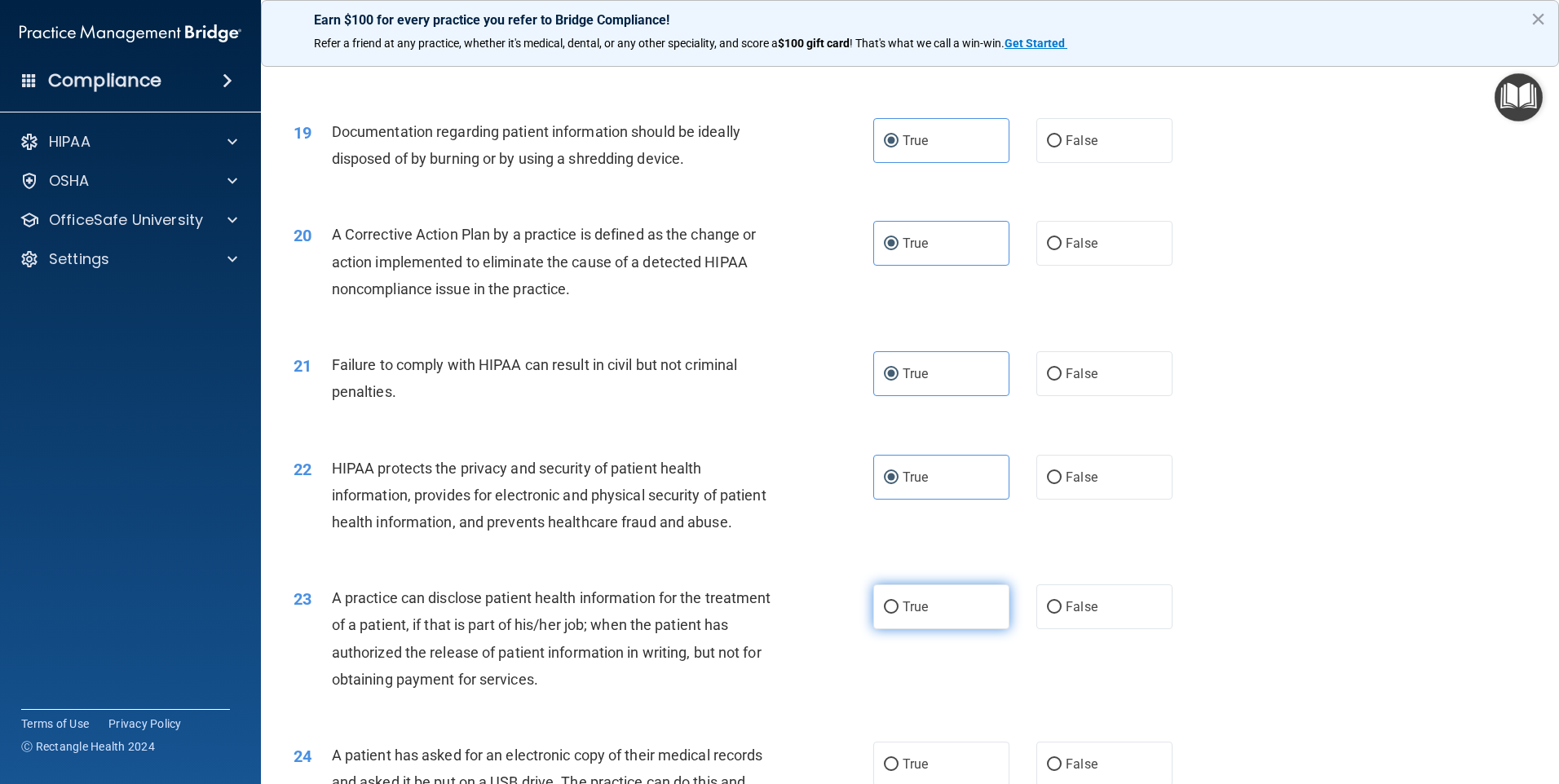
radio input "true"
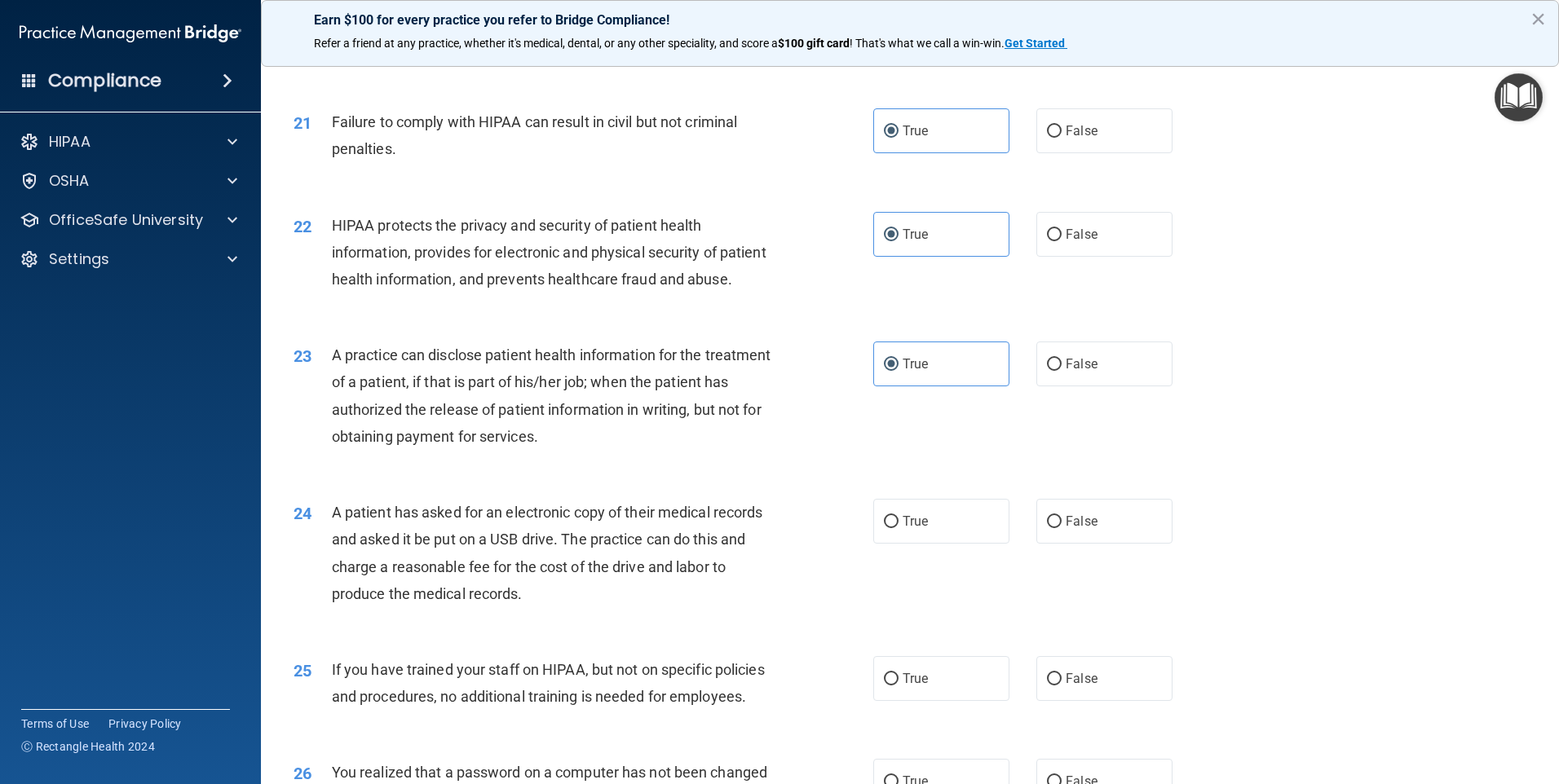
scroll to position [2364, 0]
click at [893, 542] on label "True" at bounding box center [940, 519] width 136 height 45
click at [893, 527] on input "True" at bounding box center [890, 520] width 14 height 13
radio input "true"
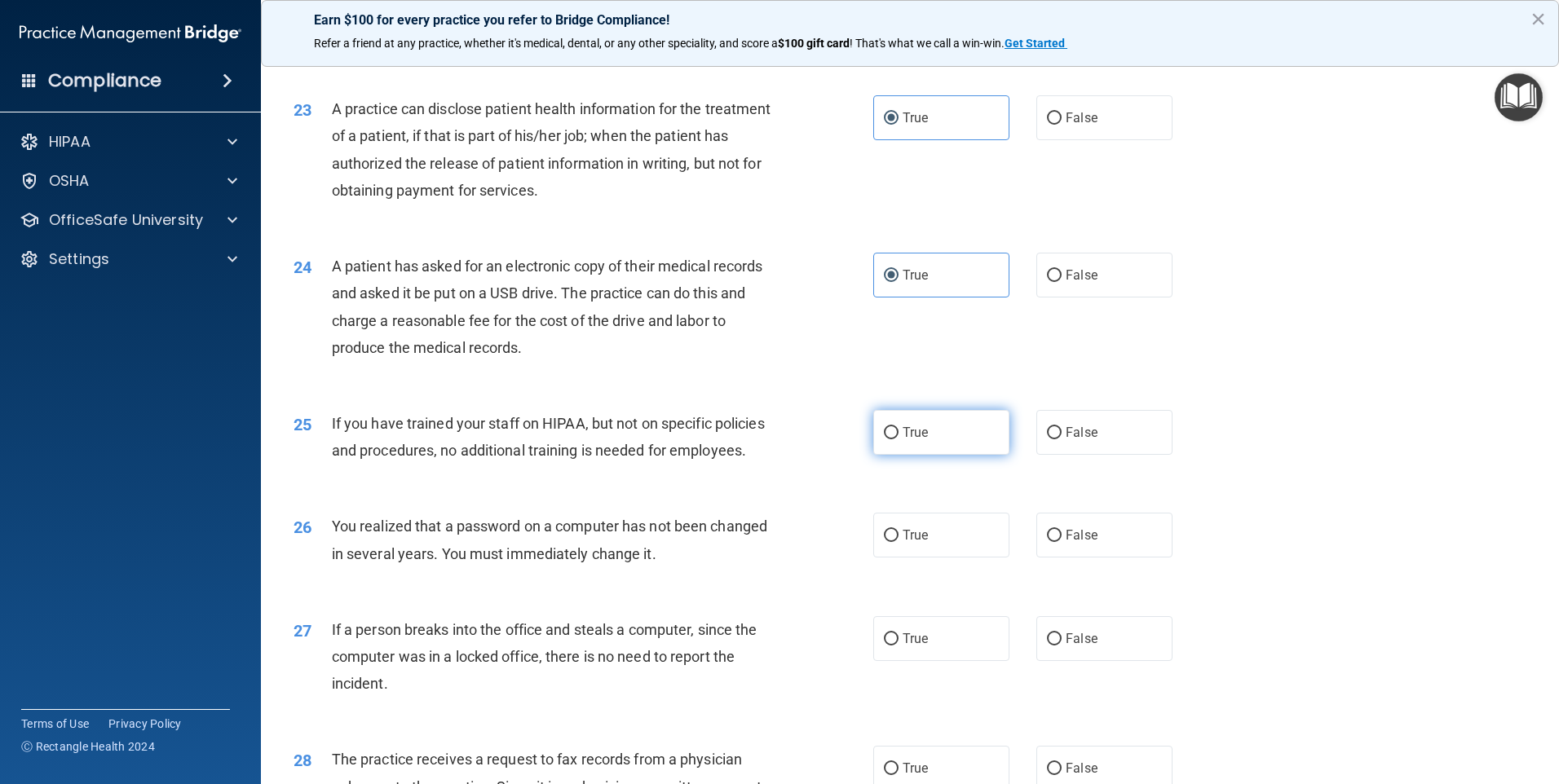
click at [903, 440] on span "True" at bounding box center [915, 432] width 25 height 15
click at [899, 439] on input "True" at bounding box center [890, 432] width 14 height 13
radio input "true"
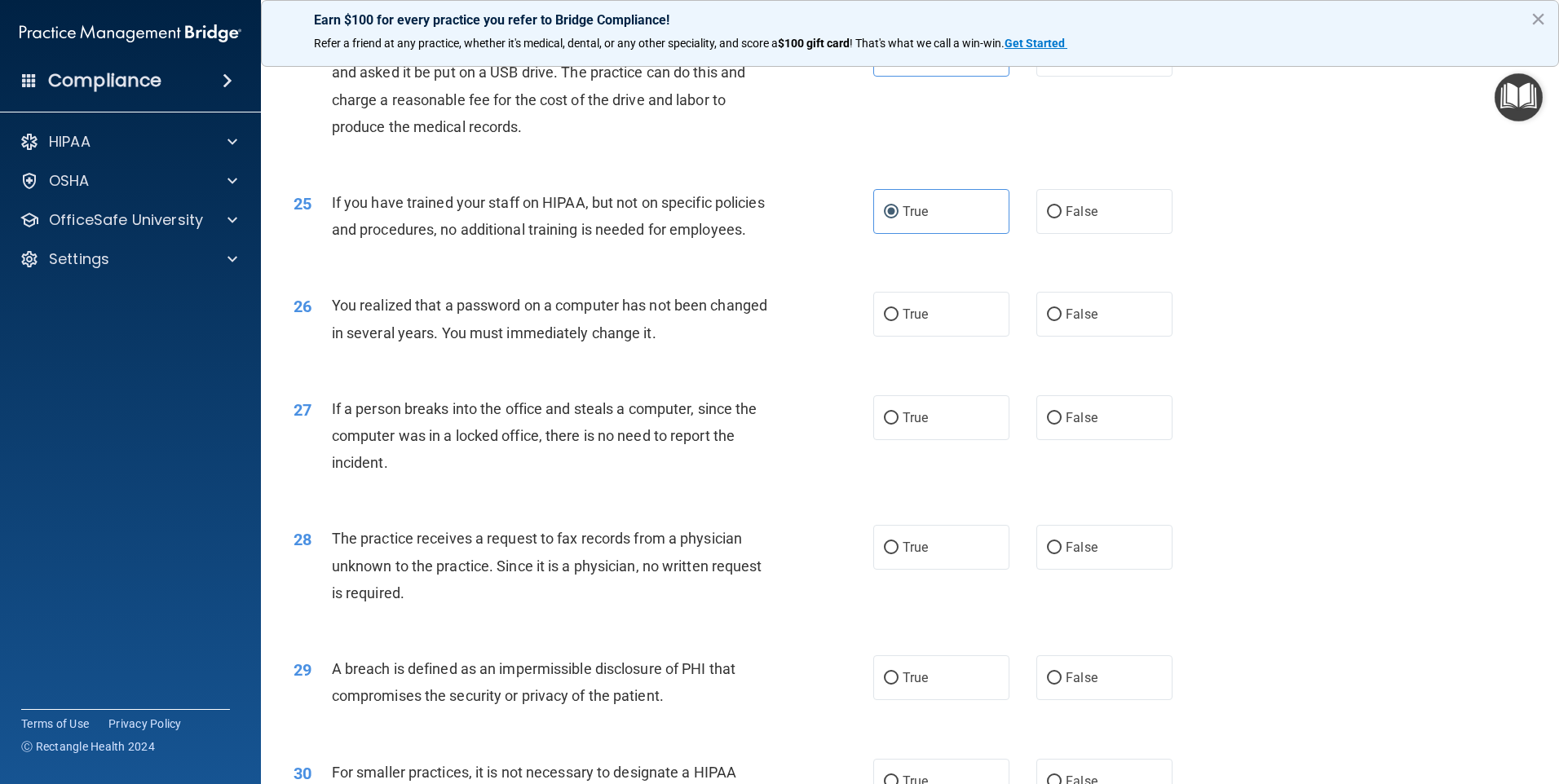
scroll to position [2853, 0]
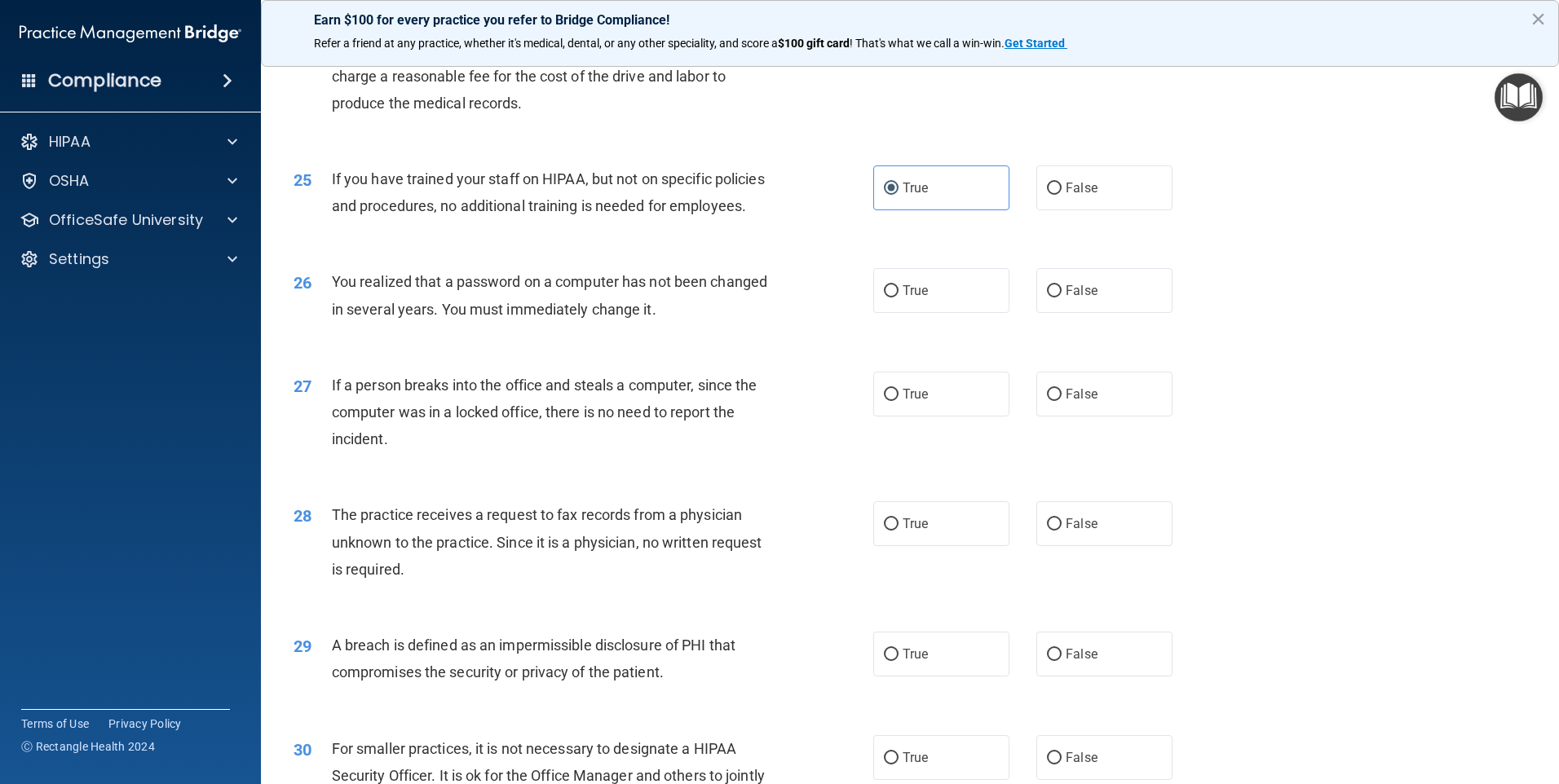
drag, startPoint x: 908, startPoint y: 371, endPoint x: 907, endPoint y: 445, distance: 74.0
click at [908, 299] on span "True" at bounding box center [915, 291] width 25 height 15
click at [899, 298] on input "True" at bounding box center [890, 291] width 14 height 13
radio input "true"
drag, startPoint x: 902, startPoint y: 489, endPoint x: 908, endPoint y: 556, distance: 67.3
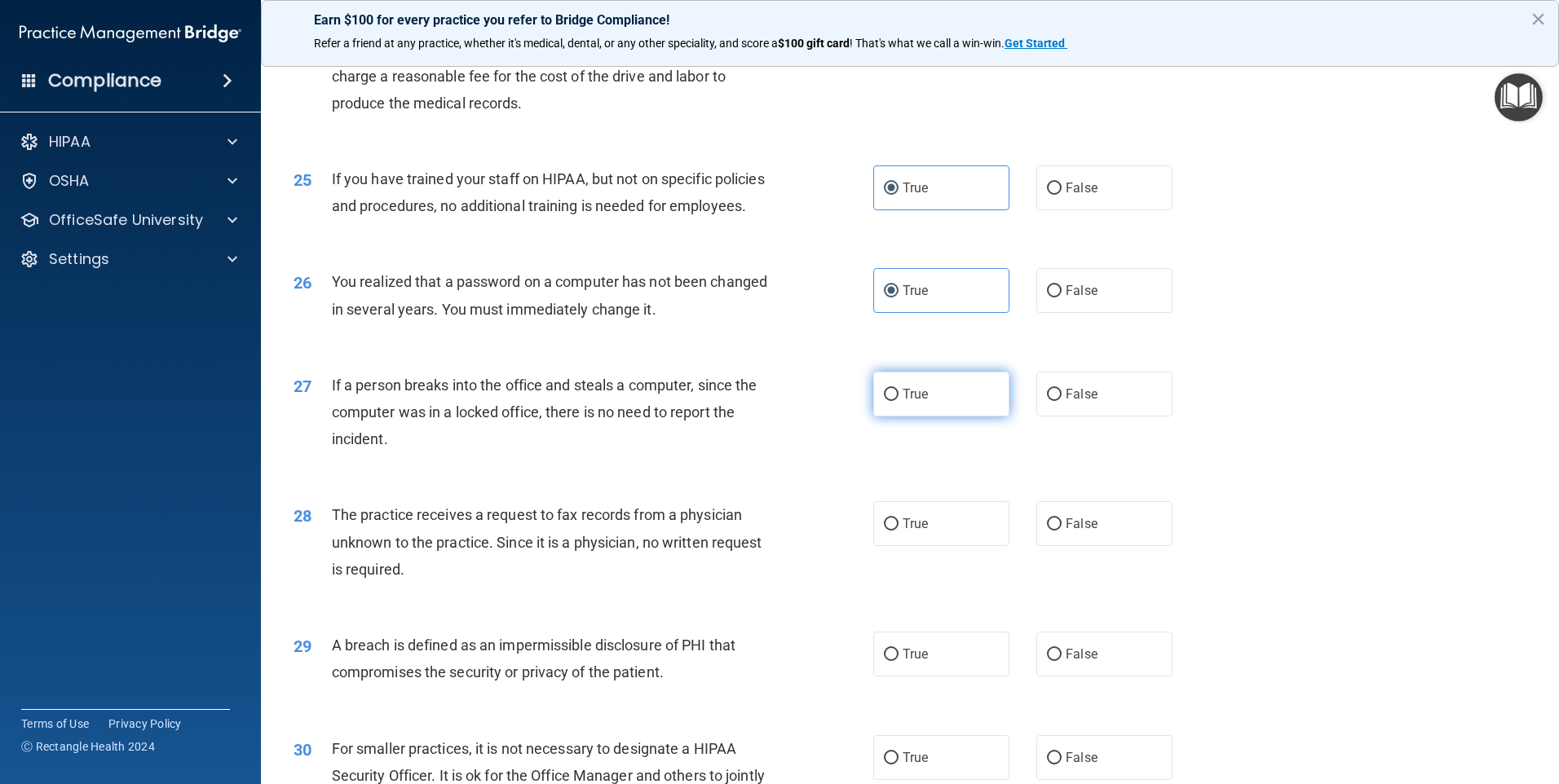
click at [901, 416] on label "True" at bounding box center [940, 394] width 136 height 45
click at [899, 401] on input "True" at bounding box center [890, 395] width 14 height 13
radio input "true"
click at [912, 546] on label "True" at bounding box center [940, 523] width 136 height 45
click at [899, 531] on input "True" at bounding box center [890, 524] width 14 height 13
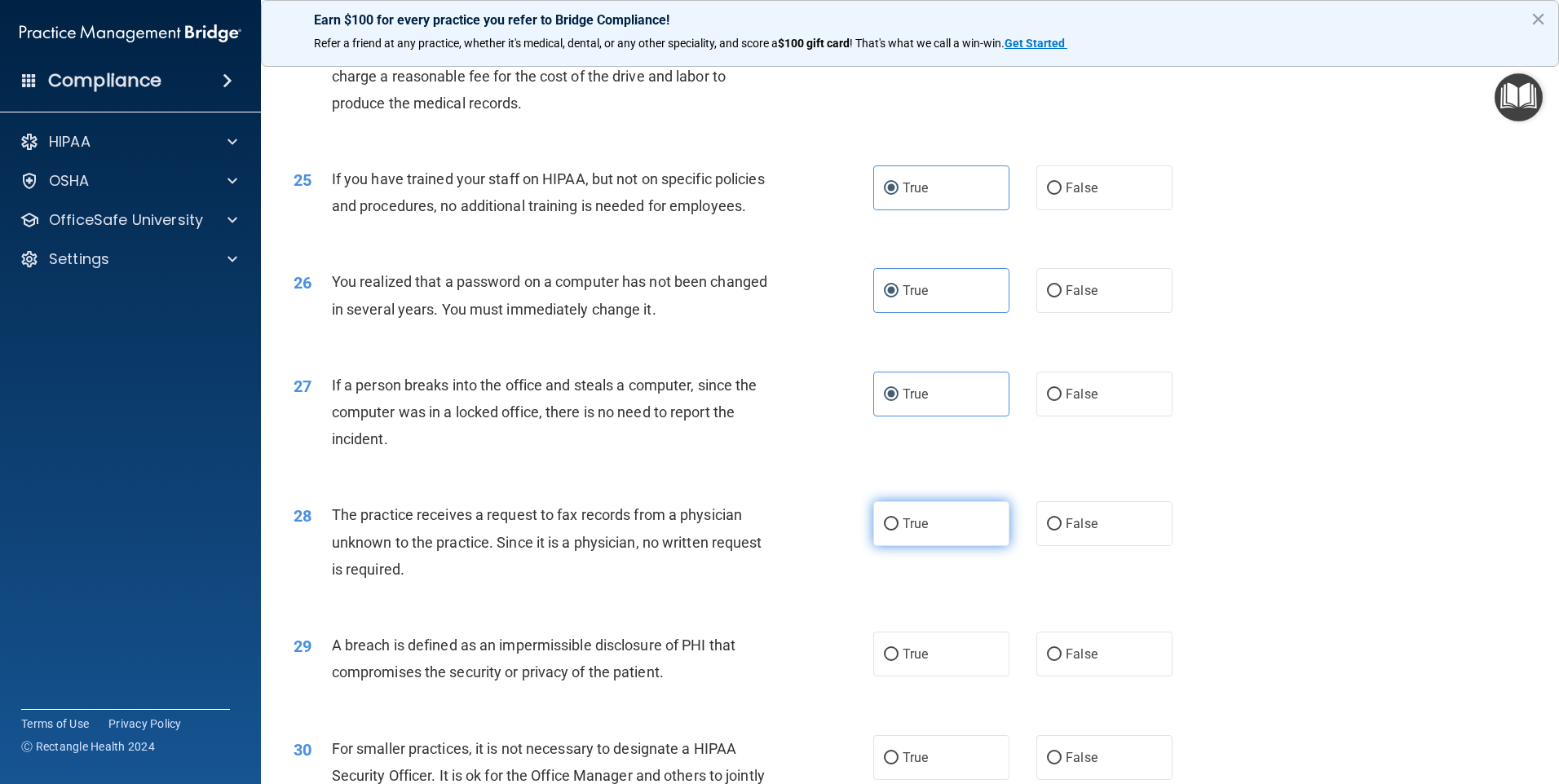
radio input "true"
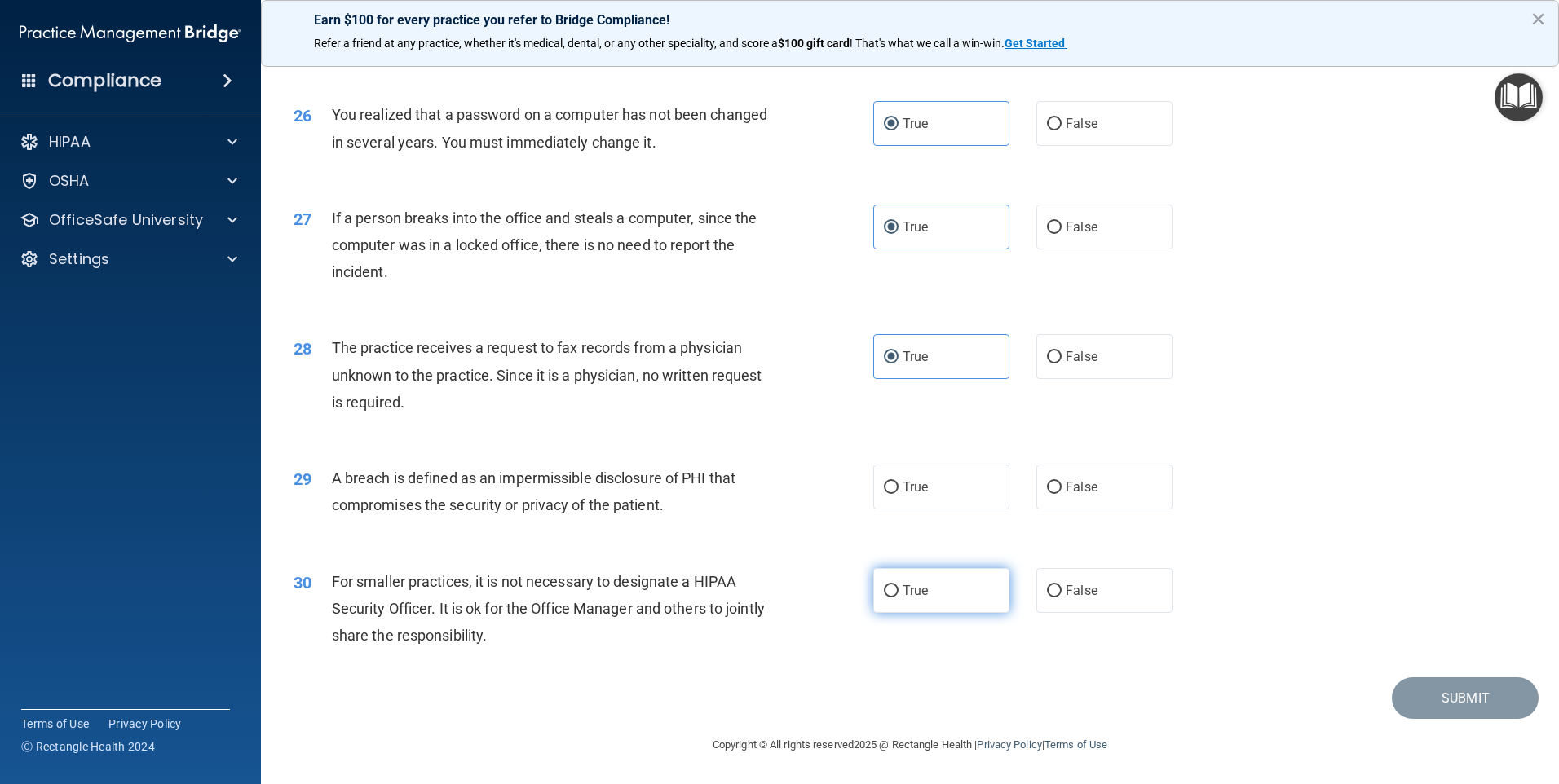
scroll to position [3100, 0]
click at [903, 486] on span "True" at bounding box center [915, 487] width 25 height 15
click at [899, 486] on input "True" at bounding box center [890, 487] width 14 height 13
radio input "true"
click at [918, 590] on span "True" at bounding box center [915, 590] width 25 height 15
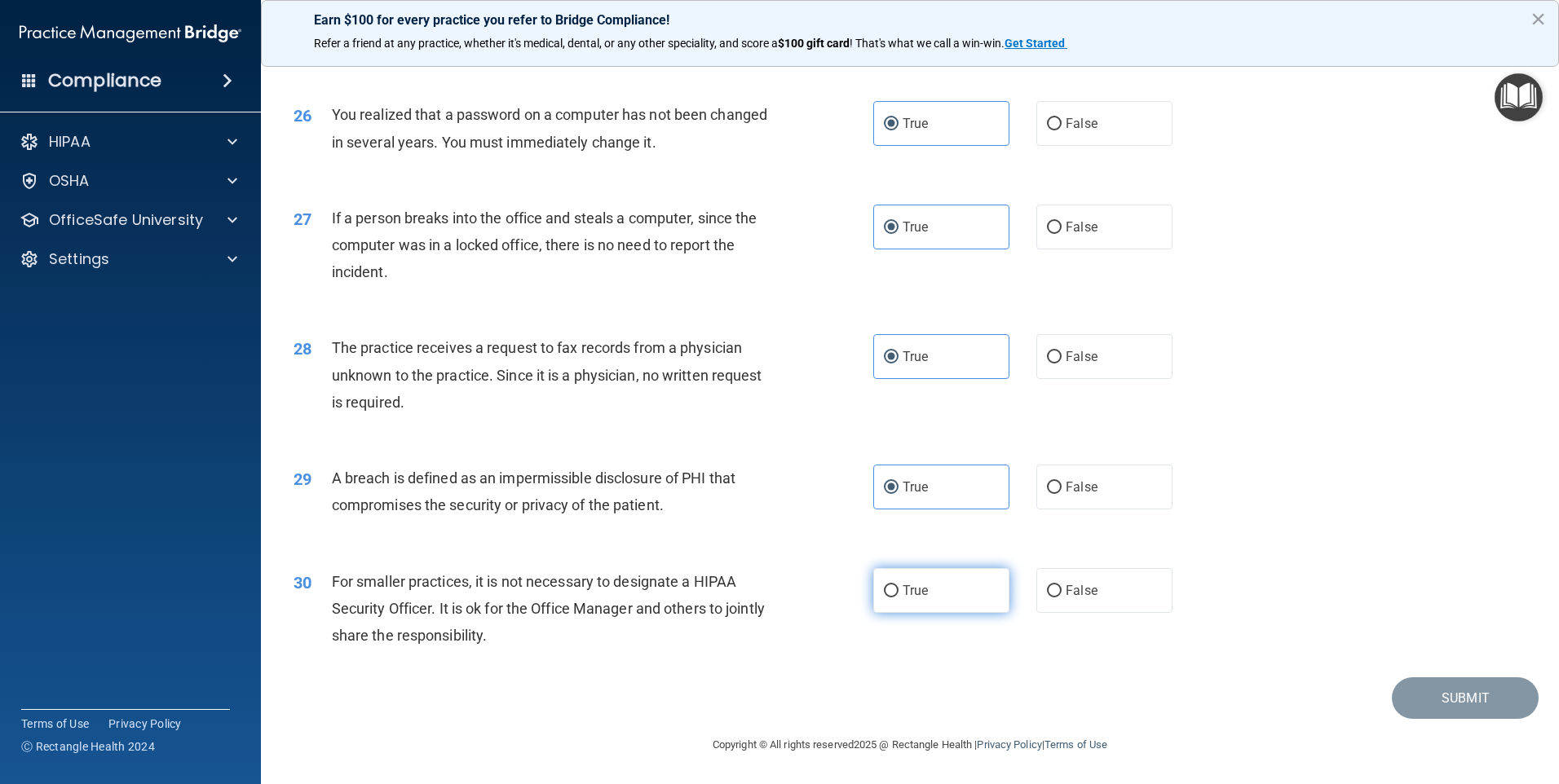
click at [899, 590] on input "True" at bounding box center [890, 591] width 14 height 13
radio input "true"
click at [1451, 700] on button "Submit" at bounding box center [1465, 697] width 146 height 41
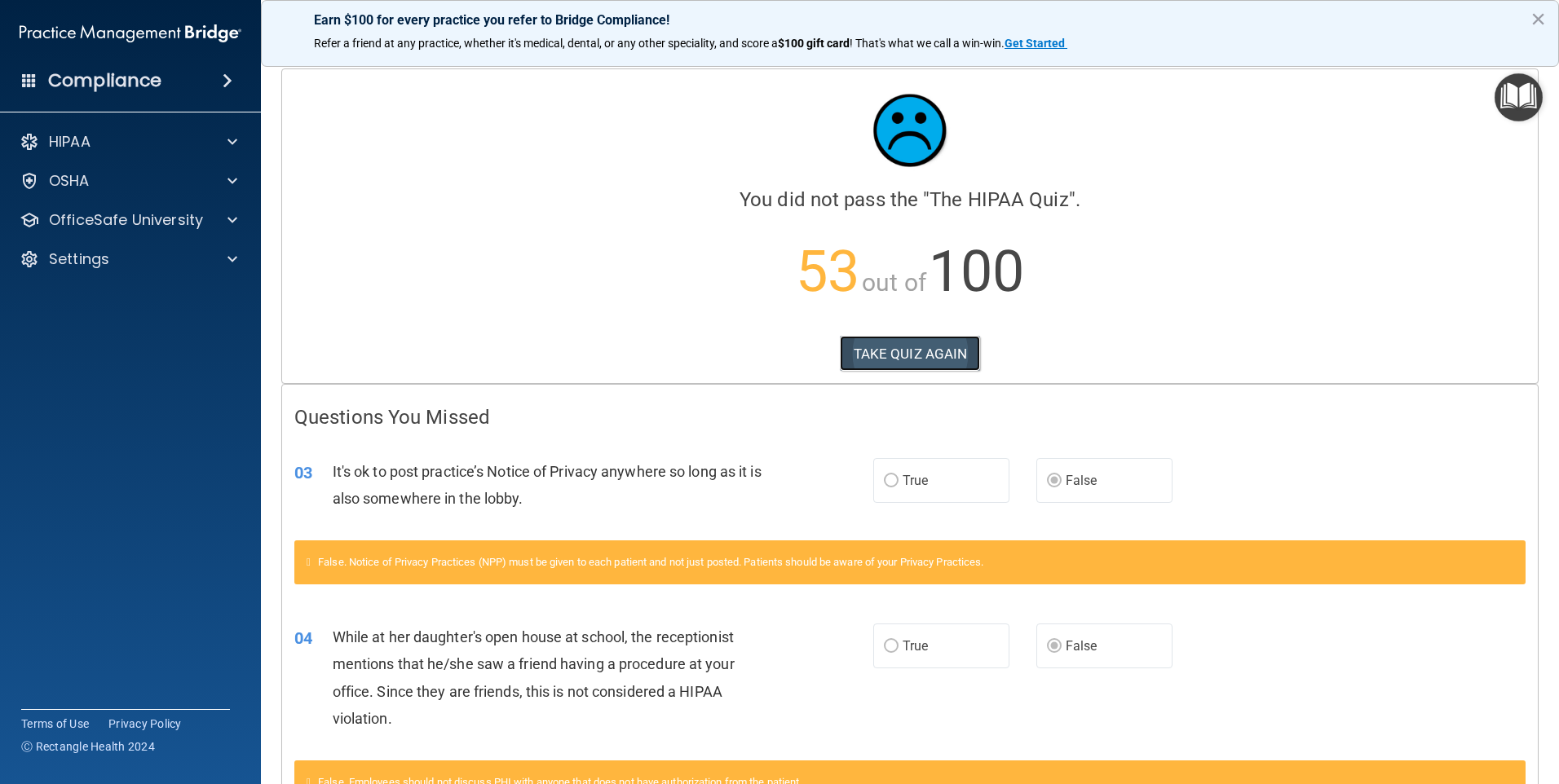
click at [875, 347] on button "TAKE QUIZ AGAIN" at bounding box center [911, 353] width 141 height 36
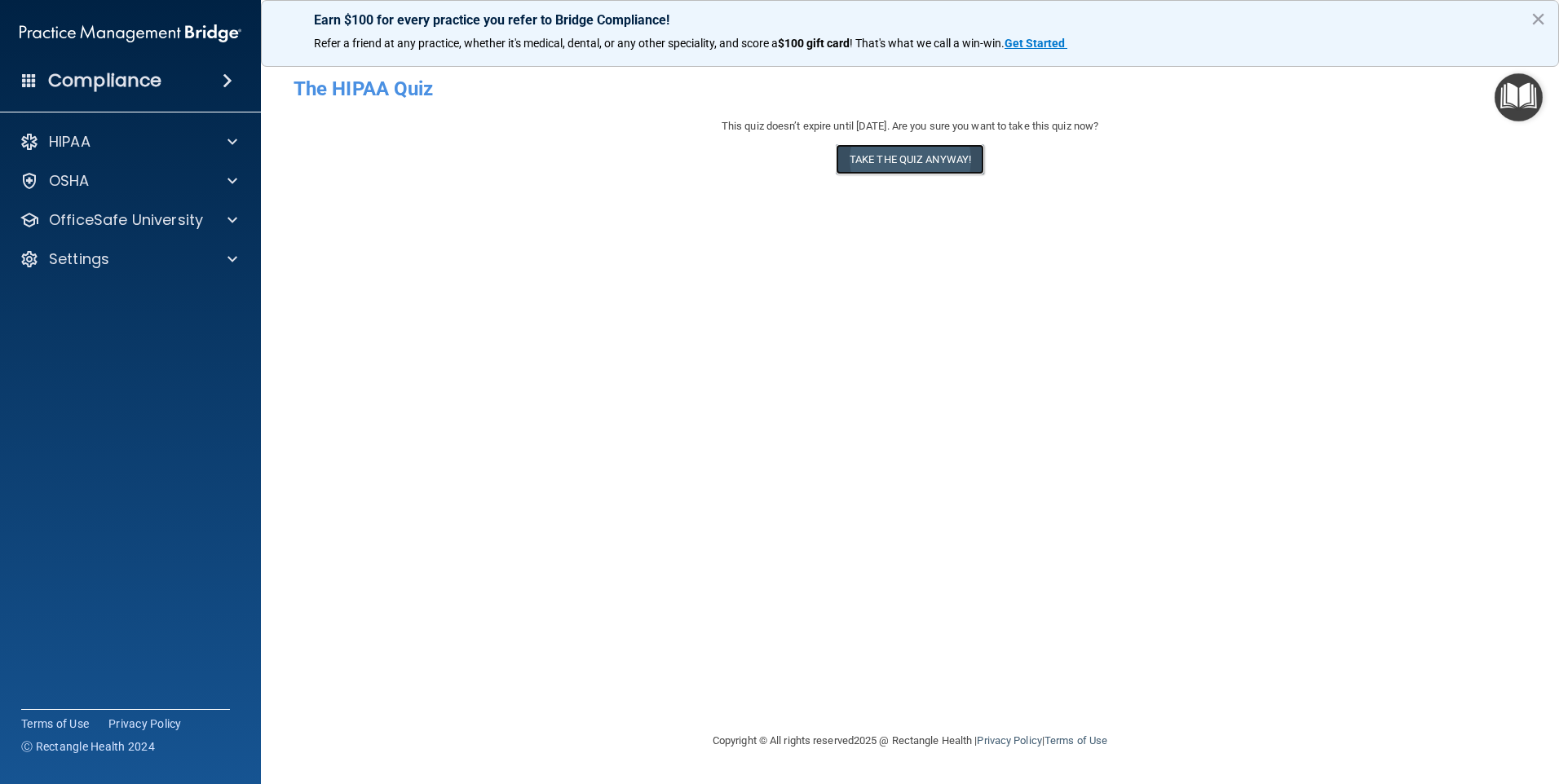
click at [930, 165] on button "Take the quiz anyway!" at bounding box center [910, 159] width 148 height 30
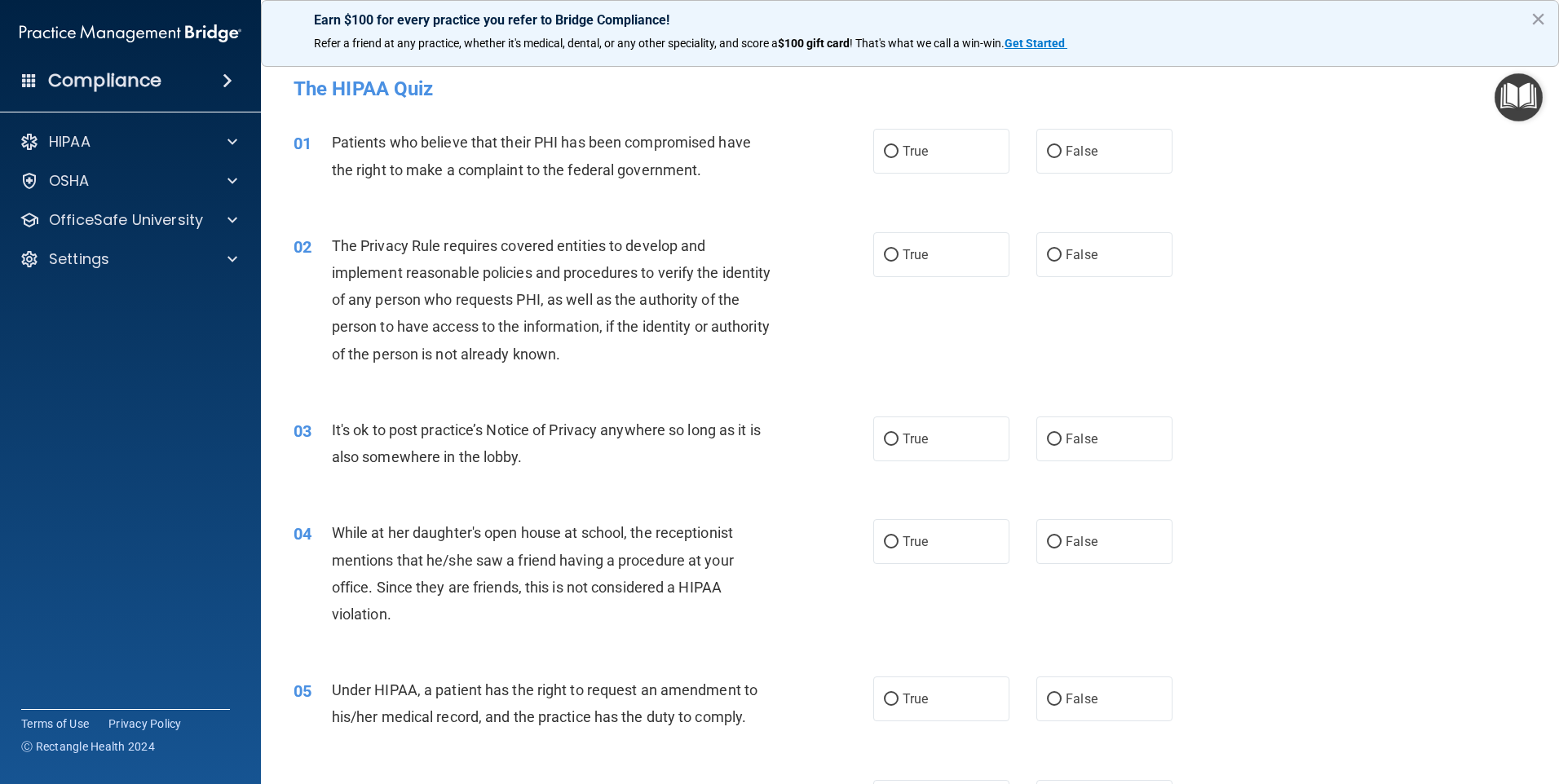
click at [924, 176] on div "01 Patients who believe that their PHI has been compromised have the right to m…" at bounding box center [910, 160] width 1257 height 103
drag, startPoint x: 910, startPoint y: 145, endPoint x: 925, endPoint y: 209, distance: 65.7
click at [910, 145] on span "True" at bounding box center [915, 151] width 25 height 15
click at [899, 145] on input "True" at bounding box center [890, 151] width 14 height 13
radio input "true"
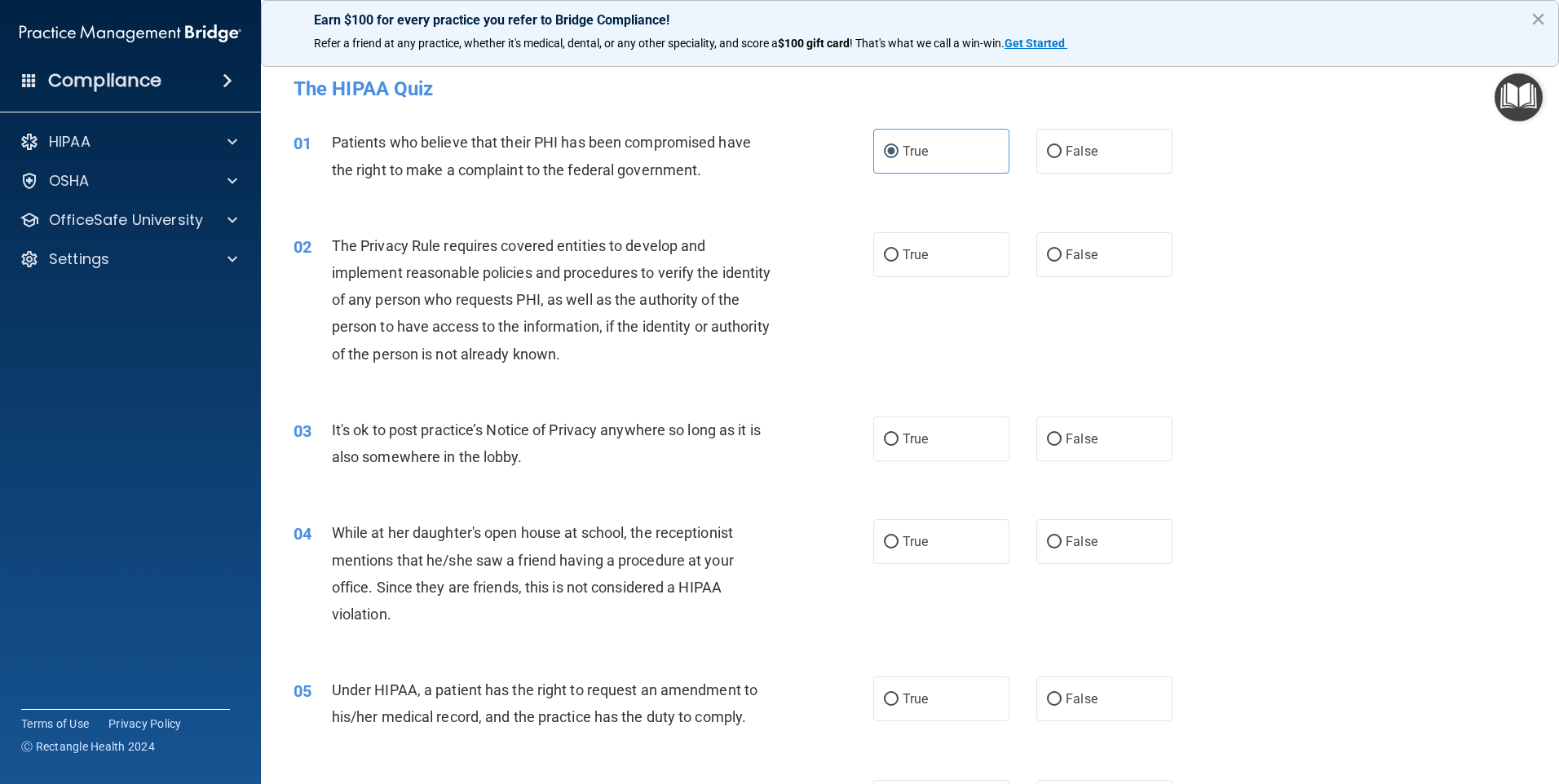
drag, startPoint x: 920, startPoint y: 260, endPoint x: 998, endPoint y: 372, distance: 136.5
click at [921, 268] on label "True" at bounding box center [940, 254] width 136 height 45
click at [899, 262] on input "True" at bounding box center [890, 255] width 14 height 13
radio input "true"
click at [1086, 442] on span "False" at bounding box center [1081, 439] width 32 height 15
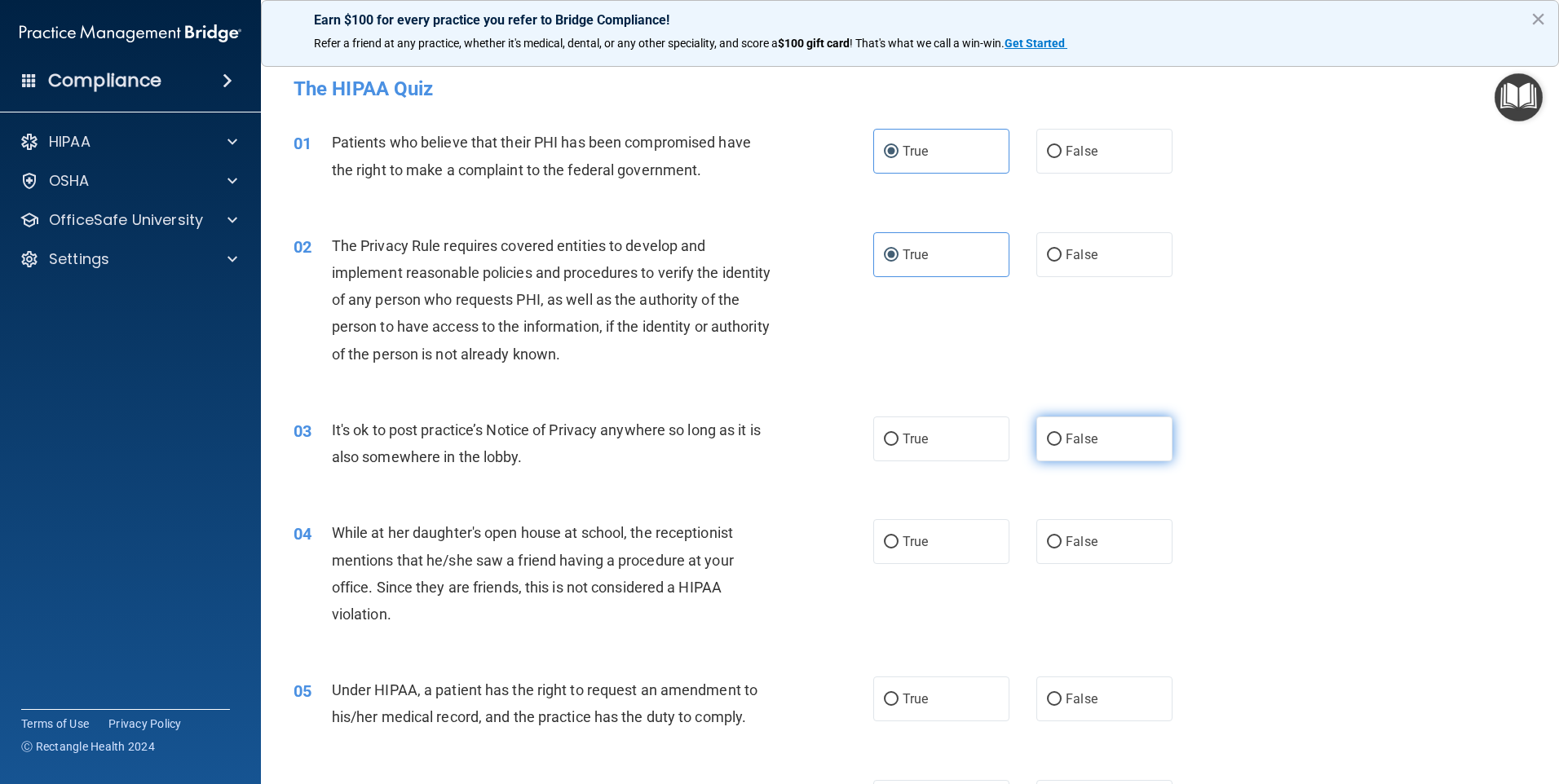
click at [1062, 442] on input "False" at bounding box center [1054, 439] width 14 height 13
radio input "true"
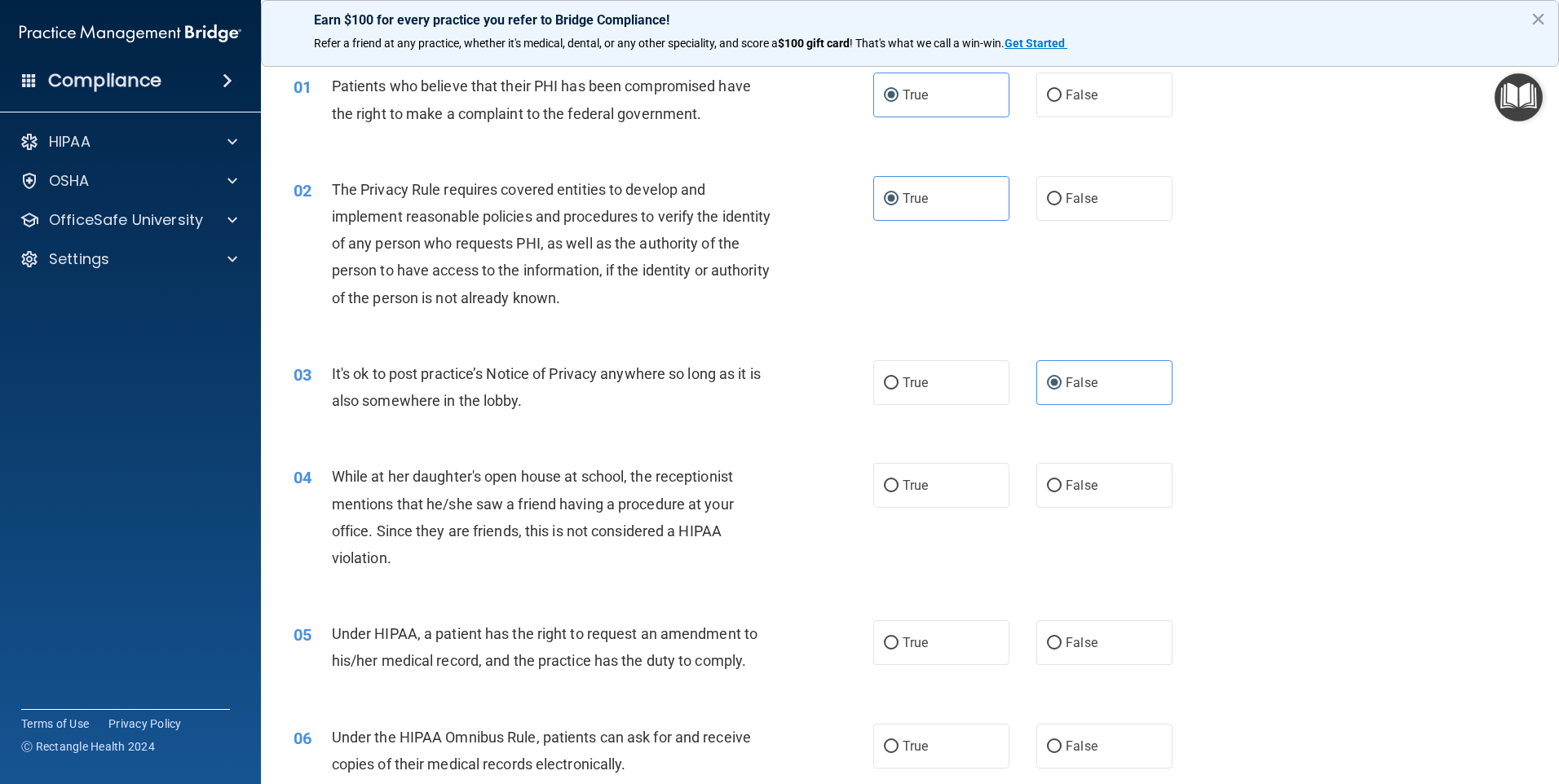
scroll to position [163, 0]
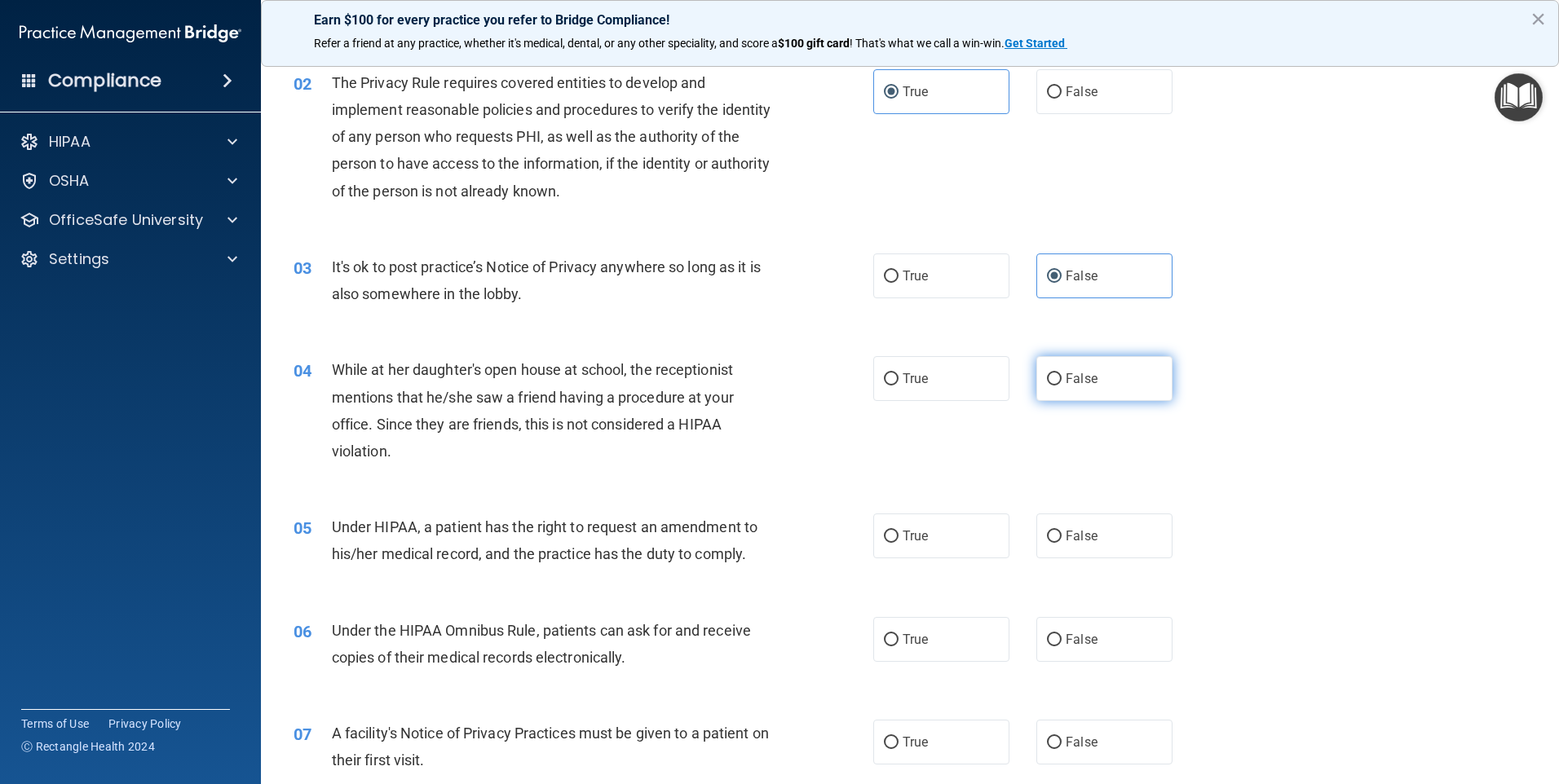
click at [1066, 384] on span "False" at bounding box center [1081, 379] width 32 height 15
click at [1062, 384] on input "False" at bounding box center [1054, 379] width 14 height 13
radio input "true"
click at [1066, 541] on span "False" at bounding box center [1081, 536] width 32 height 15
click at [1061, 541] on input "False" at bounding box center [1054, 536] width 14 height 13
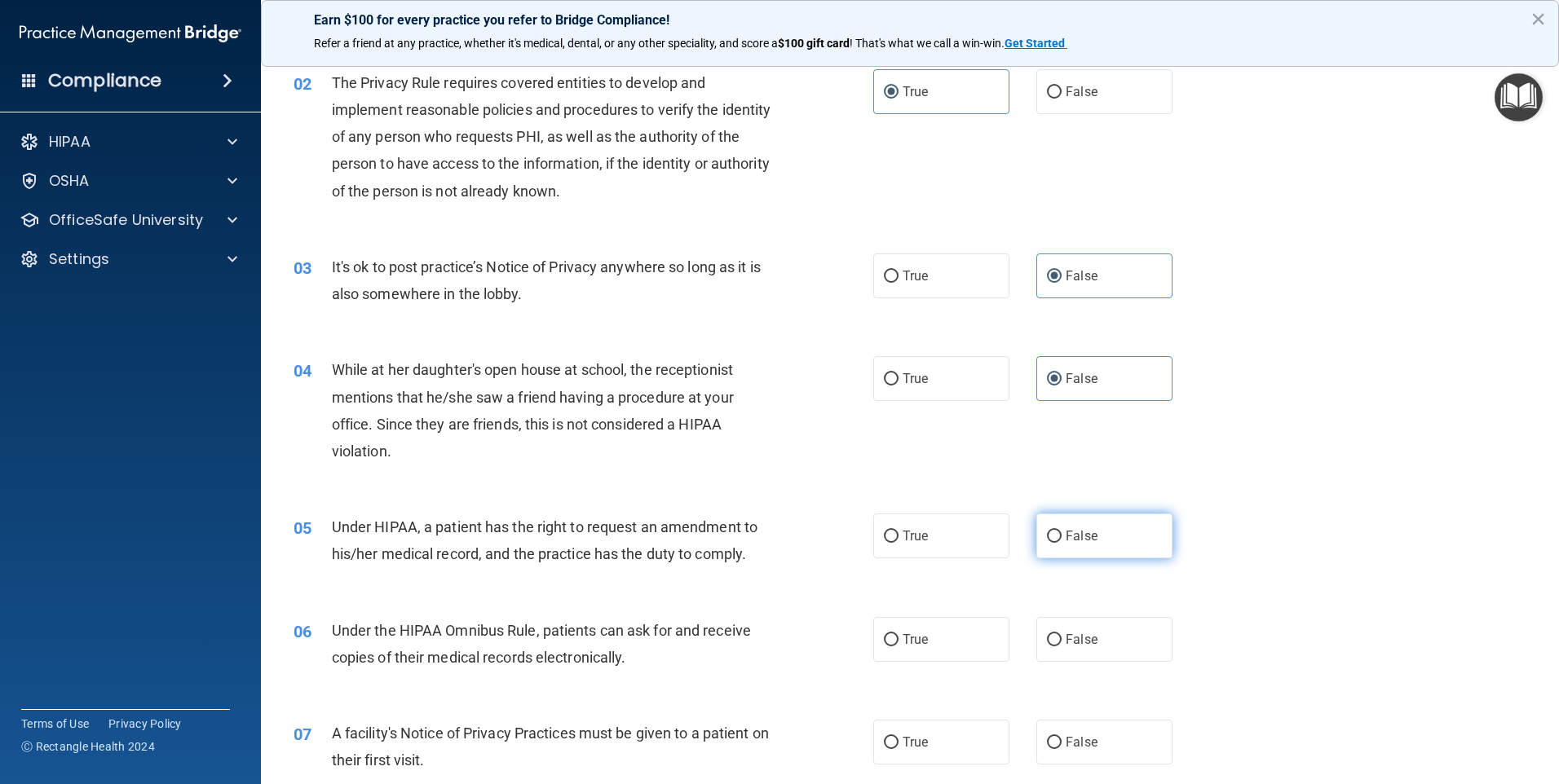
radio input "true"
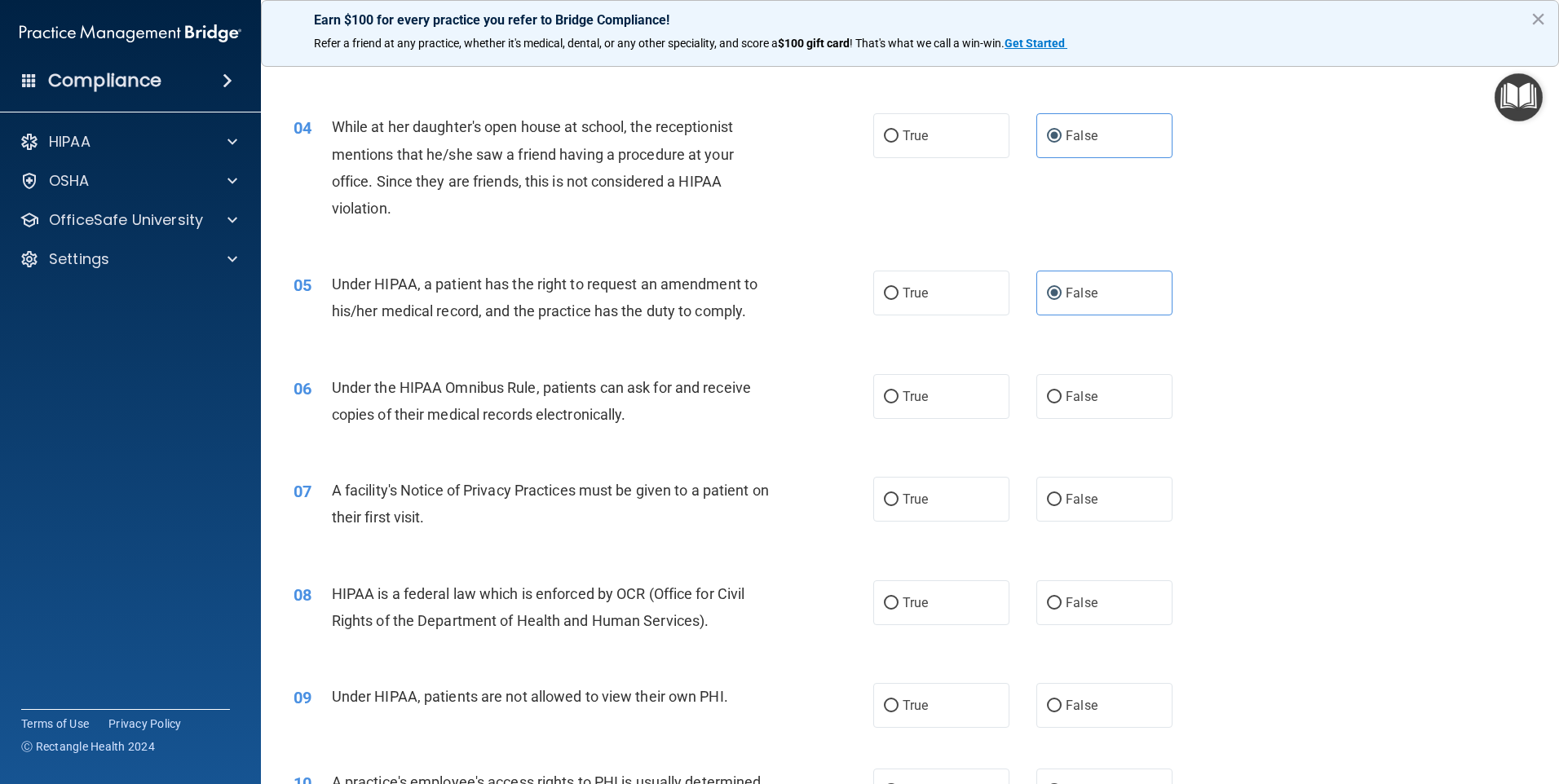
scroll to position [407, 0]
click at [925, 382] on label "True" at bounding box center [940, 395] width 136 height 45
click at [899, 389] on input "True" at bounding box center [890, 395] width 14 height 13
radio input "true"
click at [927, 487] on label "True" at bounding box center [940, 497] width 136 height 45
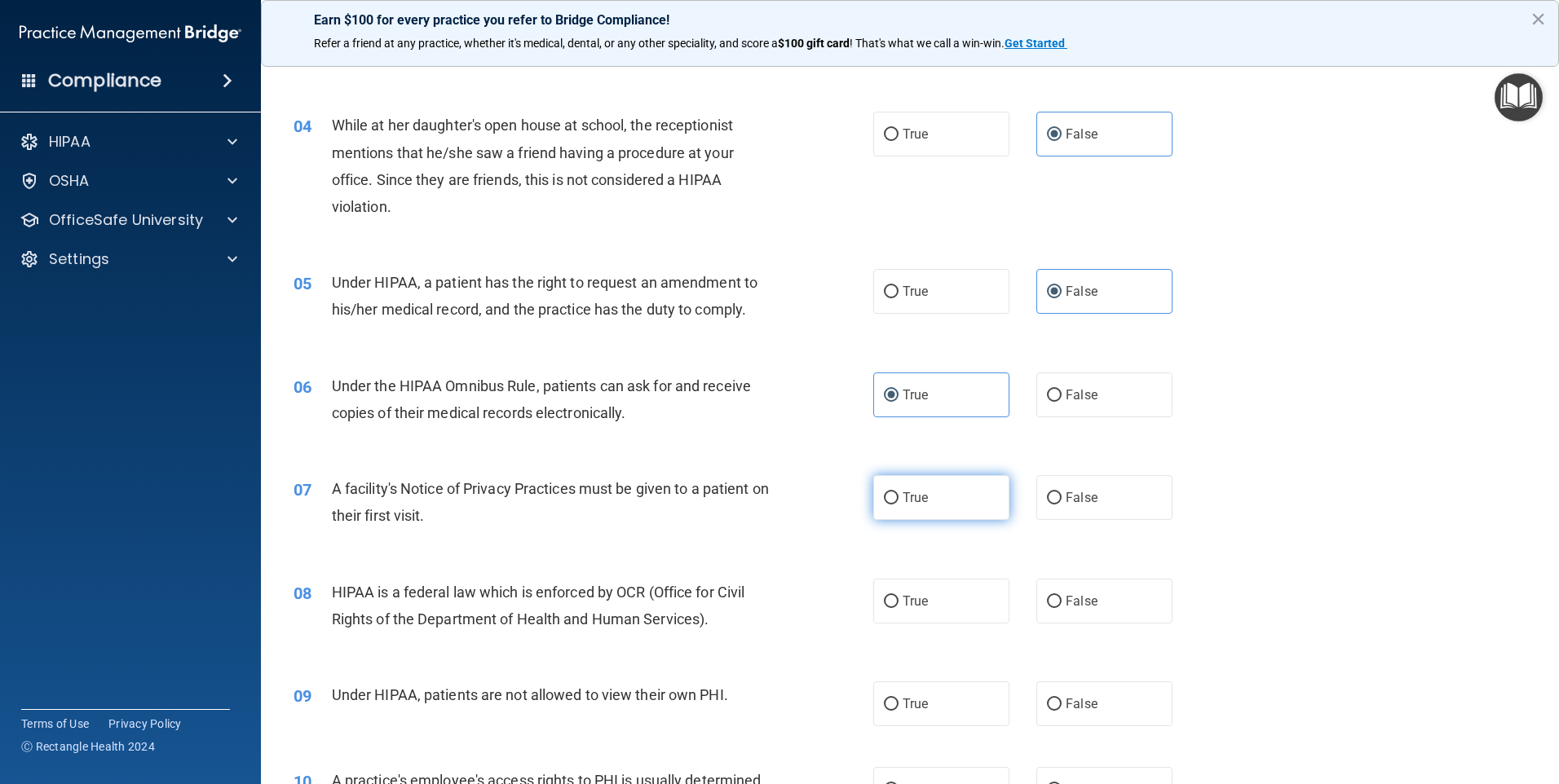
click at [899, 492] on input "True" at bounding box center [890, 498] width 14 height 13
radio input "true"
drag, startPoint x: 910, startPoint y: 602, endPoint x: 911, endPoint y: 614, distance: 12.0
click at [910, 603] on span "True" at bounding box center [915, 601] width 25 height 15
click at [899, 603] on input "True" at bounding box center [890, 602] width 14 height 13
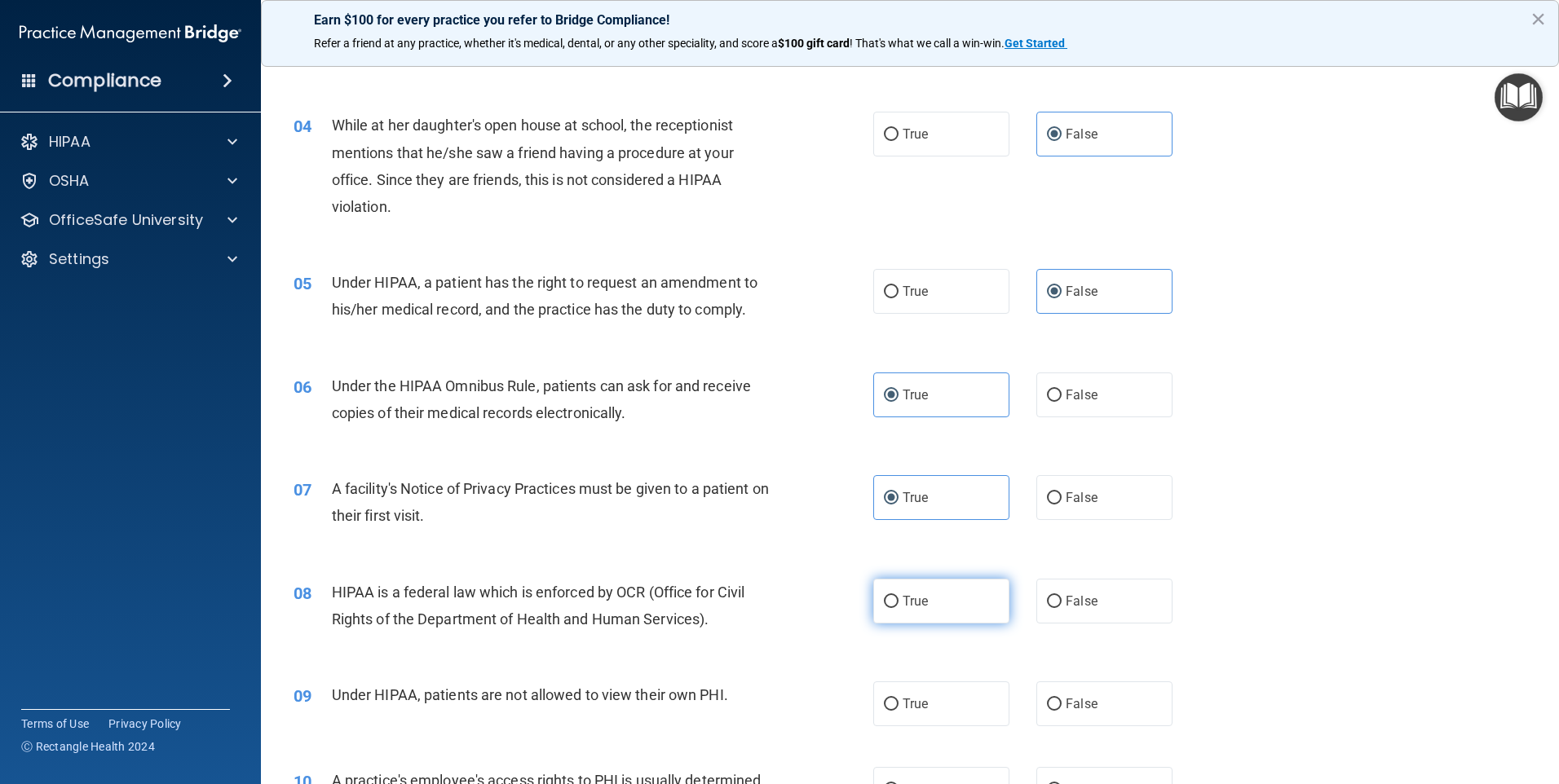
radio input "true"
click at [1080, 702] on span "False" at bounding box center [1081, 704] width 32 height 15
click at [1062, 702] on input "False" at bounding box center [1054, 704] width 14 height 13
radio input "true"
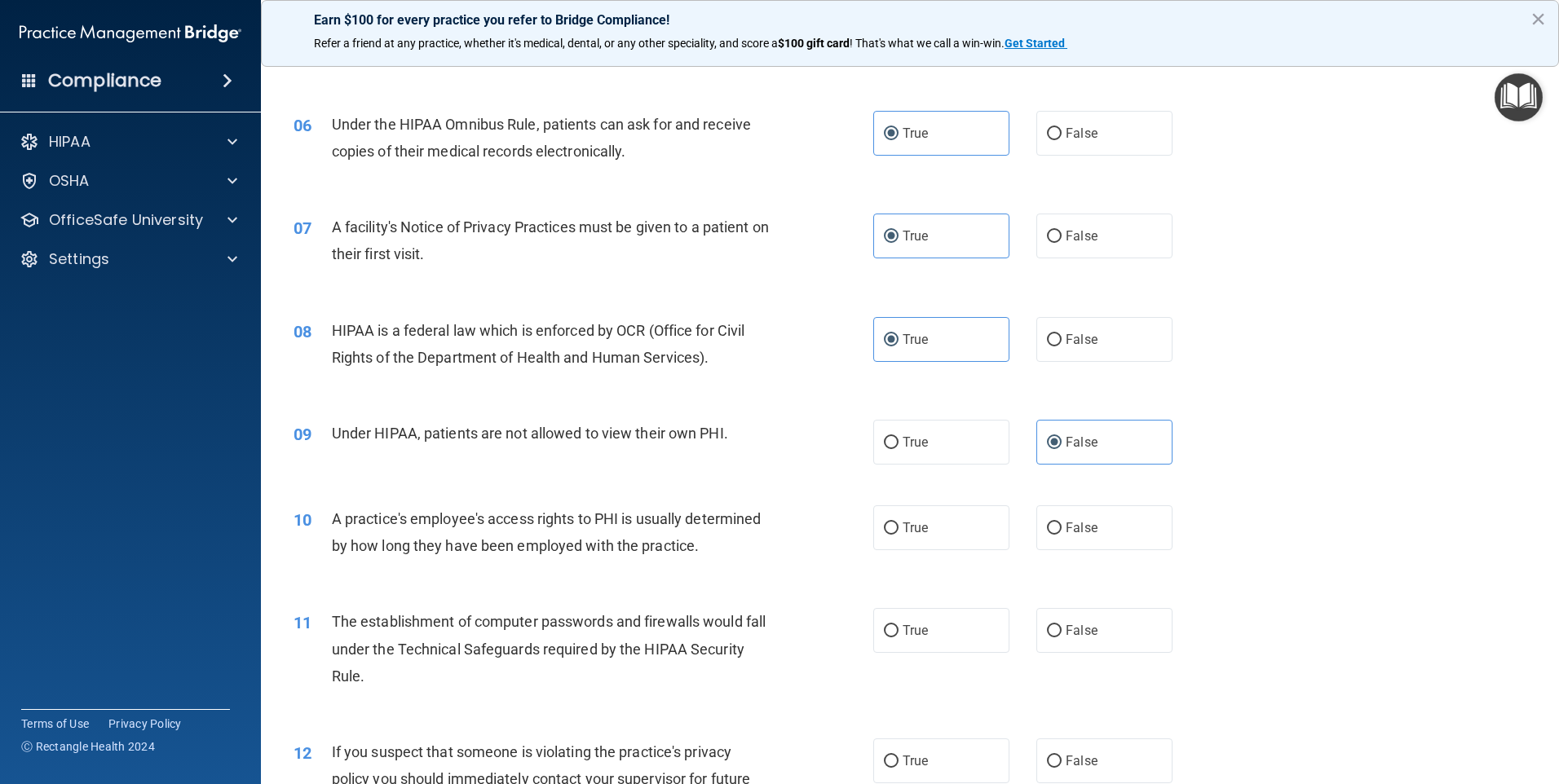
scroll to position [734, 0]
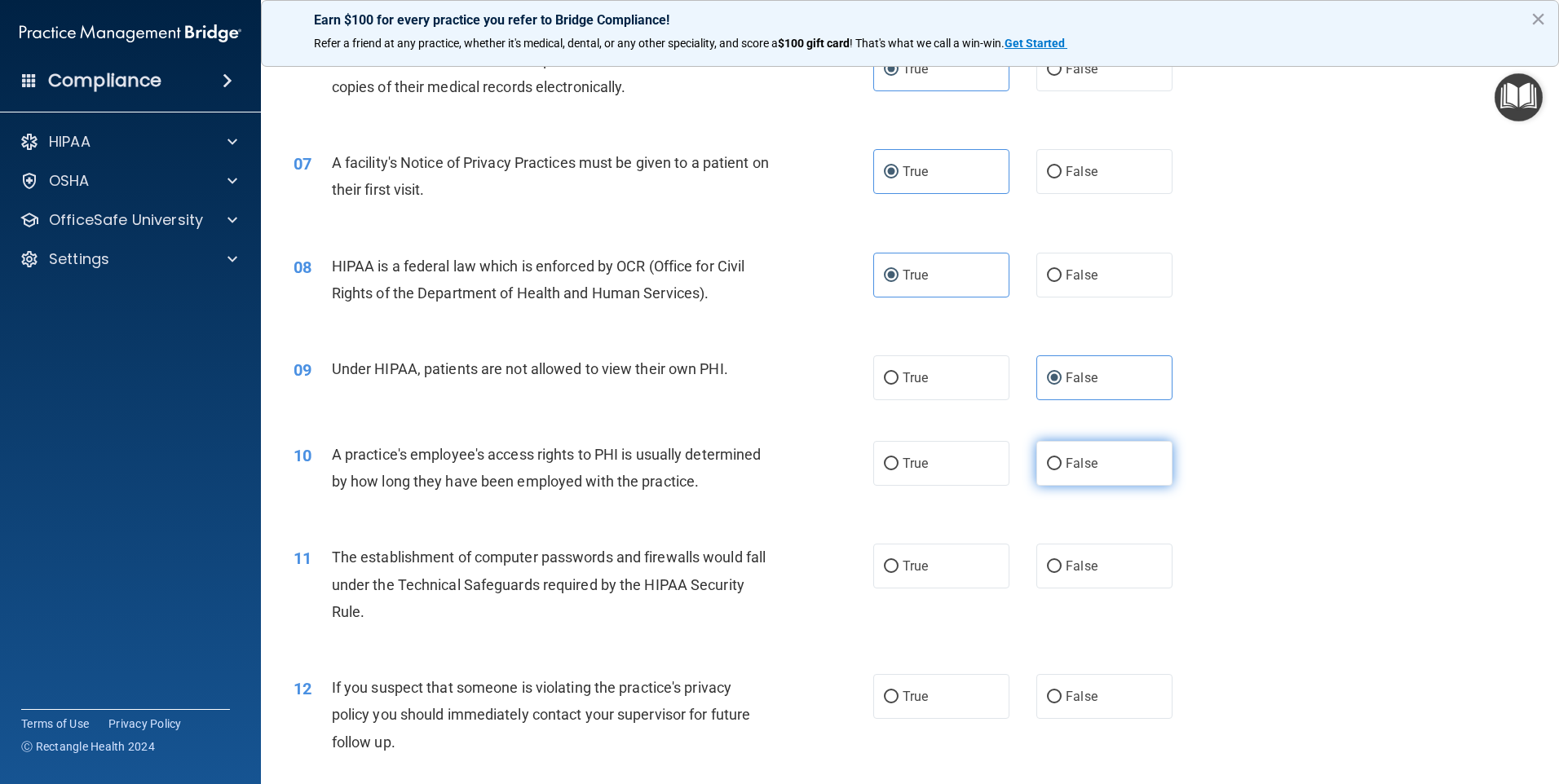
click at [1077, 468] on span "False" at bounding box center [1081, 463] width 32 height 15
click at [1062, 468] on input "False" at bounding box center [1054, 464] width 14 height 13
radio input "true"
drag, startPoint x: 939, startPoint y: 573, endPoint x: 916, endPoint y: 639, distance: 69.9
click at [937, 578] on label "True" at bounding box center [940, 565] width 136 height 45
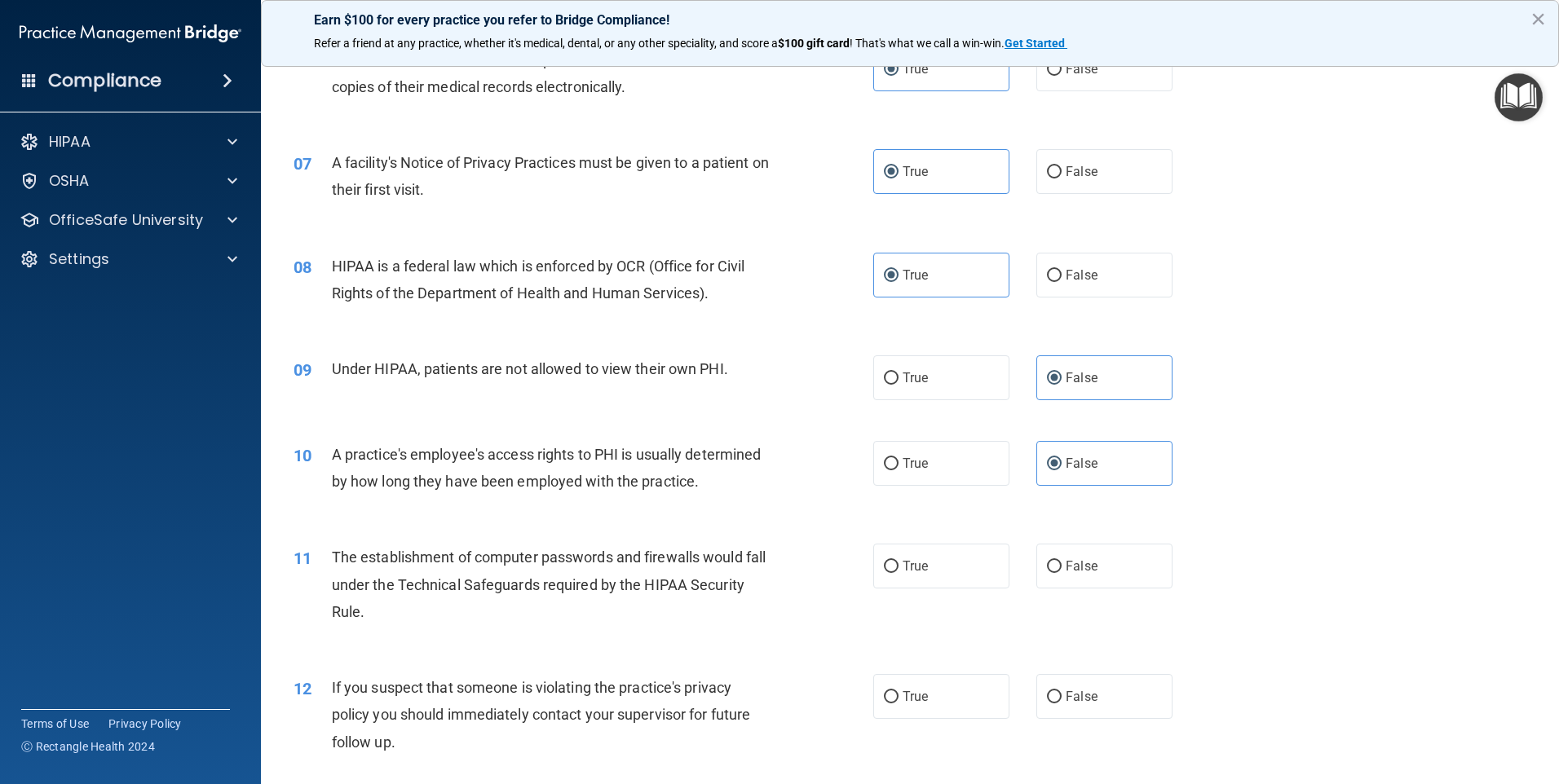
click at [899, 573] on input "True" at bounding box center [890, 566] width 14 height 13
radio input "true"
click at [911, 705] on label "True" at bounding box center [940, 696] width 136 height 45
click at [899, 703] on input "True" at bounding box center [890, 697] width 14 height 13
radio input "true"
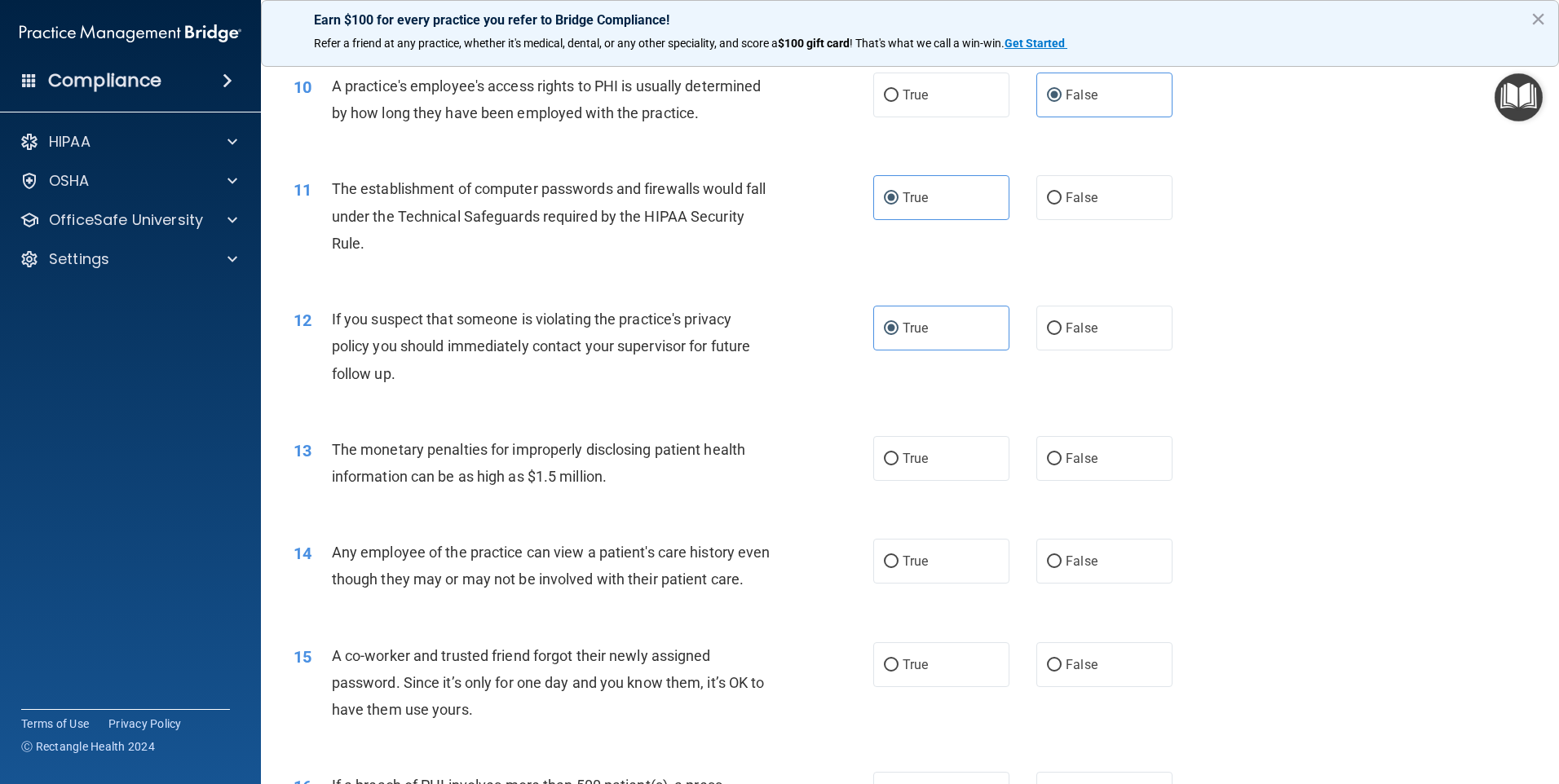
scroll to position [1141, 0]
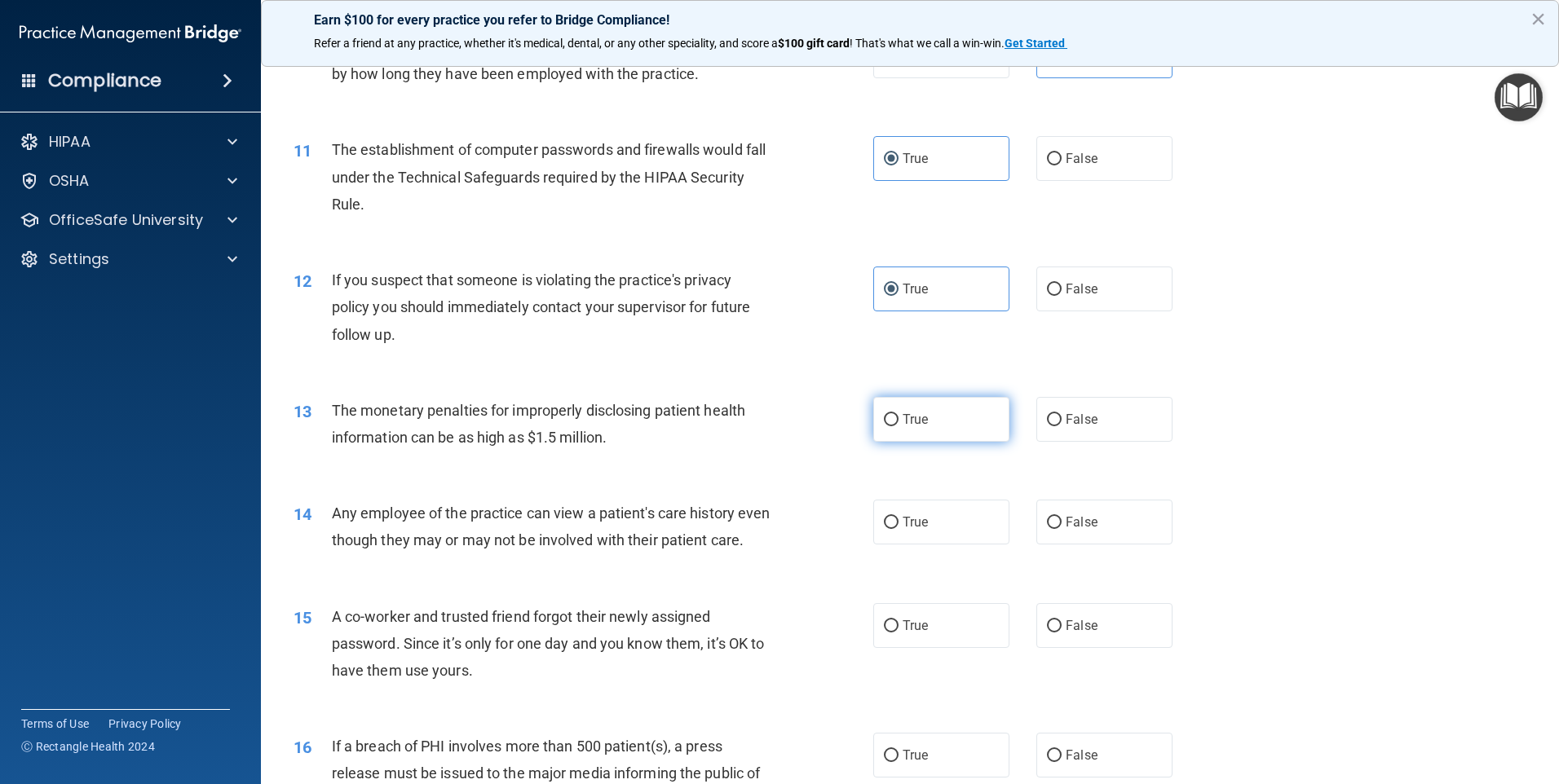
click at [903, 421] on span "True" at bounding box center [915, 419] width 25 height 15
click at [898, 421] on input "True" at bounding box center [890, 420] width 14 height 13
radio input "true"
drag, startPoint x: 909, startPoint y: 528, endPoint x: 922, endPoint y: 535, distance: 14.8
click at [916, 531] on label "True" at bounding box center [940, 522] width 136 height 45
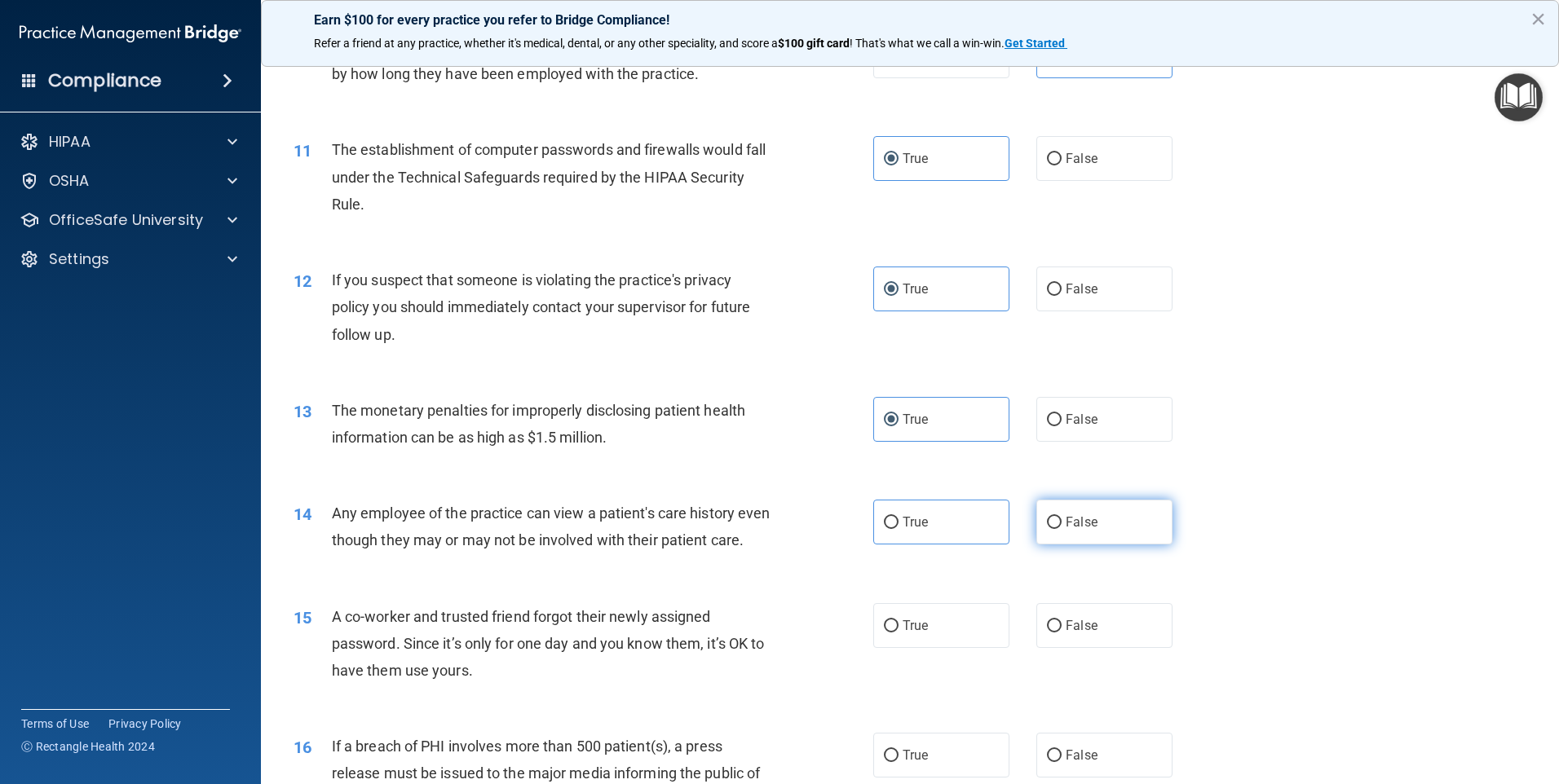
click at [1066, 526] on span "False" at bounding box center [1081, 522] width 32 height 15
click at [1062, 526] on input "False" at bounding box center [1054, 522] width 14 height 13
radio input "true"
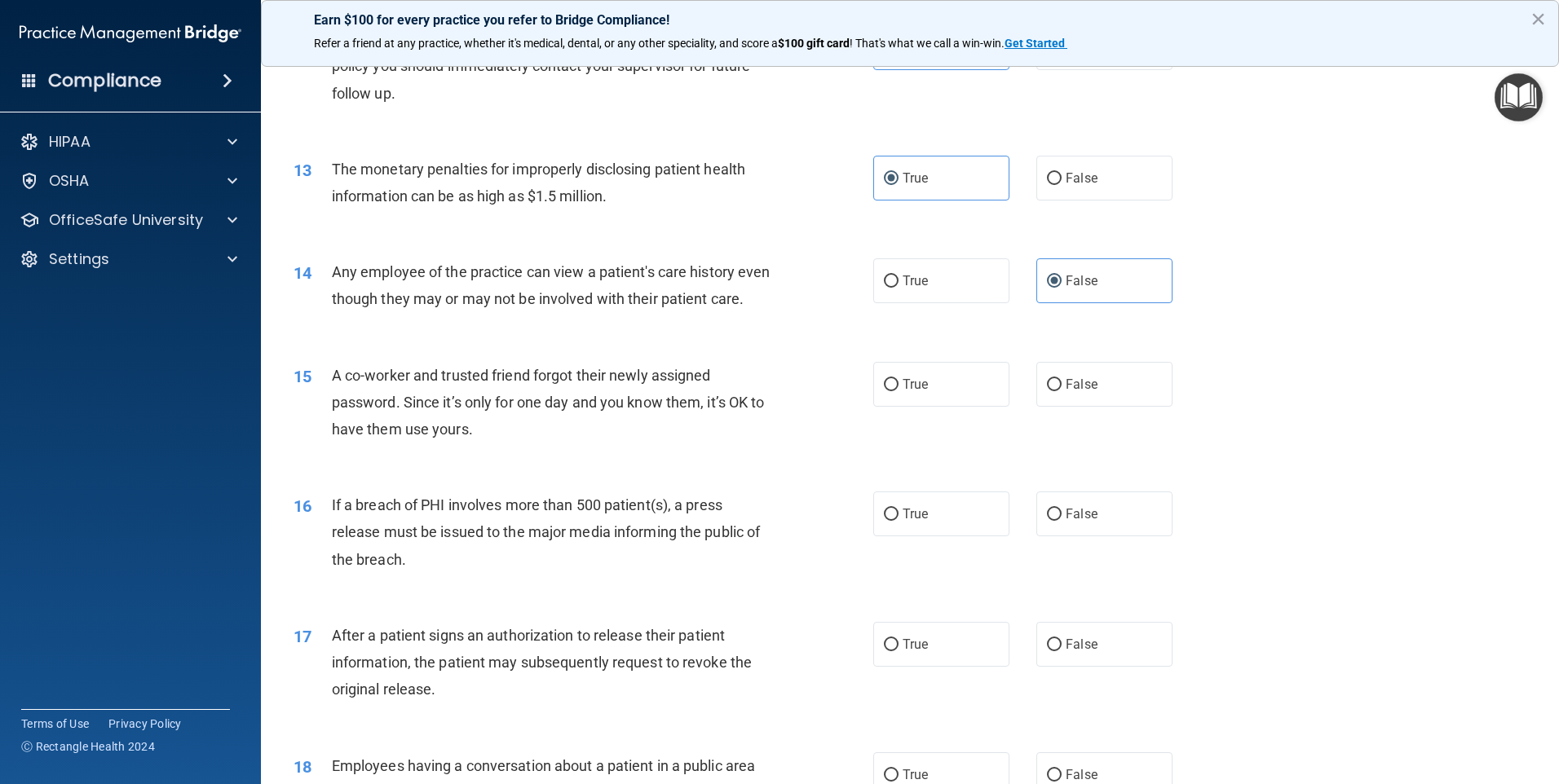
scroll to position [1386, 0]
click at [1072, 404] on label "False" at bounding box center [1104, 380] width 136 height 45
click at [1062, 388] on input "False" at bounding box center [1054, 381] width 14 height 13
radio input "true"
click at [939, 533] on label "True" at bounding box center [940, 510] width 136 height 45
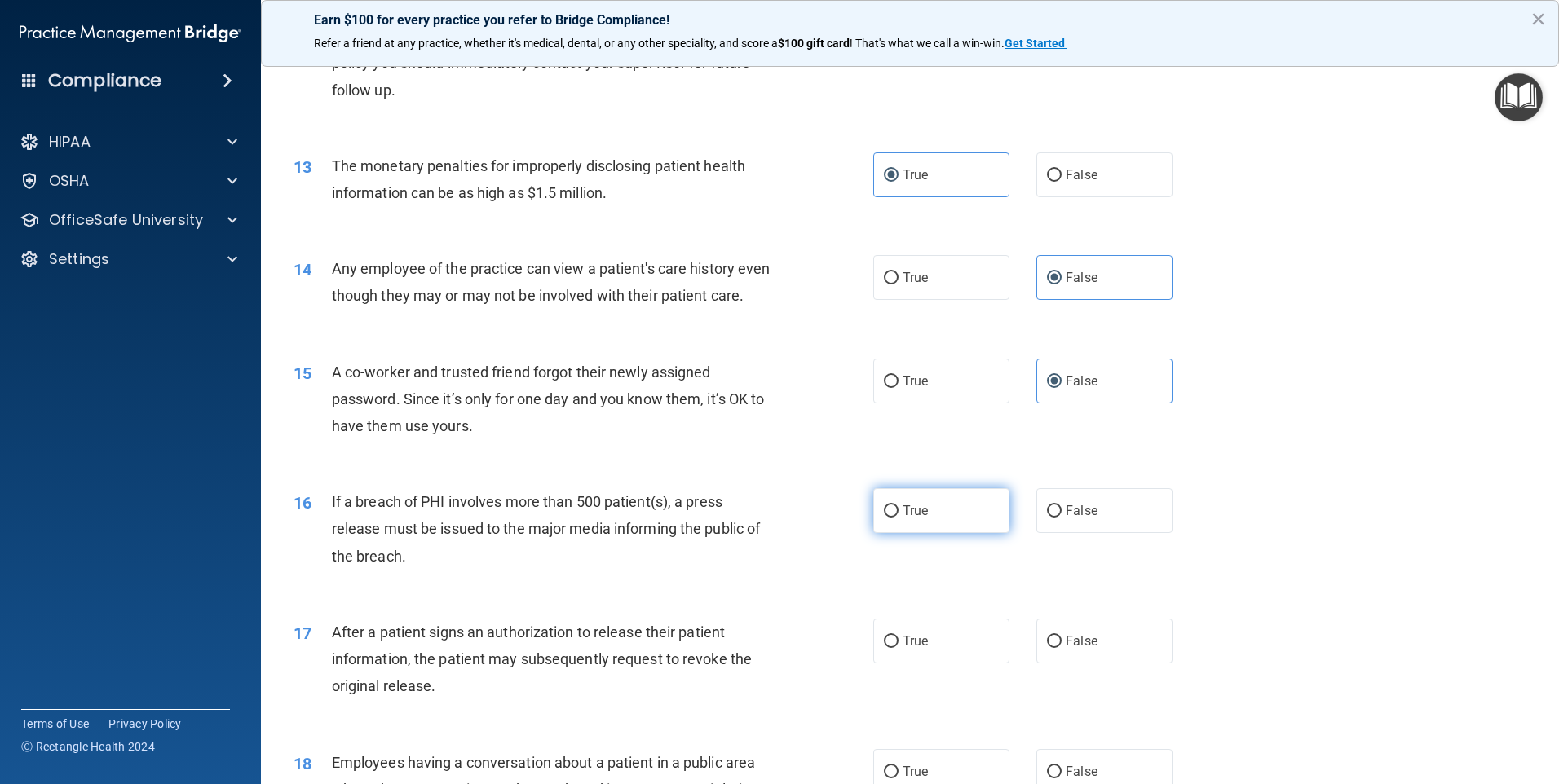
click at [899, 517] on input "True" at bounding box center [890, 511] width 14 height 13
radio input "true"
click at [913, 664] on label "True" at bounding box center [940, 640] width 136 height 45
click at [899, 648] on input "True" at bounding box center [890, 641] width 14 height 13
radio input "true"
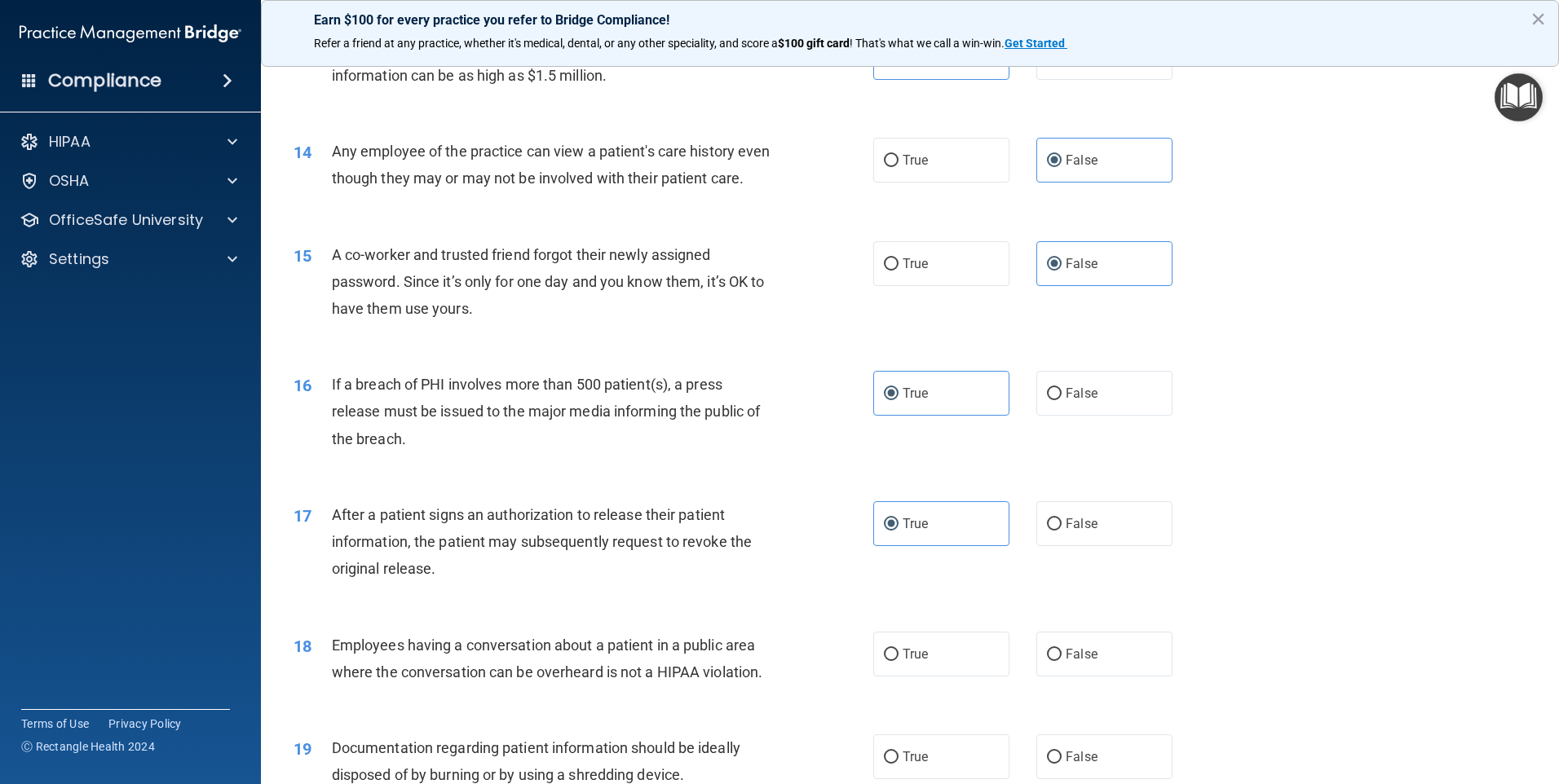
scroll to position [1712, 0]
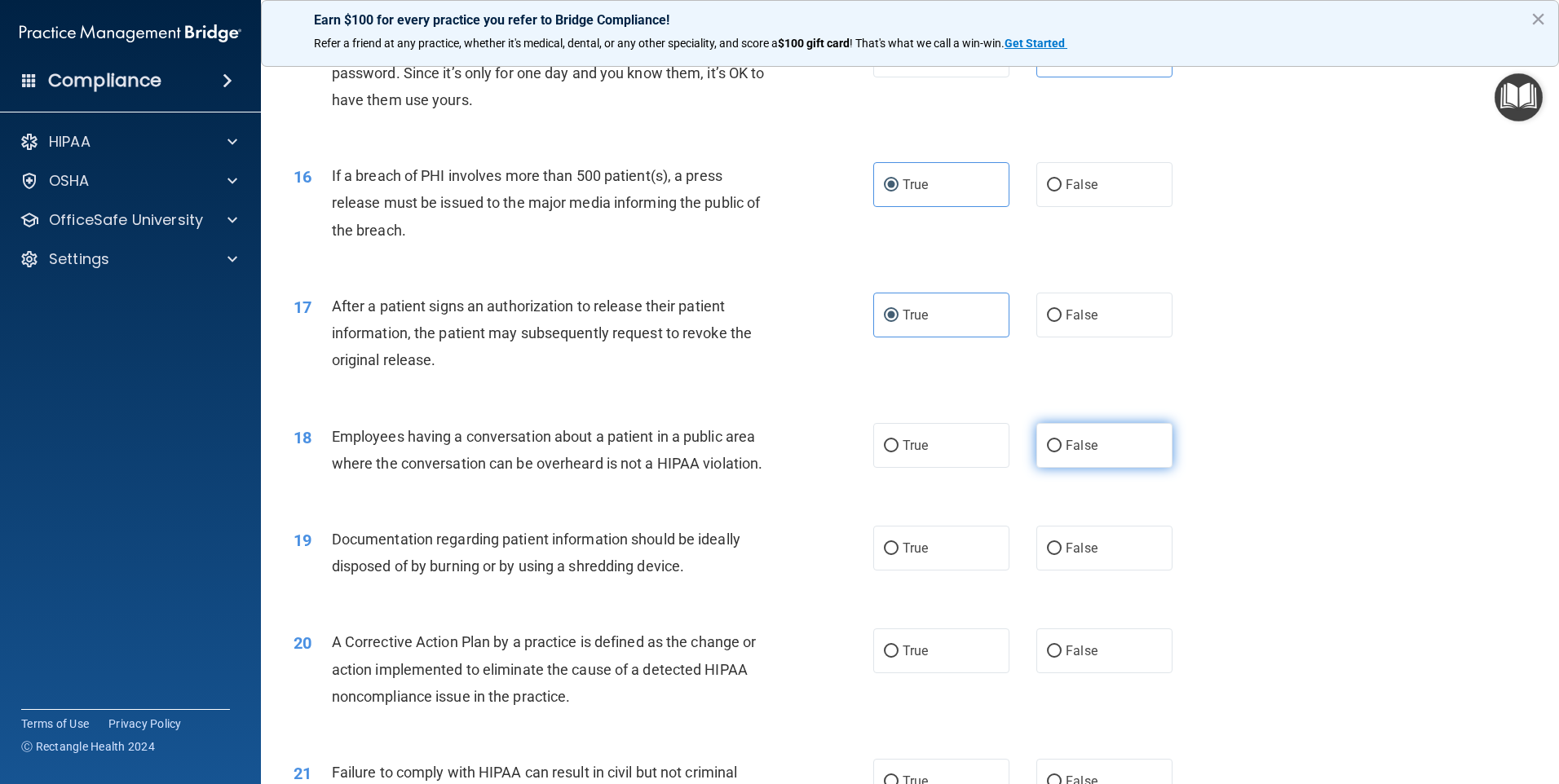
click at [1067, 468] on label "False" at bounding box center [1104, 445] width 136 height 45
click at [1062, 453] on input "False" at bounding box center [1054, 446] width 14 height 13
radio input "true"
click at [958, 570] on label "True" at bounding box center [940, 548] width 136 height 45
click at [899, 555] on input "True" at bounding box center [890, 549] width 14 height 13
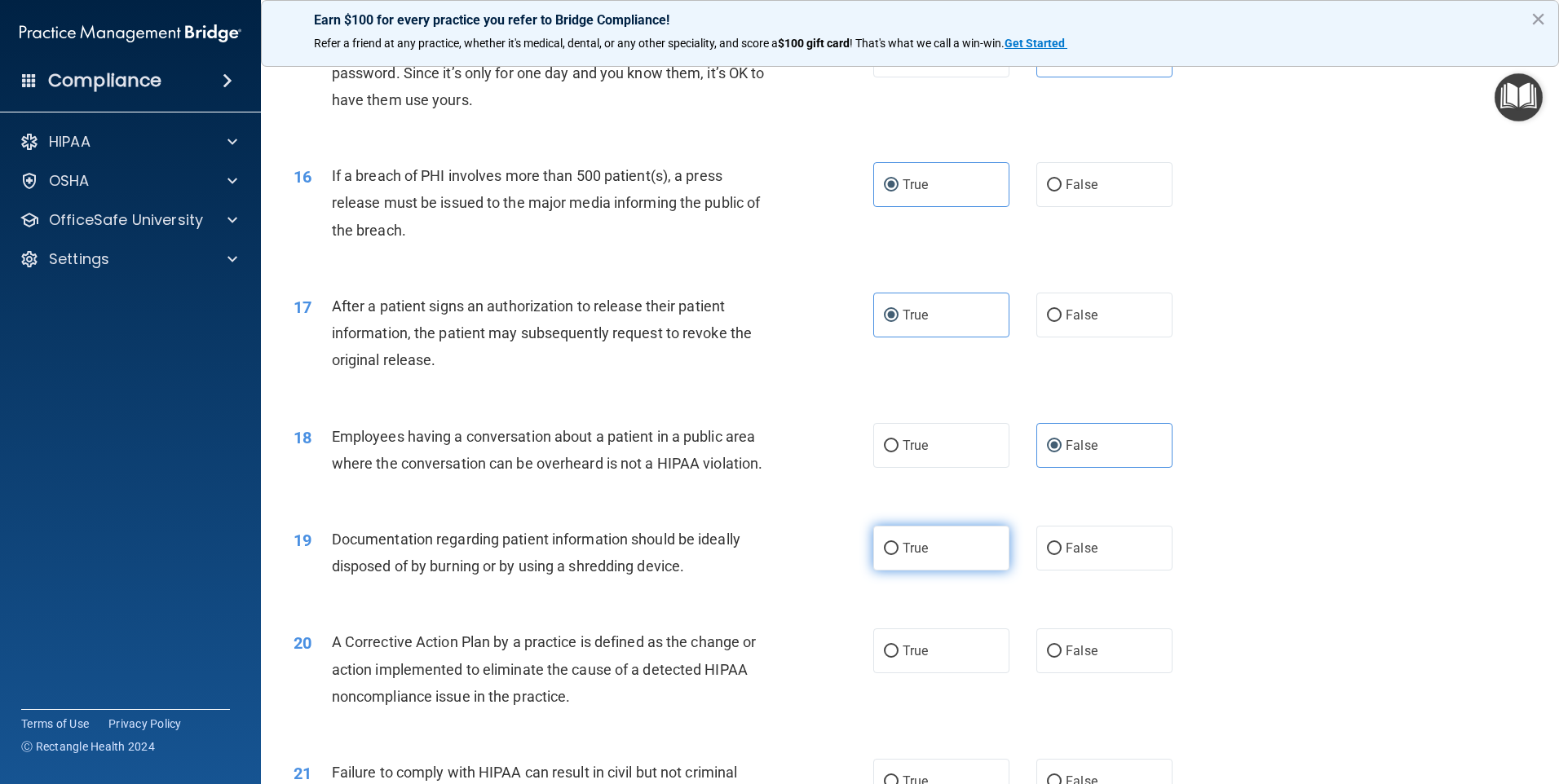
radio input "true"
drag, startPoint x: 909, startPoint y: 692, endPoint x: 945, endPoint y: 668, distance: 43.3
click at [909, 673] on label "True" at bounding box center [940, 650] width 136 height 45
click at [899, 658] on input "True" at bounding box center [890, 651] width 14 height 13
radio input "true"
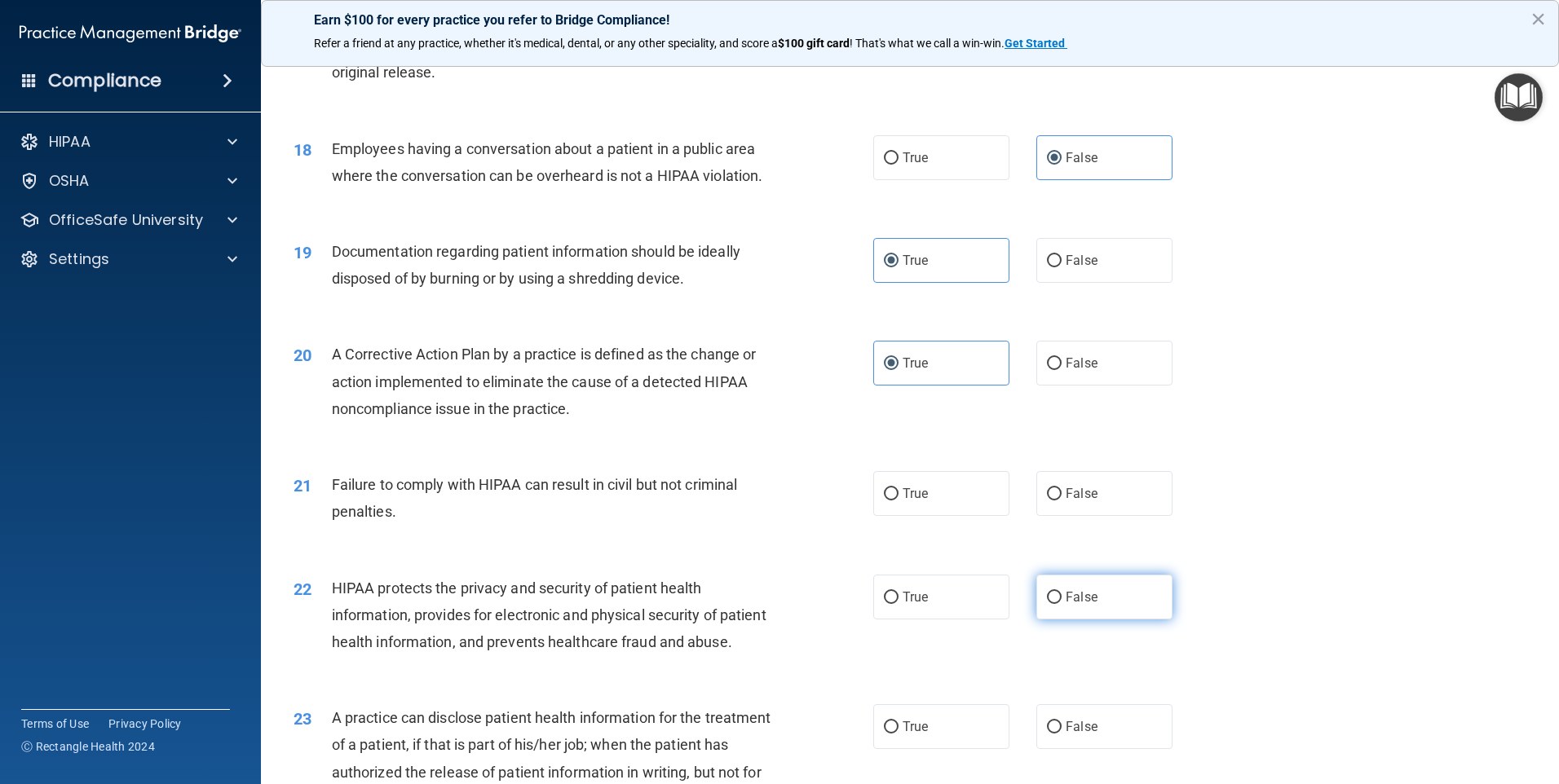
scroll to position [2038, 0]
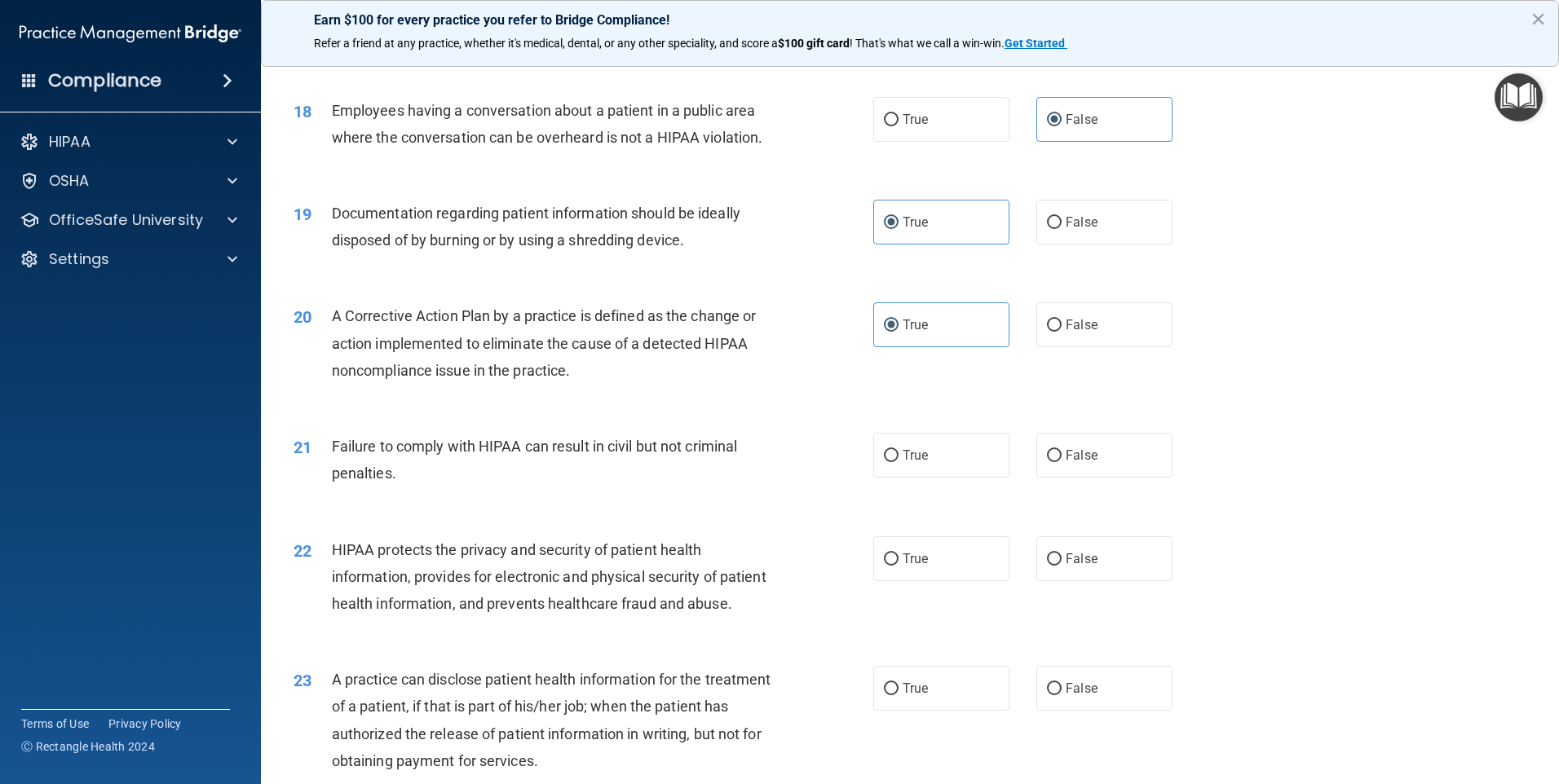
click at [1074, 506] on div "21 Failure to comply with HIPAA can result in civil but not criminal penalties.…" at bounding box center [910, 463] width 1257 height 103
click at [1074, 478] on label "False" at bounding box center [1104, 455] width 136 height 45
click at [1062, 462] on input "False" at bounding box center [1054, 456] width 14 height 13
radio input "true"
click at [956, 581] on label "True" at bounding box center [940, 559] width 136 height 45
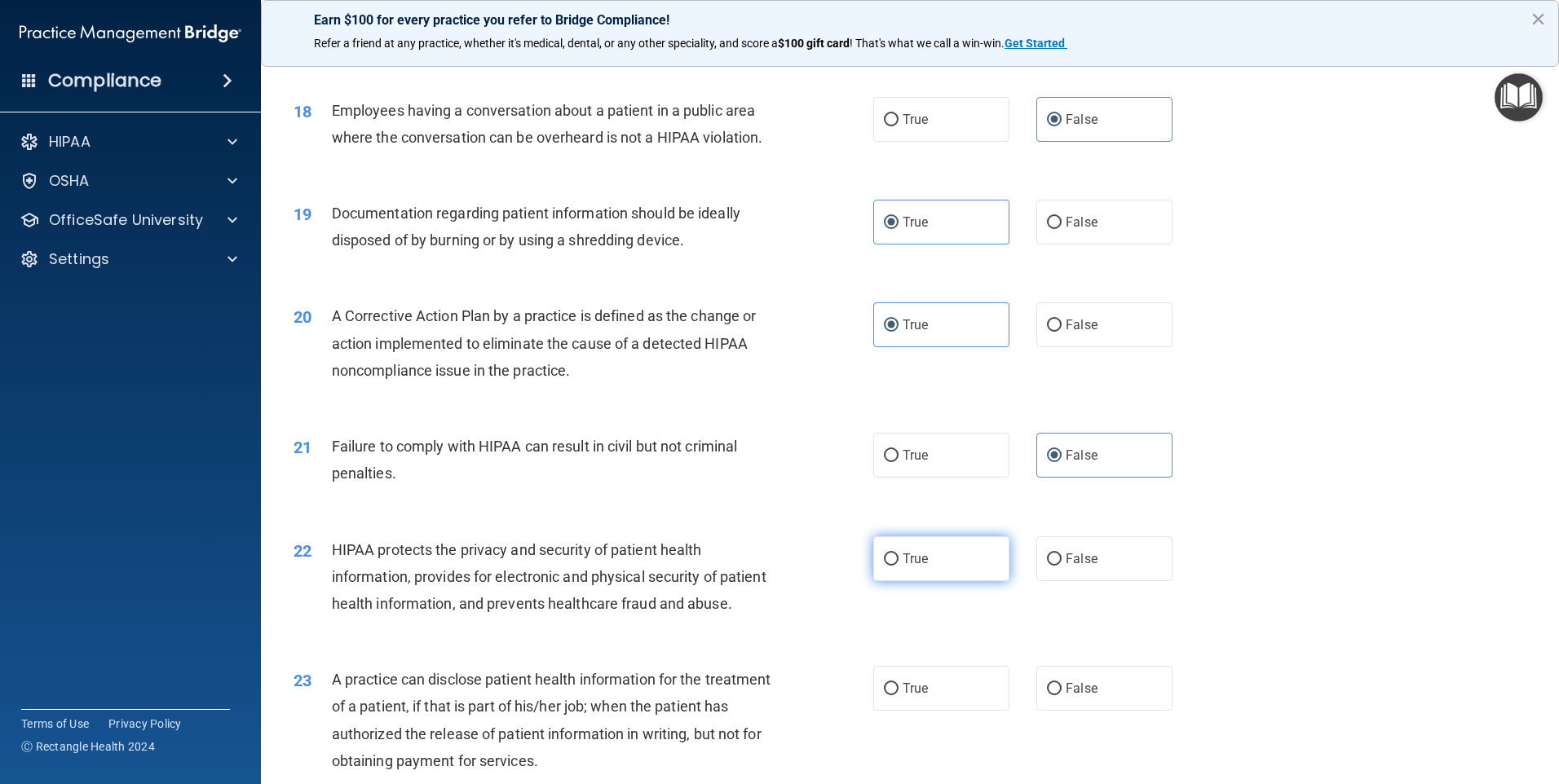
click at [899, 565] on input "True" at bounding box center [890, 560] width 14 height 13
radio input "true"
click at [1096, 711] on label "False" at bounding box center [1104, 688] width 136 height 45
click at [1062, 695] on input "False" at bounding box center [1054, 689] width 14 height 13
radio input "true"
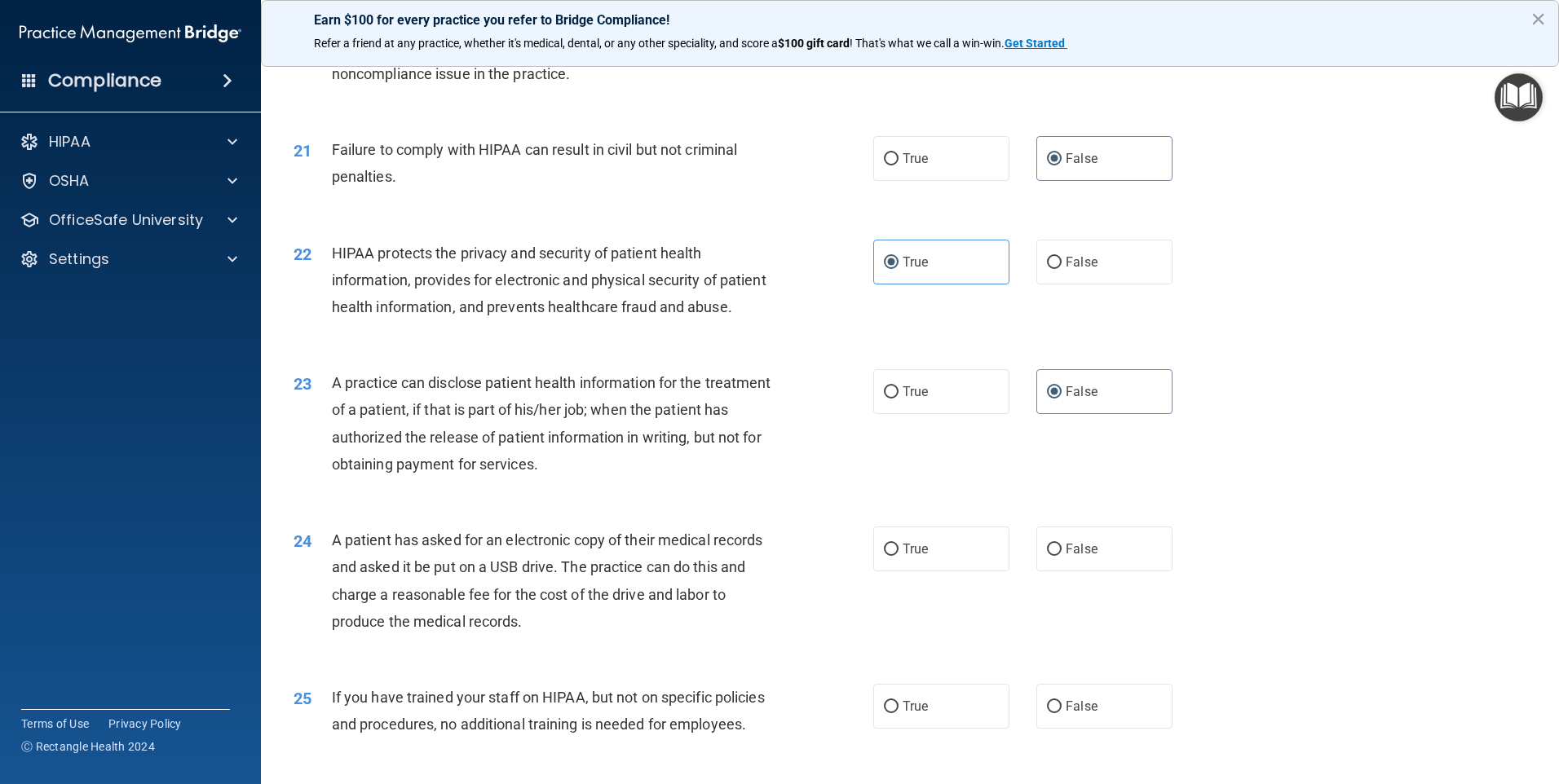
scroll to position [2364, 0]
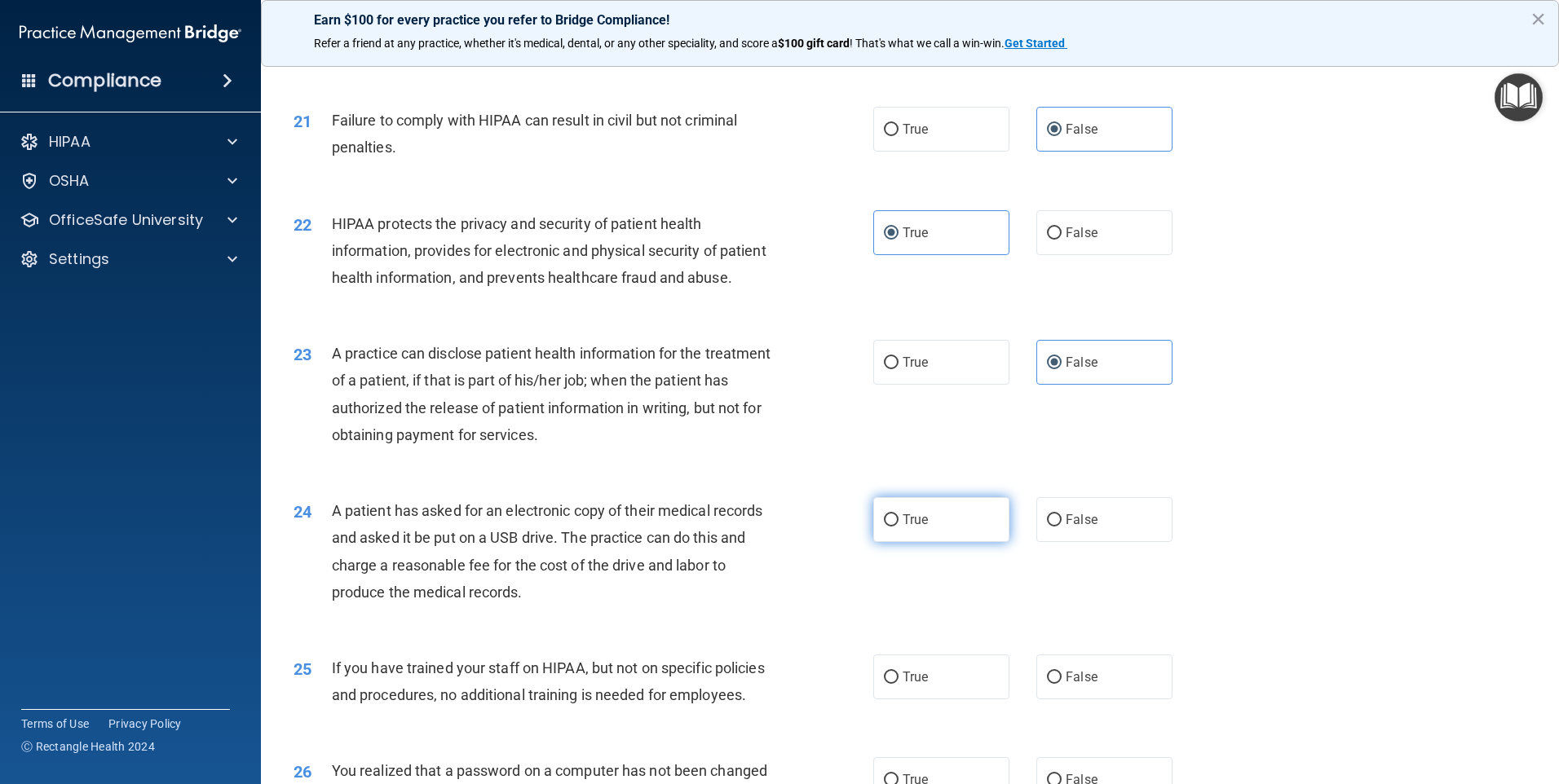
click at [904, 527] on span "True" at bounding box center [915, 519] width 25 height 15
click at [899, 527] on input "True" at bounding box center [890, 520] width 14 height 13
radio input "true"
click at [1081, 685] on span "False" at bounding box center [1081, 677] width 32 height 15
click at [1062, 684] on input "False" at bounding box center [1054, 677] width 14 height 13
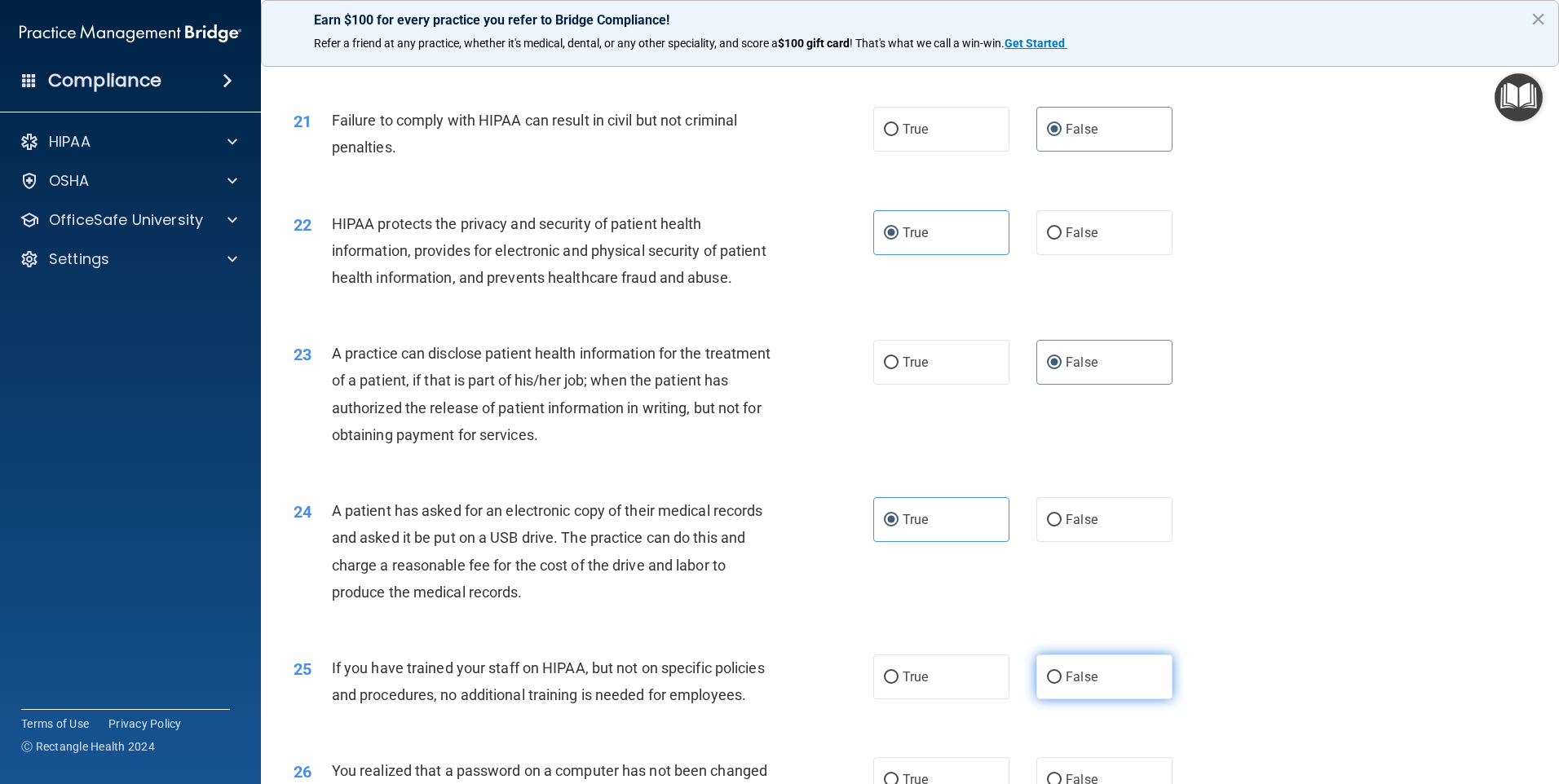
radio input "true"
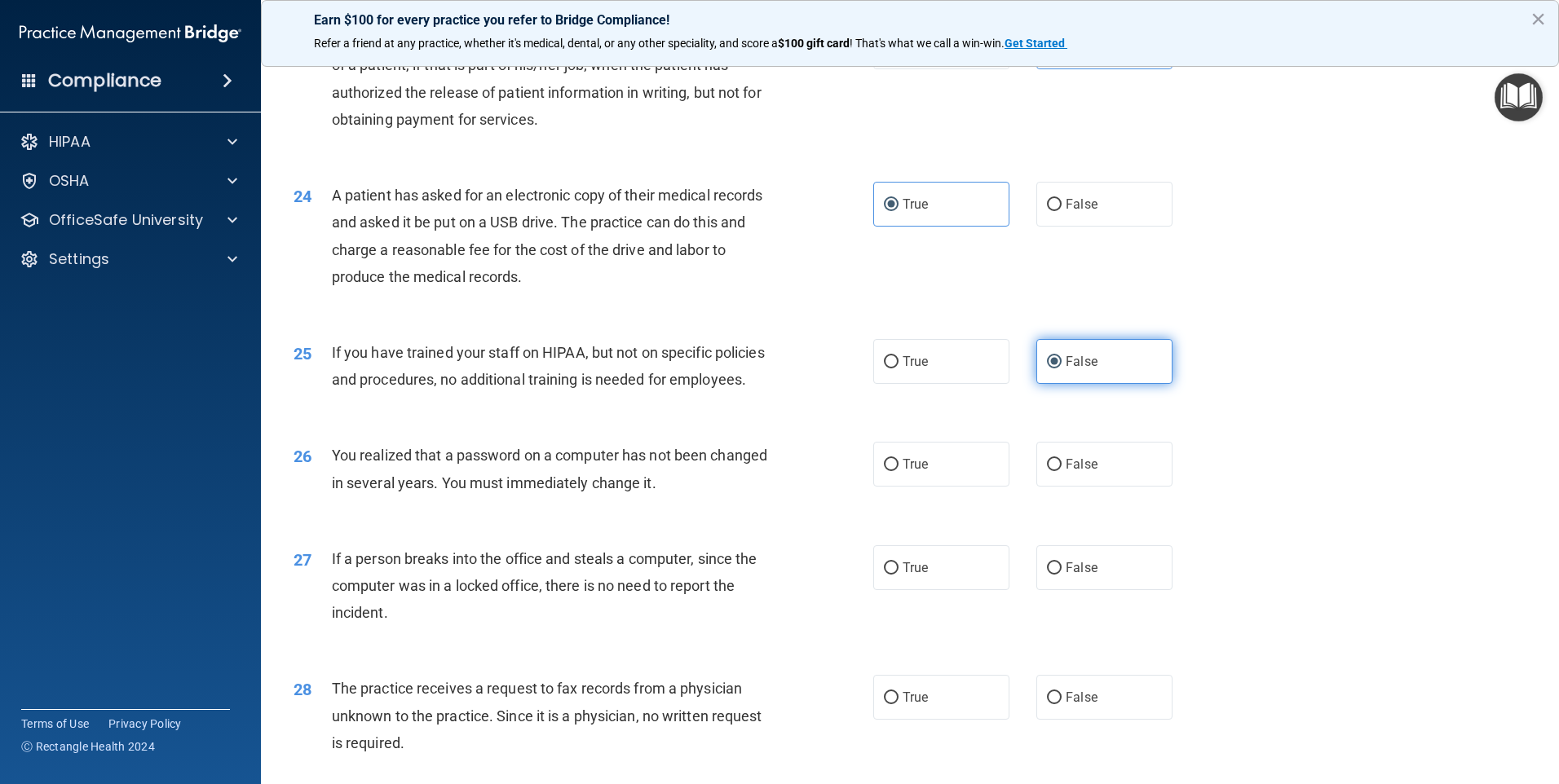
scroll to position [2689, 0]
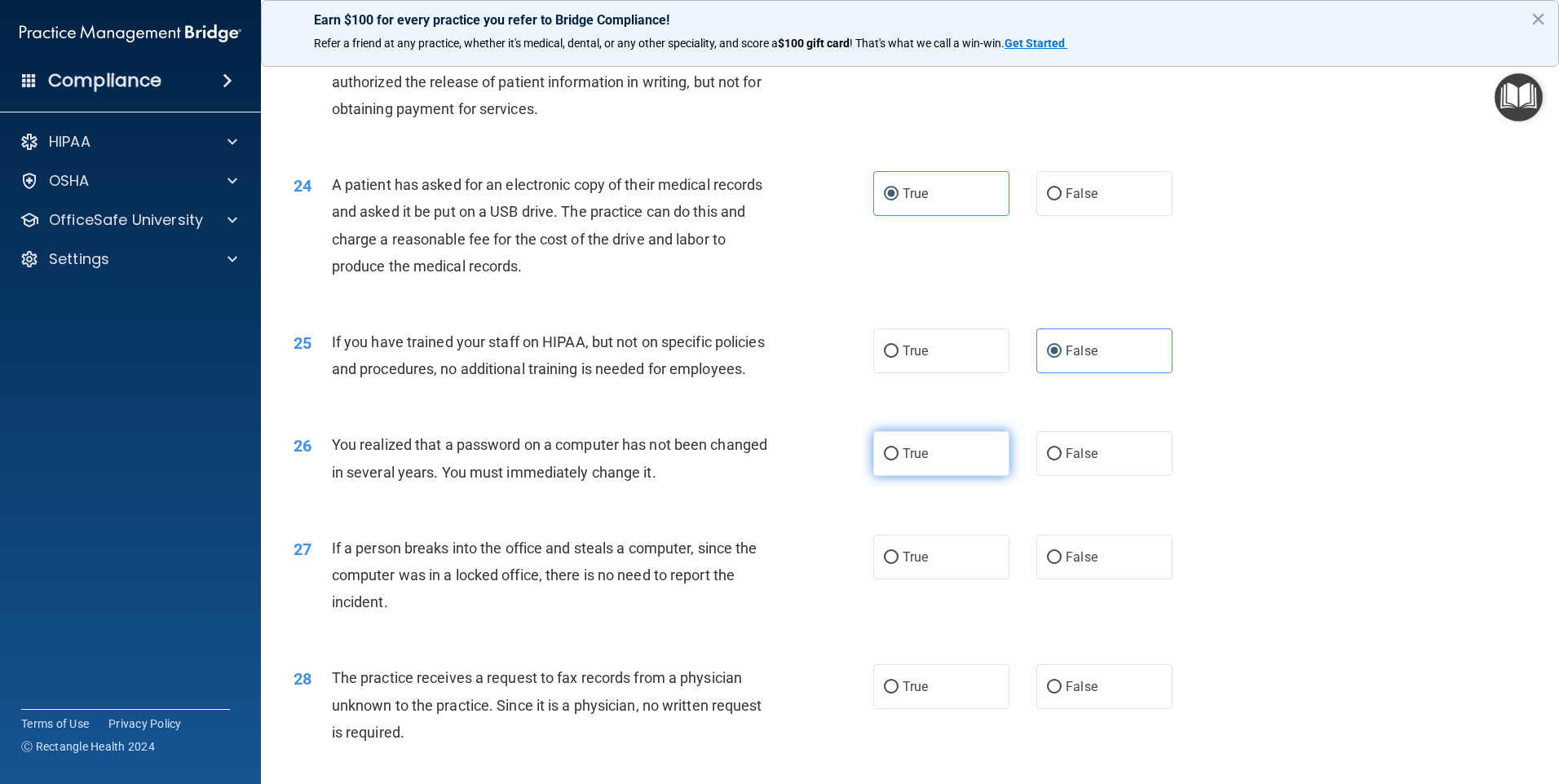
drag, startPoint x: 931, startPoint y: 542, endPoint x: 953, endPoint y: 558, distance: 27.2
click at [932, 476] on label "True" at bounding box center [940, 454] width 136 height 45
click at [899, 460] on input "True" at bounding box center [890, 454] width 14 height 13
radio input "true"
drag, startPoint x: 1080, startPoint y: 642, endPoint x: 1085, endPoint y: 660, distance: 18.7
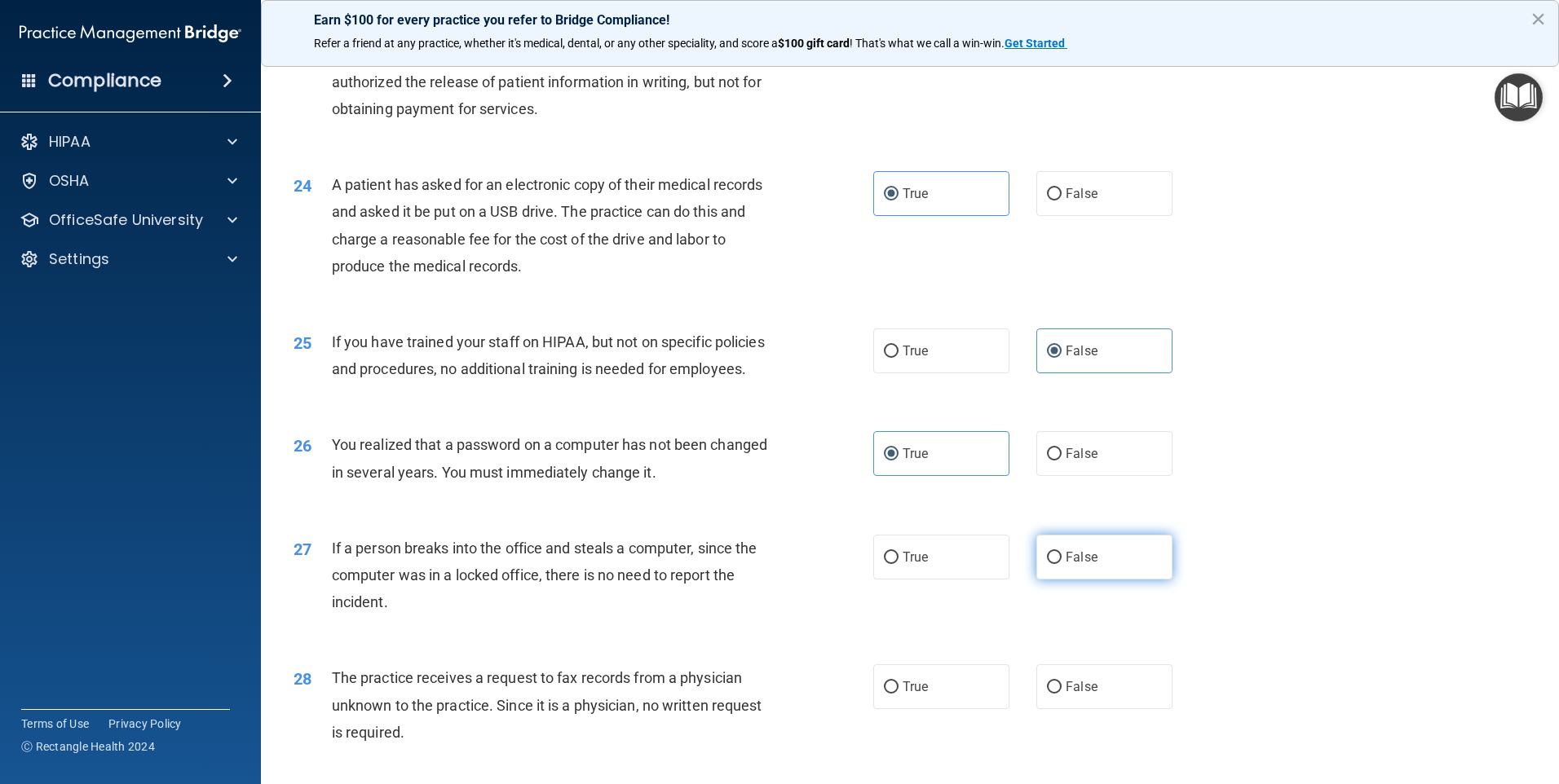
click at [1084, 564] on span "False" at bounding box center [1081, 557] width 32 height 15
click at [1062, 564] on input "False" at bounding box center [1054, 558] width 14 height 13
radio input "true"
click at [1075, 709] on label "False" at bounding box center [1104, 687] width 136 height 45
click at [1062, 693] on input "False" at bounding box center [1054, 687] width 14 height 13
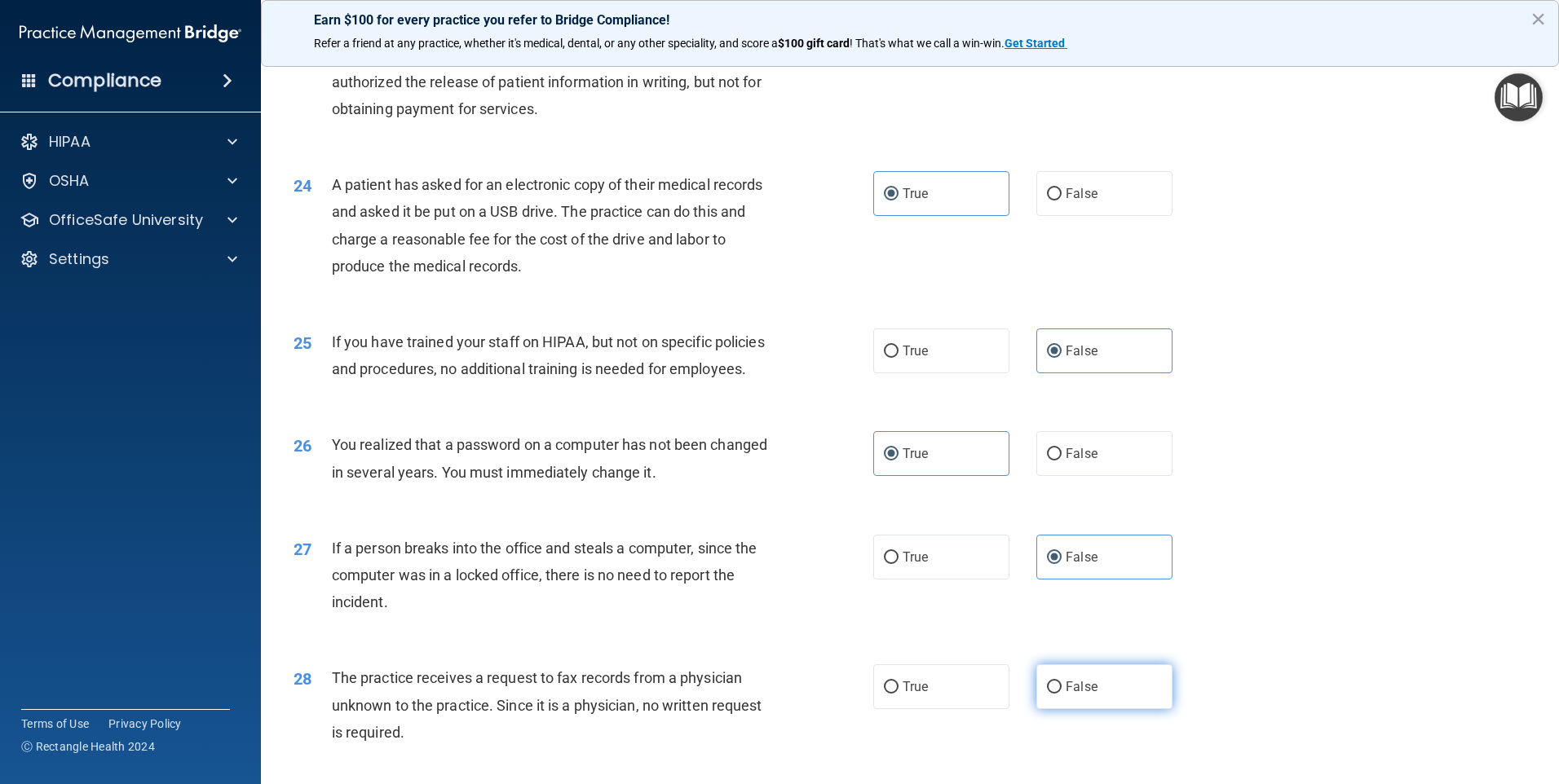
radio input "true"
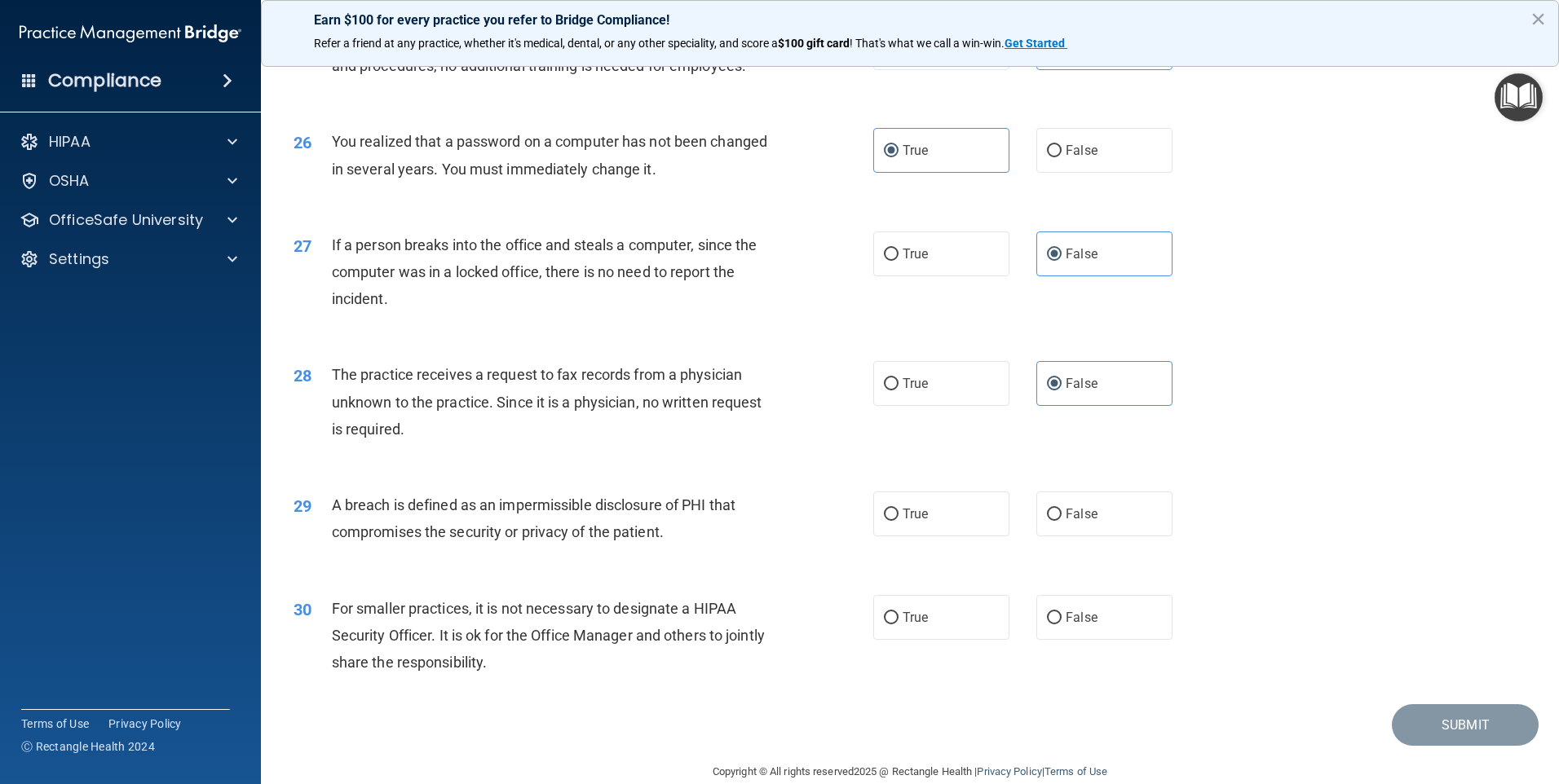
scroll to position [3016, 0]
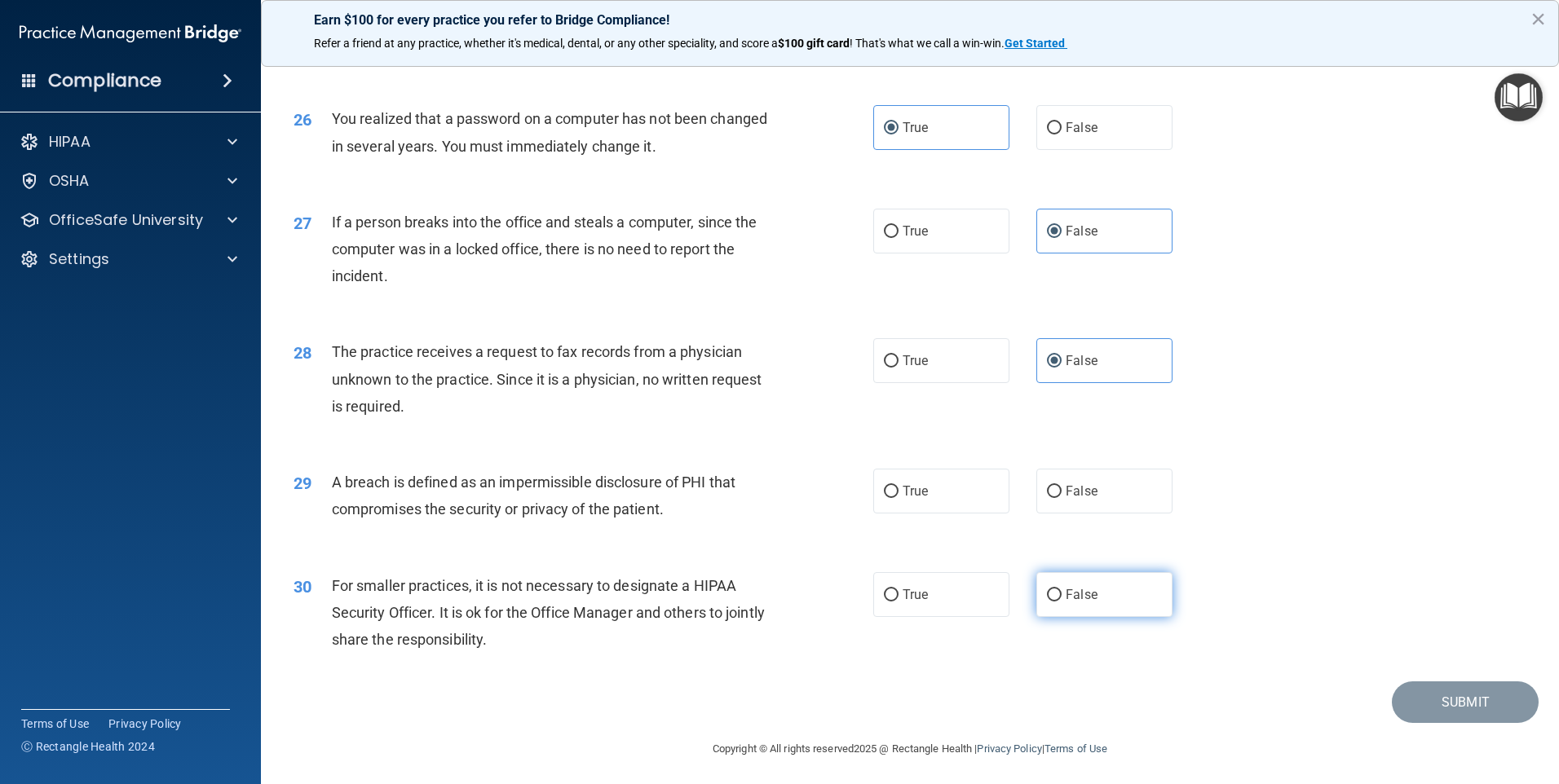
drag, startPoint x: 963, startPoint y: 584, endPoint x: 1075, endPoint y: 666, distance: 138.8
click at [964, 513] on label "True" at bounding box center [940, 491] width 136 height 45
click at [899, 498] on input "True" at bounding box center [890, 491] width 14 height 13
radio input "true"
click at [1101, 617] on label "False" at bounding box center [1104, 594] width 136 height 45
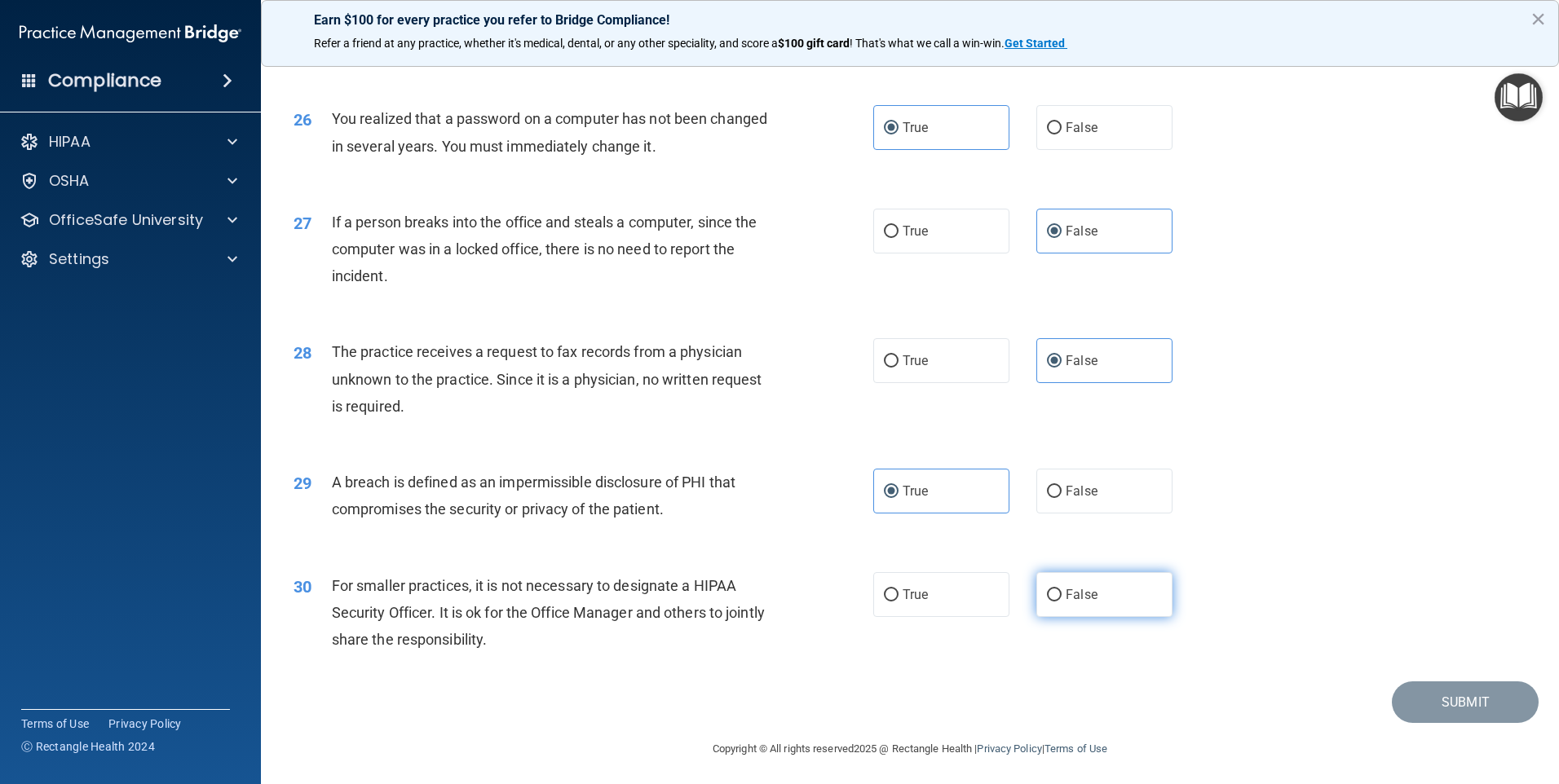
click at [1062, 602] on input "False" at bounding box center [1054, 595] width 14 height 13
radio input "true"
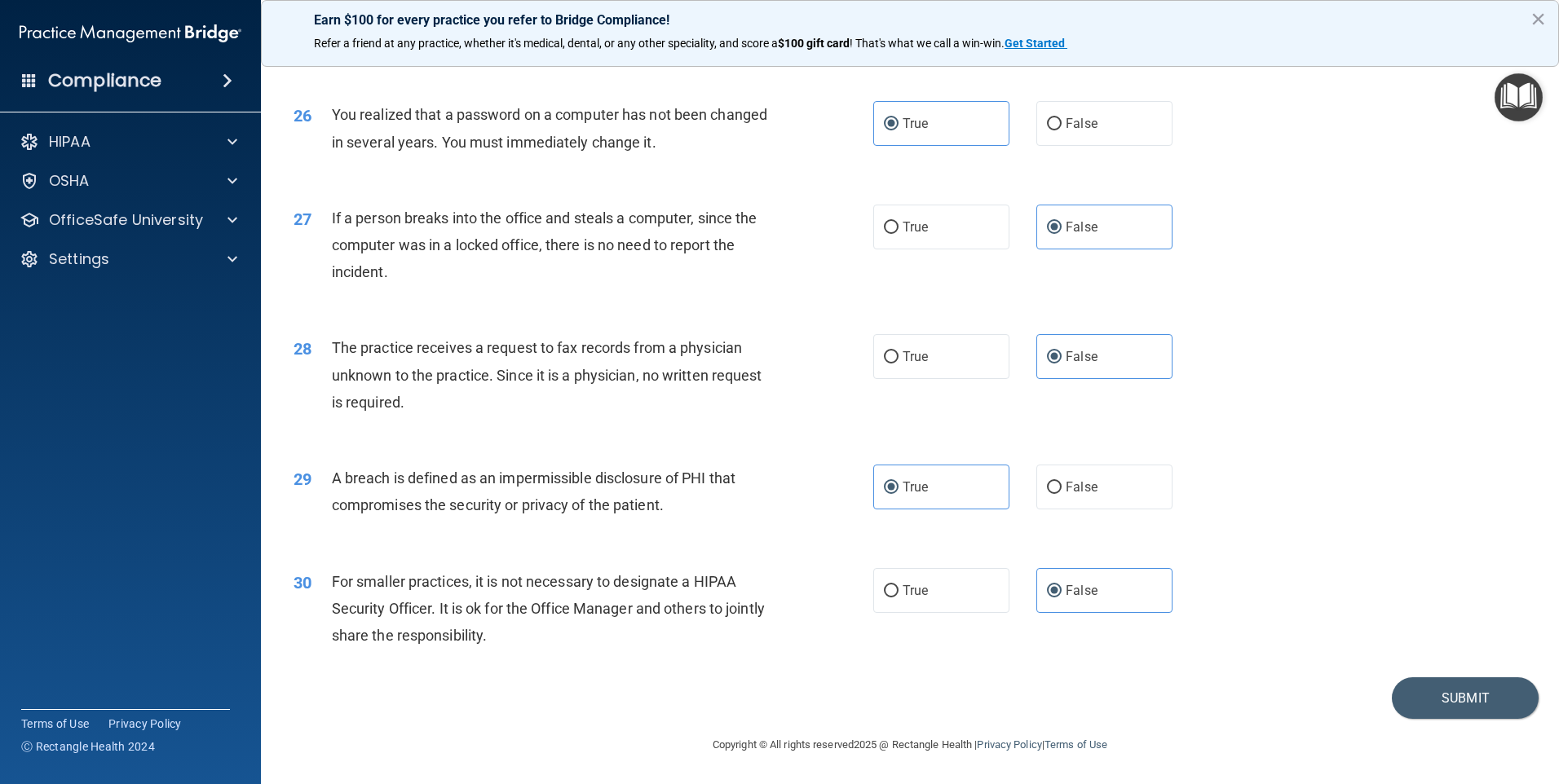
scroll to position [3100, 0]
click at [1415, 697] on button "Submit" at bounding box center [1465, 697] width 146 height 41
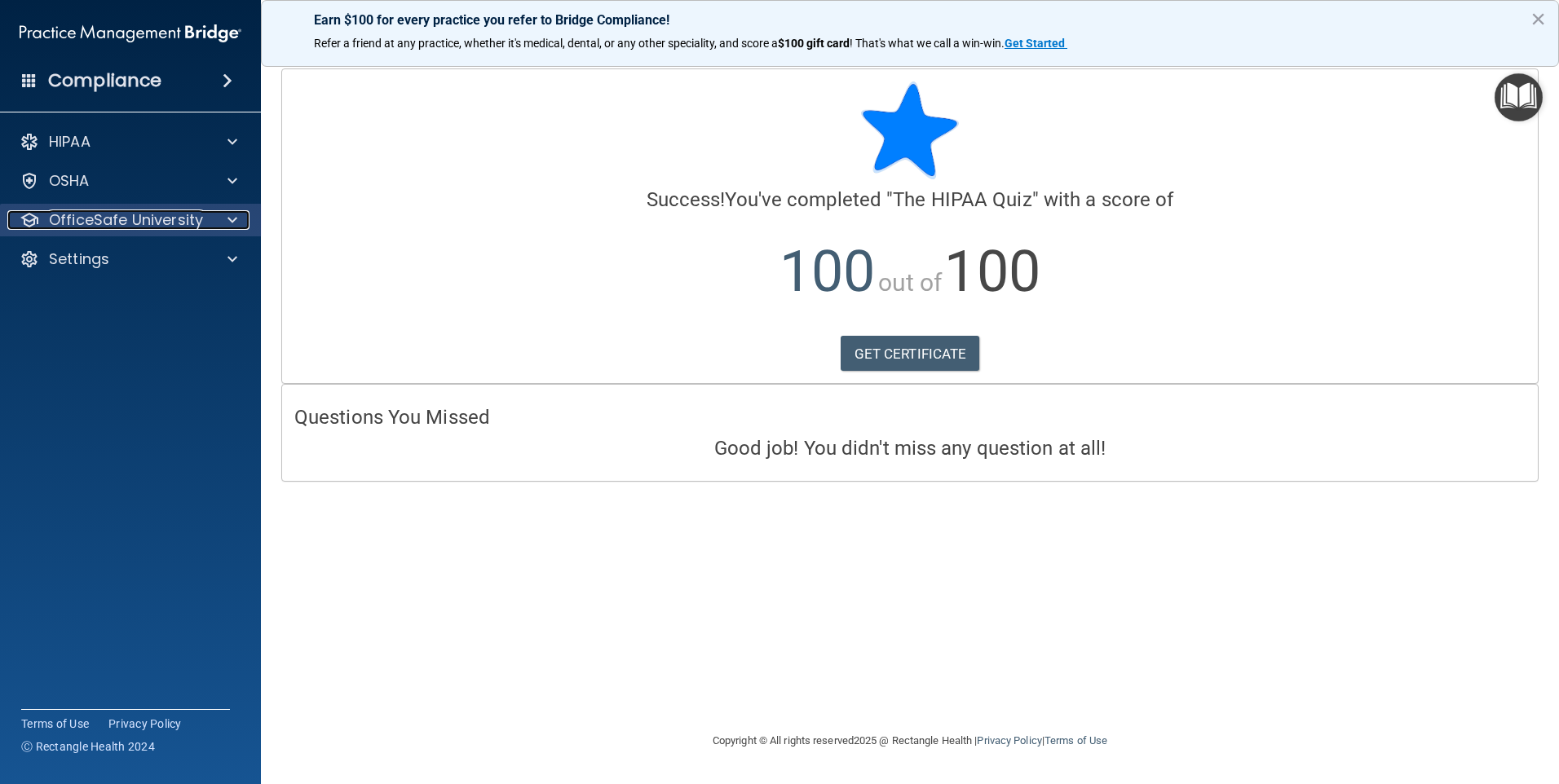
click at [195, 225] on p "OfficeSafe University" at bounding box center [126, 220] width 154 height 19
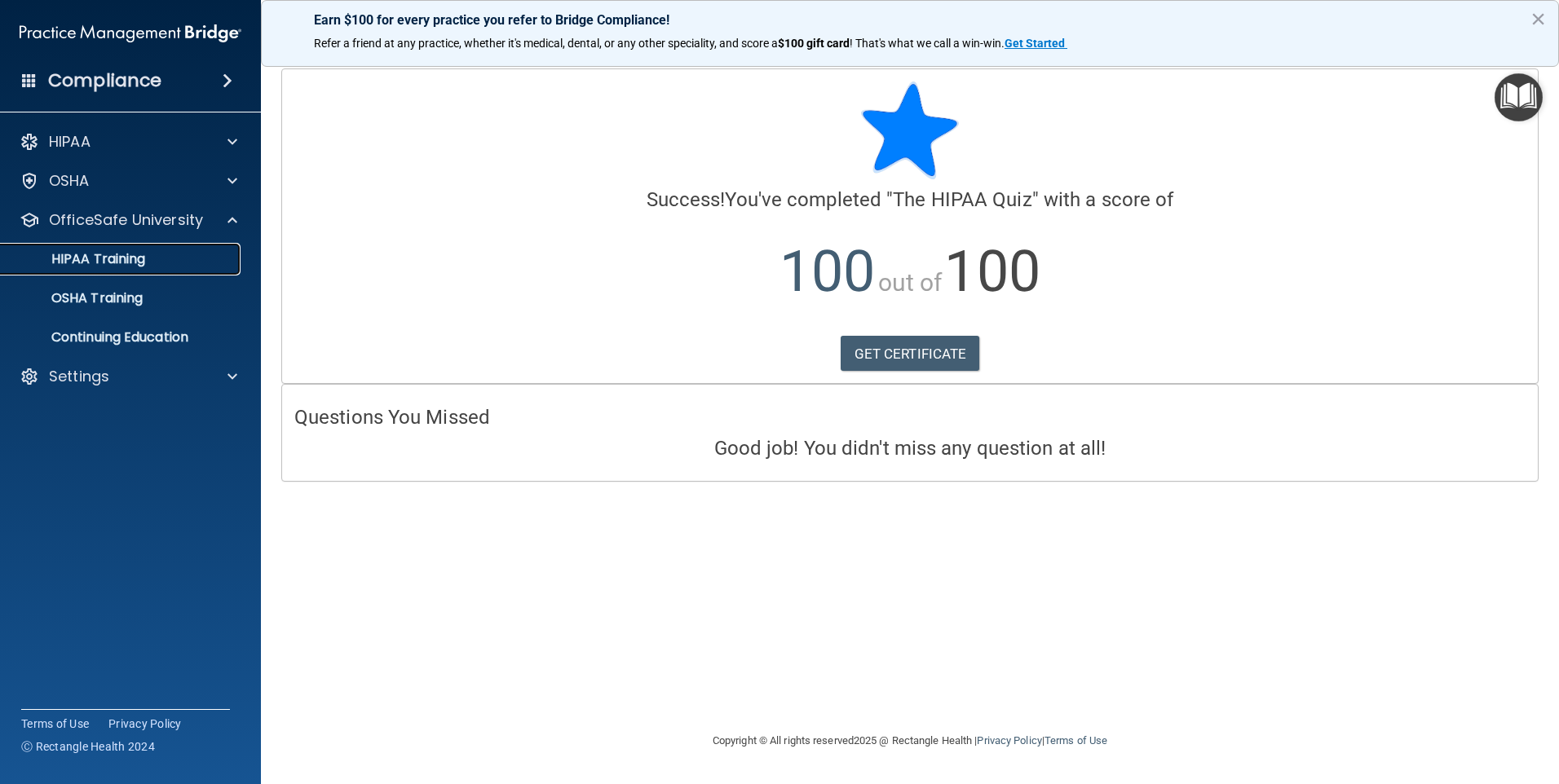
click at [173, 265] on div "HIPAA Training" at bounding box center [121, 259] width 223 height 16
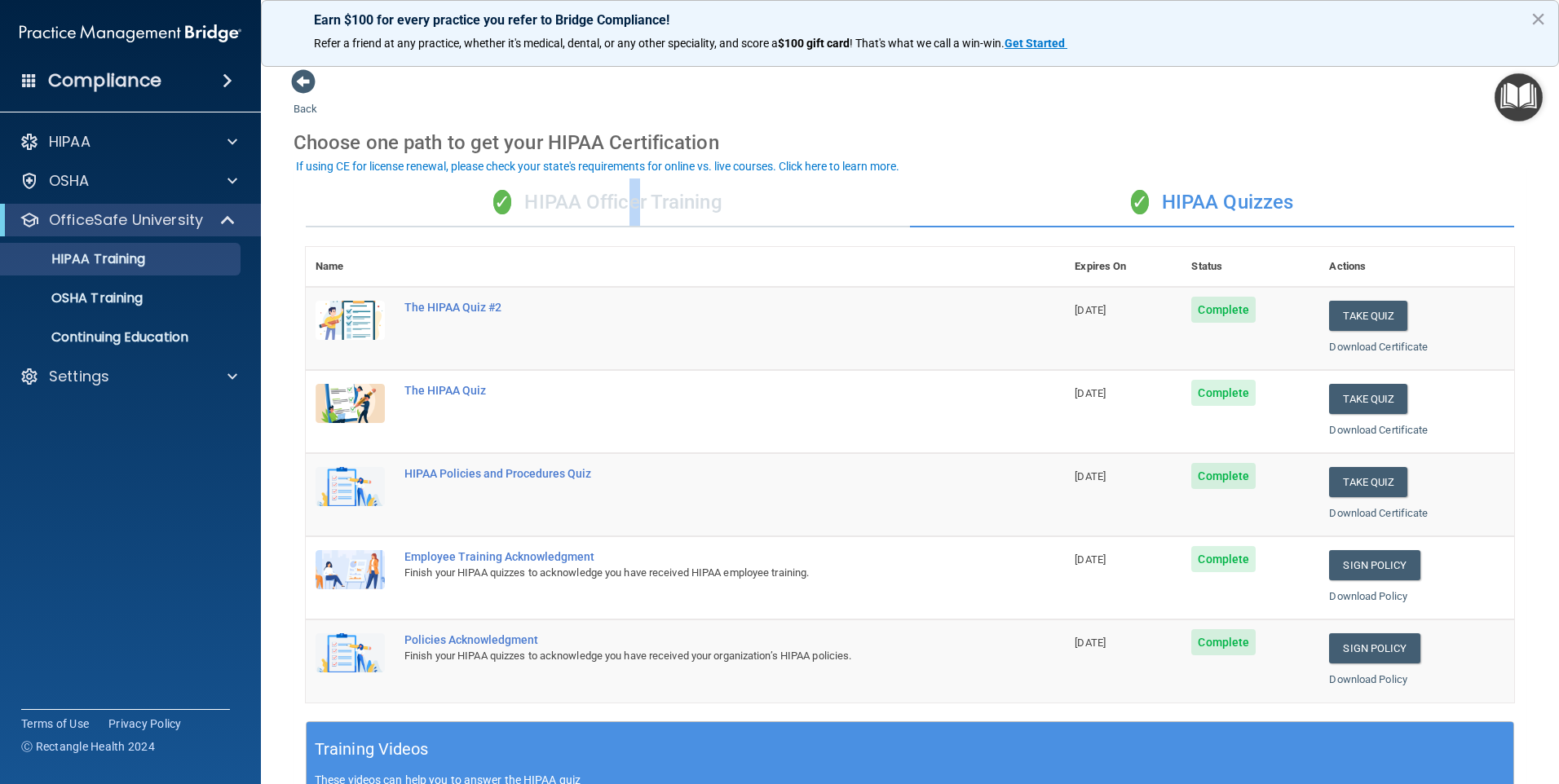
click at [627, 215] on div "✓ HIPAA Officer Training" at bounding box center [607, 202] width 604 height 49
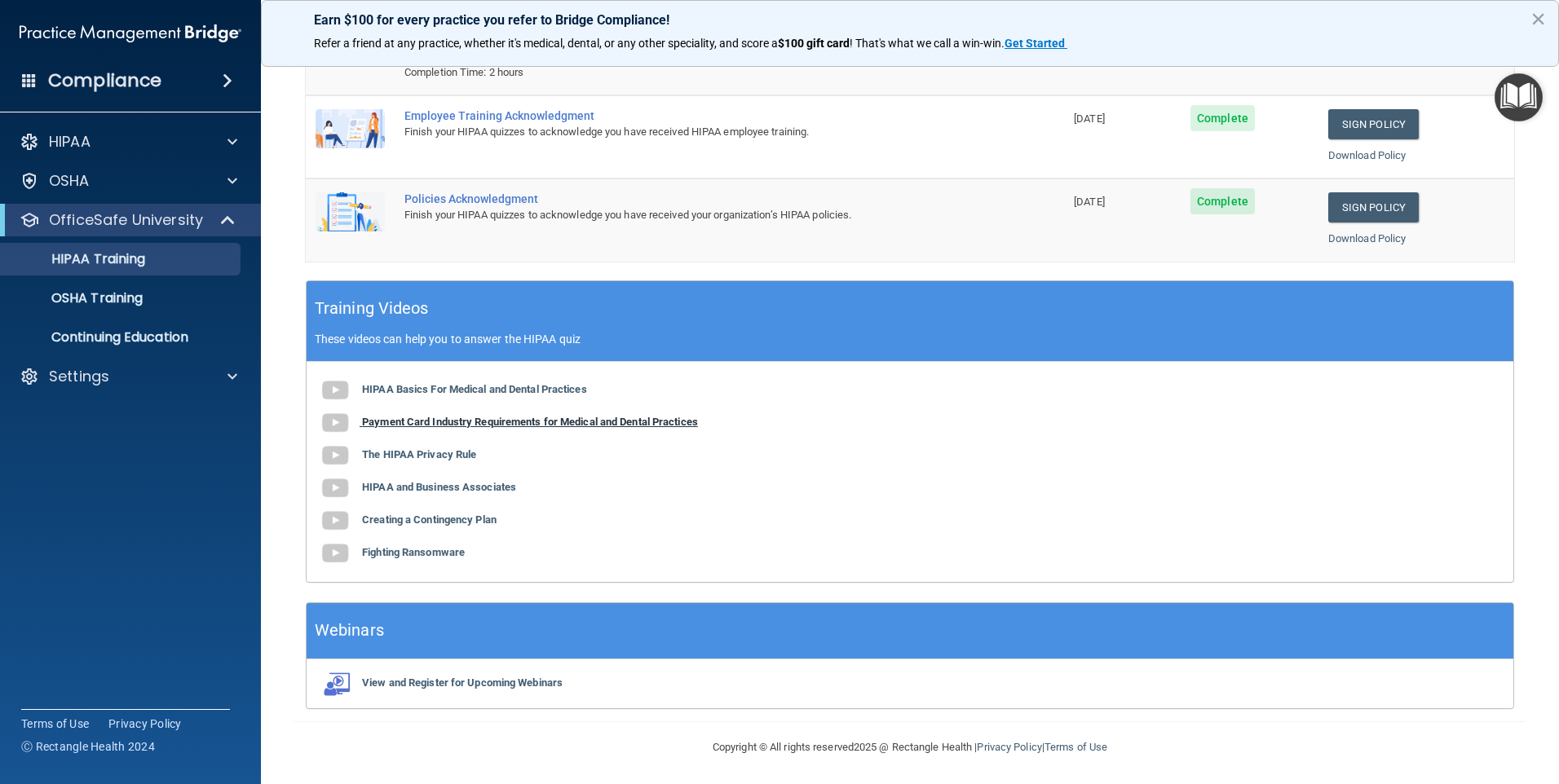
scroll to position [294, 0]
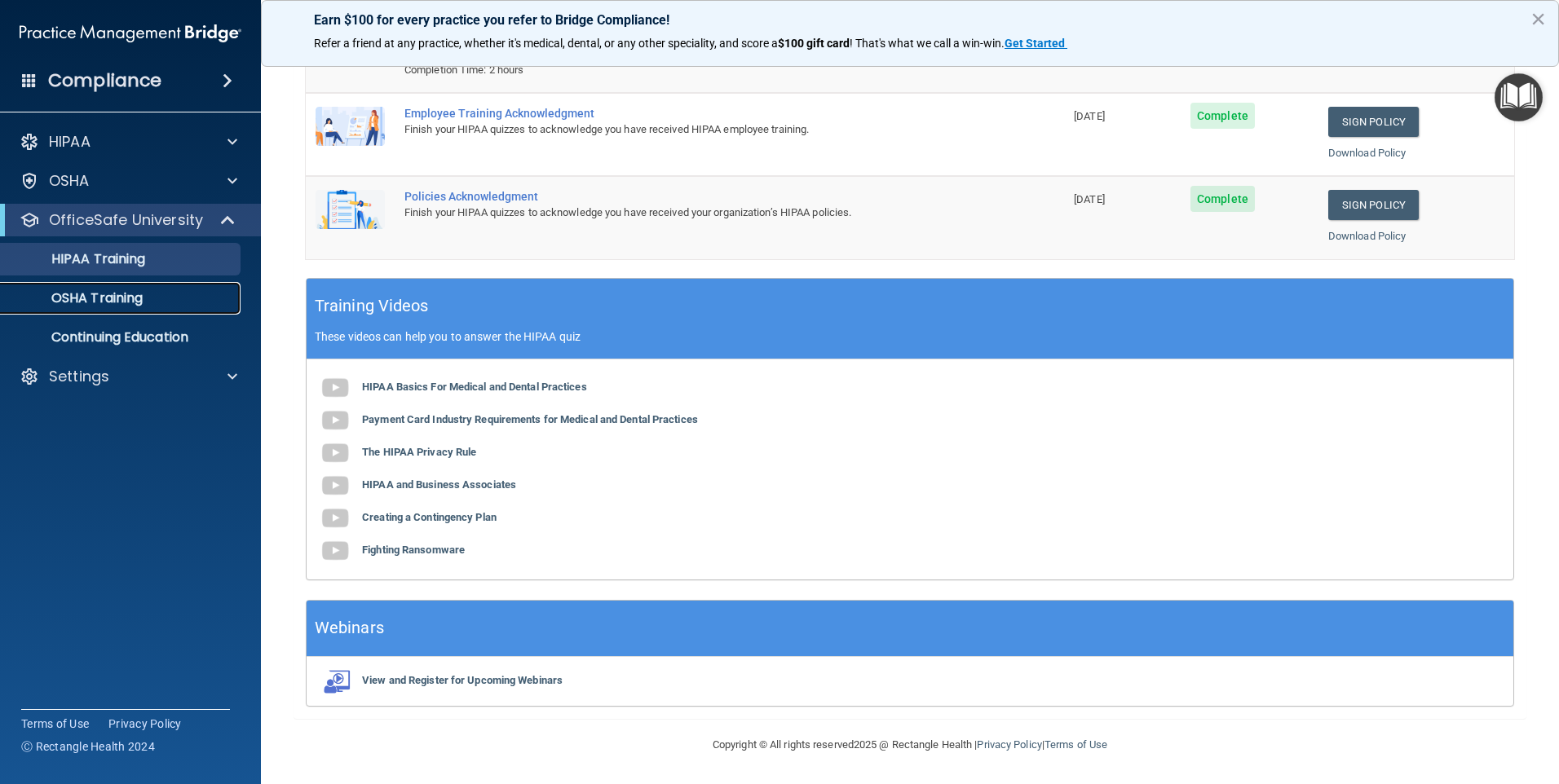
click at [124, 305] on p "OSHA Training" at bounding box center [76, 298] width 132 height 16
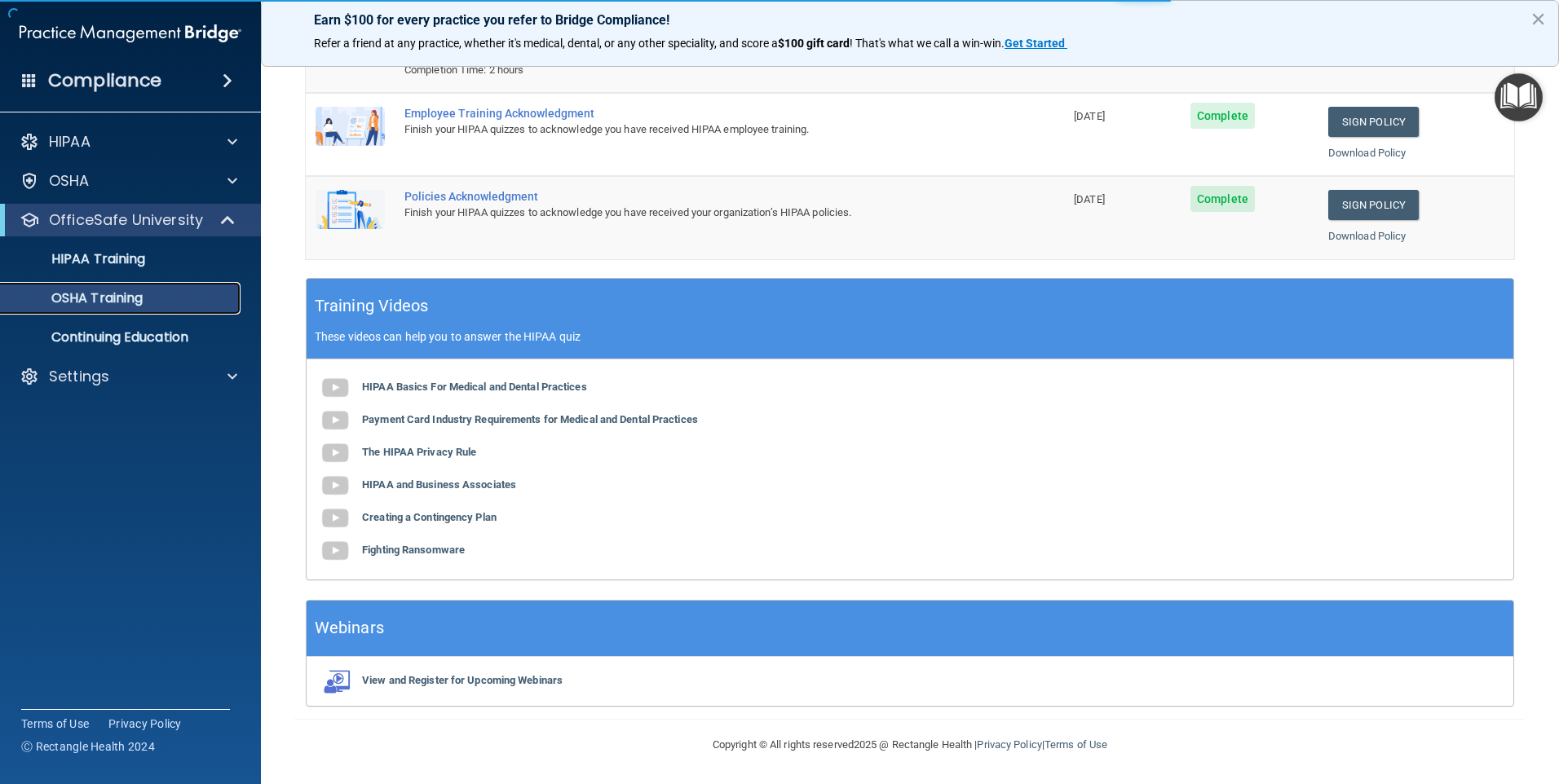
click at [156, 303] on div "OSHA Training" at bounding box center [121, 298] width 223 height 16
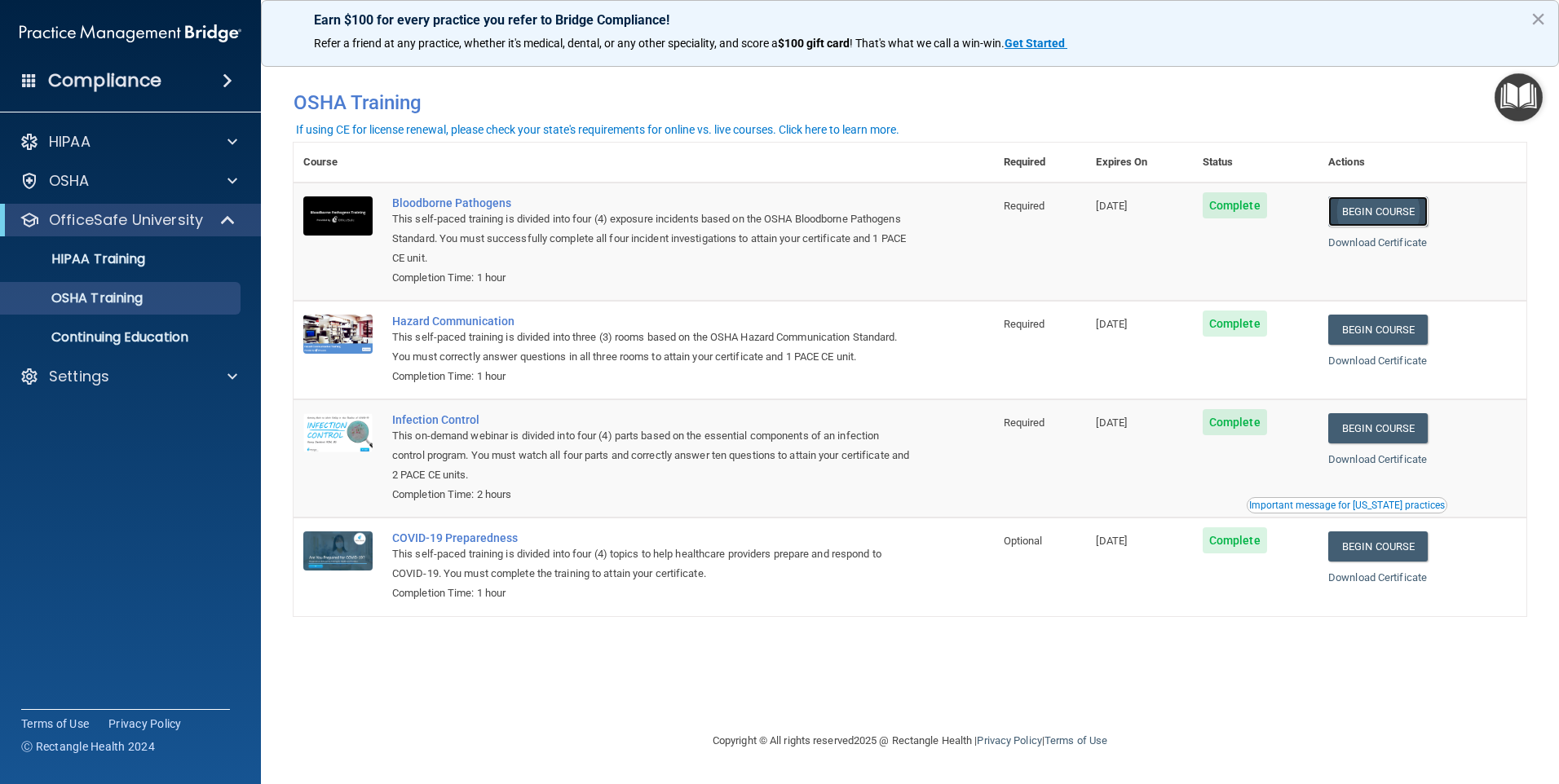
click at [1373, 216] on link "Begin Course" at bounding box center [1377, 211] width 99 height 30
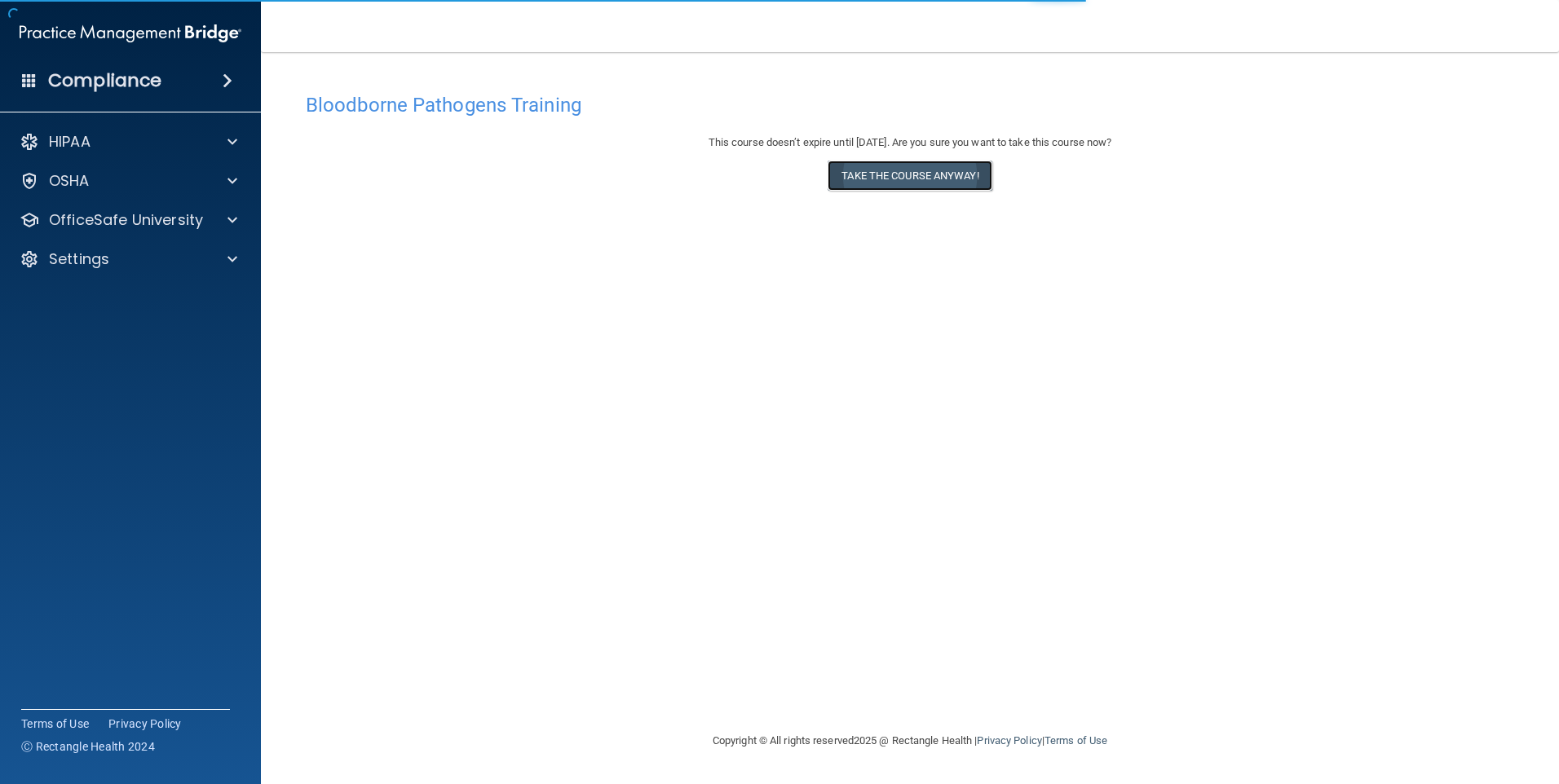
click at [937, 176] on button "Take the course anyway!" at bounding box center [910, 175] width 164 height 30
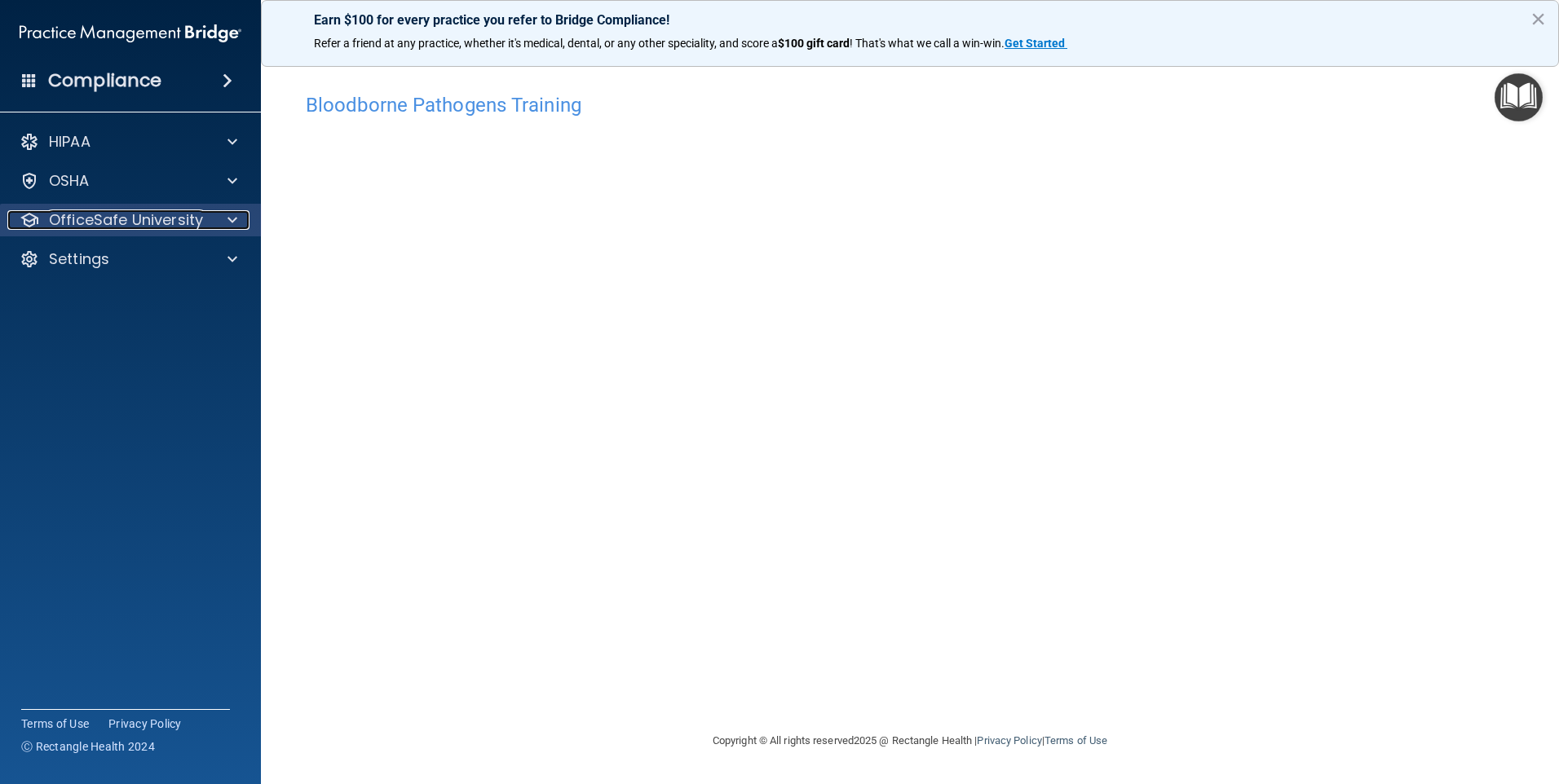
click at [128, 220] on p "OfficeSafe University" at bounding box center [126, 220] width 154 height 19
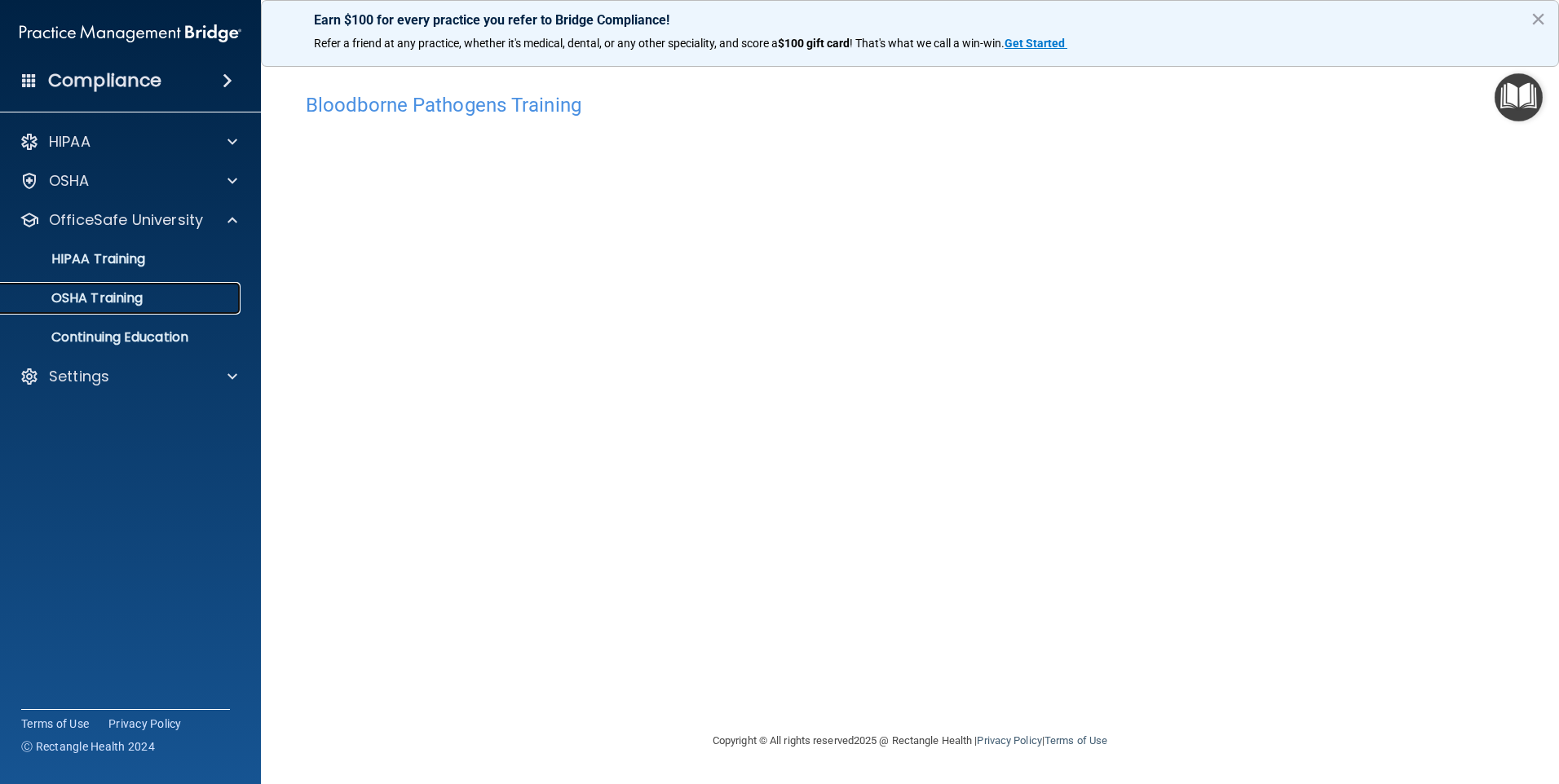
click at [124, 306] on p "OSHA Training" at bounding box center [76, 298] width 132 height 16
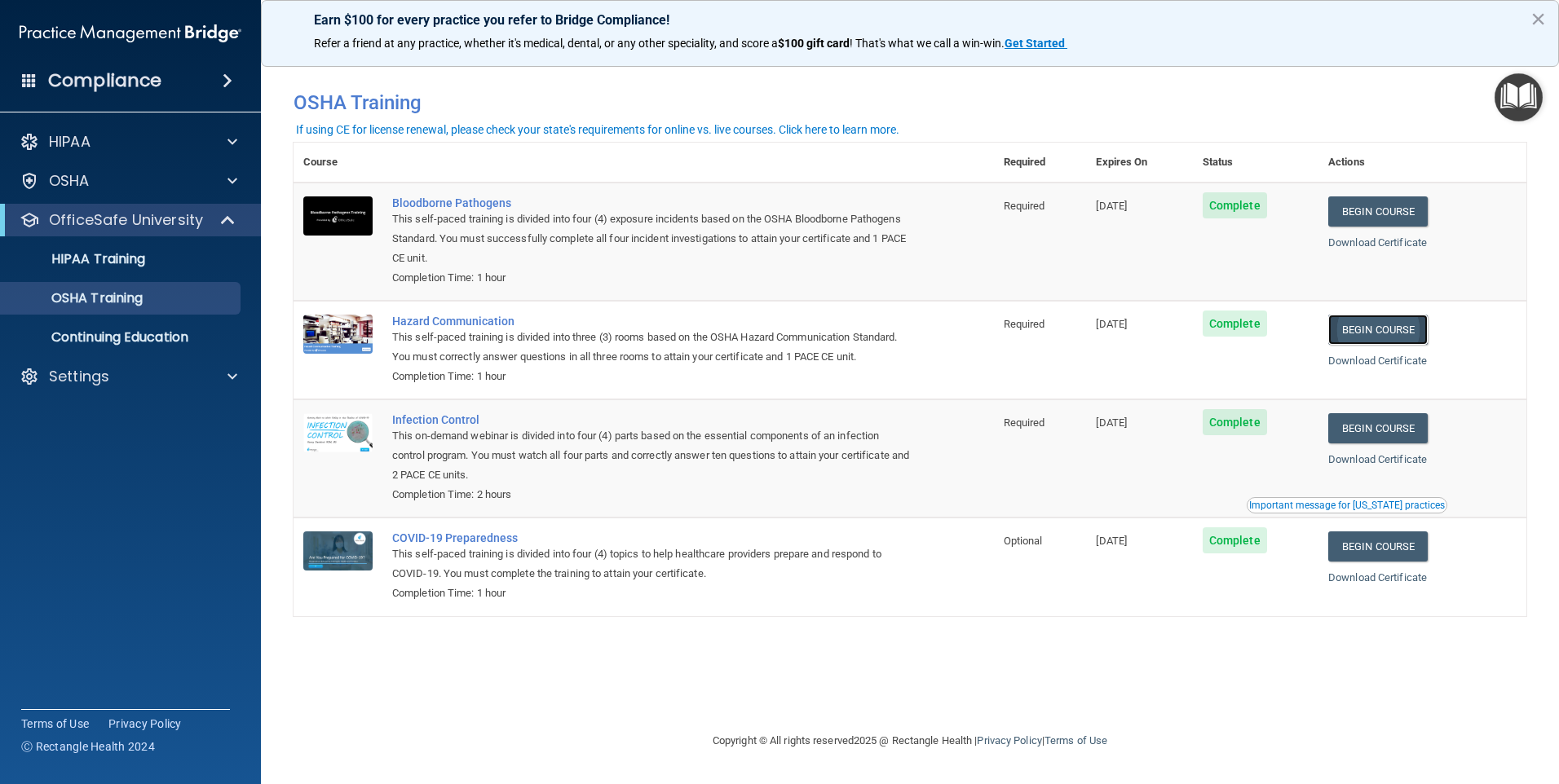
click at [1387, 322] on link "Begin Course" at bounding box center [1377, 329] width 99 height 30
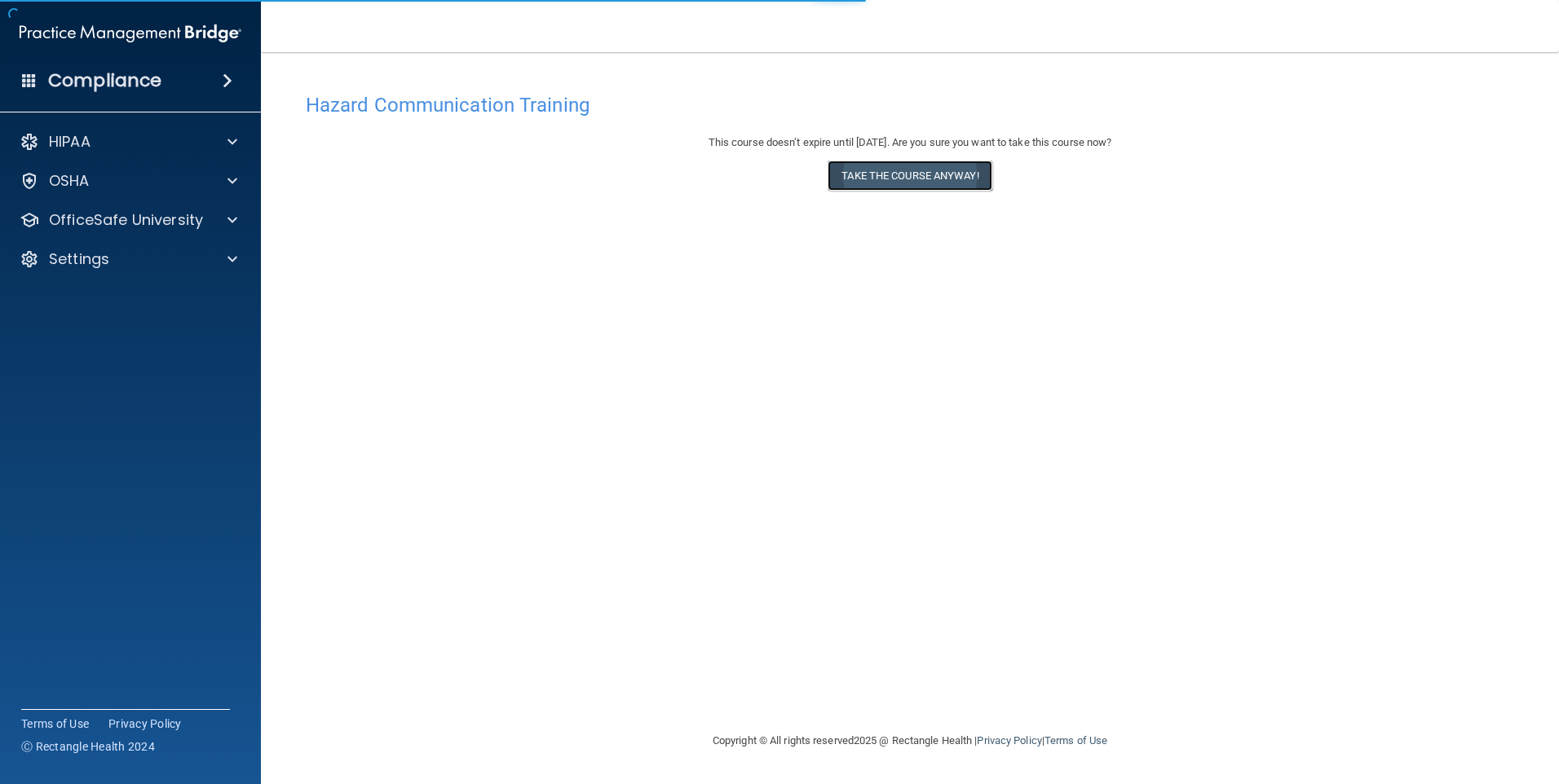
click at [884, 182] on button "Take the course anyway!" at bounding box center [910, 175] width 164 height 30
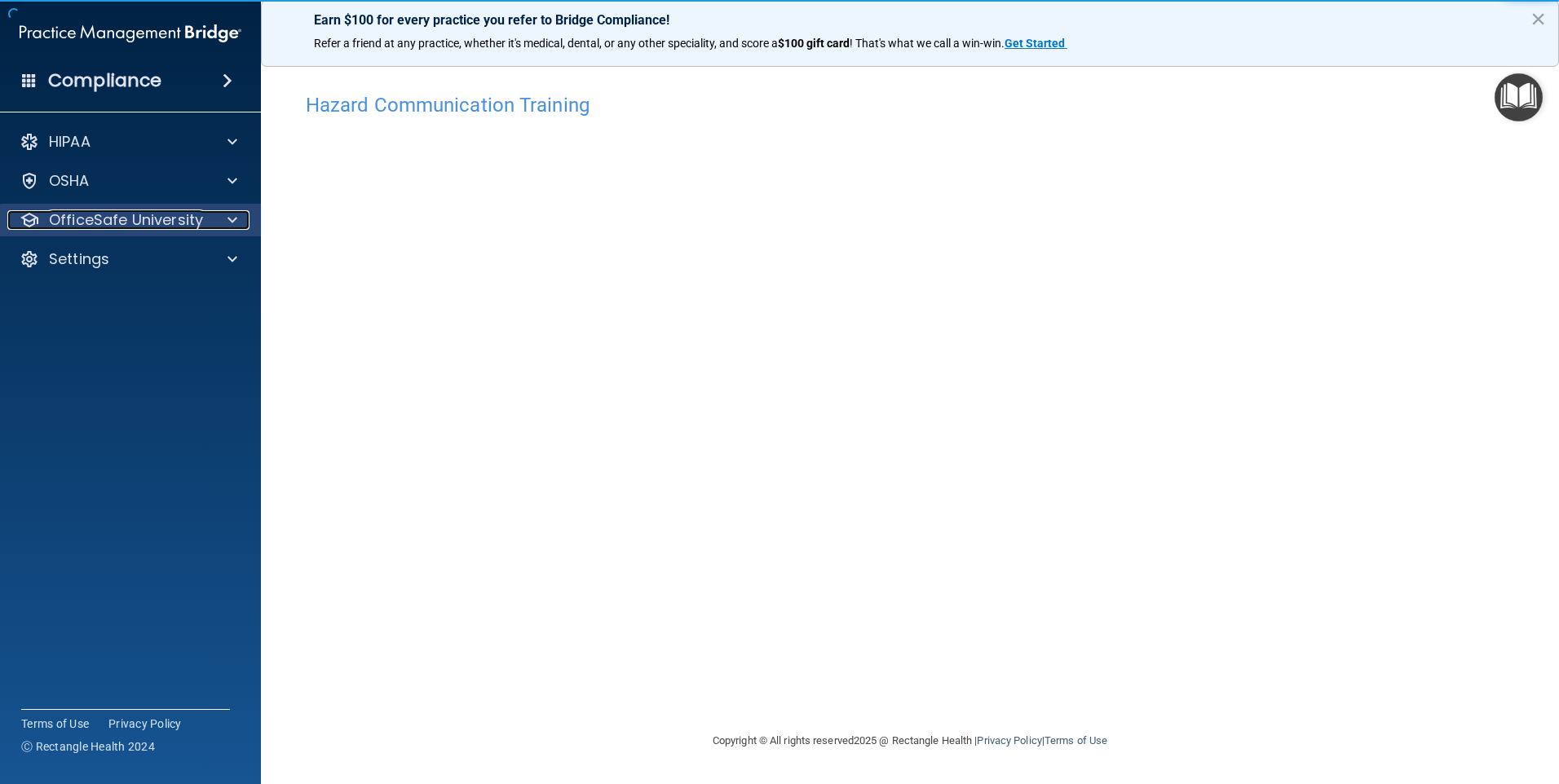
click at [144, 225] on p "OfficeSafe University" at bounding box center [126, 220] width 154 height 19
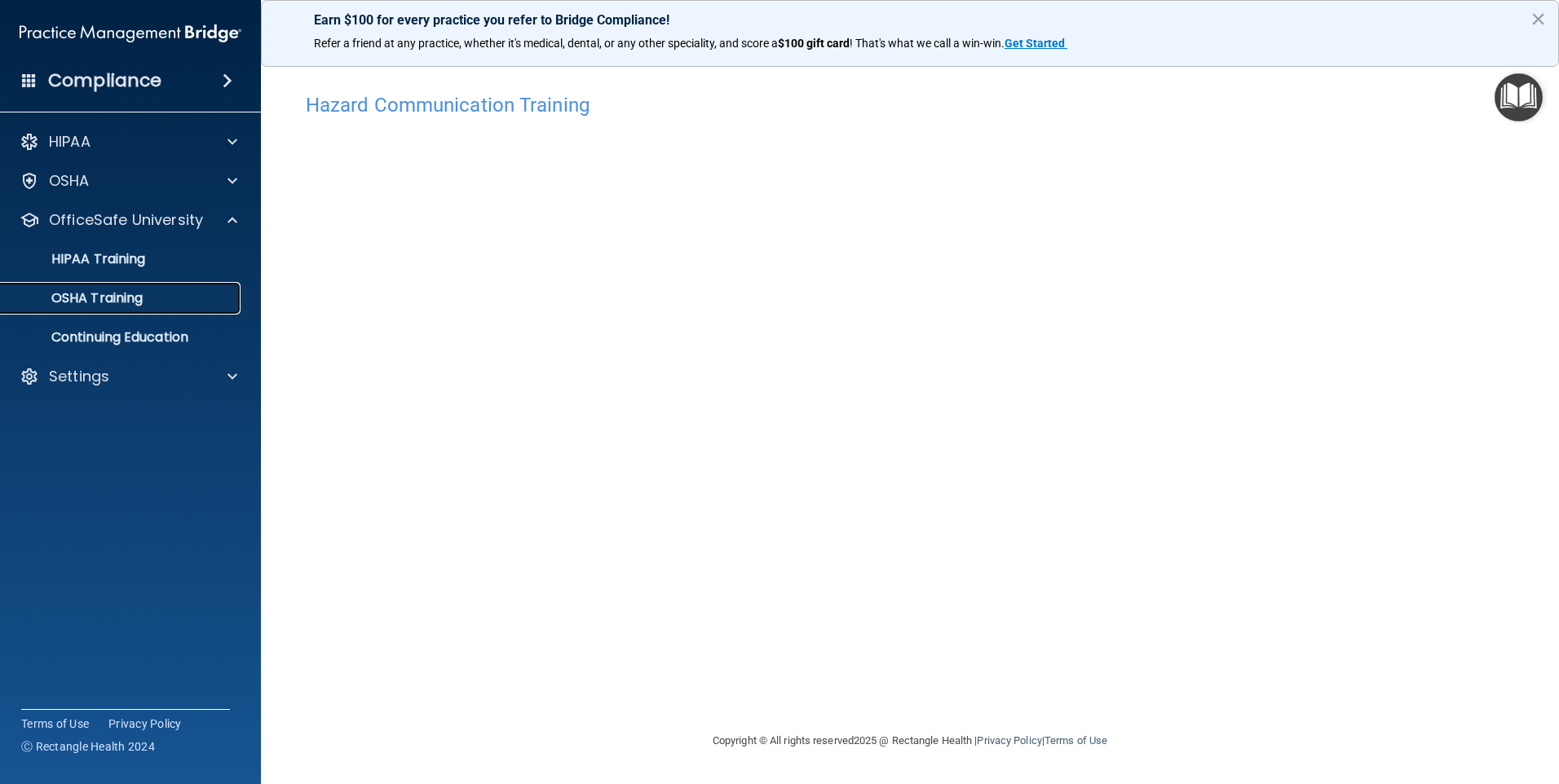
click at [194, 294] on div "OSHA Training" at bounding box center [121, 298] width 223 height 16
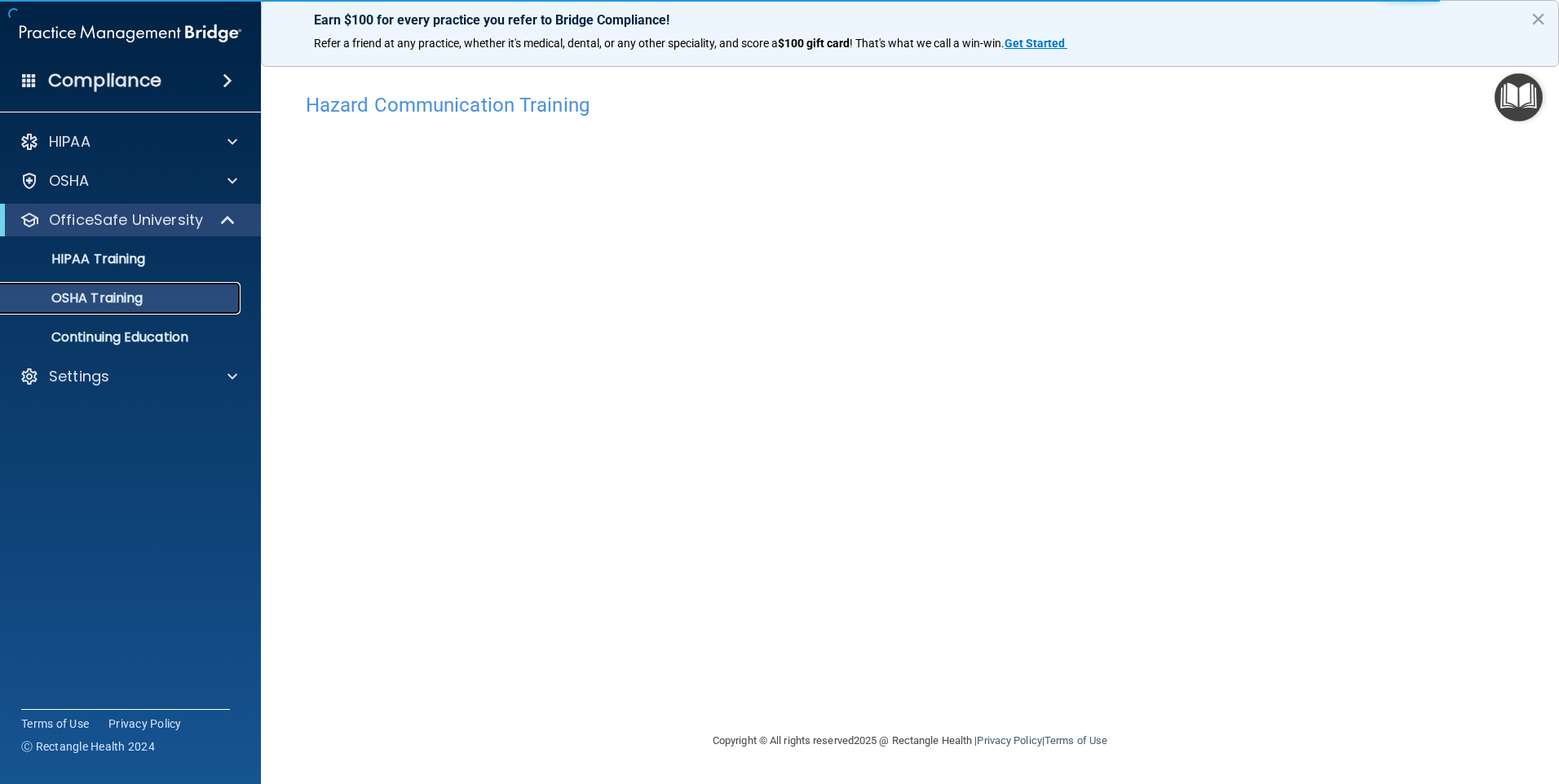
click at [103, 294] on p "OSHA Training" at bounding box center [76, 298] width 132 height 16
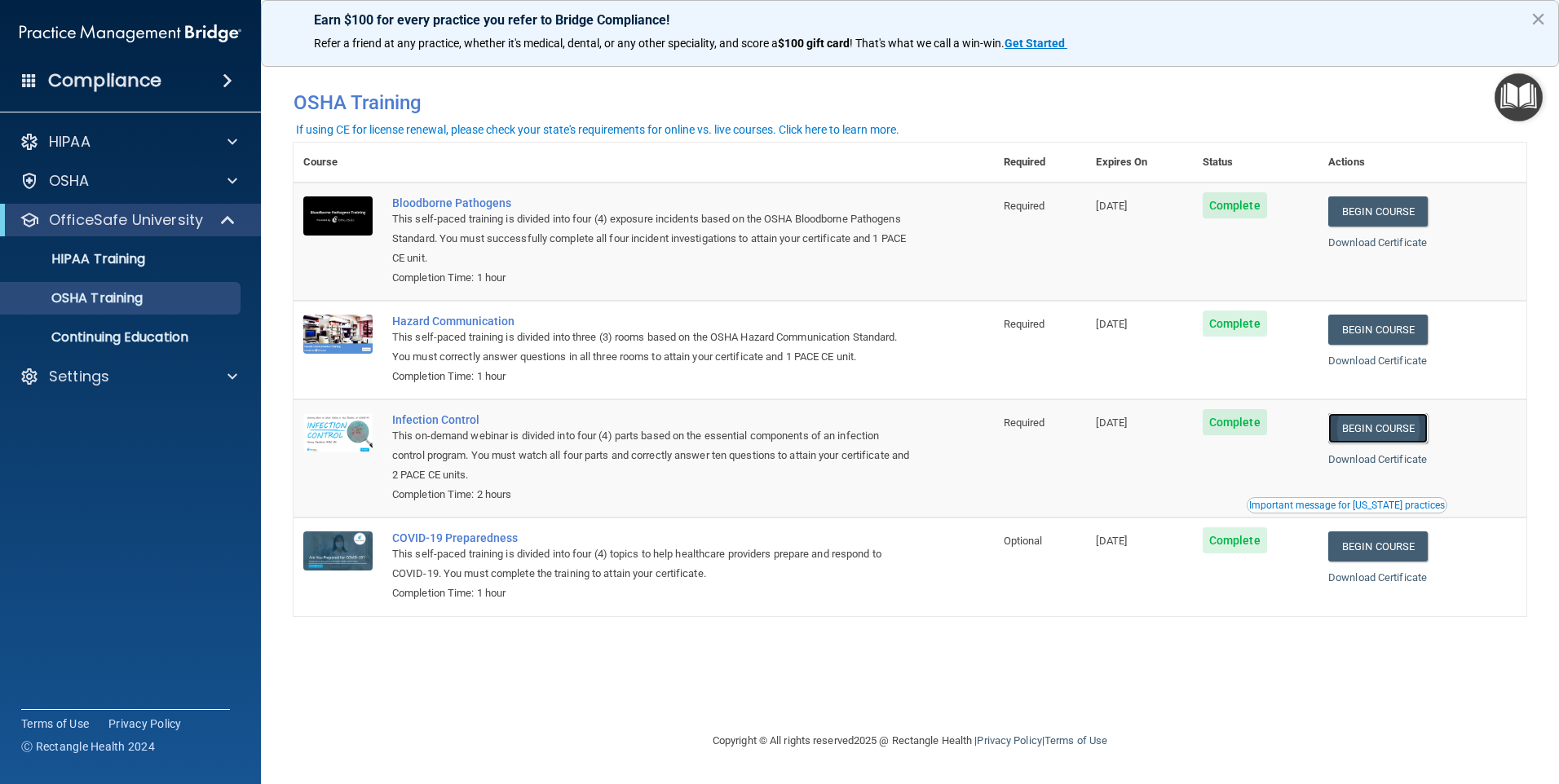
click at [1376, 428] on link "Begin Course" at bounding box center [1377, 428] width 99 height 30
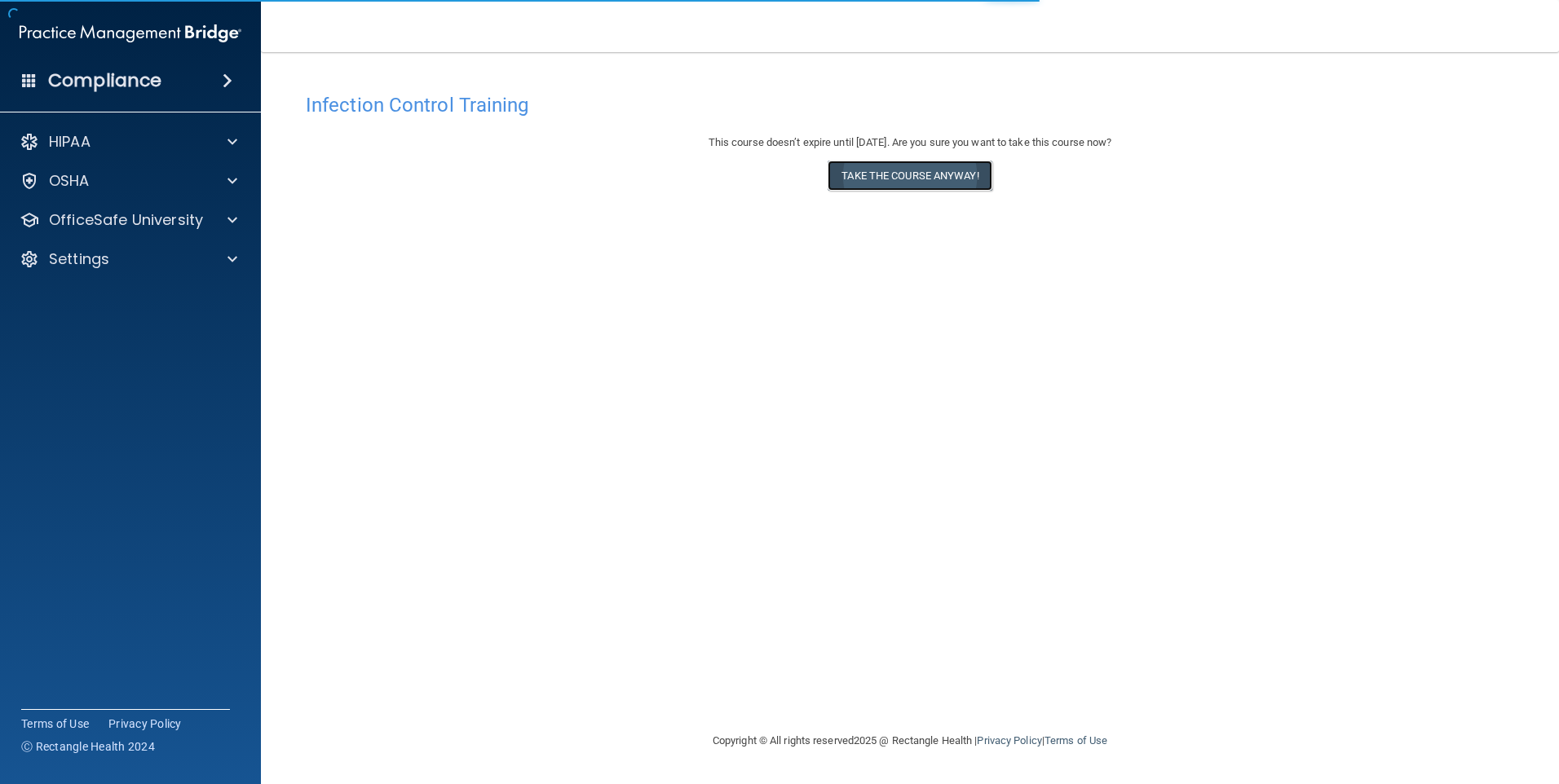
click at [885, 175] on button "Take the course anyway!" at bounding box center [910, 175] width 164 height 30
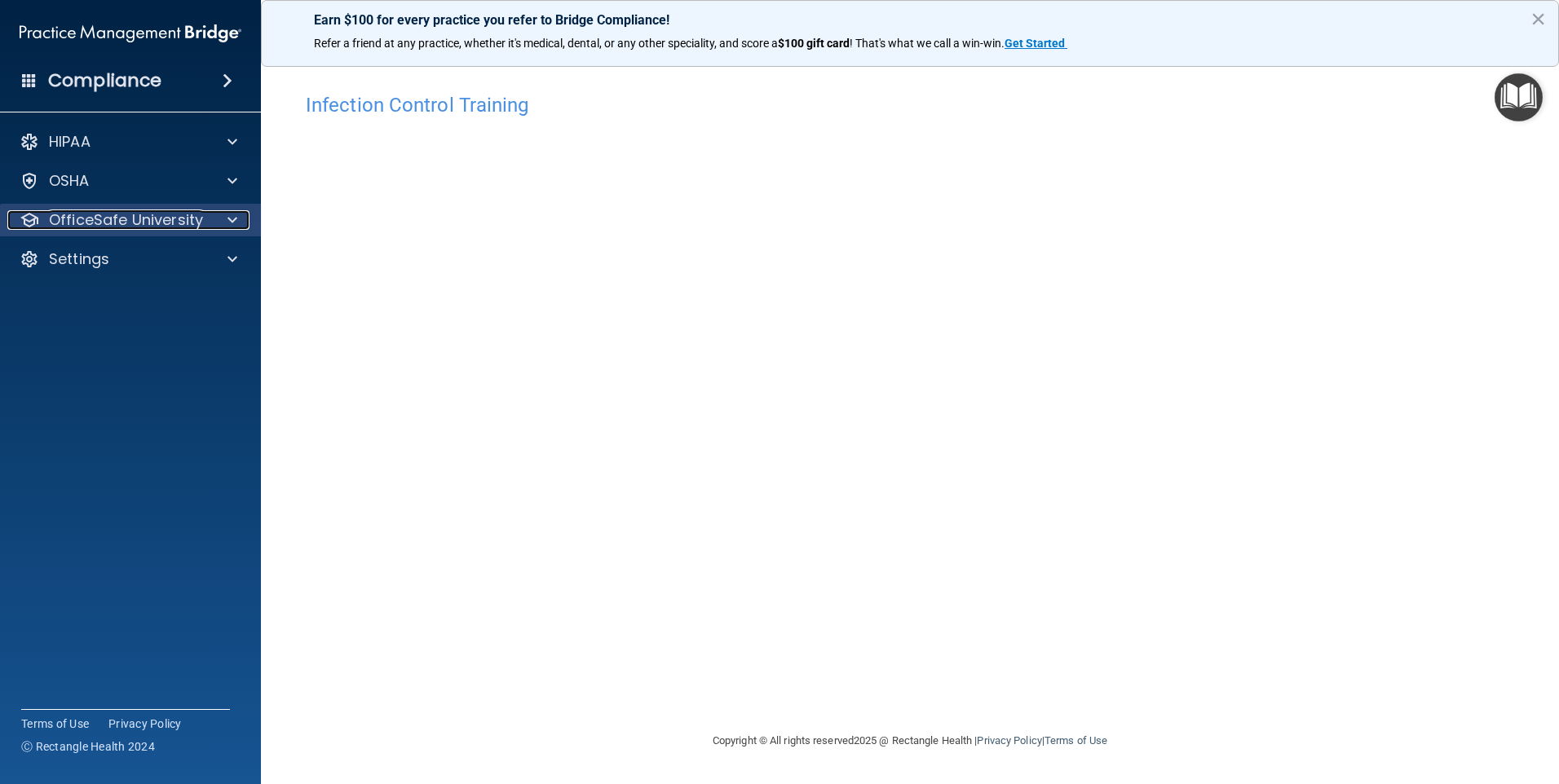
click at [143, 218] on p "OfficeSafe University" at bounding box center [126, 220] width 154 height 19
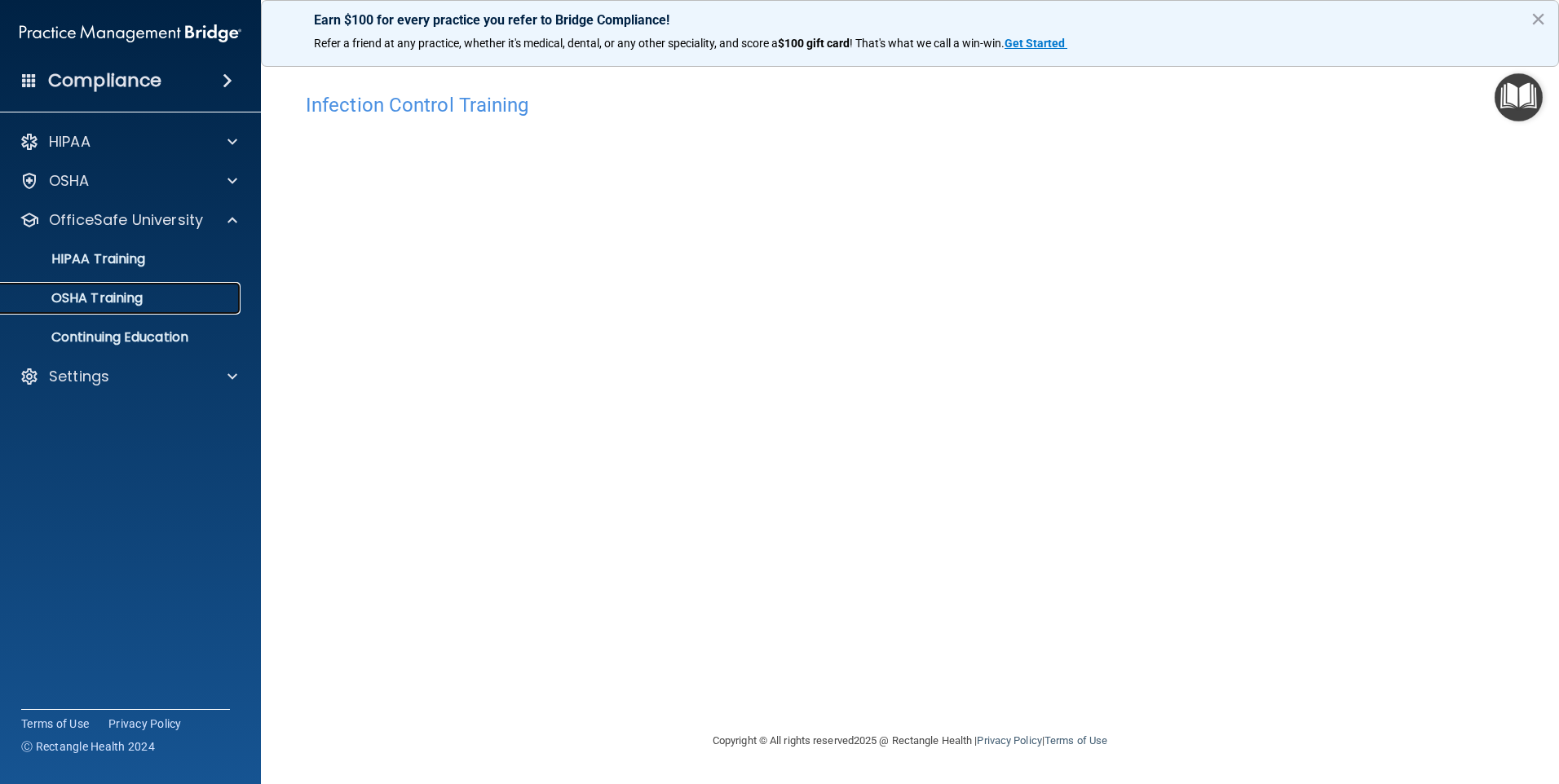
click at [164, 309] on link "OSHA Training" at bounding box center [112, 299] width 257 height 33
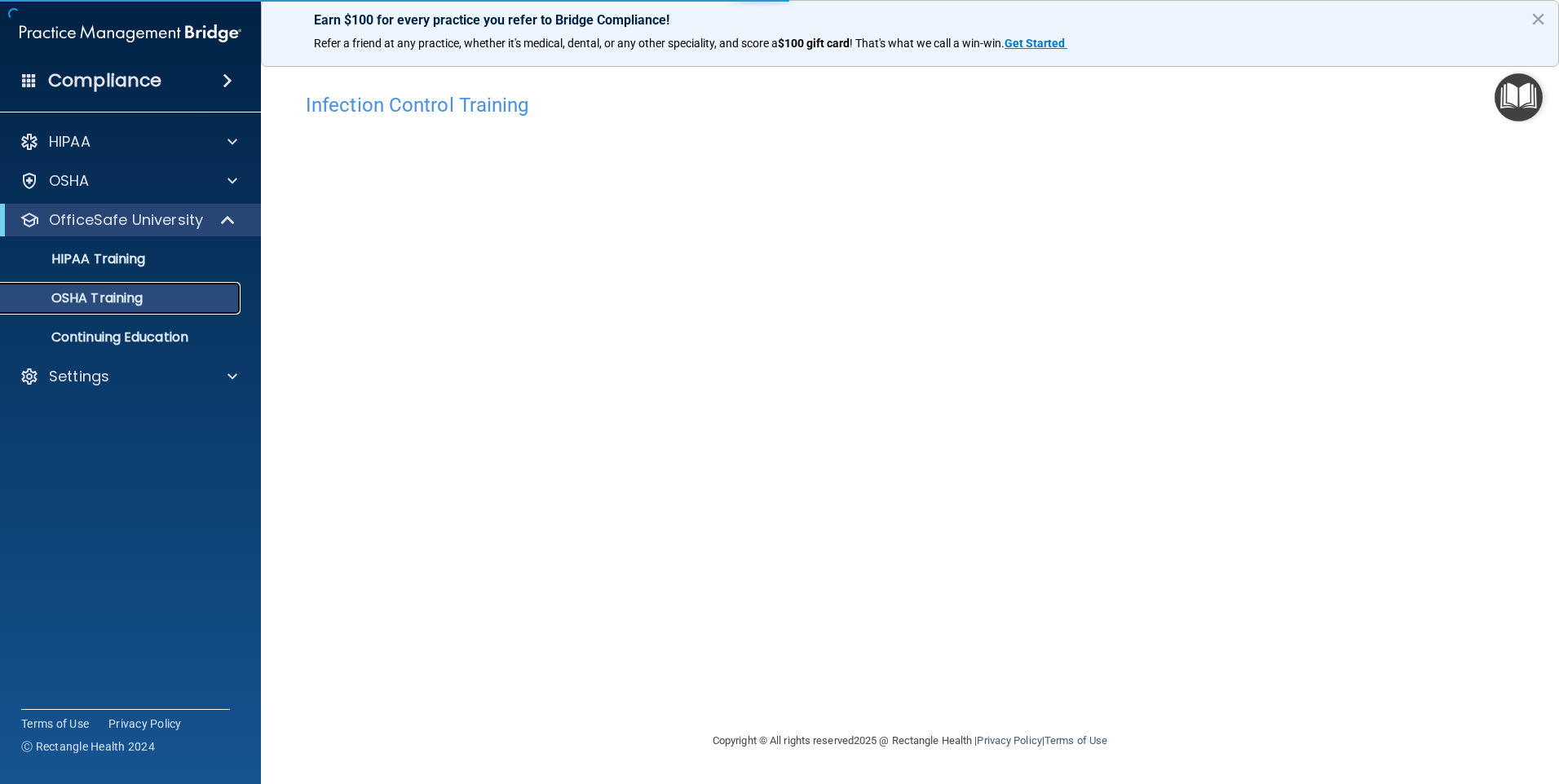
click at [164, 309] on link "OSHA Training" at bounding box center [112, 299] width 257 height 33
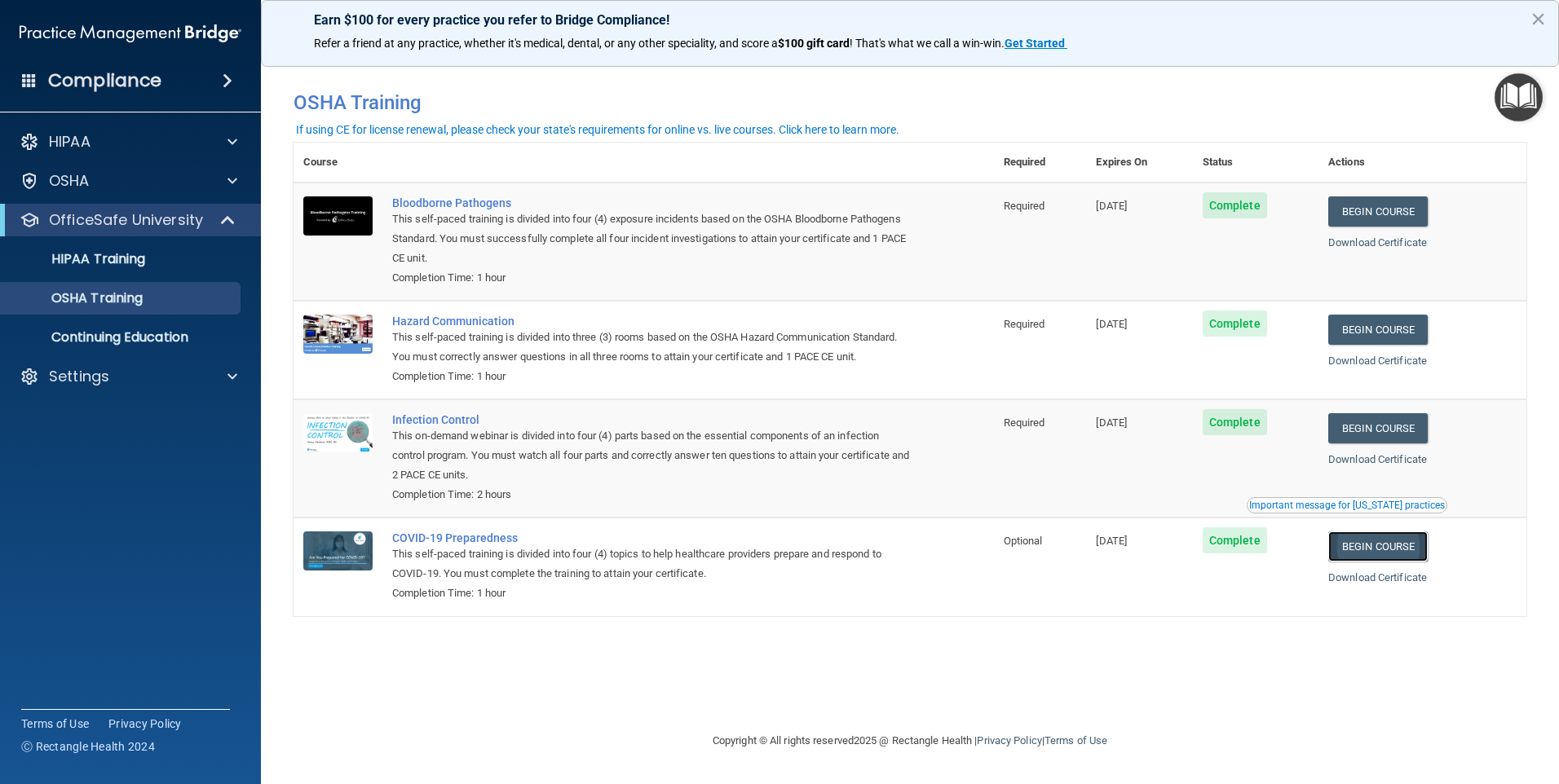
click at [1384, 546] on link "Begin Course" at bounding box center [1377, 546] width 99 height 30
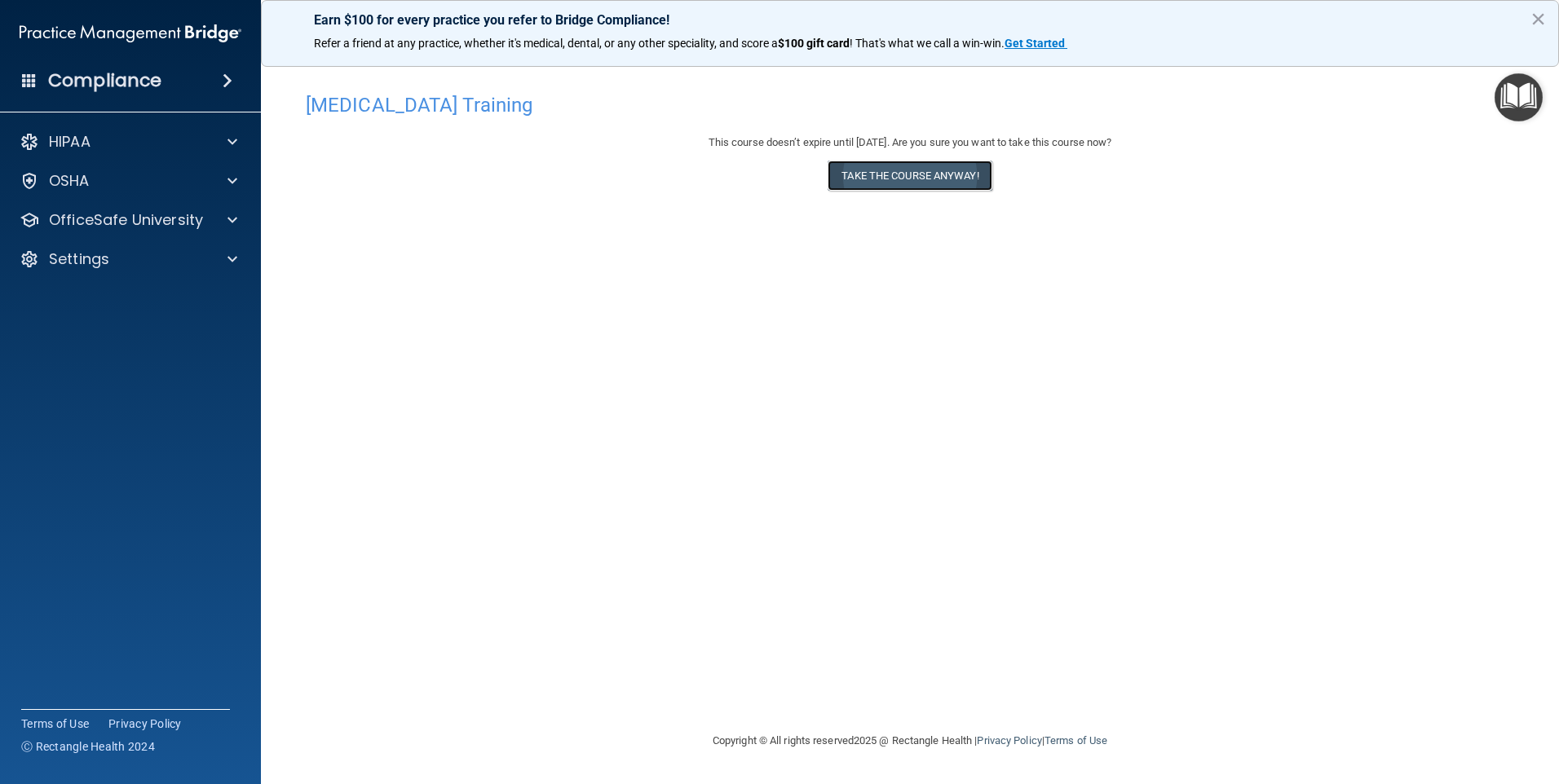
click at [888, 162] on button "Take the course anyway!" at bounding box center [910, 175] width 164 height 30
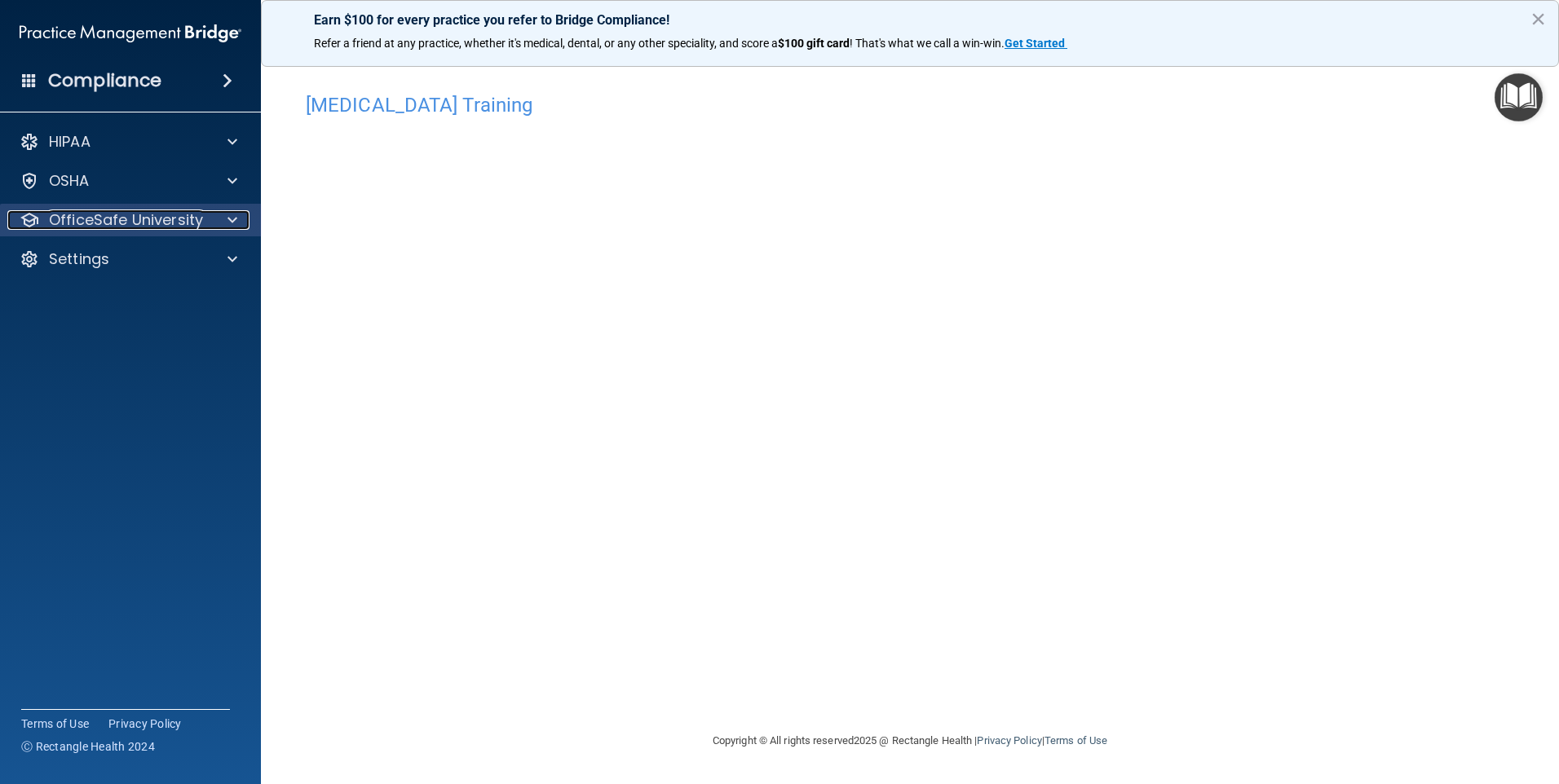
click at [162, 218] on p "OfficeSafe University" at bounding box center [126, 220] width 154 height 19
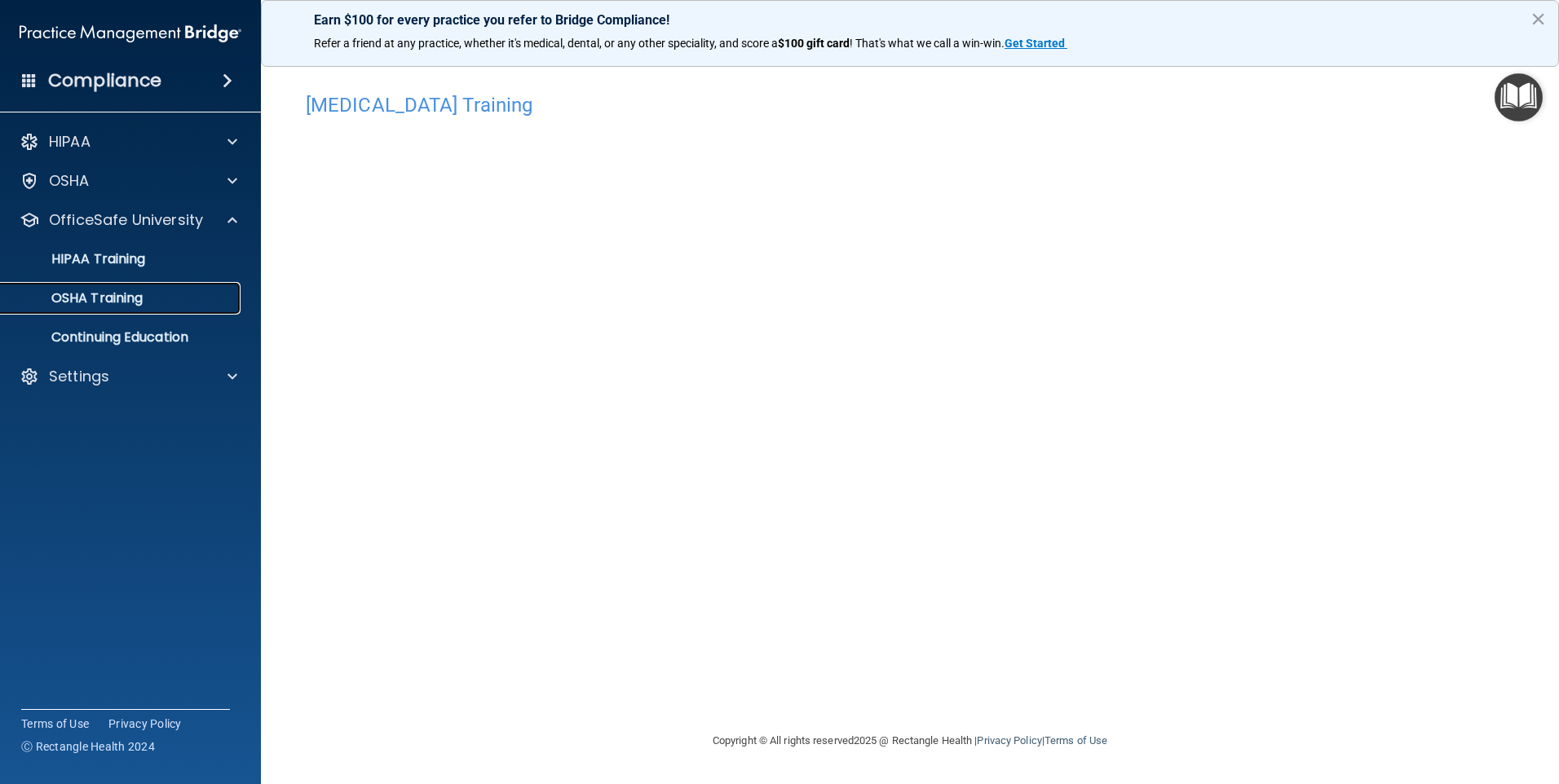
click at [190, 308] on link "OSHA Training" at bounding box center [112, 299] width 257 height 33
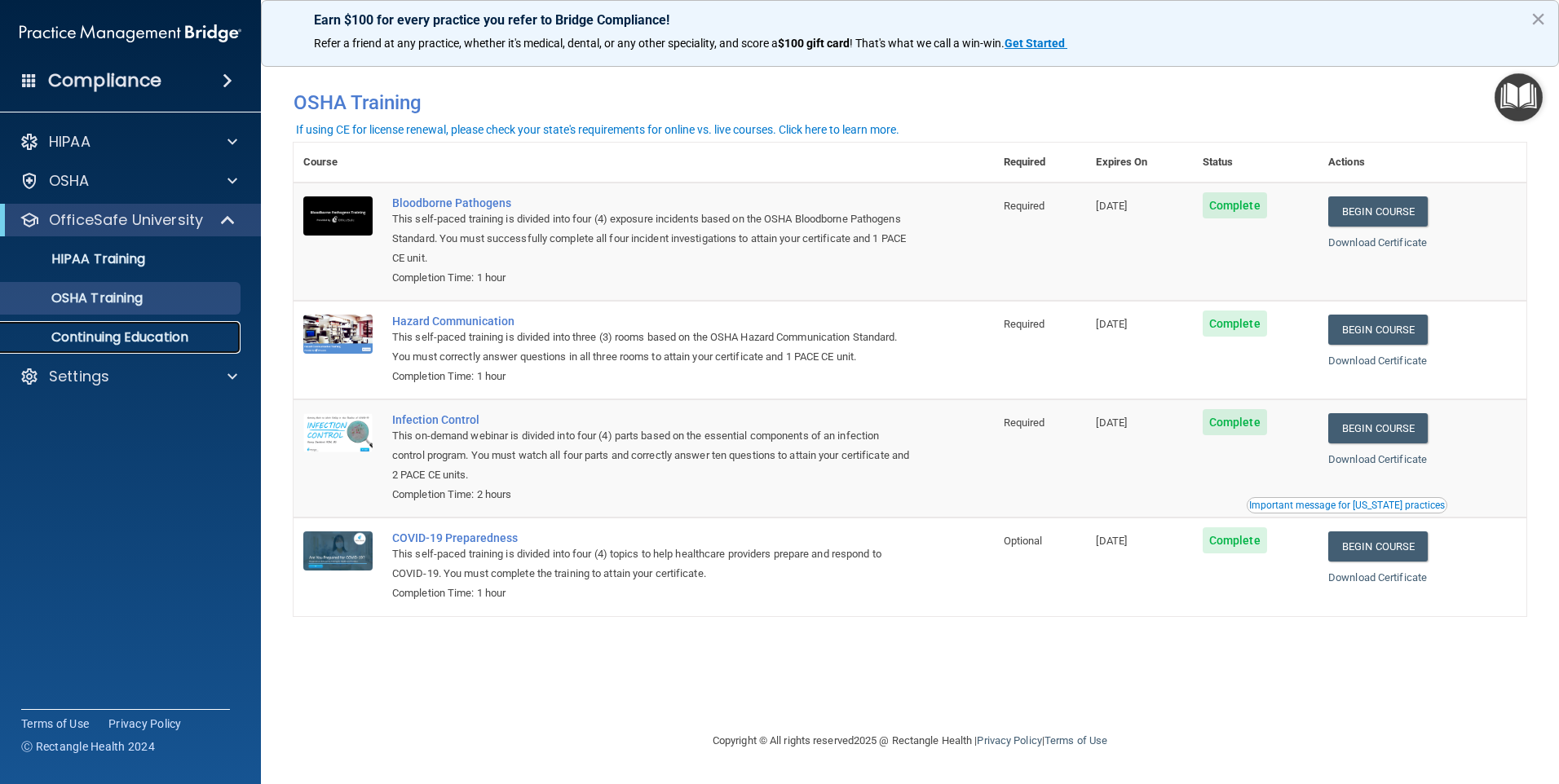
click at [169, 346] on p "Continuing Education" at bounding box center [121, 337] width 223 height 16
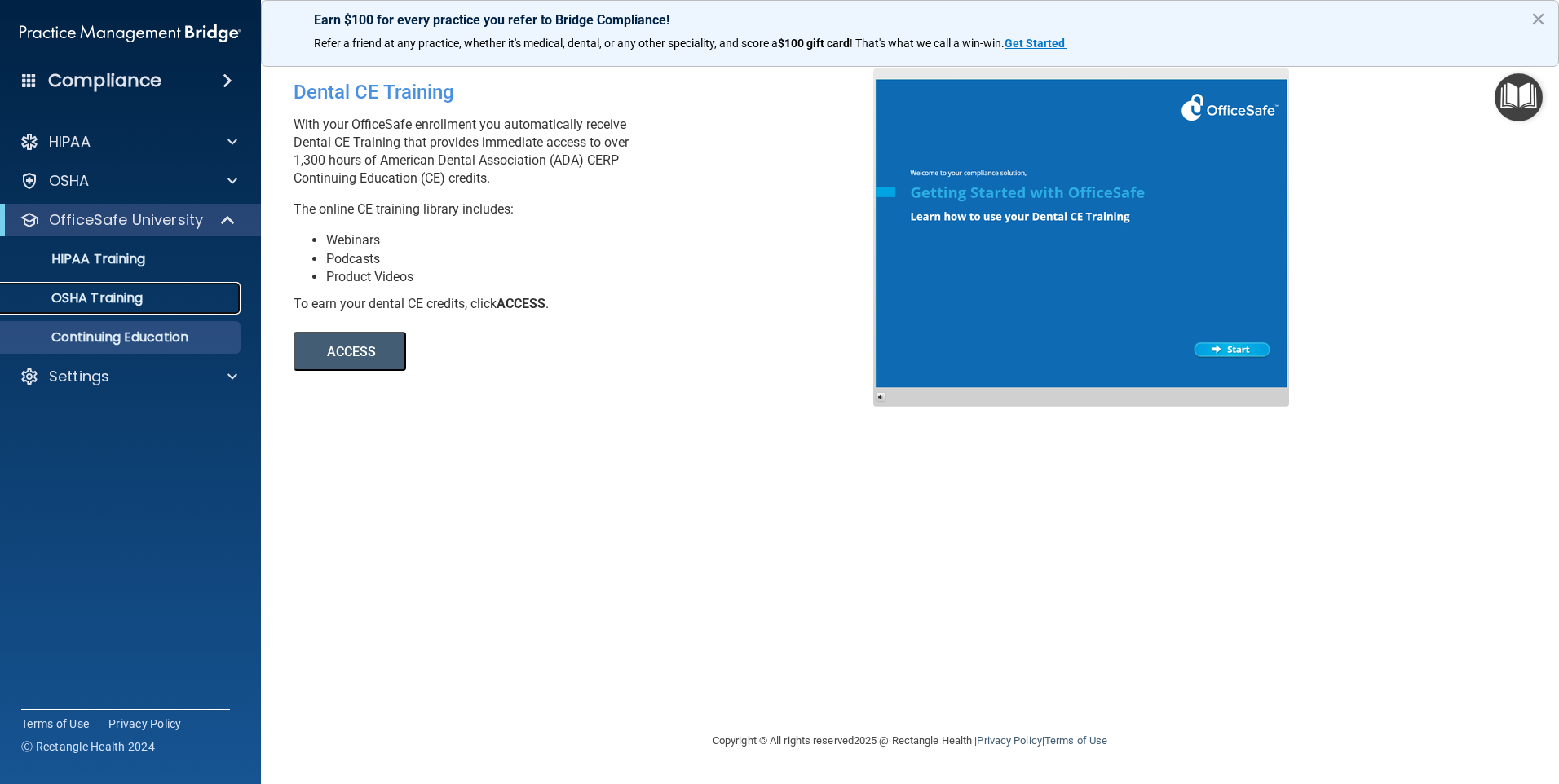
click at [109, 290] on p "OSHA Training" at bounding box center [76, 298] width 132 height 16
